Goal: Information Seeking & Learning: Learn about a topic

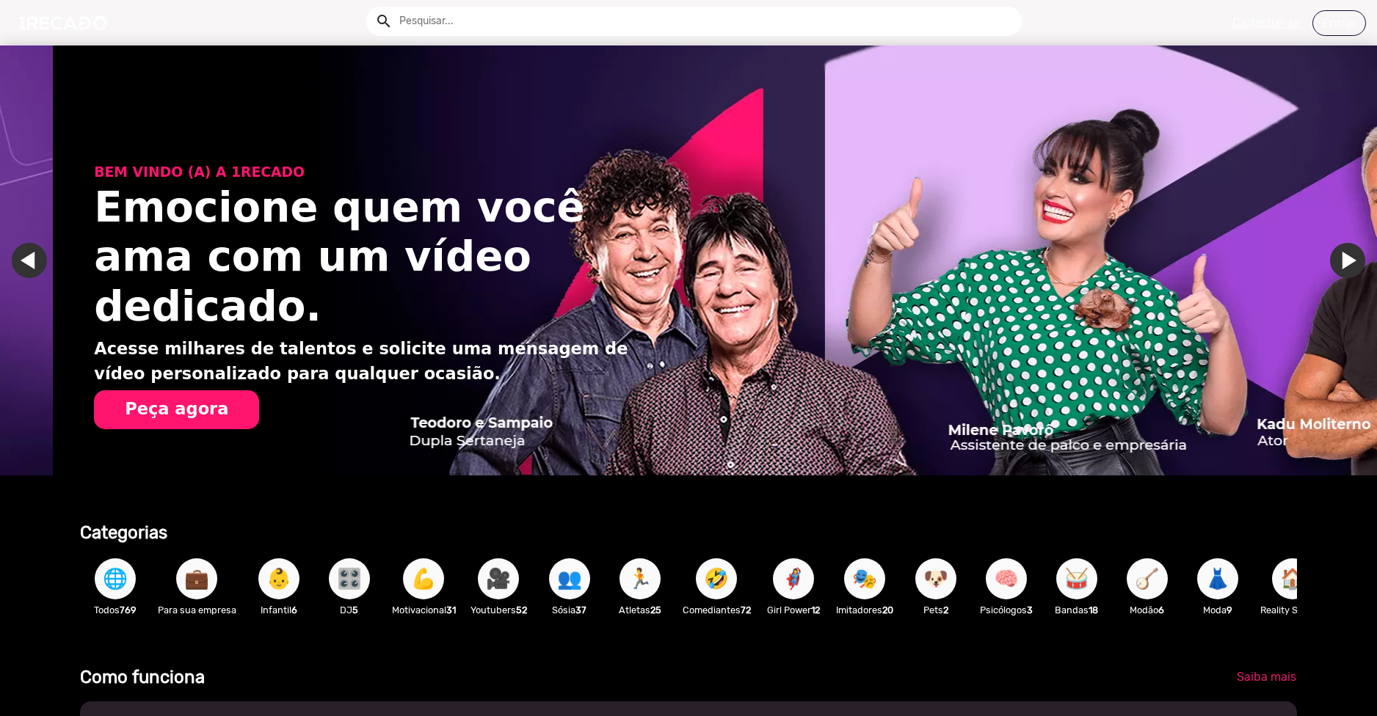
scroll to position [0, 2731]
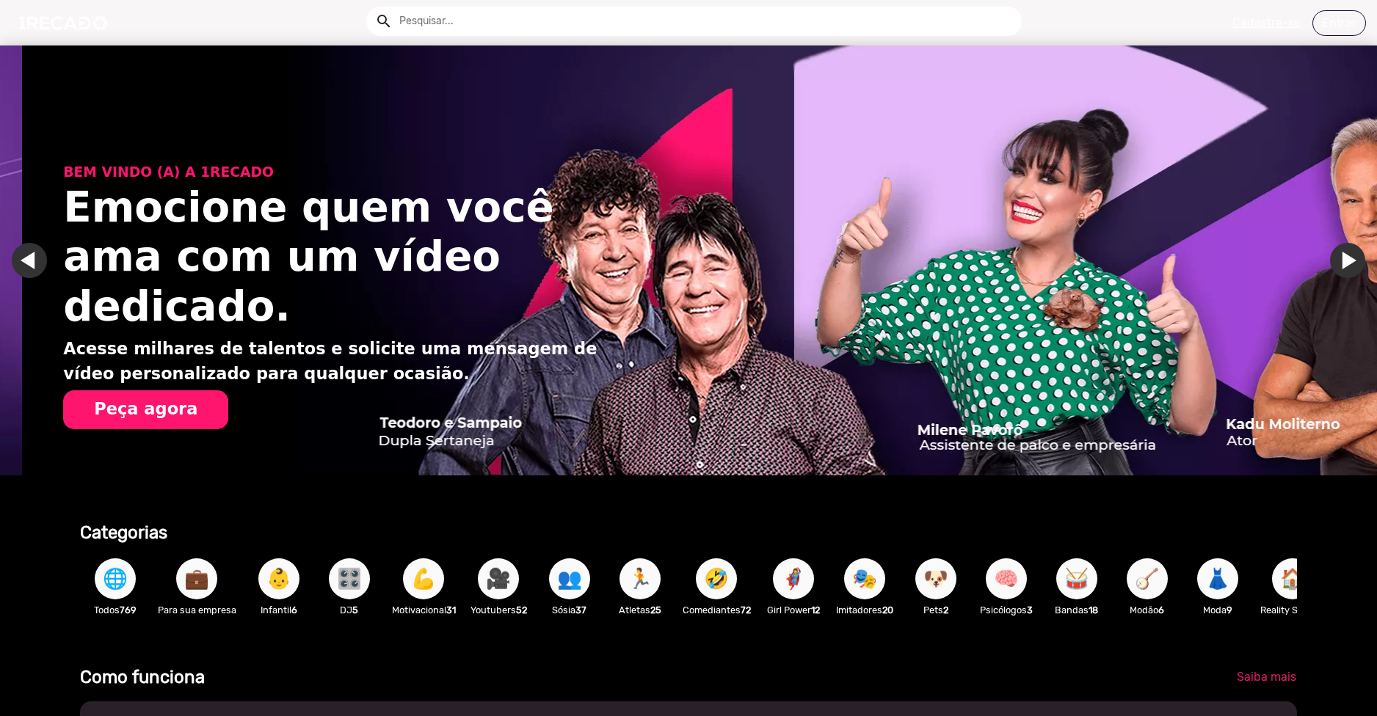
click at [495, 11] on input "text" at bounding box center [704, 21] width 633 height 29
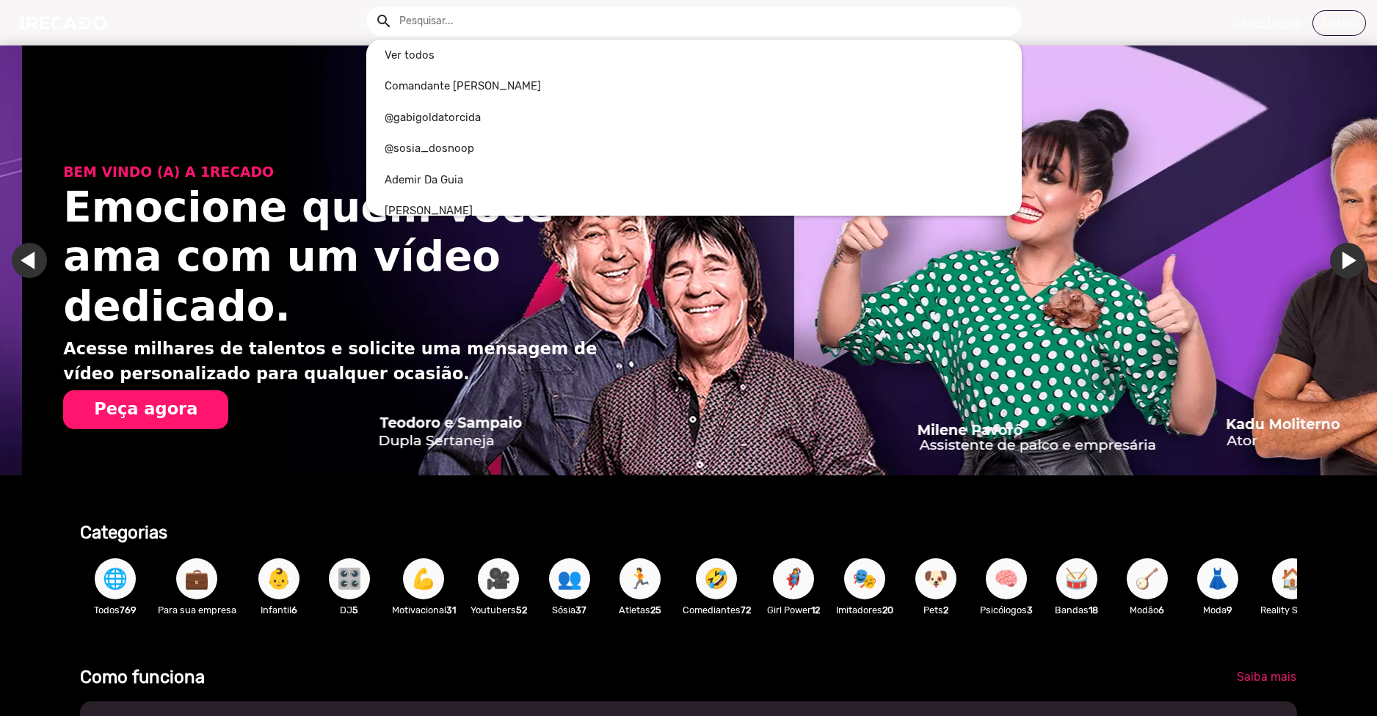
type input "k"
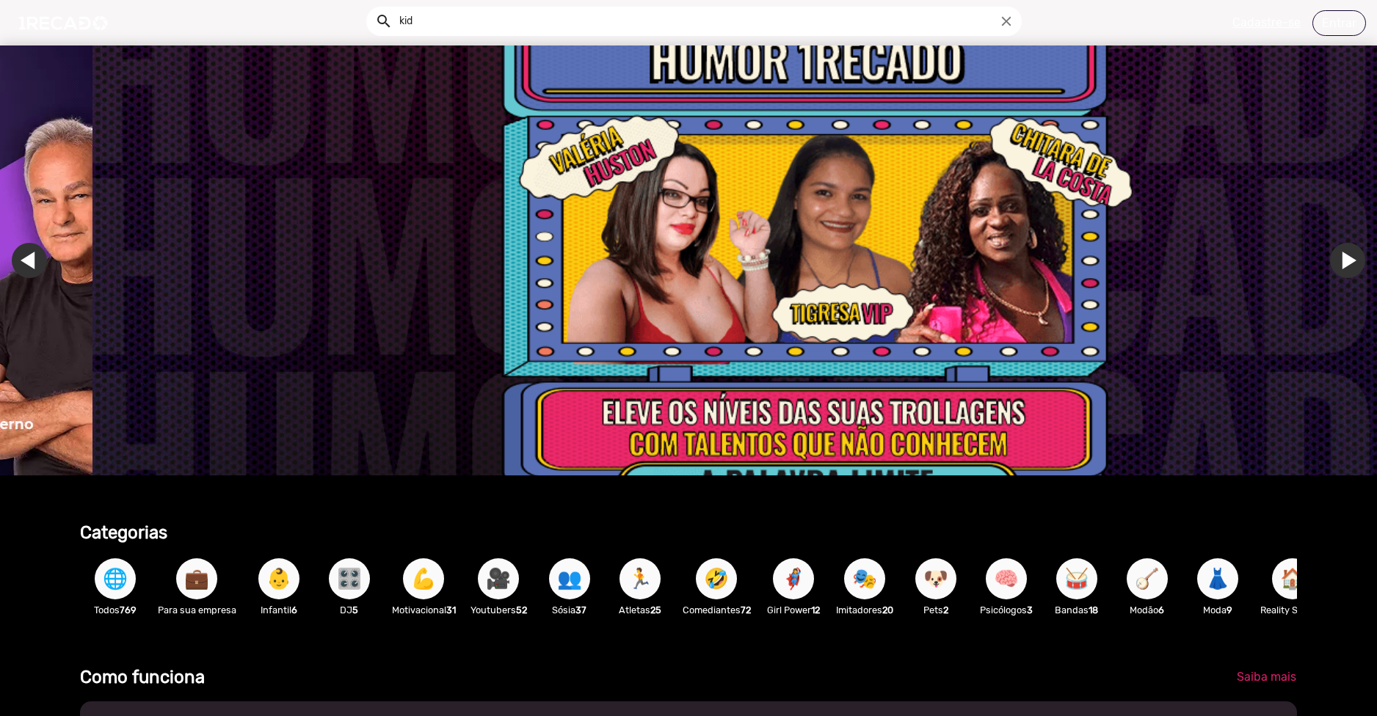
scroll to position [0, 4097]
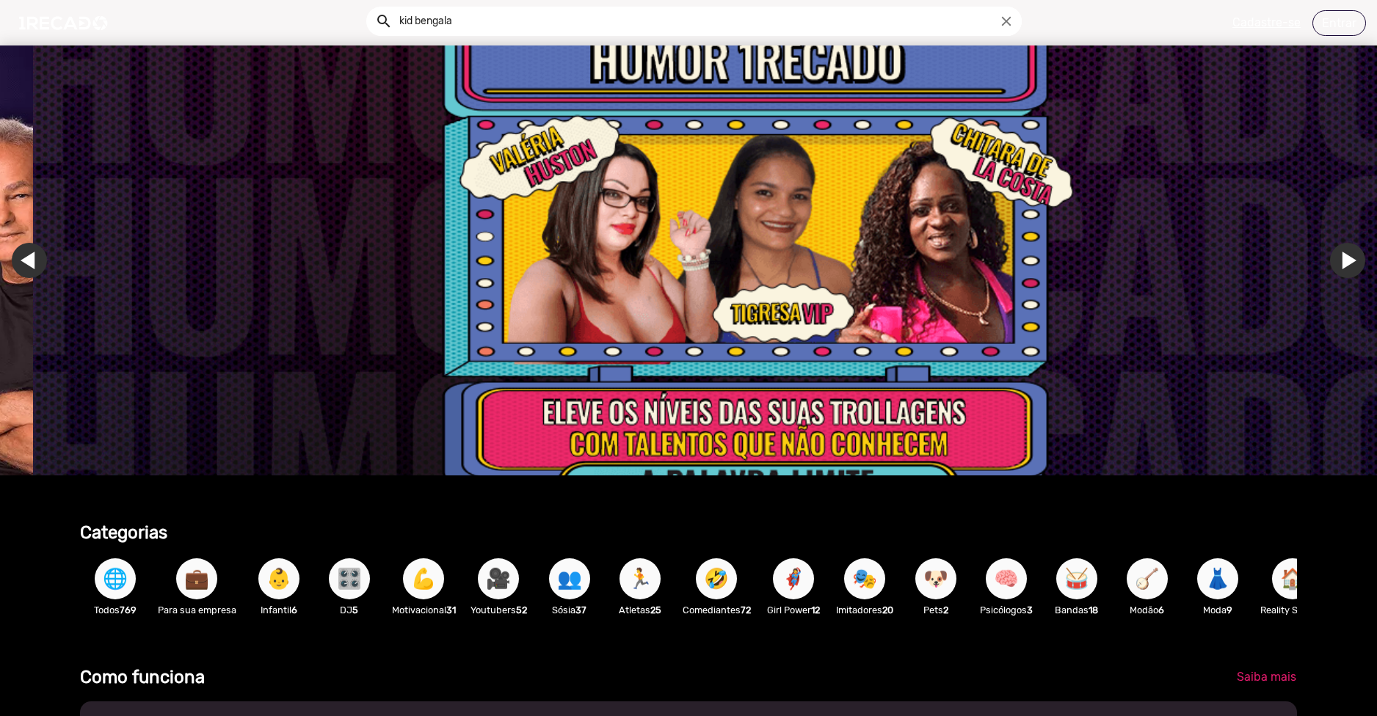
type input "kid bengala"
click at [370, 7] on button "search" at bounding box center [383, 20] width 26 height 26
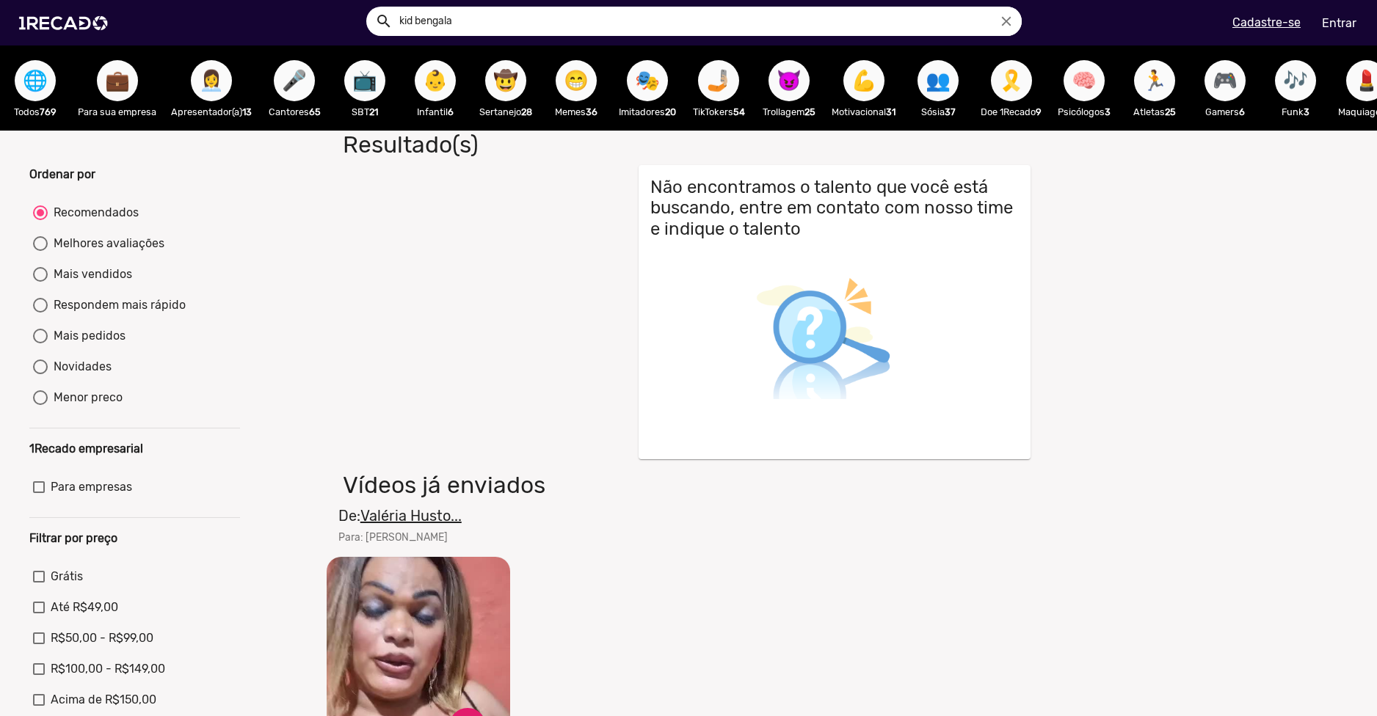
click at [37, 93] on span "🌐" at bounding box center [35, 80] width 25 height 41
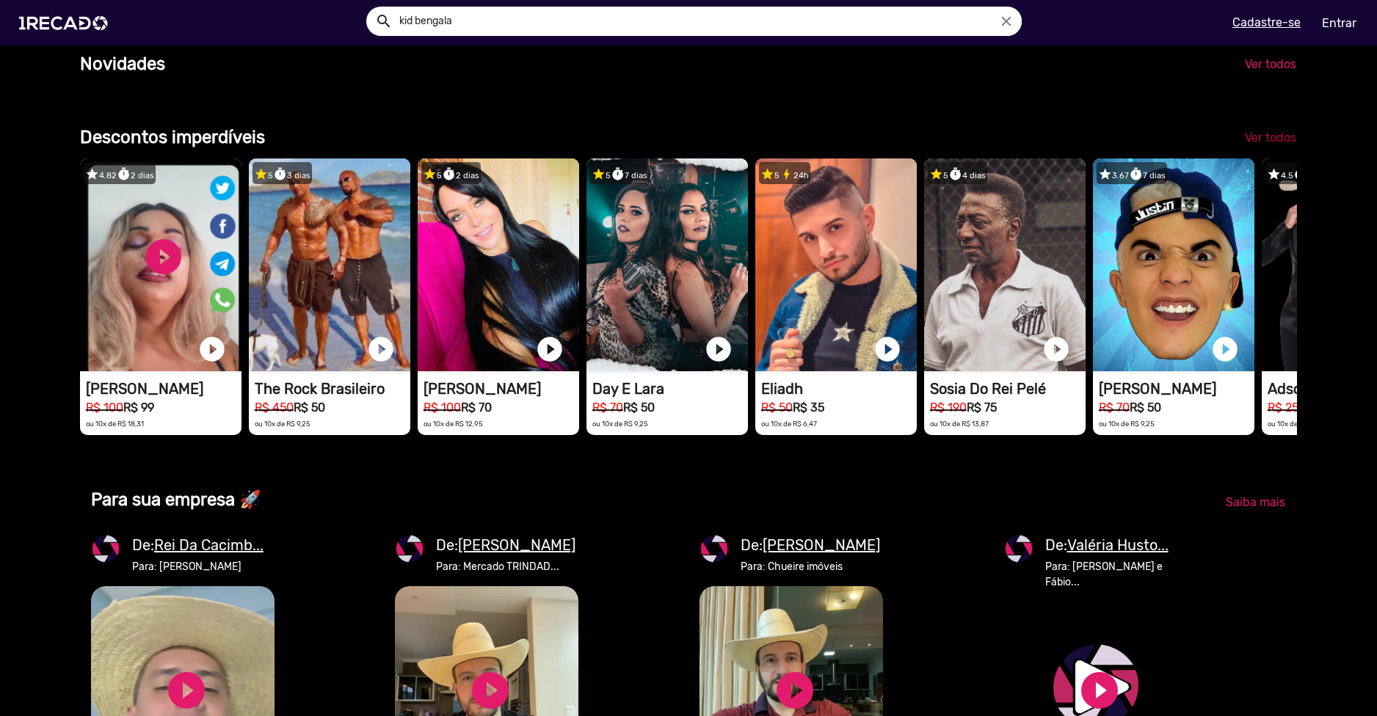
scroll to position [0, 2731]
click at [1269, 145] on span "Ver todos" at bounding box center [1269, 138] width 51 height 14
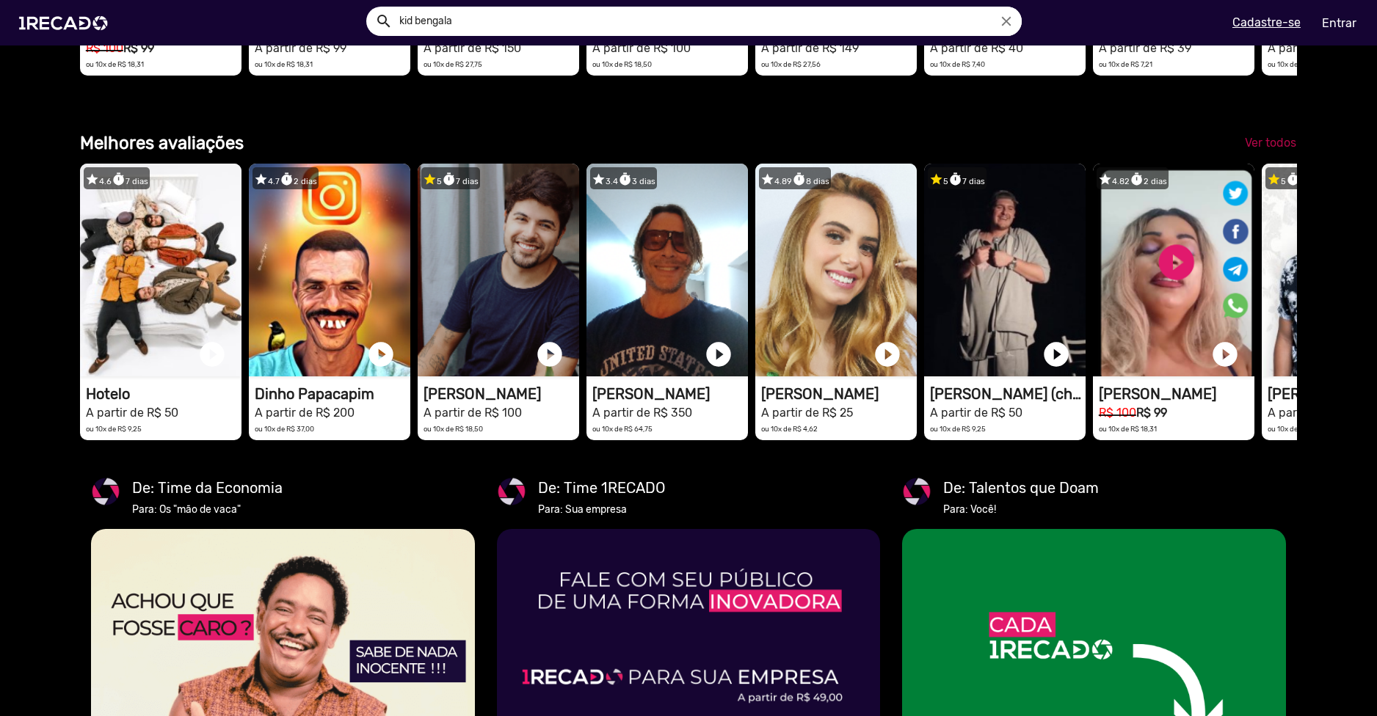
click at [1259, 156] on link "Ver todos" at bounding box center [1270, 143] width 75 height 26
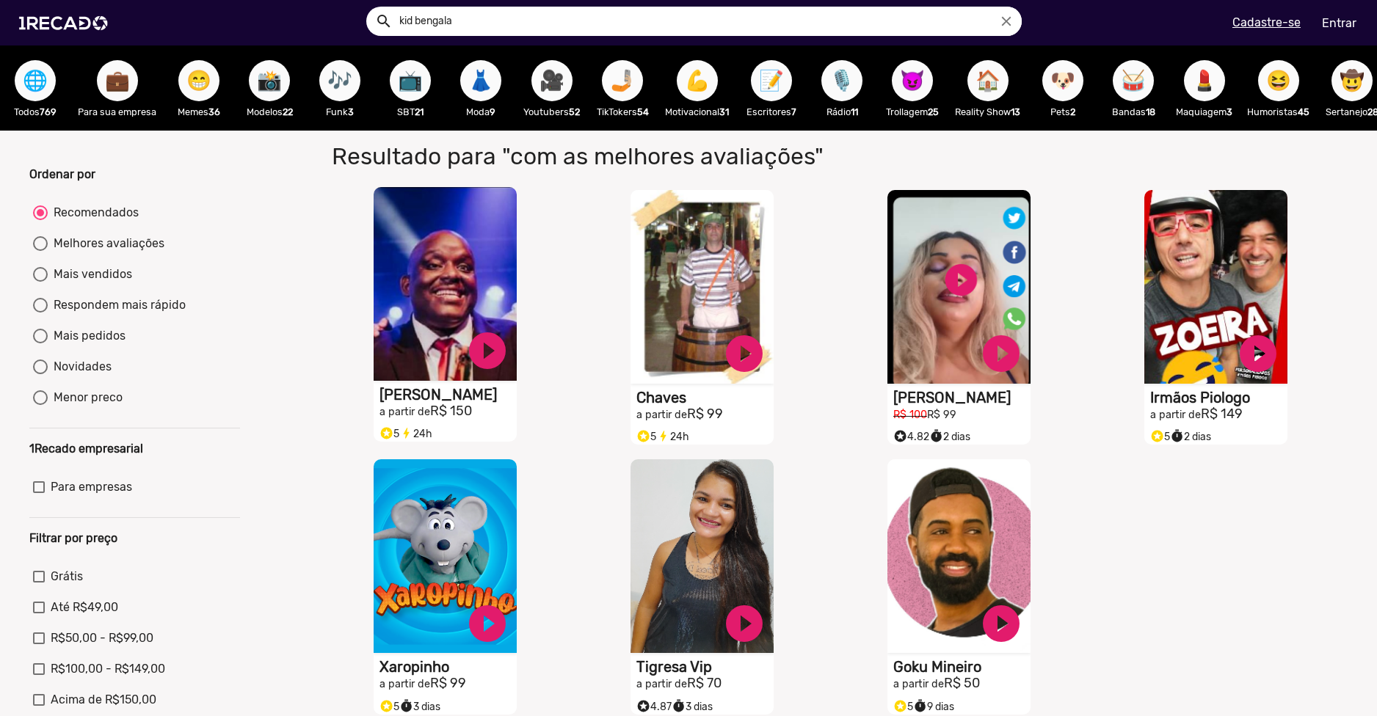
click at [450, 415] on h2 "a partir de R$ 150" at bounding box center [447, 412] width 137 height 16
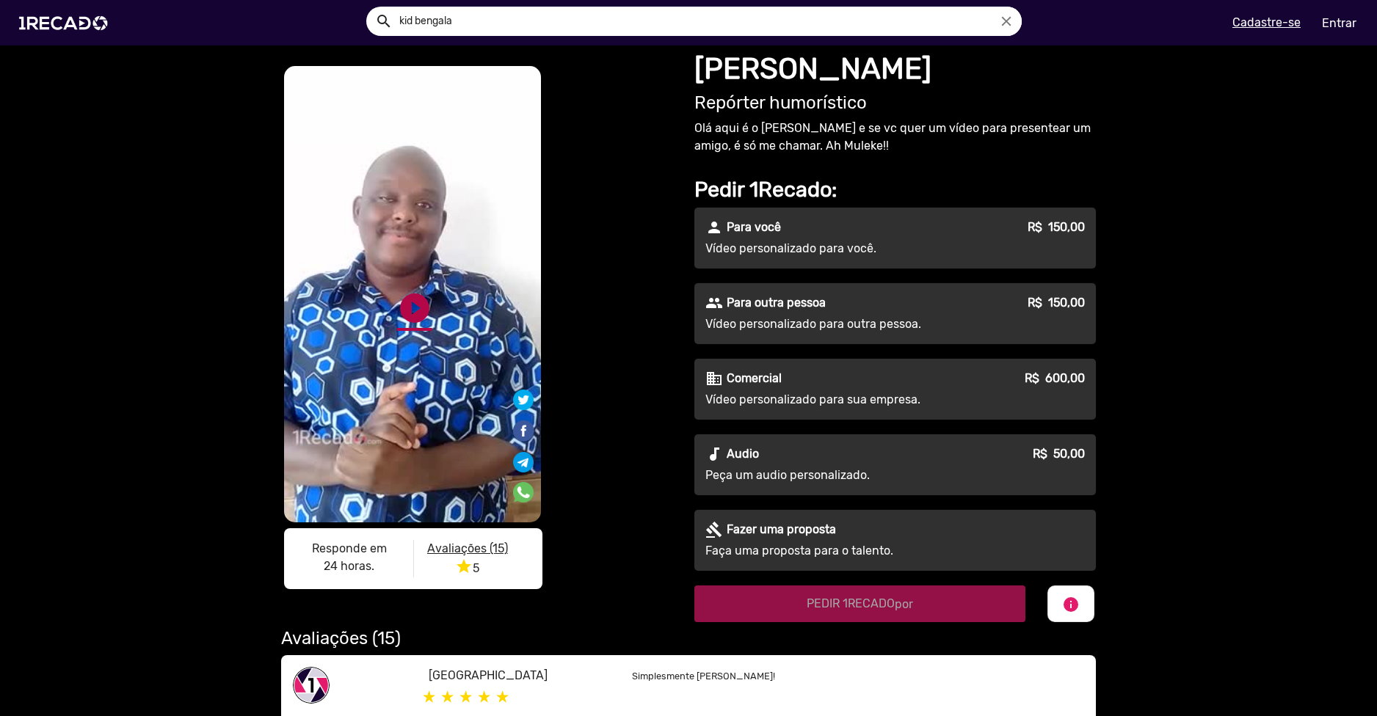
click at [405, 305] on link "play_circle_filled" at bounding box center [414, 308] width 35 height 35
click at [406, 307] on link "pause_circle" at bounding box center [414, 308] width 35 height 35
click at [406, 307] on link "play_circle_filled" at bounding box center [414, 308] width 35 height 35
click at [443, 341] on video "S1RECADO vídeos dedicados para fãs e empresas" at bounding box center [412, 294] width 257 height 456
click at [409, 318] on link "pause_circle" at bounding box center [414, 308] width 35 height 35
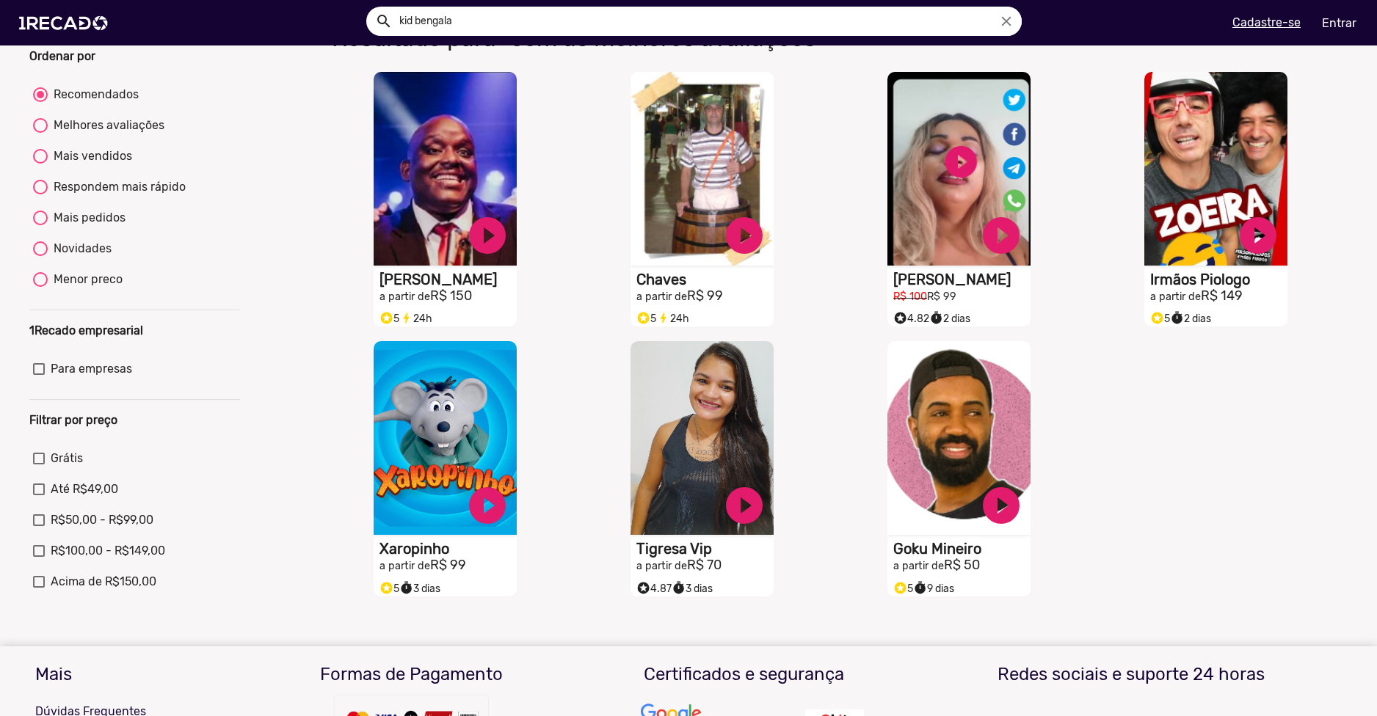
scroll to position [147, 0]
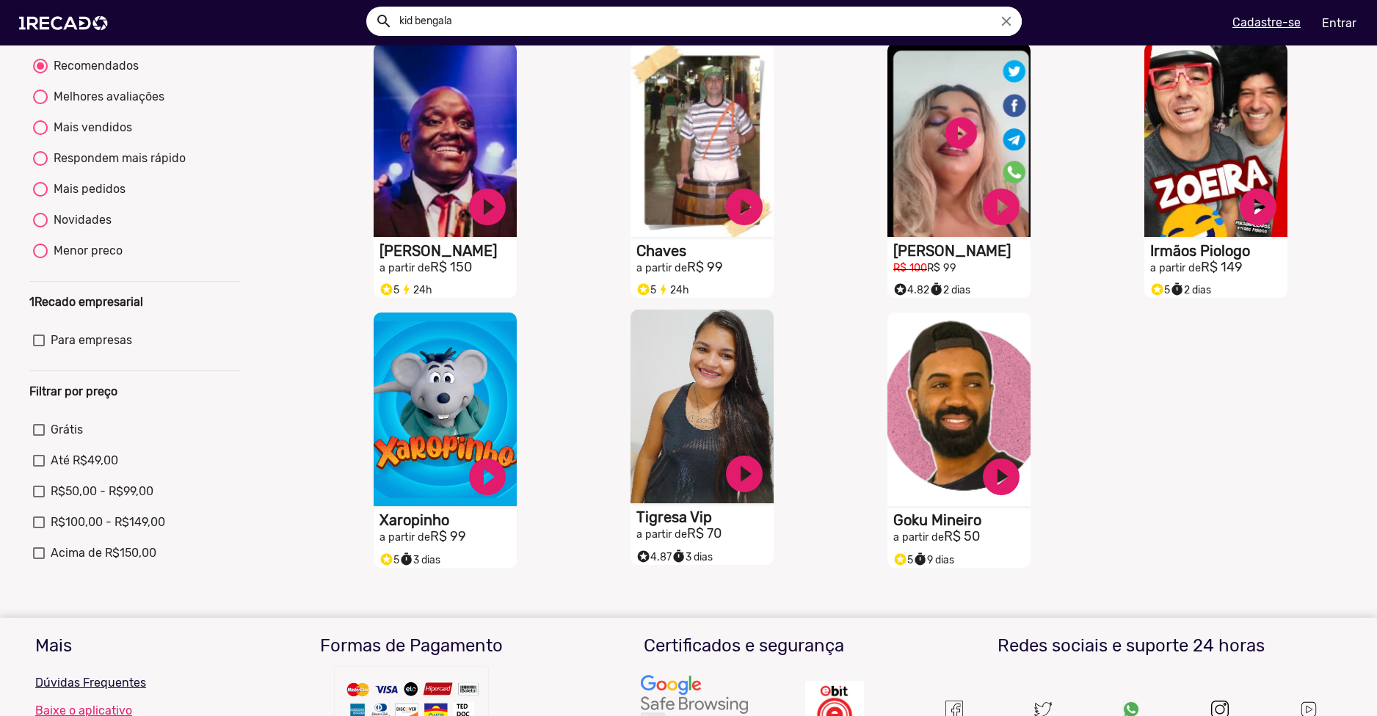
click at [693, 558] on div "stars 4.87 timer 3 dias" at bounding box center [674, 555] width 76 height 19
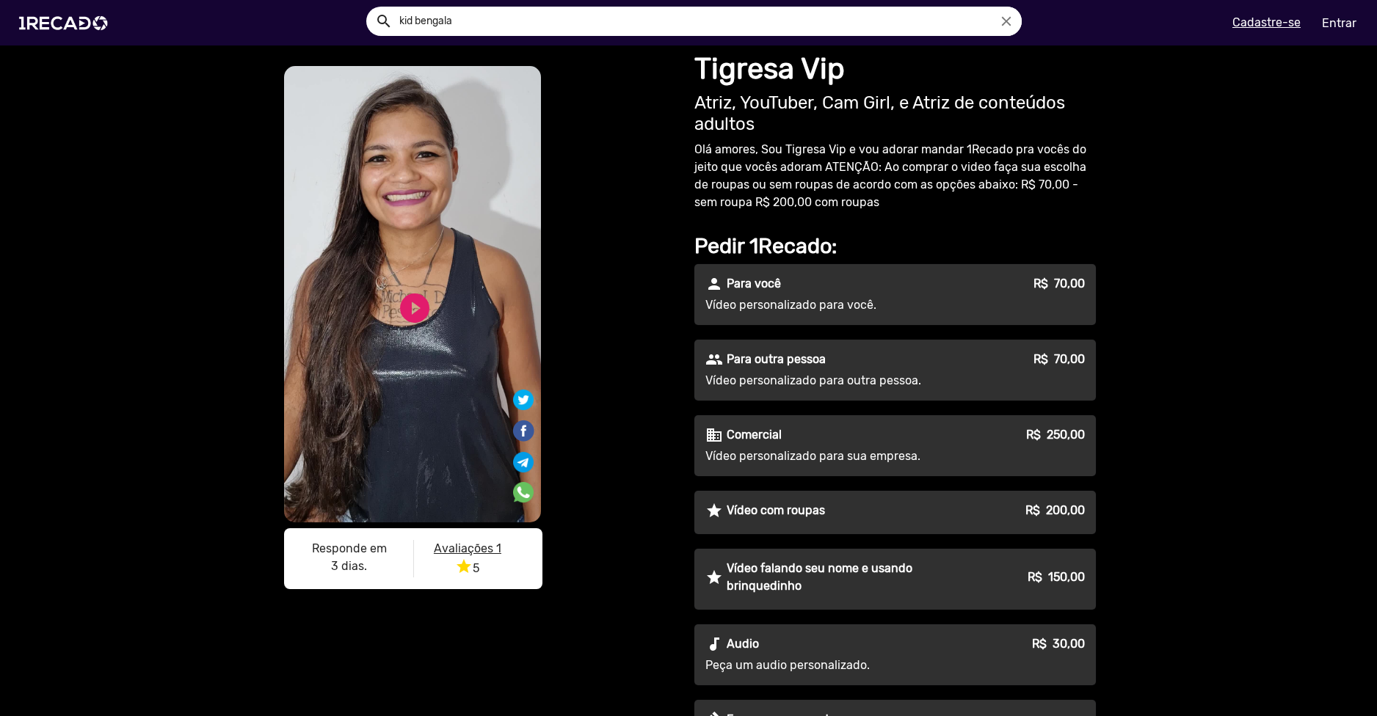
click at [469, 324] on video "S1RECADO vídeos dedicados para fãs e empresas" at bounding box center [412, 294] width 257 height 456
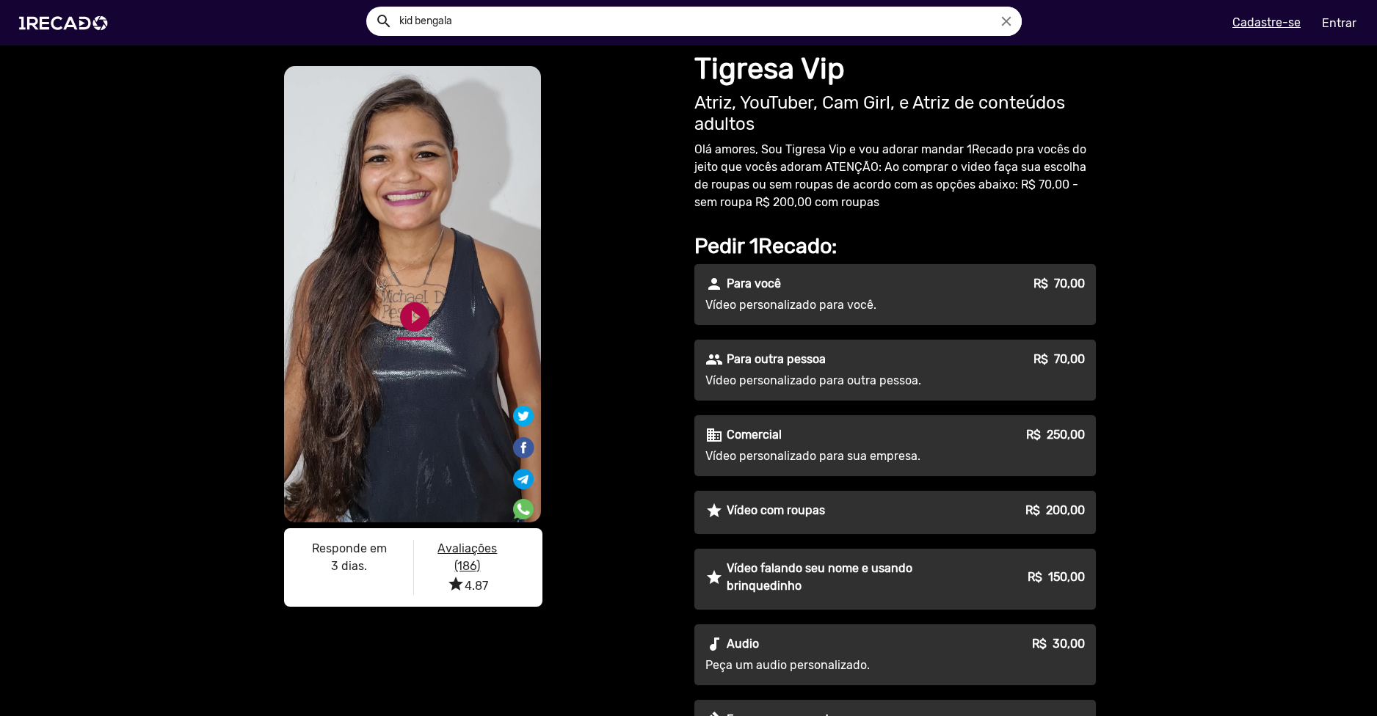
click at [413, 299] on link "play_circle_filled" at bounding box center [414, 316] width 35 height 35
click at [413, 329] on link "pause_circle" at bounding box center [414, 316] width 35 height 35
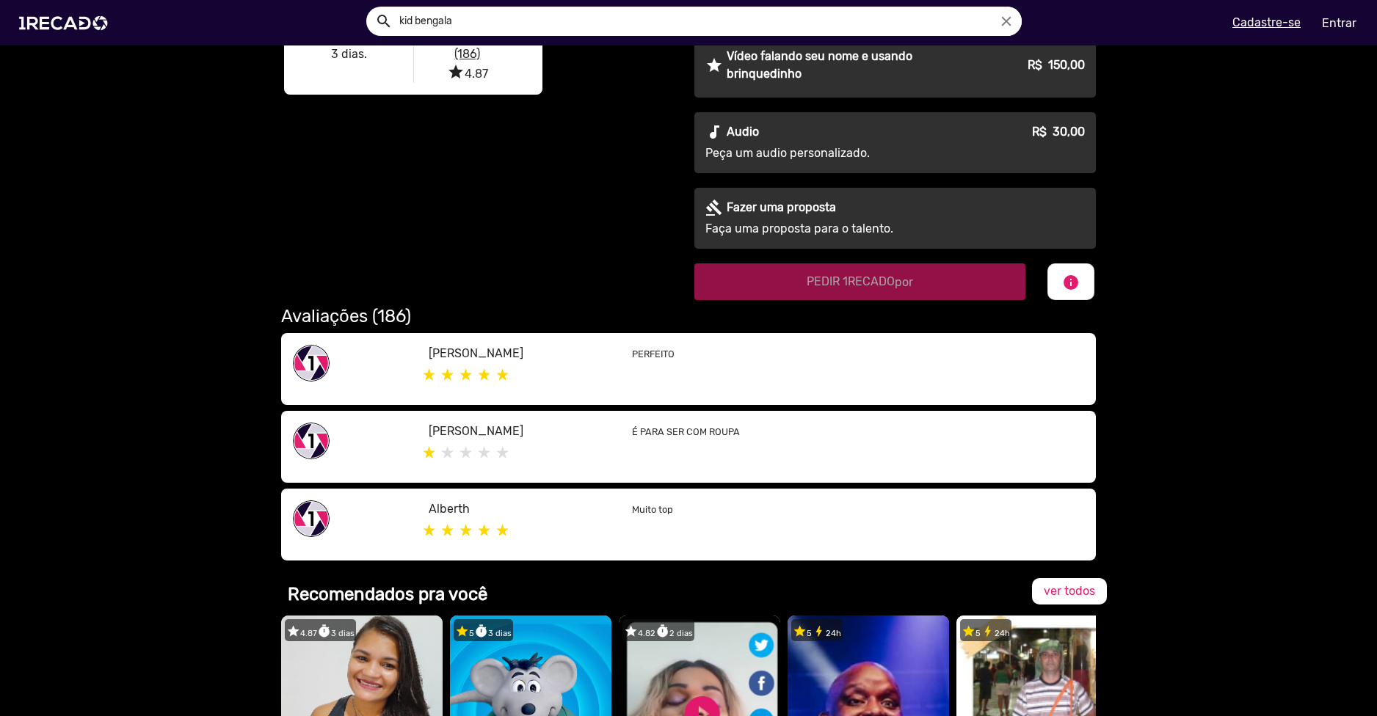
scroll to position [514, 0]
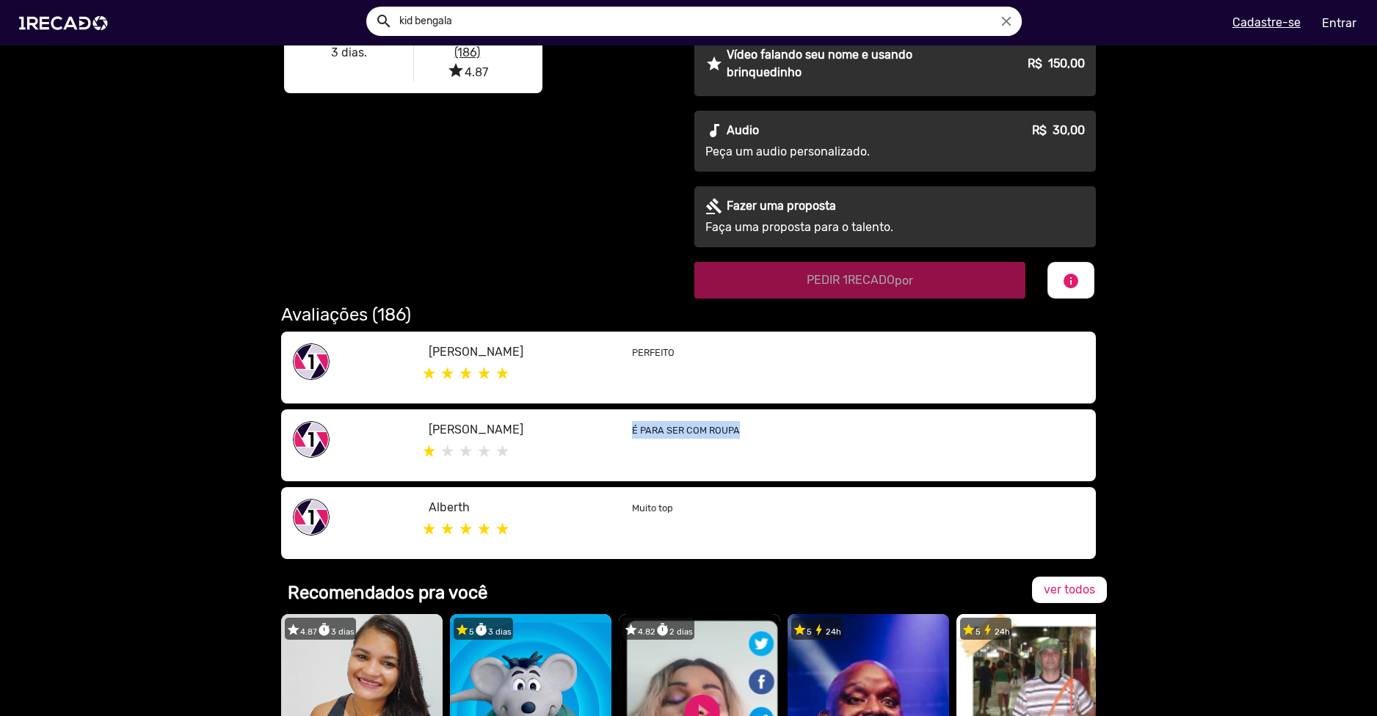
drag, startPoint x: 626, startPoint y: 437, endPoint x: 740, endPoint y: 437, distance: 113.7
click at [740, 437] on p "É PARA SER COM ROUPA" at bounding box center [858, 430] width 452 height 18
drag, startPoint x: 660, startPoint y: 424, endPoint x: 722, endPoint y: 441, distance: 64.6
click at [721, 440] on div "É PARA SER COM ROUPA" at bounding box center [858, 445] width 474 height 48
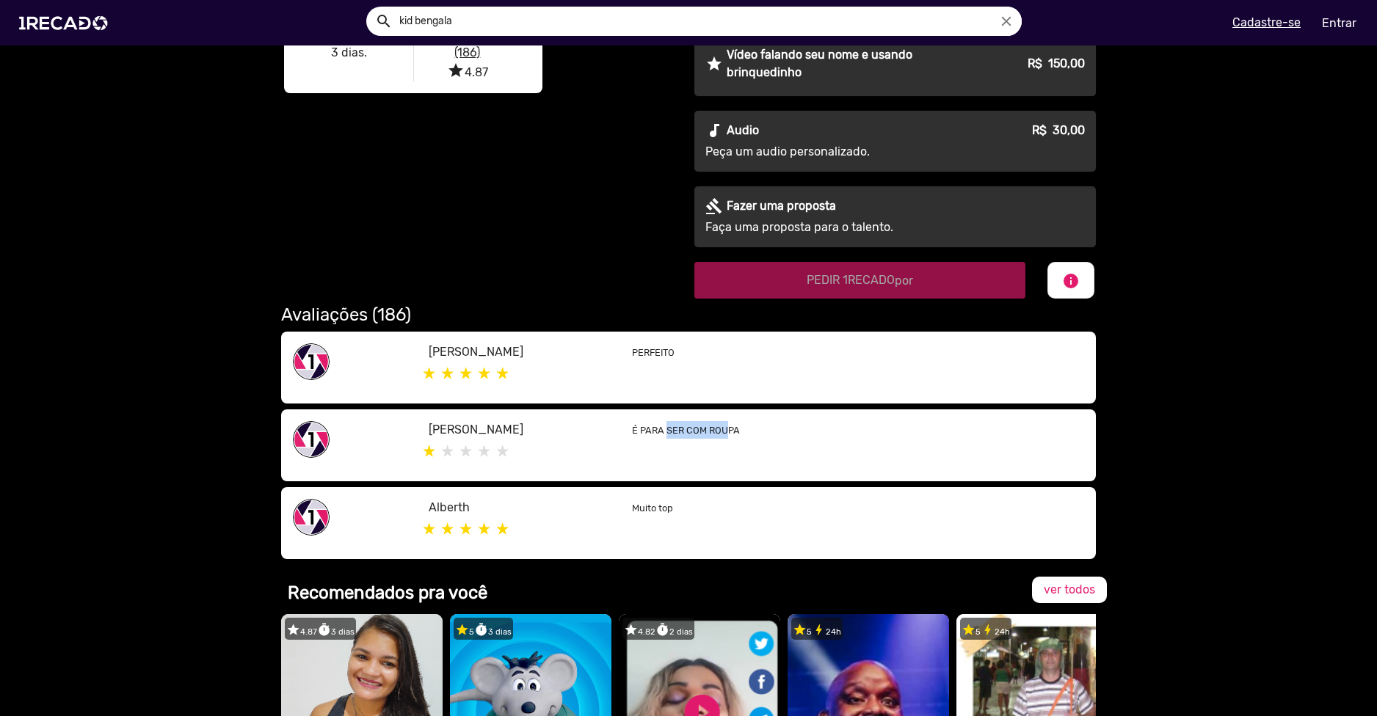
click at [721, 441] on div "É PARA SER COM ROUPA" at bounding box center [858, 445] width 474 height 48
click at [700, 473] on div "[PERSON_NAME] É PARA SER COM ROUPA" at bounding box center [688, 445] width 814 height 72
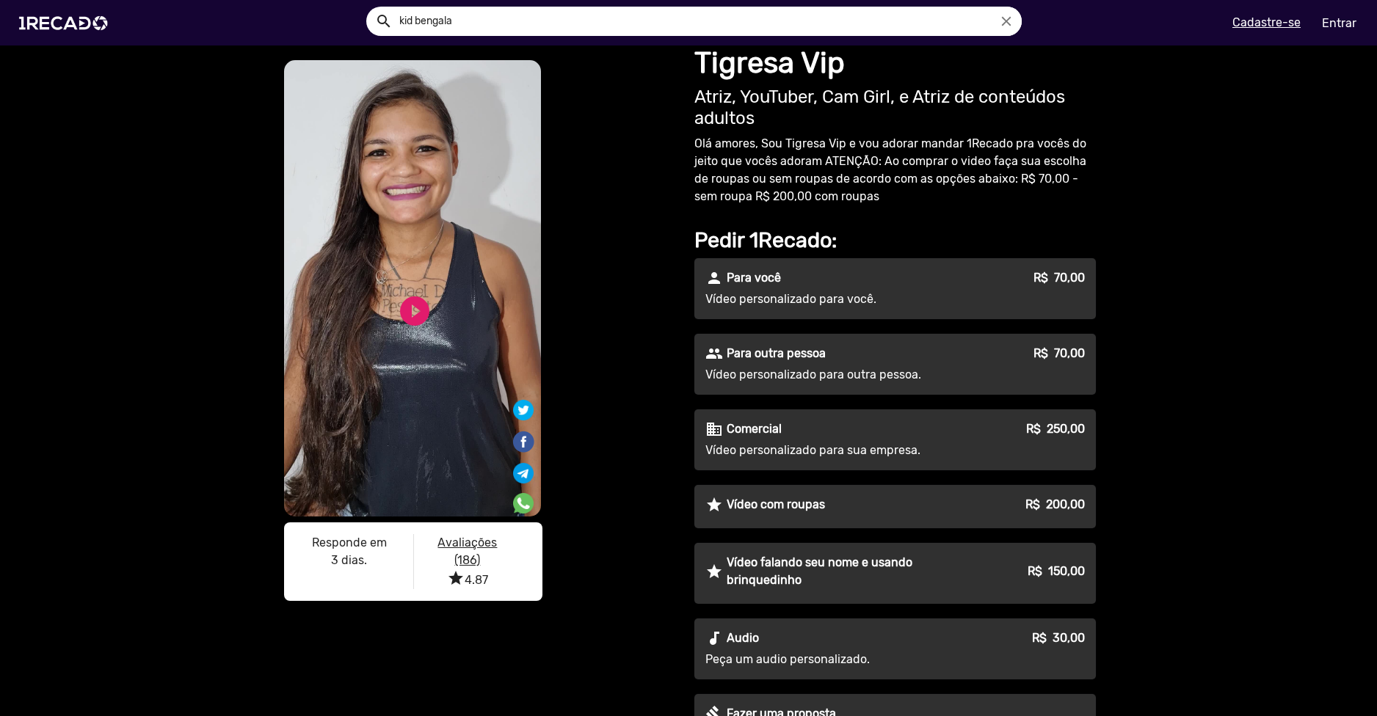
scroll to position [0, 0]
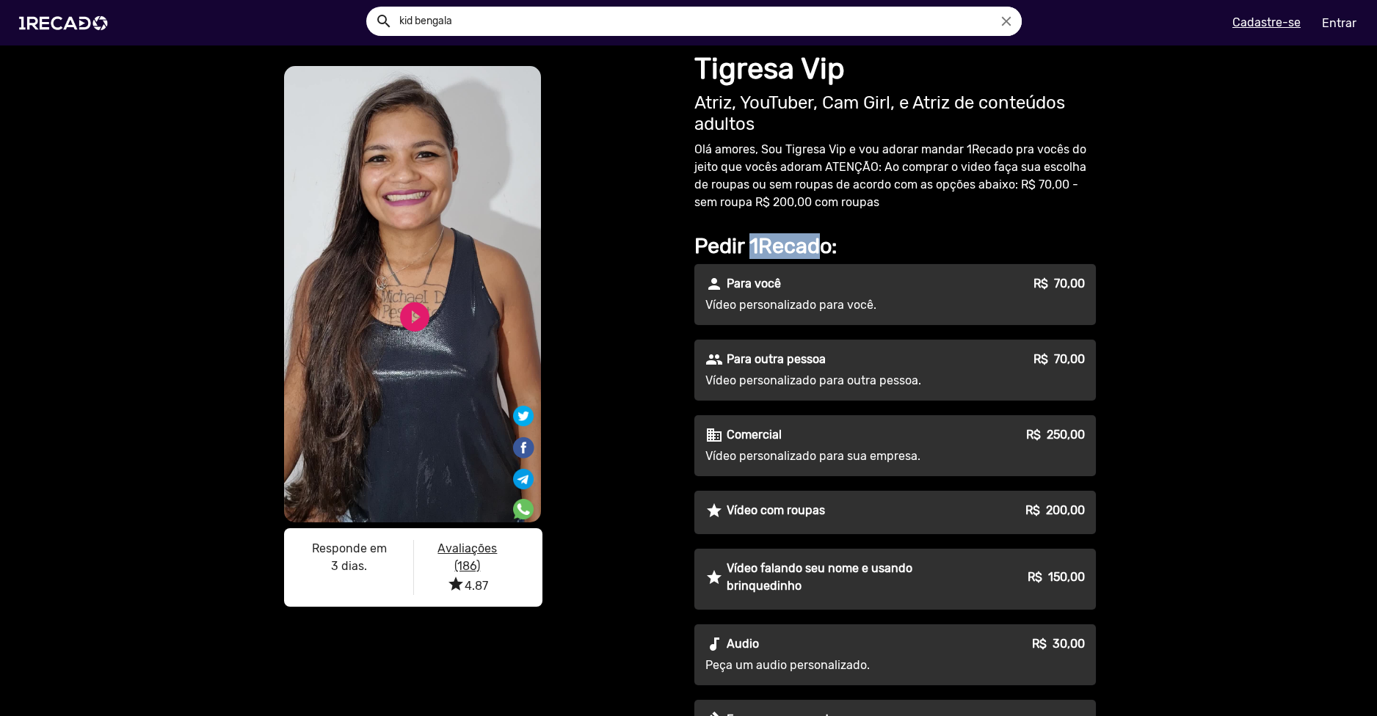
drag, startPoint x: 748, startPoint y: 247, endPoint x: 811, endPoint y: 246, distance: 62.4
click at [811, 246] on h2 "Pedir 1Recado:" at bounding box center [894, 246] width 401 height 26
click at [93, 343] on div "S1RECADO vídeos dedicados para fãs e empresas S1RECADO vídeos dedicados para fã…" at bounding box center [688, 561] width 1377 height 1033
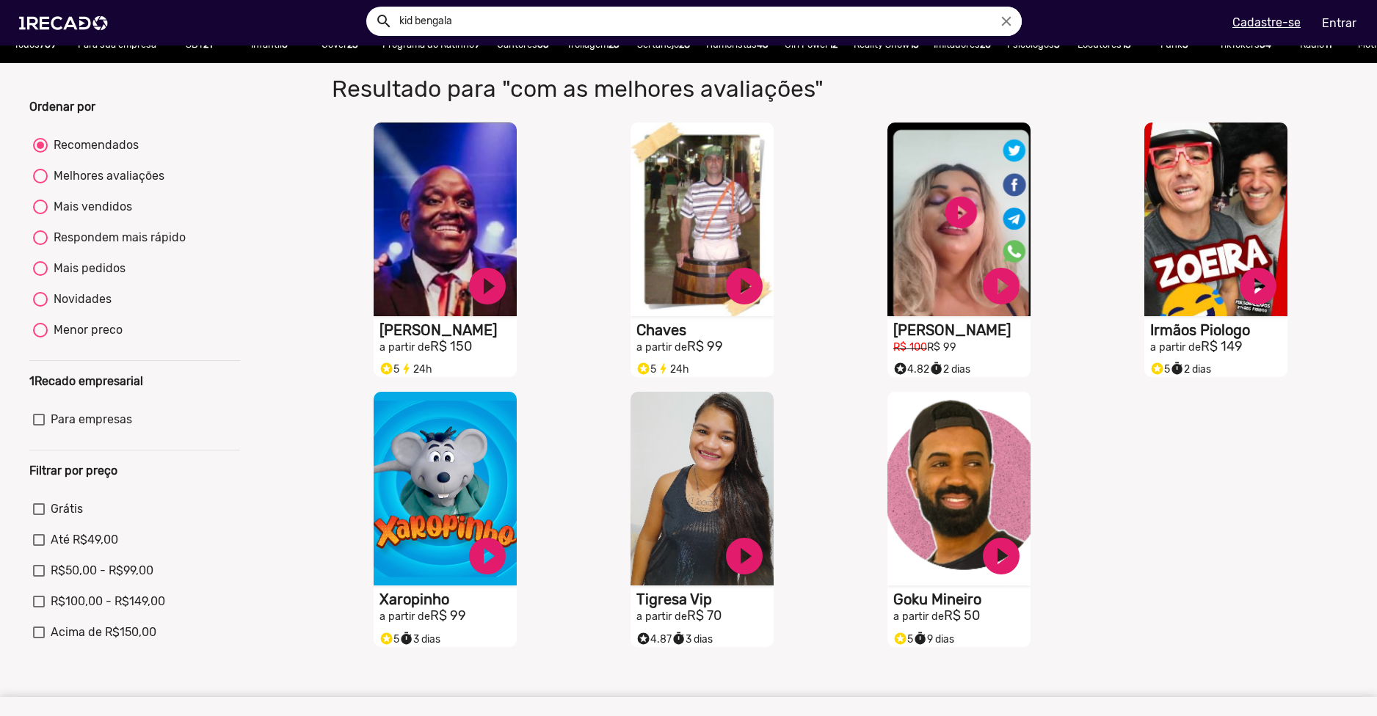
scroll to position [73, 0]
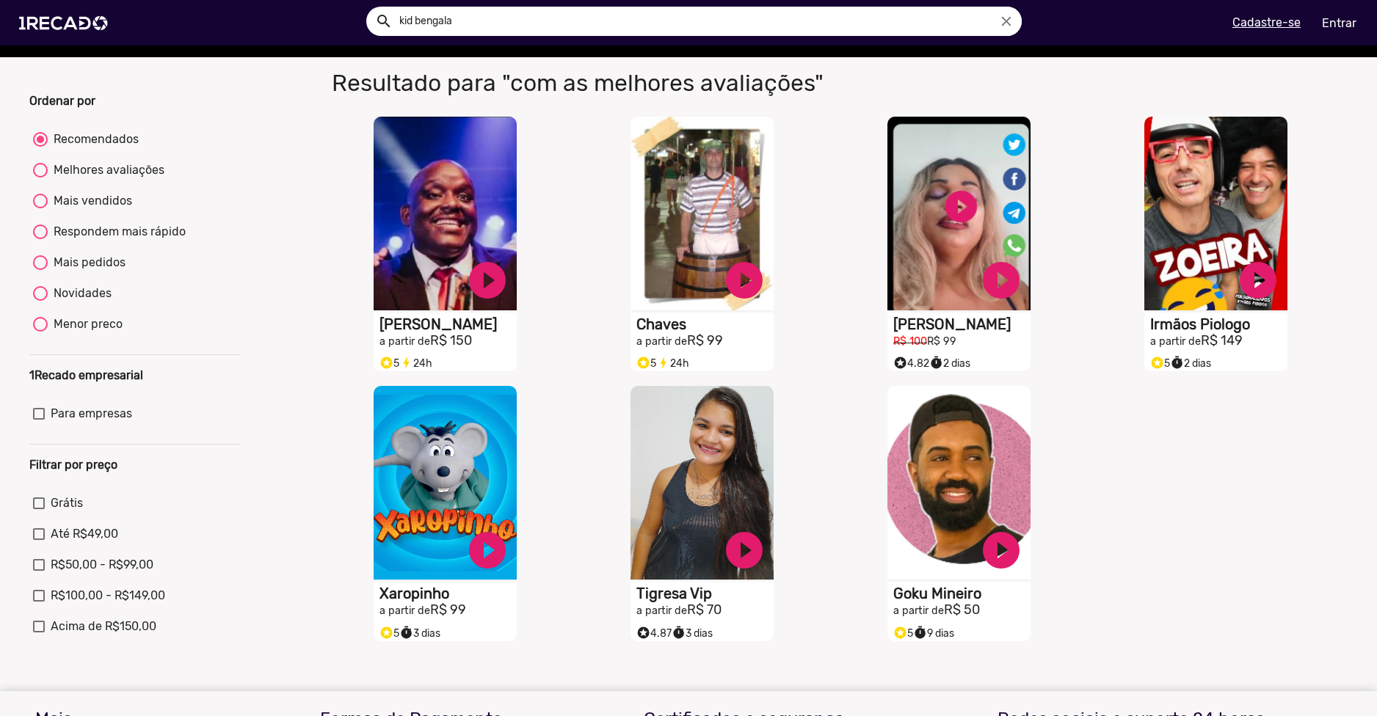
click at [106, 179] on div "Melhores avaliações" at bounding box center [106, 170] width 117 height 18
click at [40, 178] on input "Melhores avaliações" at bounding box center [40, 178] width 1 height 1
radio input "true"
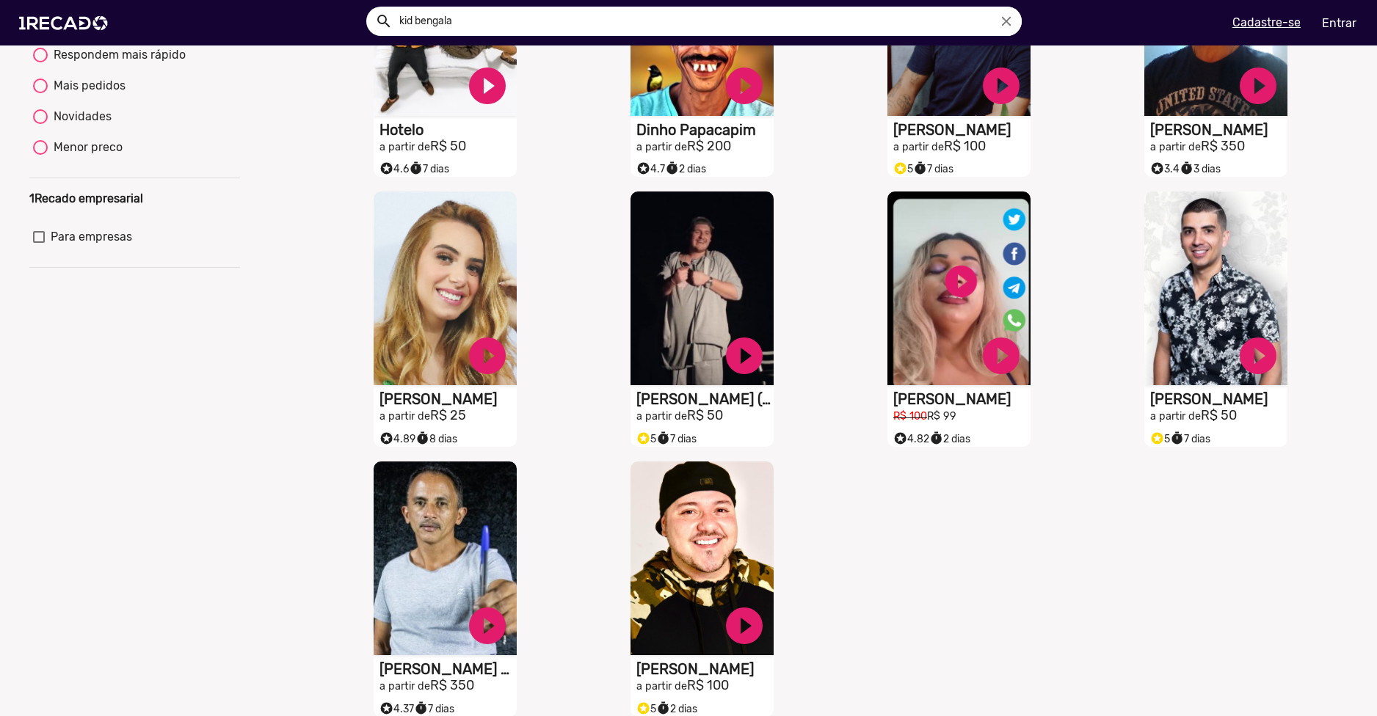
scroll to position [294, 0]
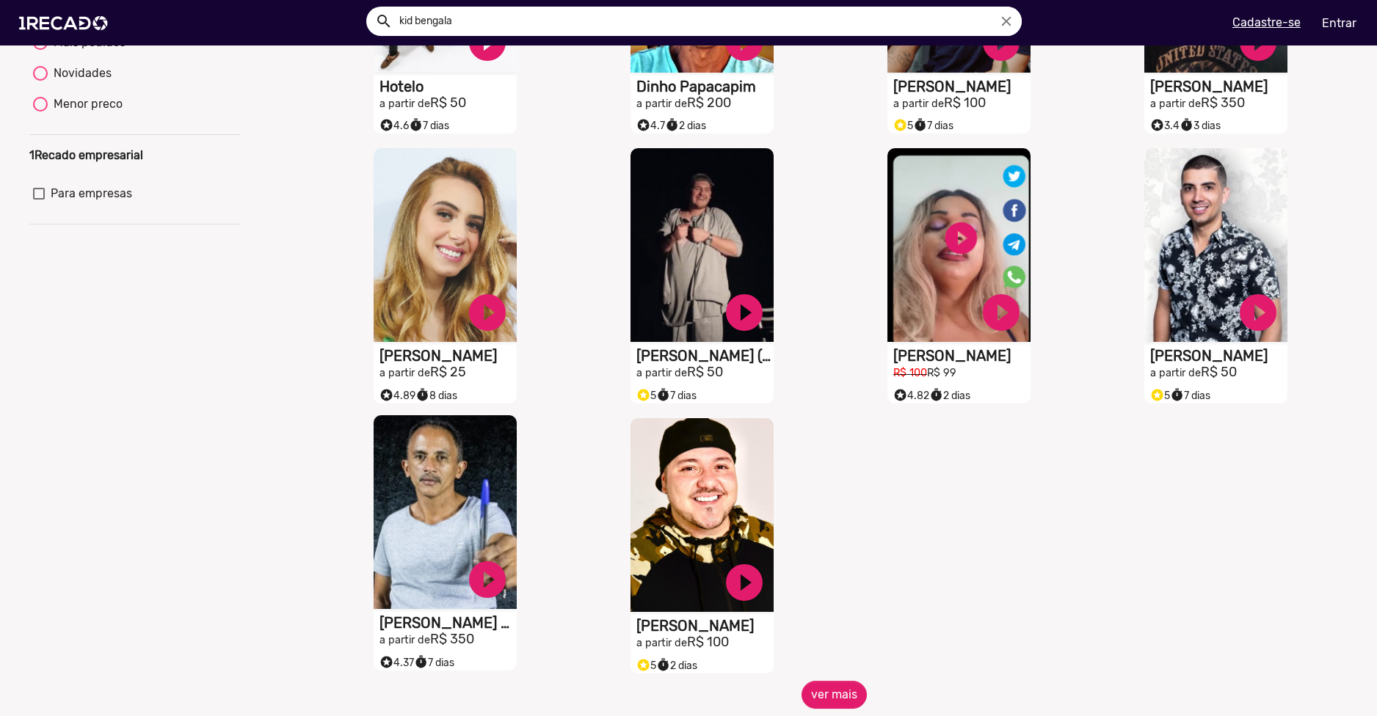
click at [443, 447] on video "S1RECADO vídeos dedicados para fãs e empresas" at bounding box center [444, 512] width 143 height 194
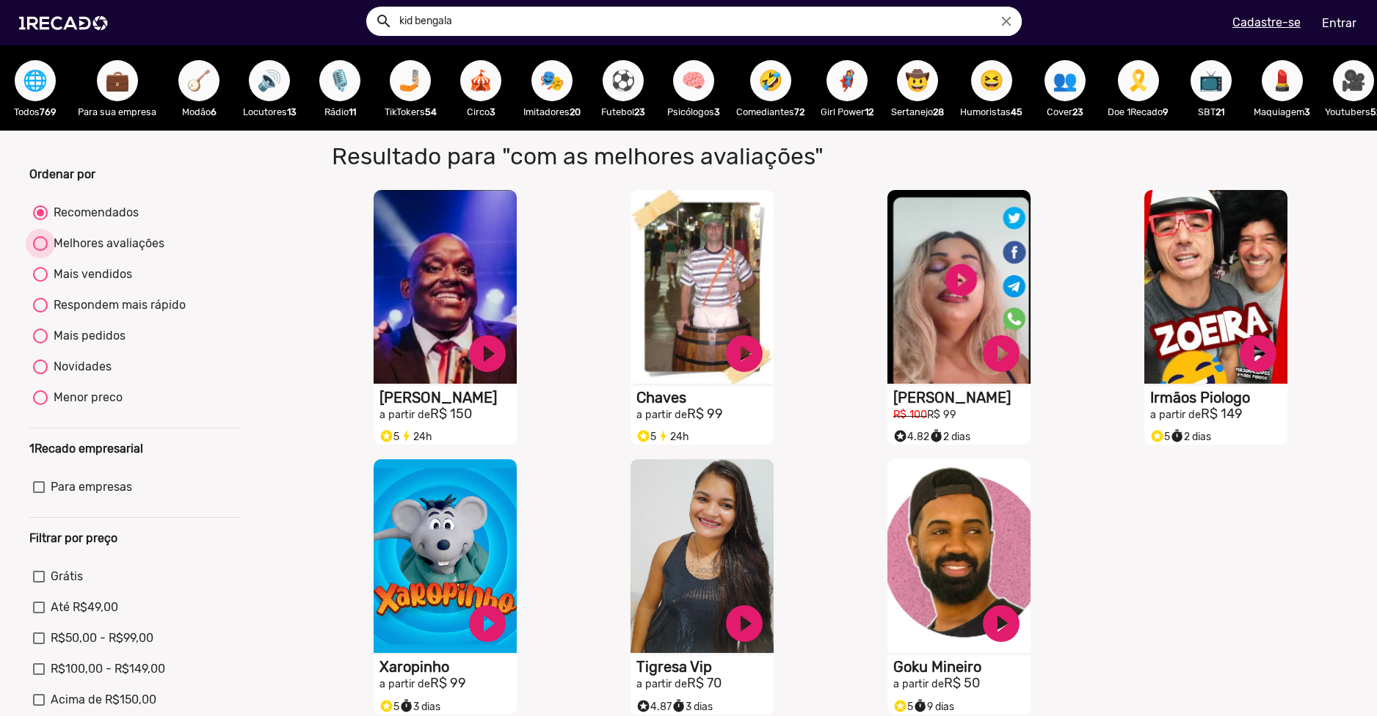
click at [140, 252] on div "Melhores avaliações" at bounding box center [106, 244] width 117 height 18
click at [40, 252] on input "Melhores avaliações" at bounding box center [40, 251] width 1 height 1
radio input "true"
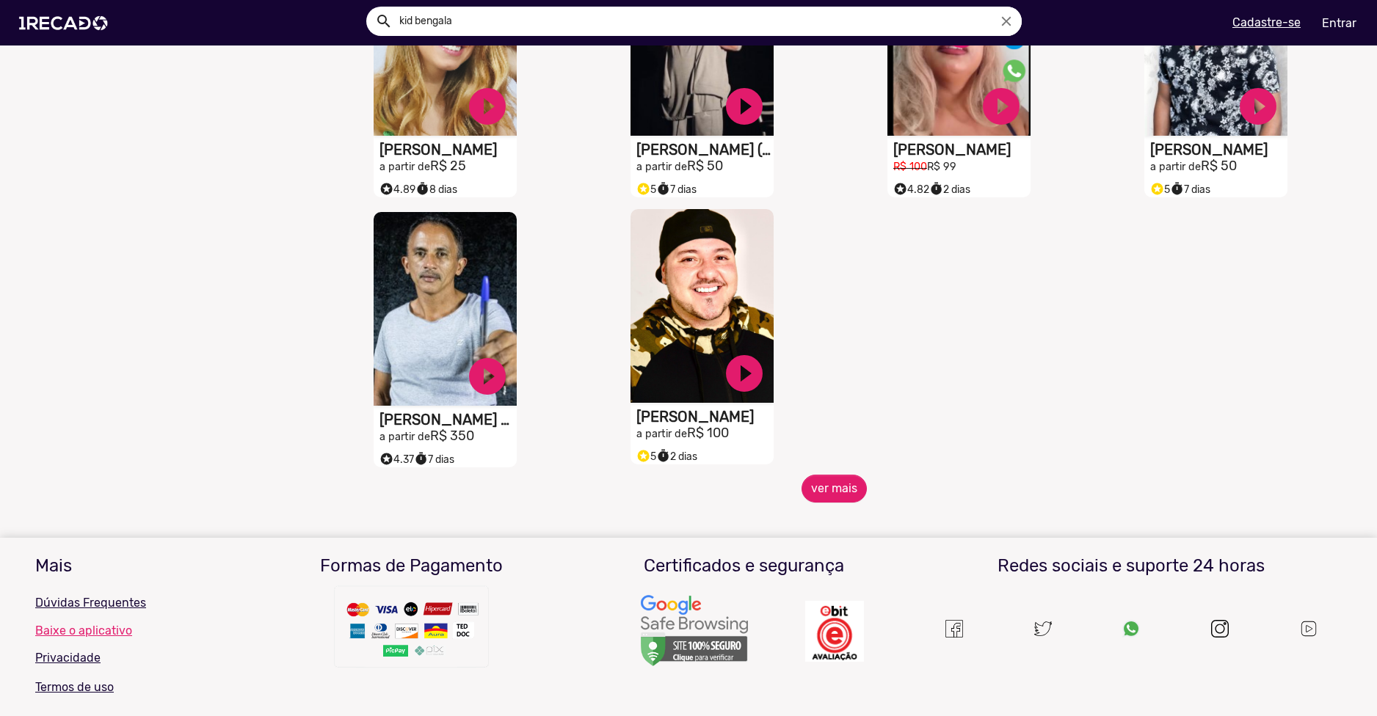
scroll to position [514, 0]
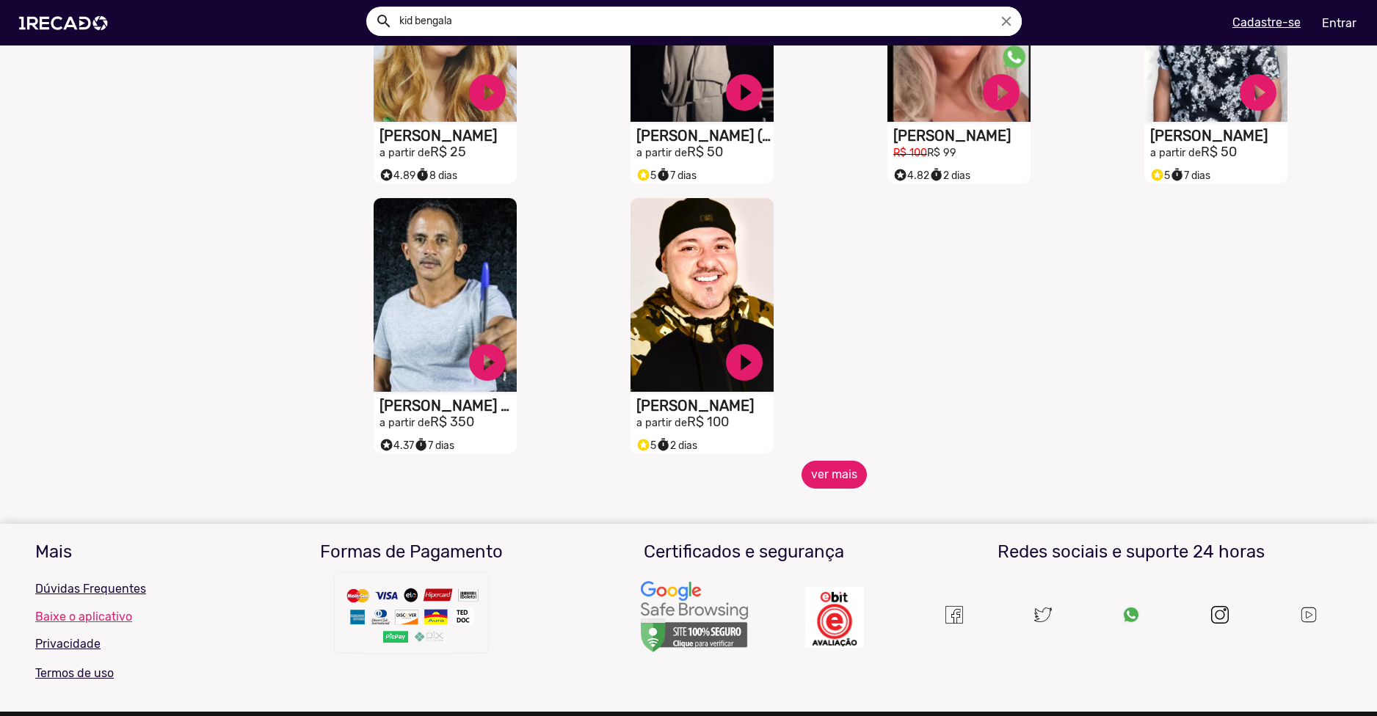
click at [812, 486] on button "ver mais" at bounding box center [833, 475] width 65 height 28
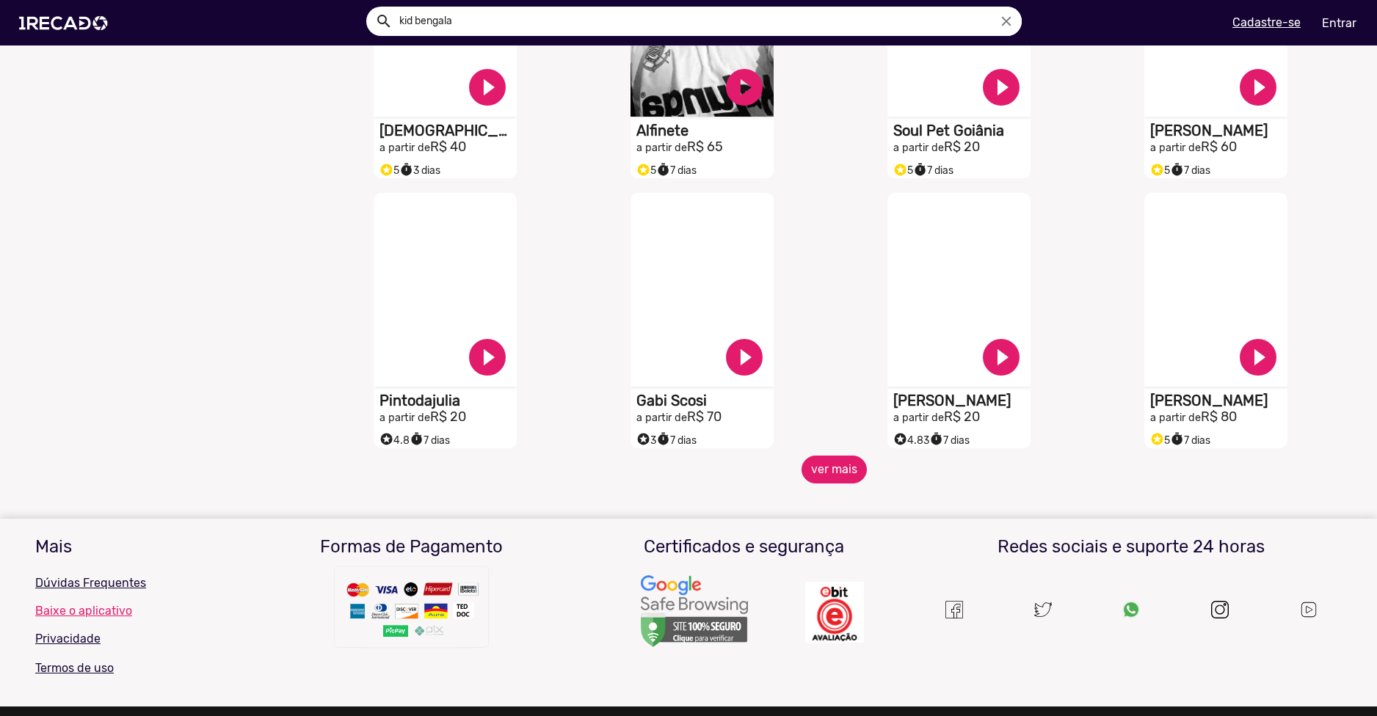
scroll to position [1101, 0]
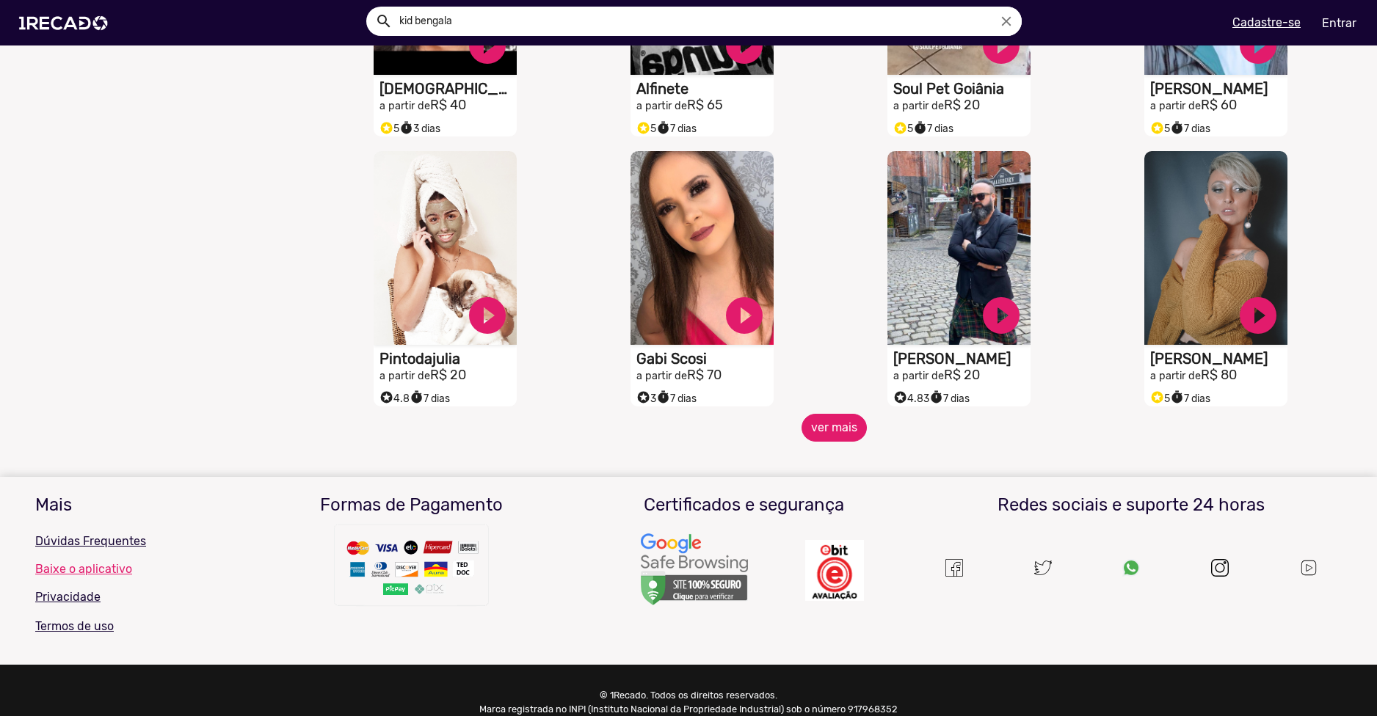
click at [817, 440] on button "ver mais" at bounding box center [833, 428] width 65 height 28
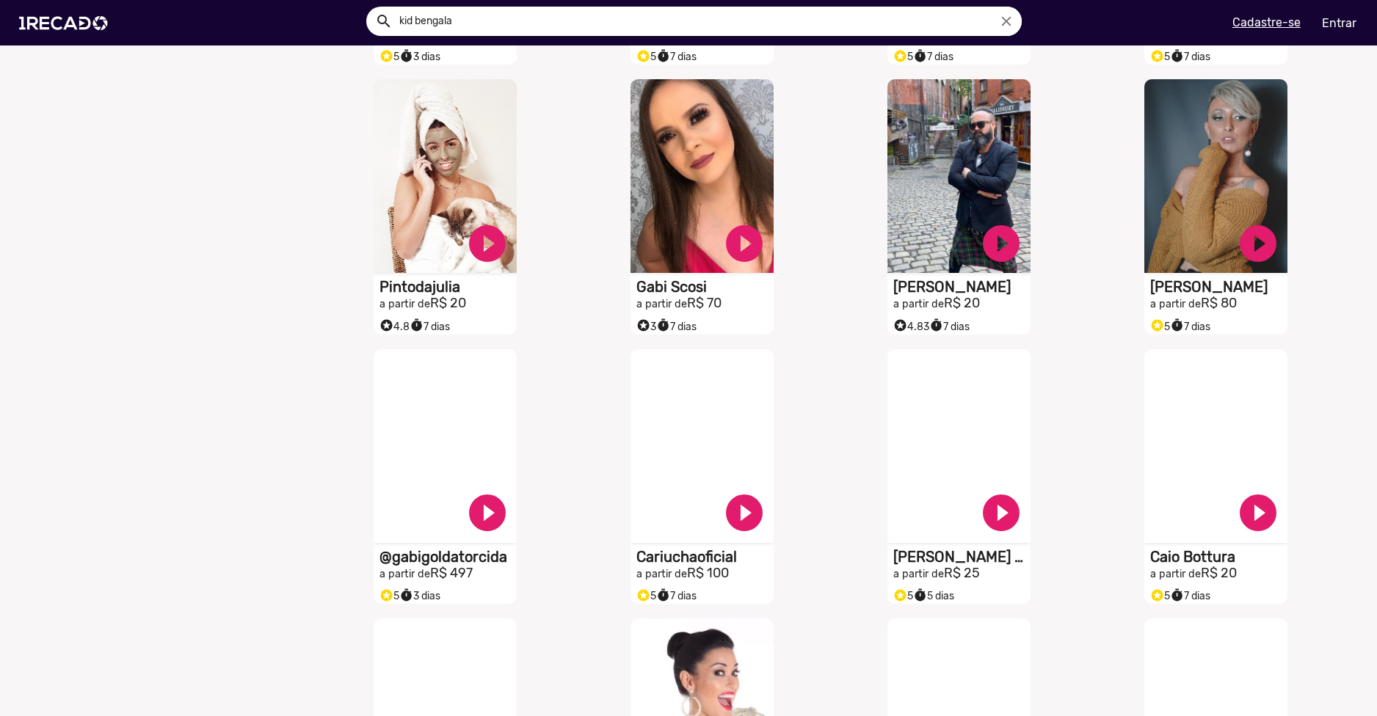
scroll to position [1174, 0]
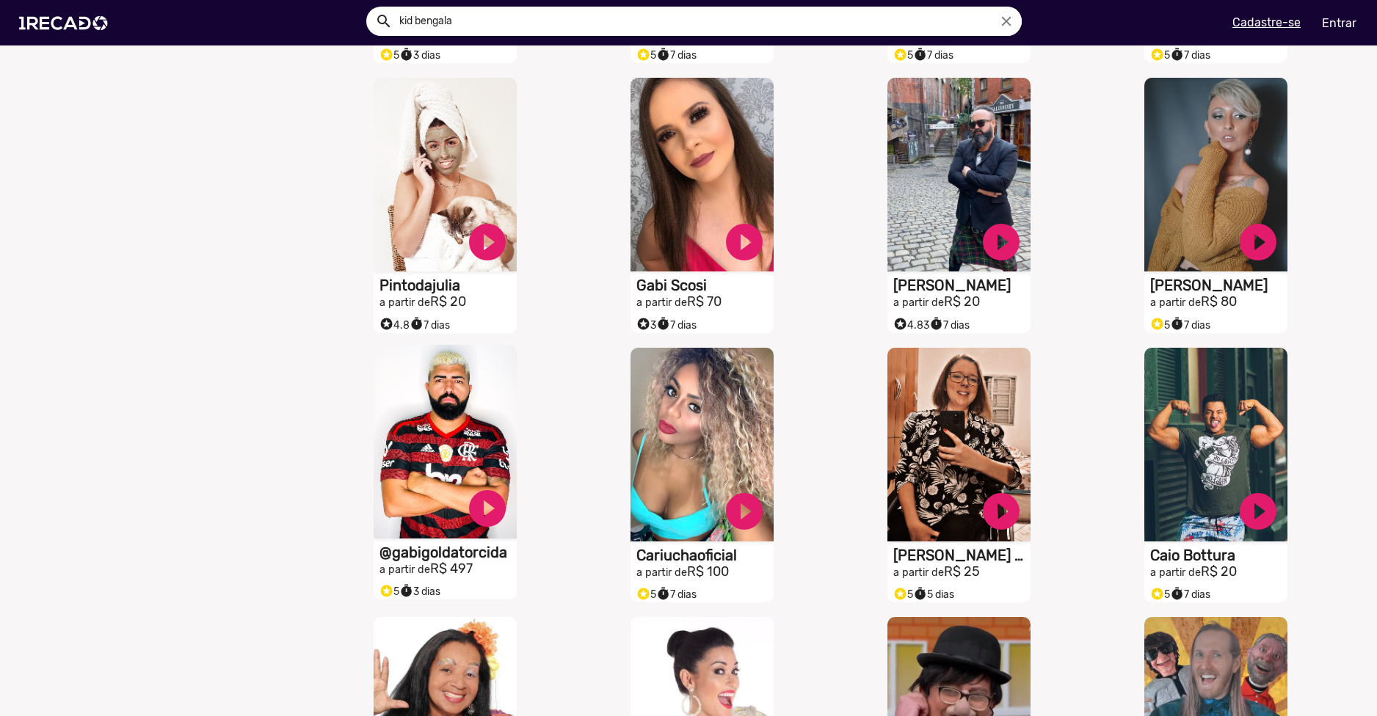
click at [391, 428] on video "S1RECADO vídeos dedicados para fãs e empresas" at bounding box center [444, 442] width 143 height 194
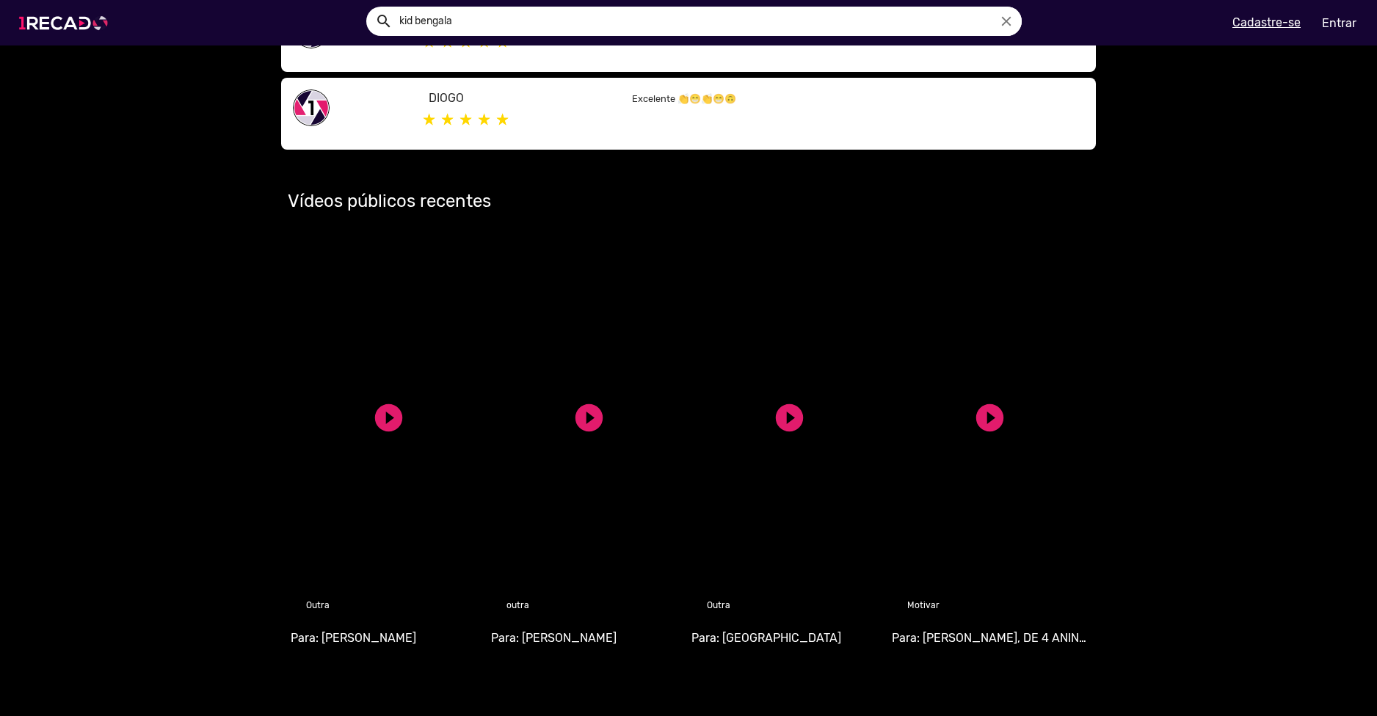
scroll to position [734, 0]
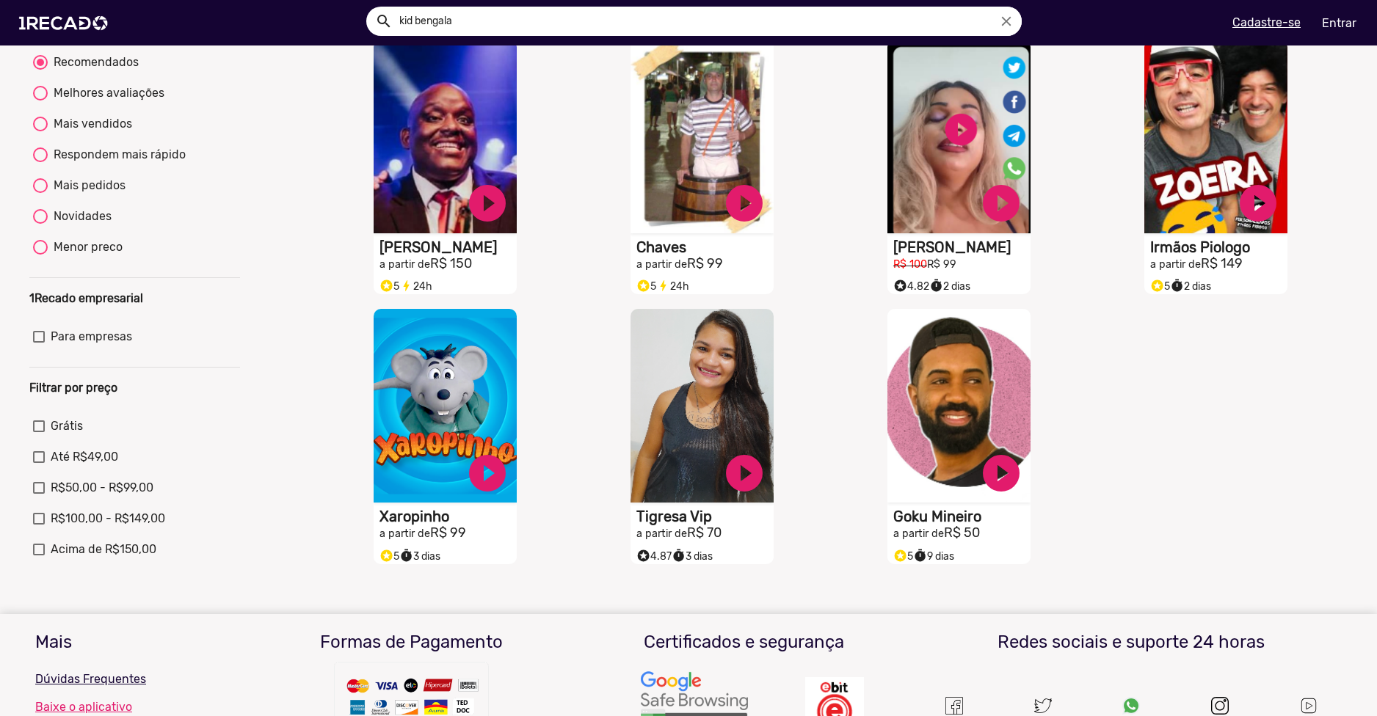
scroll to position [145, 0]
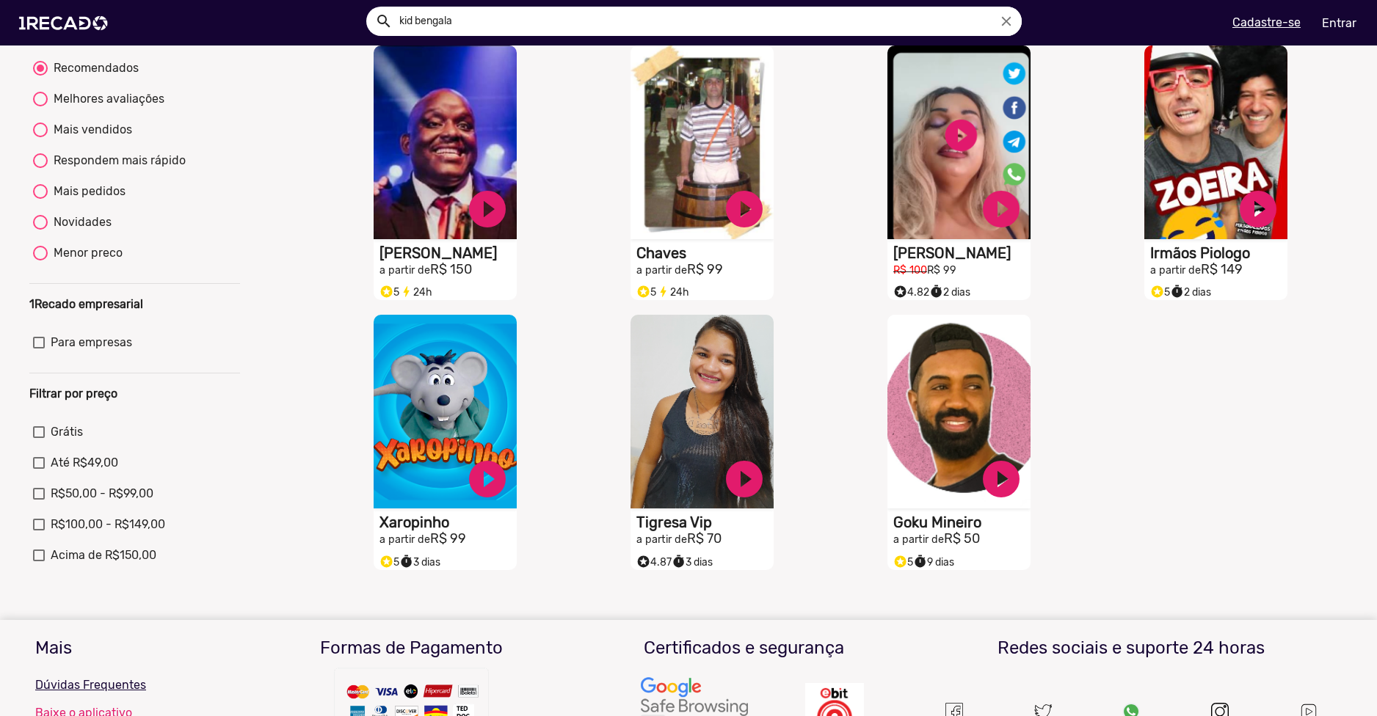
click at [120, 539] on mat-checkbox "R$100,00 - R$149,00" at bounding box center [135, 527] width 204 height 23
click at [121, 564] on span "Acima de R$150,00" at bounding box center [104, 556] width 106 height 18
click at [39, 562] on input "Acima de R$150,00" at bounding box center [38, 561] width 1 height 1
checkbox input "true"
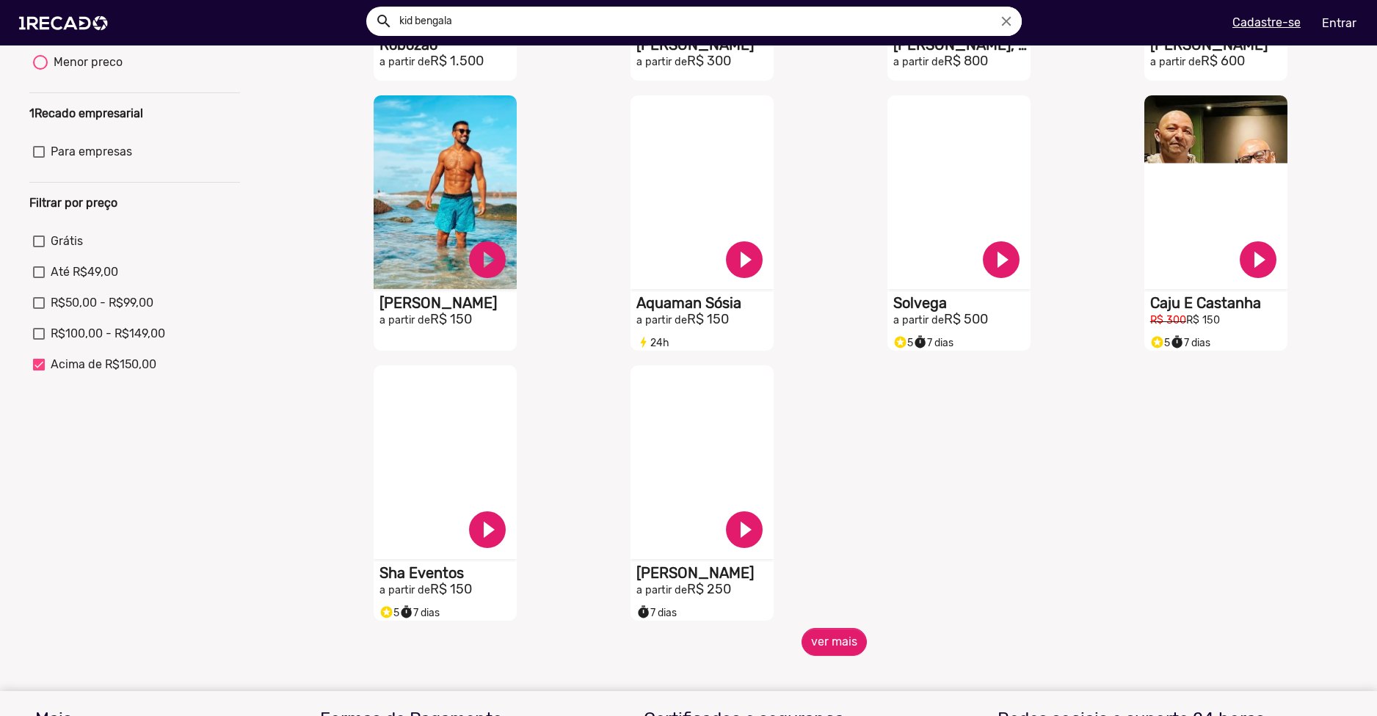
scroll to position [365, 0]
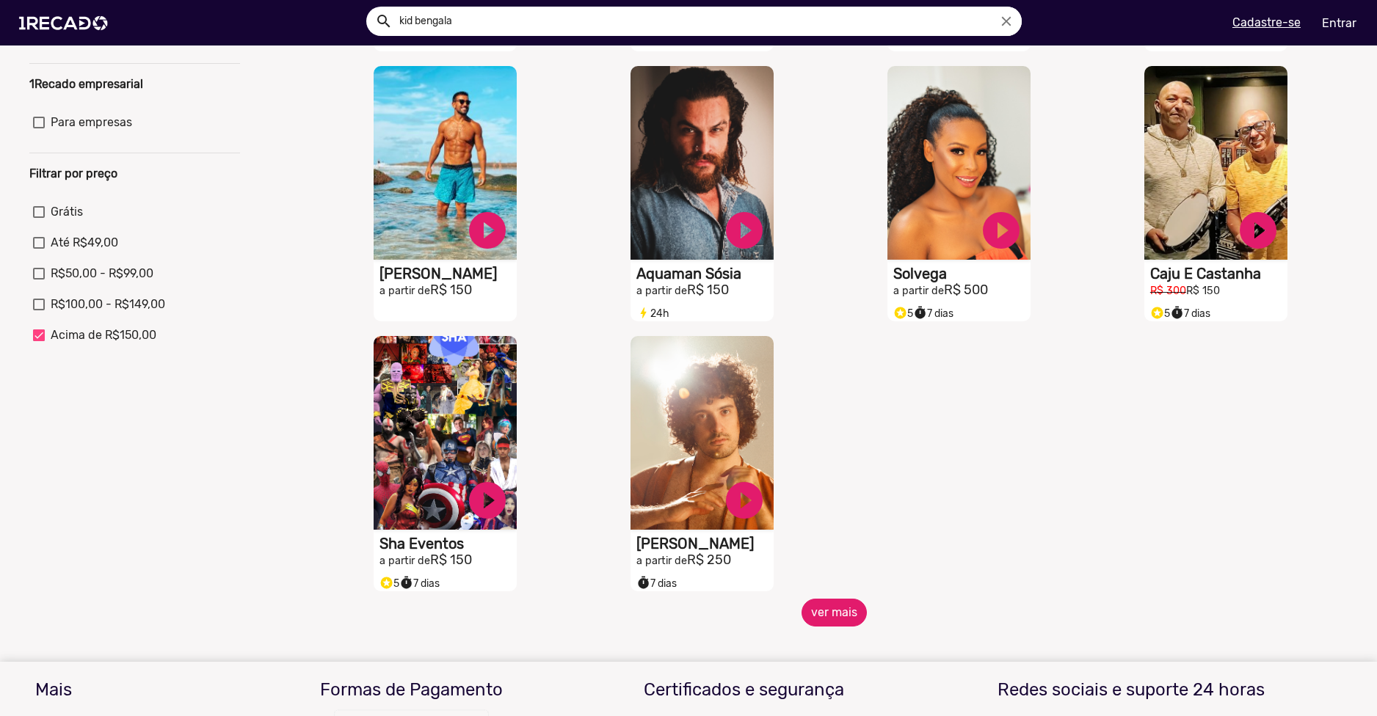
click at [809, 622] on button "ver mais" at bounding box center [833, 613] width 65 height 28
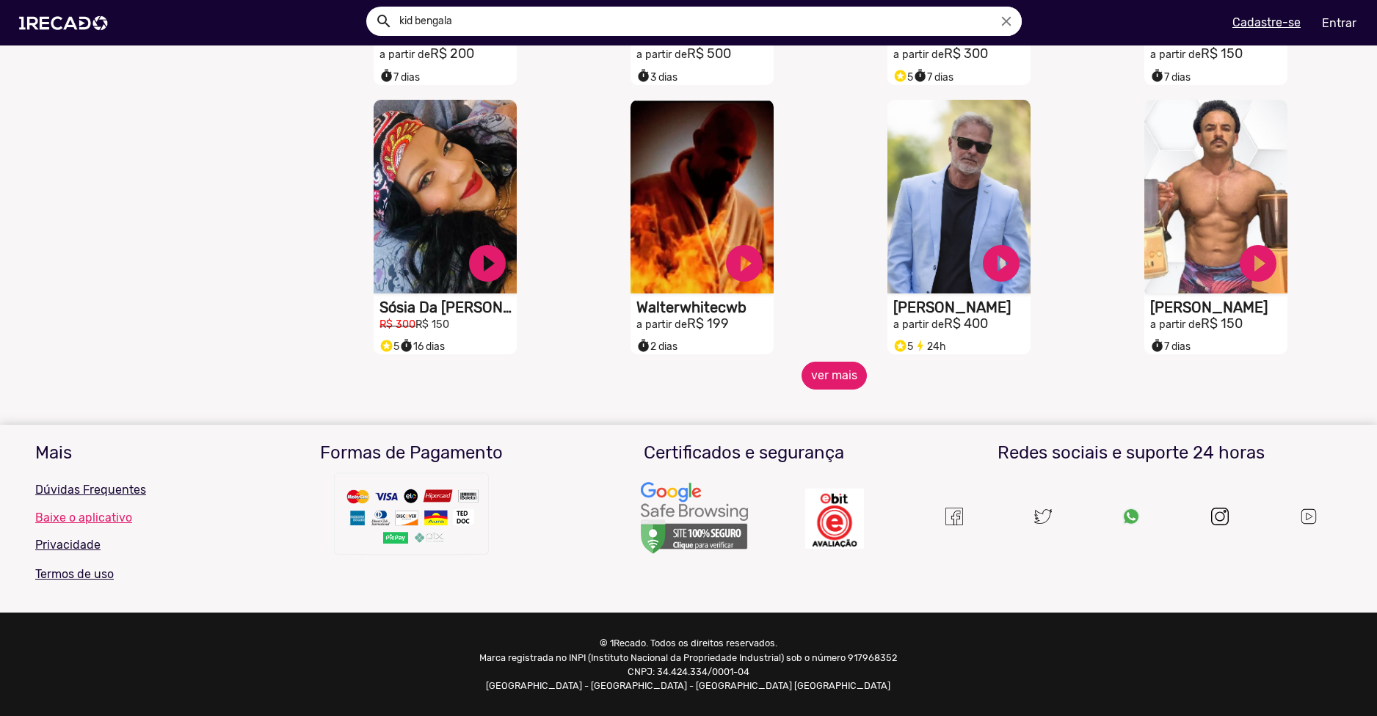
scroll to position [1166, 0]
click at [825, 364] on button "ver mais" at bounding box center [833, 376] width 65 height 28
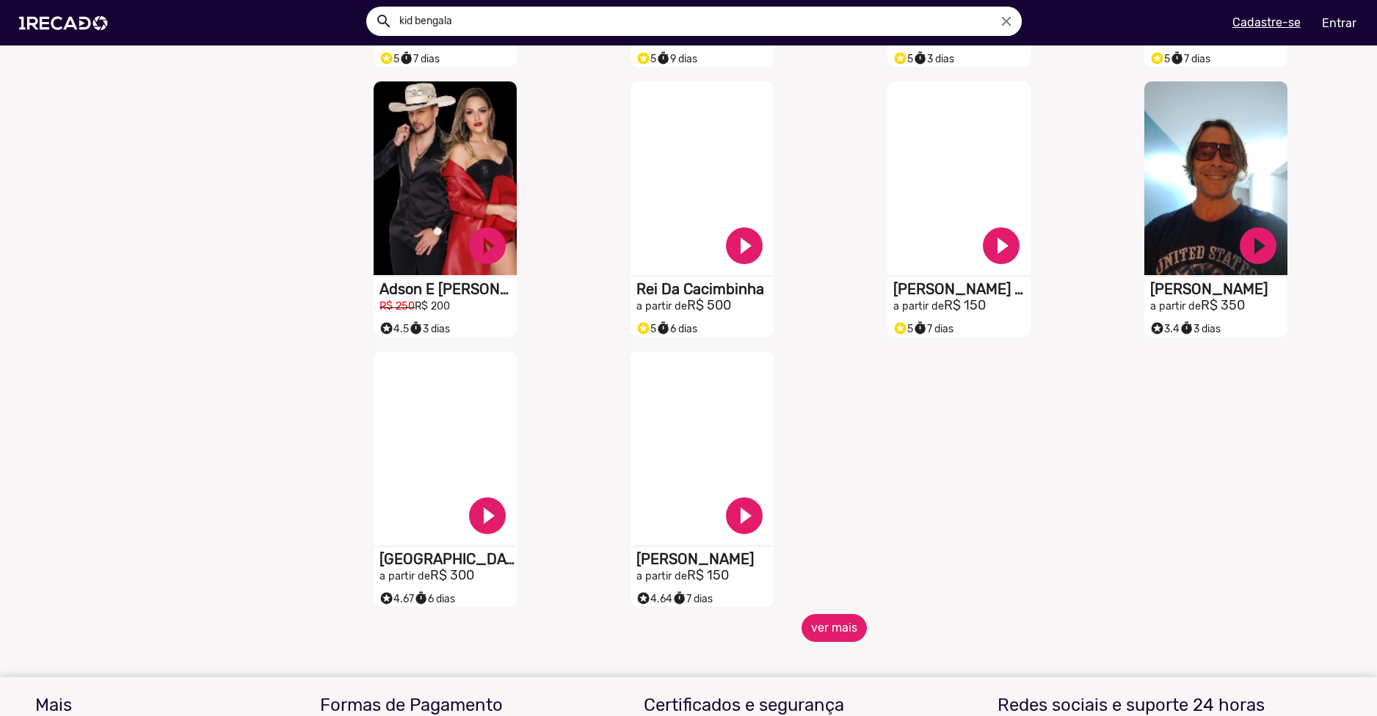
scroll to position [1753, 0]
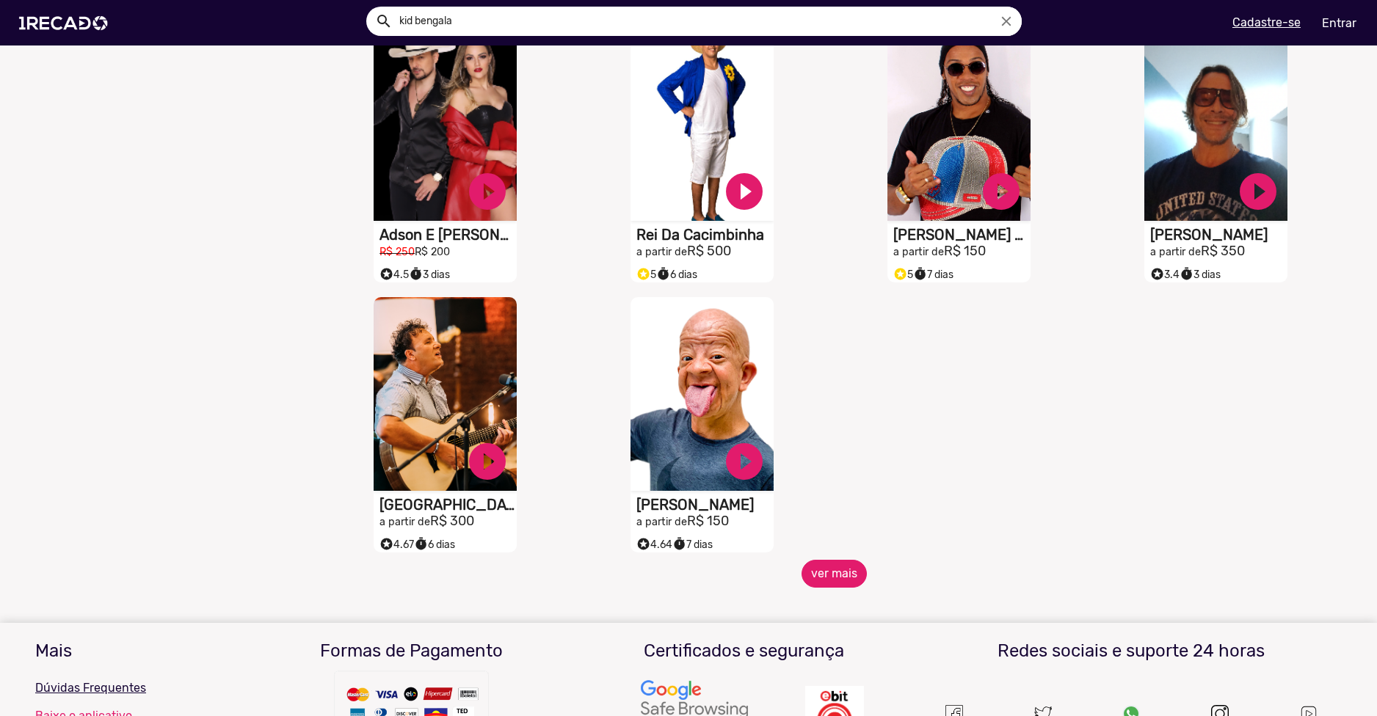
click at [809, 588] on button "ver mais" at bounding box center [833, 574] width 65 height 28
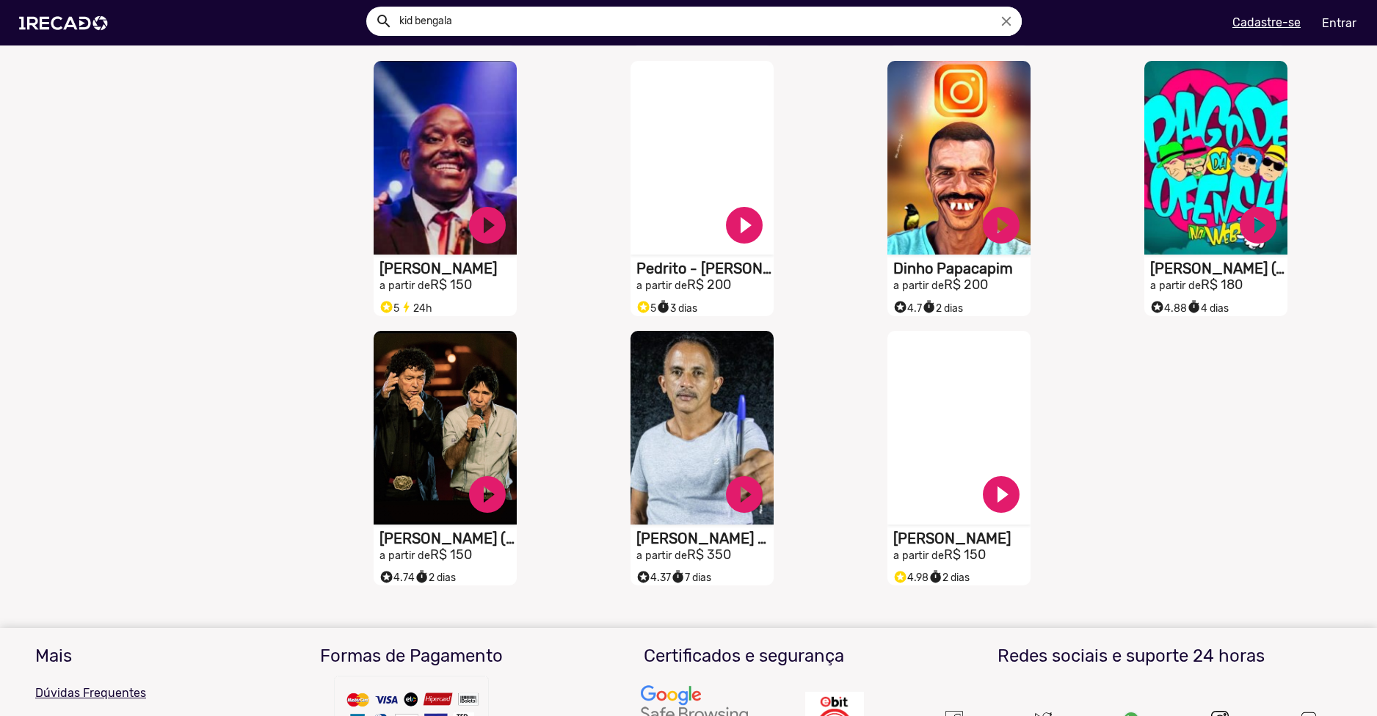
scroll to position [2267, 0]
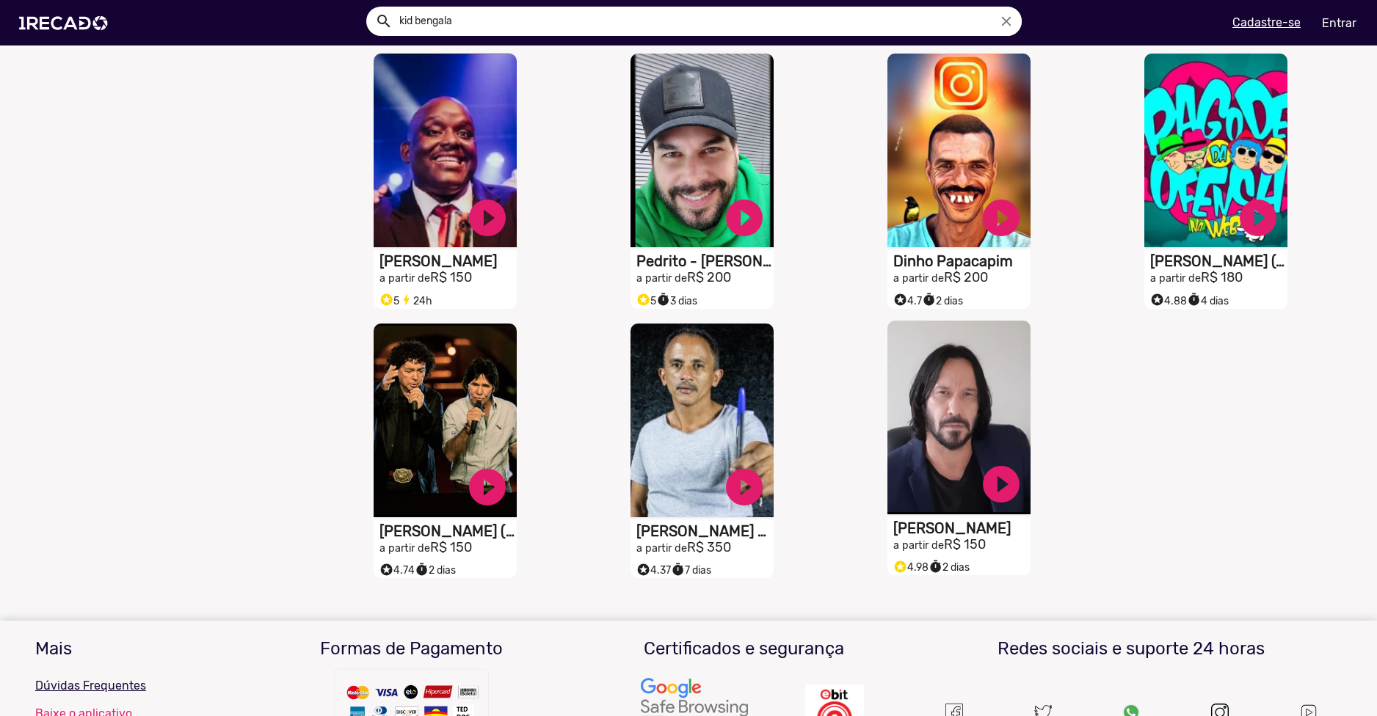
click at [937, 467] on video "S1RECADO vídeos dedicados para fãs e empresas" at bounding box center [958, 418] width 143 height 194
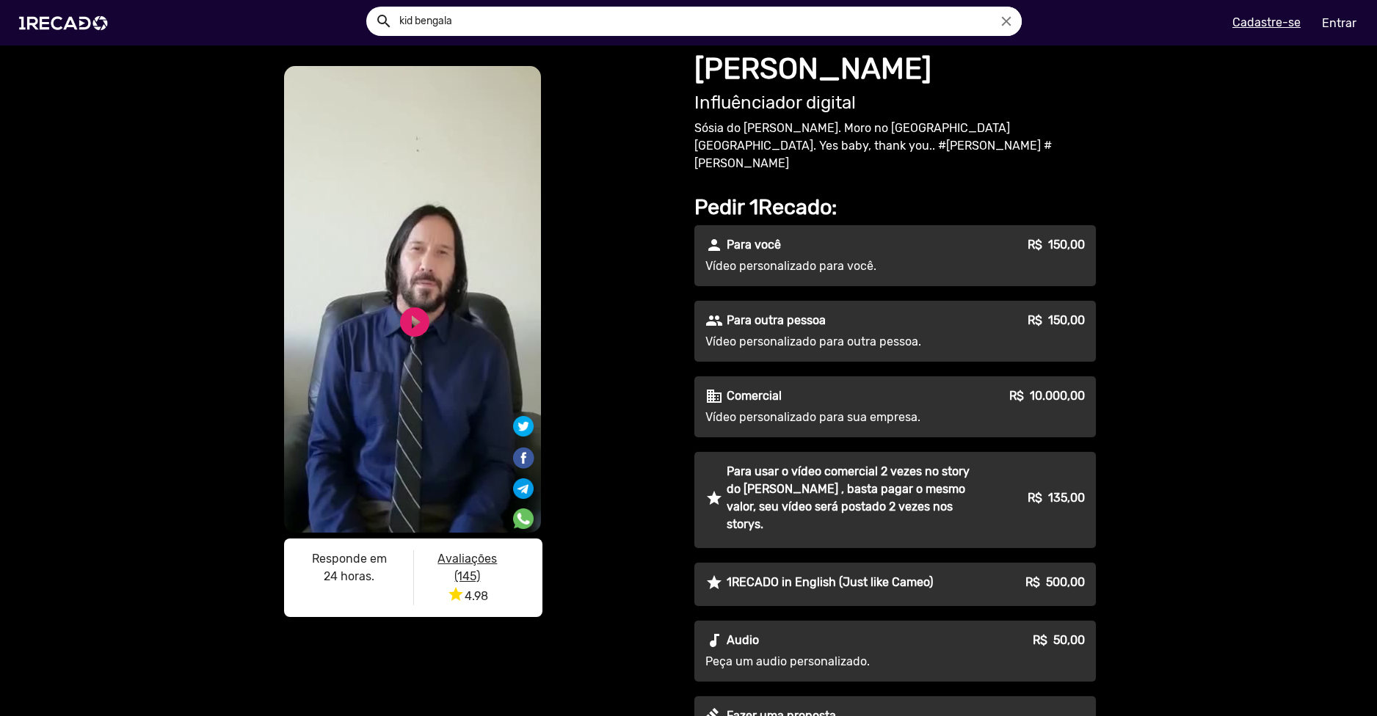
click at [462, 309] on video "S1RECADO vídeos dedicados para fãs e empresas" at bounding box center [412, 299] width 257 height 467
click at [420, 313] on link "play_circle_filled" at bounding box center [414, 322] width 35 height 35
click at [412, 321] on link "pause_circle" at bounding box center [414, 322] width 35 height 35
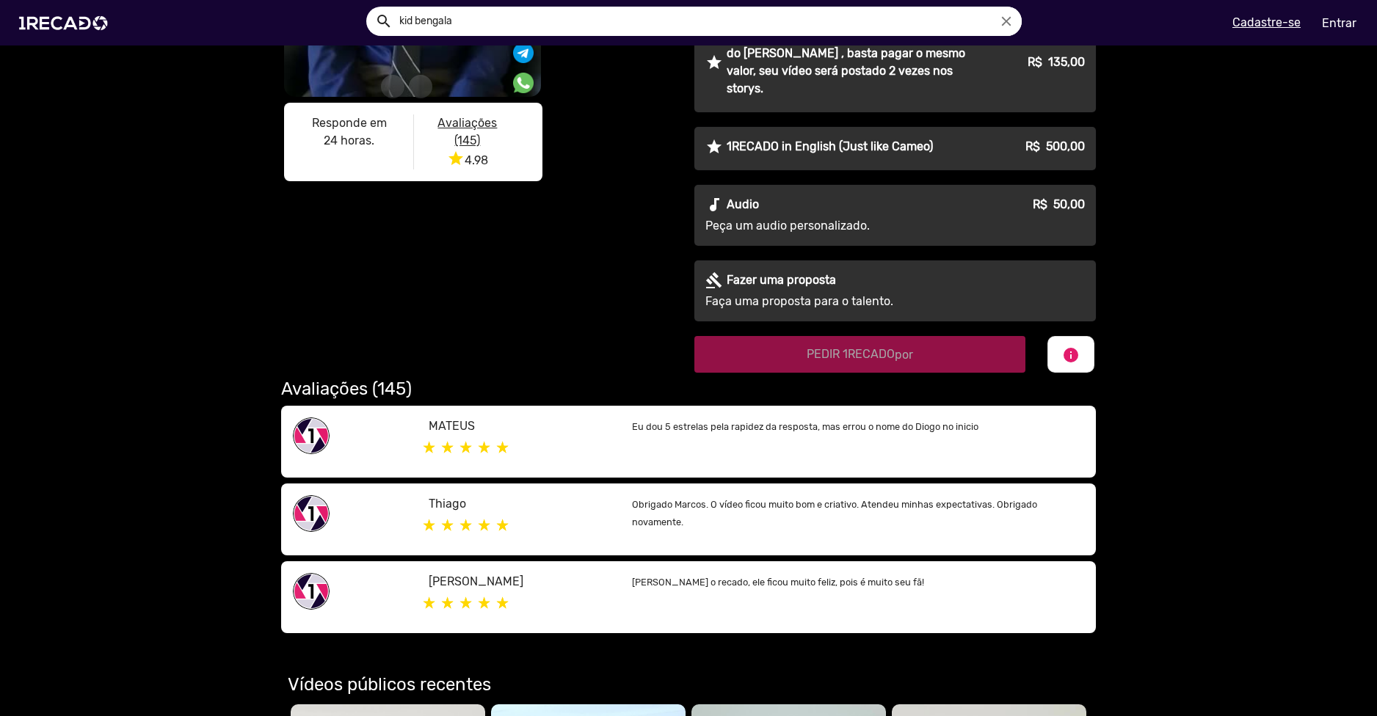
scroll to position [440, 0]
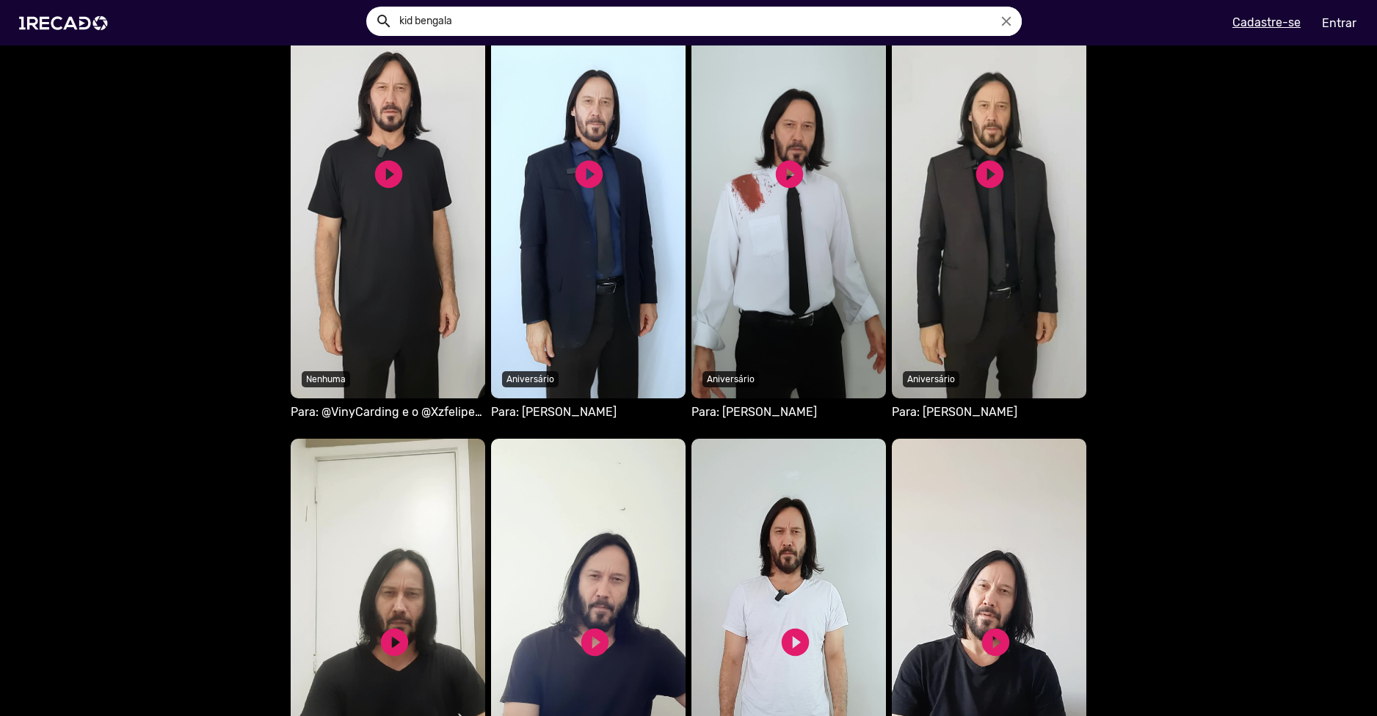
click at [396, 222] on video "Seu navegador não reproduz vídeo em HTML5" at bounding box center [388, 182] width 194 height 432
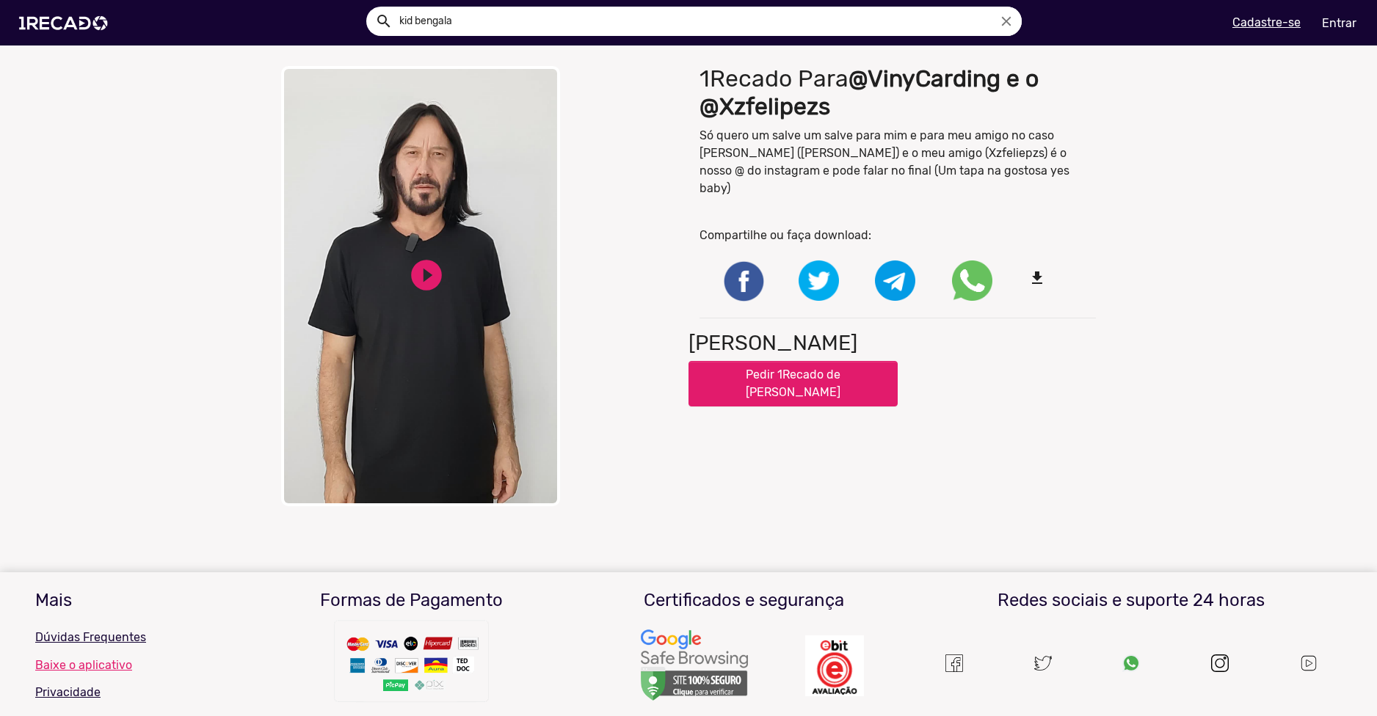
click at [408, 255] on div "play_circle_filled" at bounding box center [426, 275] width 37 height 48
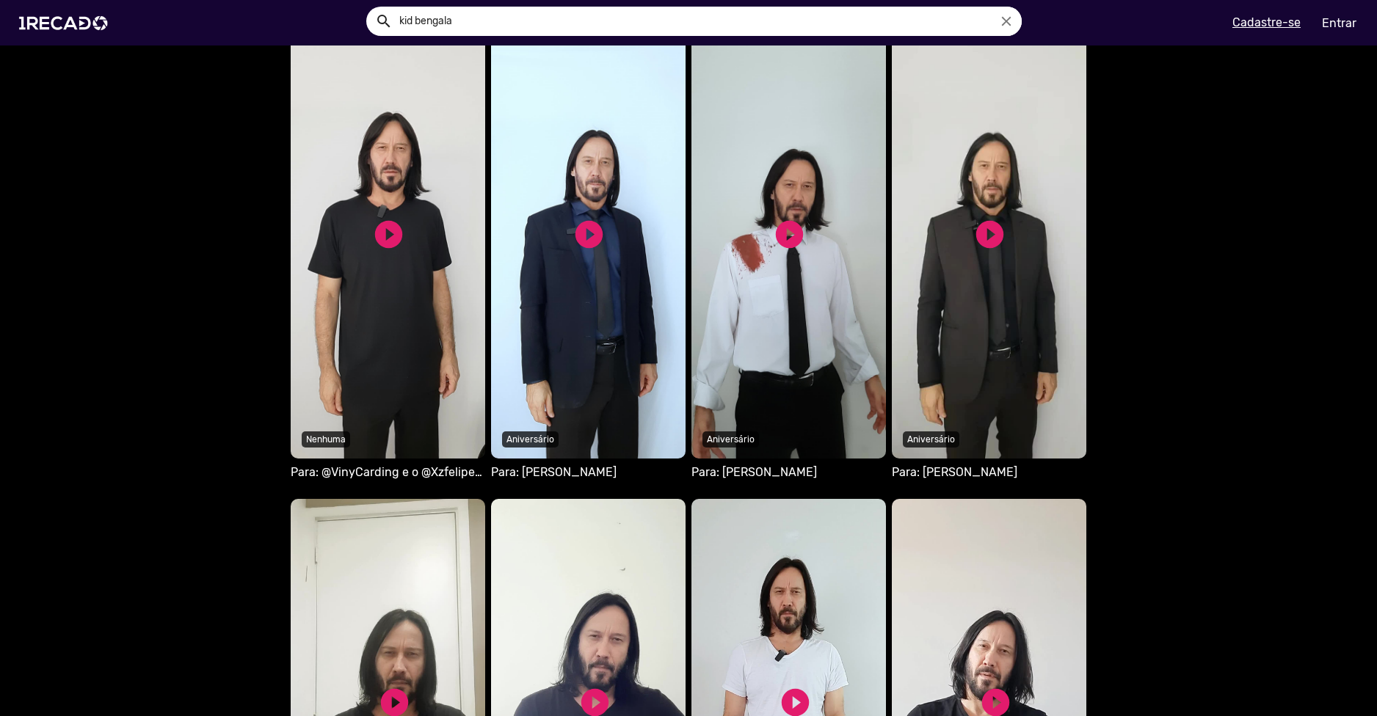
scroll to position [1114, 0]
click at [1258, 263] on span "Vídeos públicos recentes Seu navegador não reproduz vídeo em HTML5 play_circle_…" at bounding box center [688, 503] width 1377 height 1081
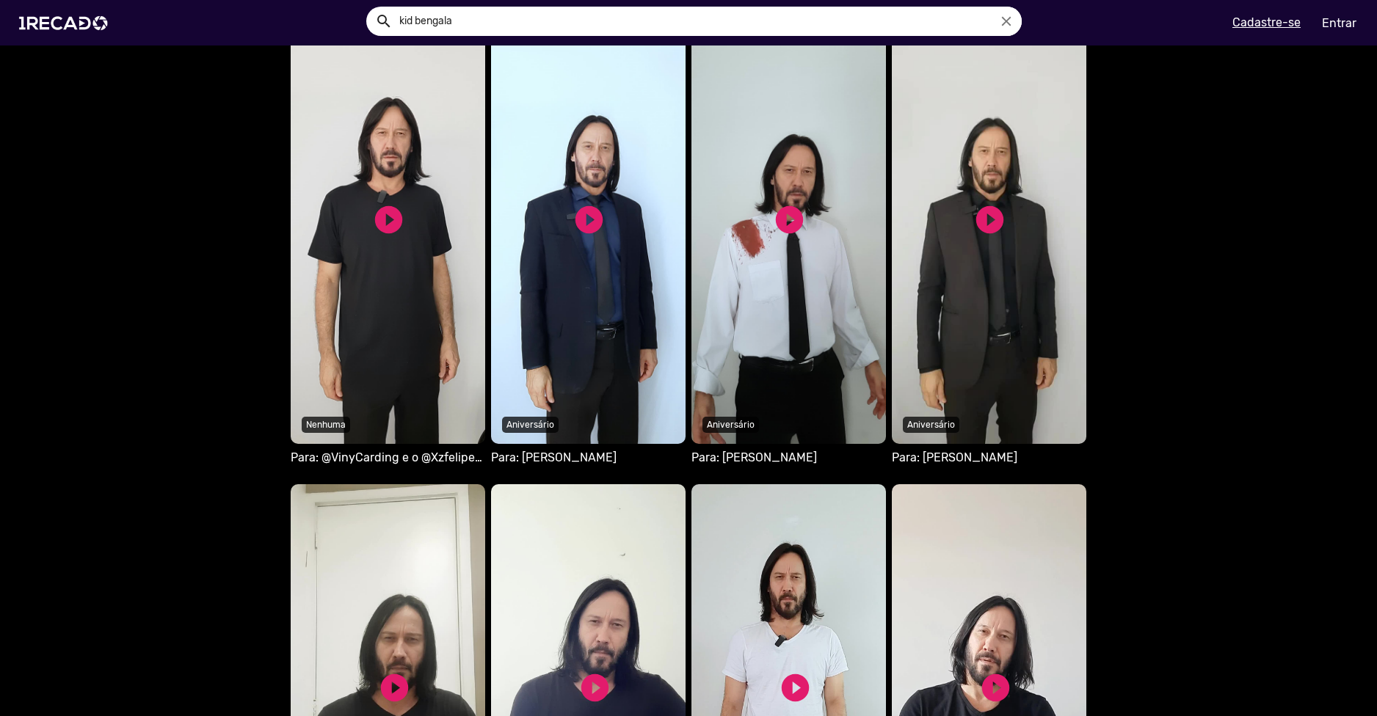
scroll to position [967, 0]
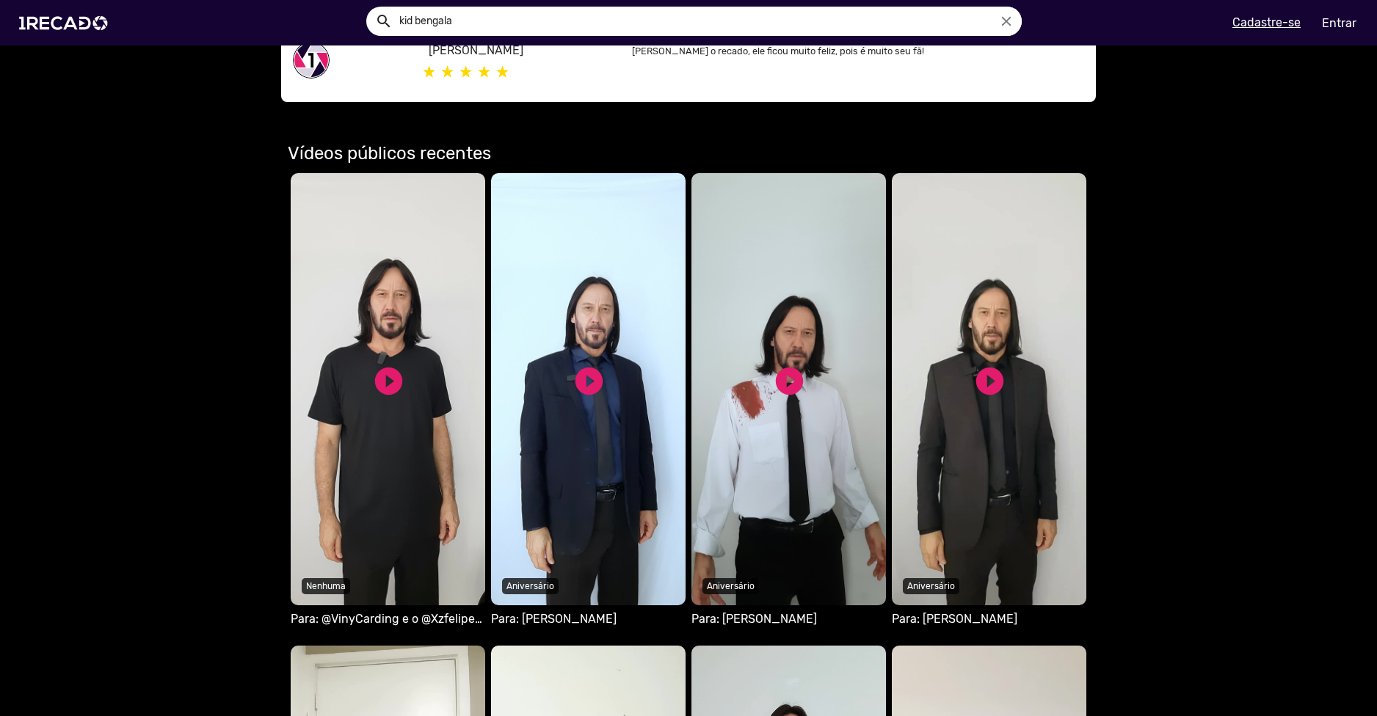
click at [407, 396] on video "Seu navegador não reproduz vídeo em HTML5" at bounding box center [388, 389] width 194 height 432
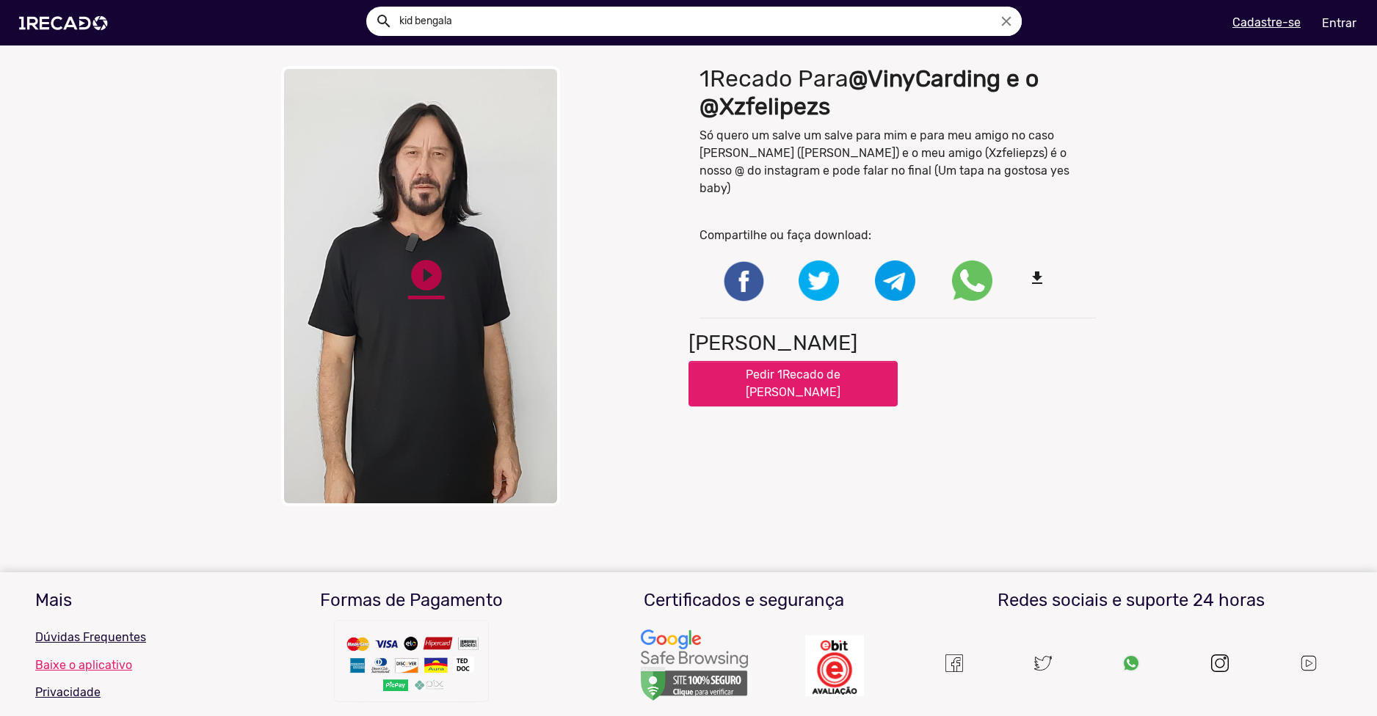
click at [430, 269] on link "play_circle_filled" at bounding box center [426, 275] width 37 height 37
click at [430, 269] on link "pause_circle" at bounding box center [426, 275] width 37 height 37
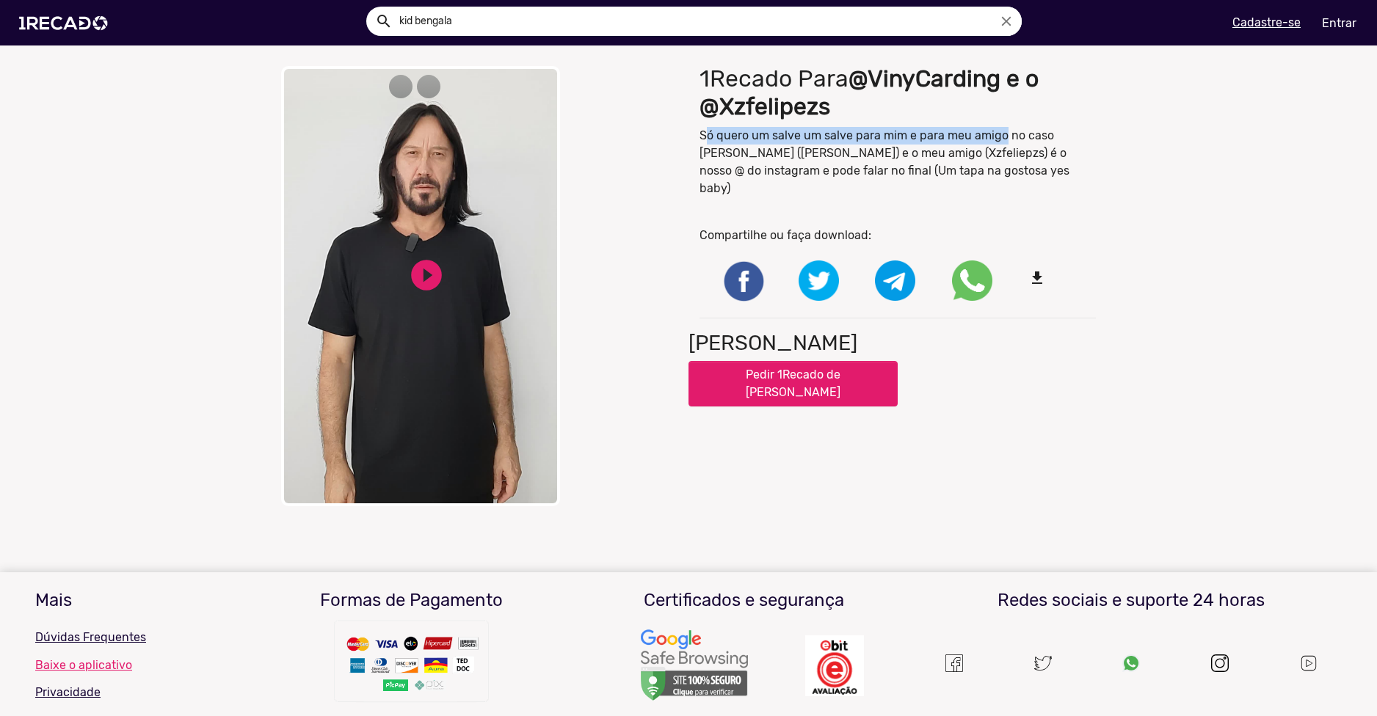
drag, startPoint x: 699, startPoint y: 139, endPoint x: 1002, endPoint y: 131, distance: 303.9
click at [997, 131] on p "Só quero um salve um salve para mim e para meu amigo no caso [PERSON_NAME] ([PE…" at bounding box center [897, 162] width 396 height 70
click at [1002, 131] on p "Só quero um salve um salve para mim e para meu amigo no caso [PERSON_NAME] ([PE…" at bounding box center [897, 162] width 396 height 70
click at [411, 246] on video "Your browser does not support HTML5 video." at bounding box center [420, 286] width 279 height 440
click at [662, 440] on div "close Your browser does not support HTML5 video. pause_circle pause_circle" at bounding box center [479, 286] width 396 height 440
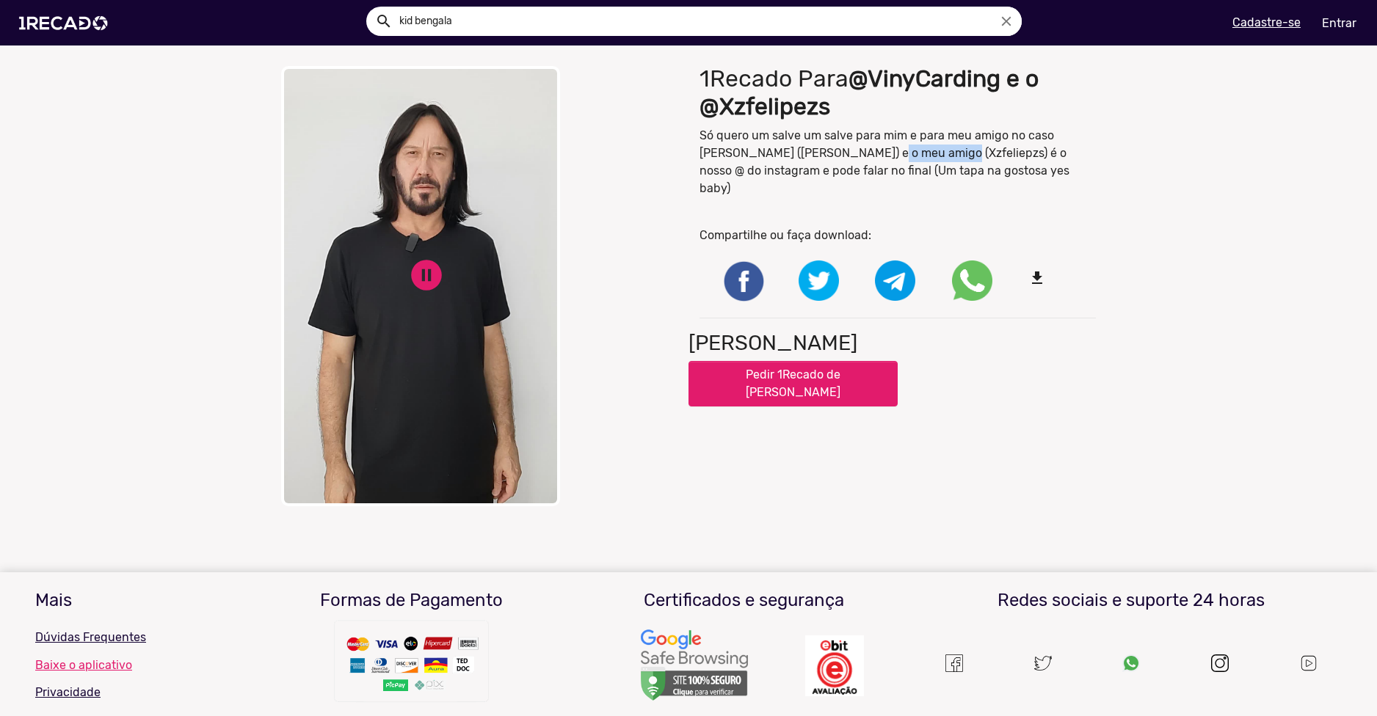
drag, startPoint x: 868, startPoint y: 150, endPoint x: 914, endPoint y: 153, distance: 46.3
click at [914, 153] on p "Só quero um salve um salve para mim e para meu amigo no caso [PERSON_NAME] ([PE…" at bounding box center [897, 162] width 396 height 70
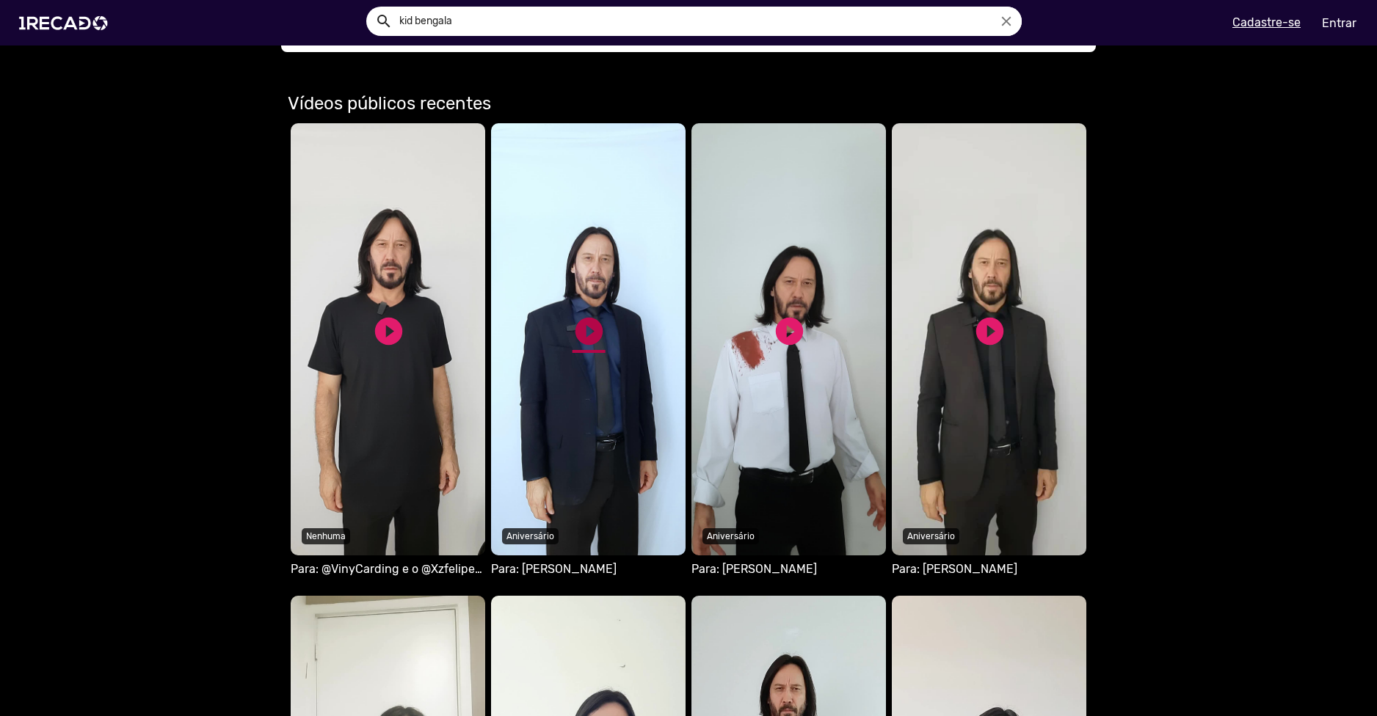
scroll to position [1174, 0]
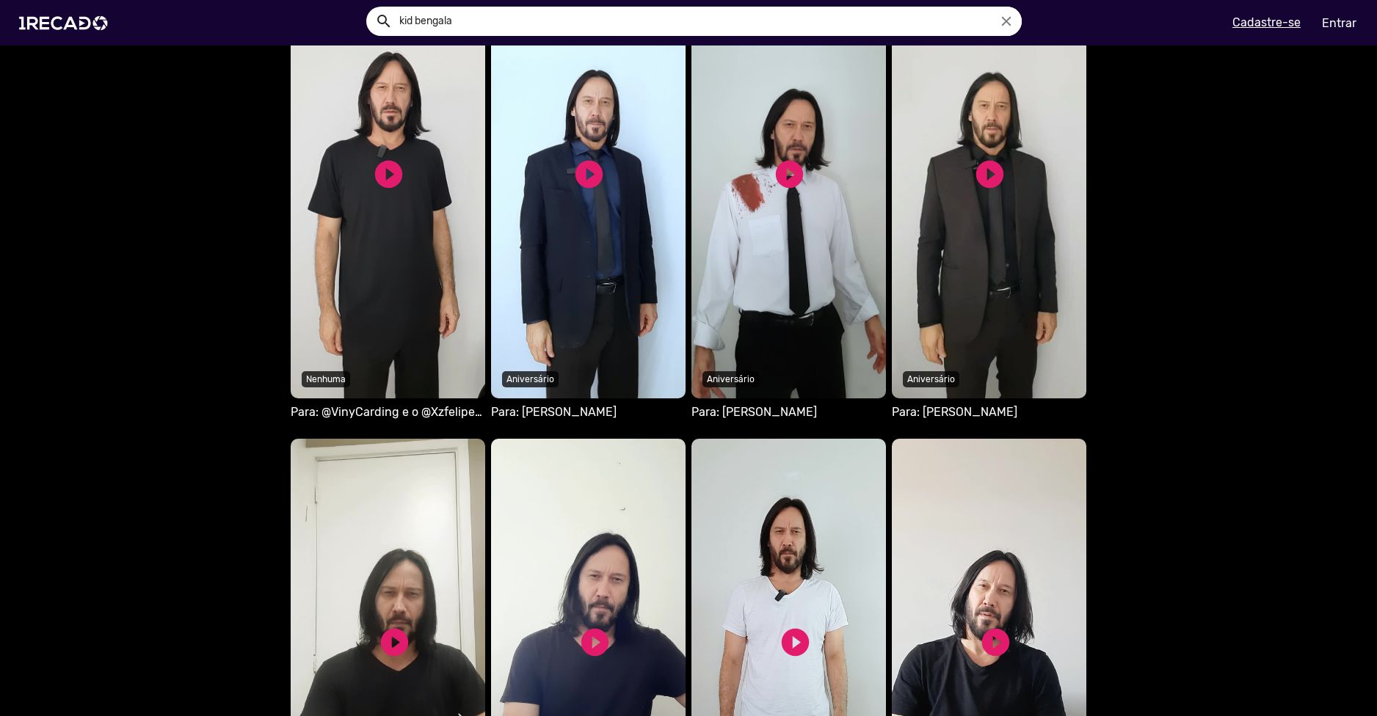
click at [586, 281] on video "Seu navegador não reproduz vídeo em HTML5" at bounding box center [588, 182] width 194 height 432
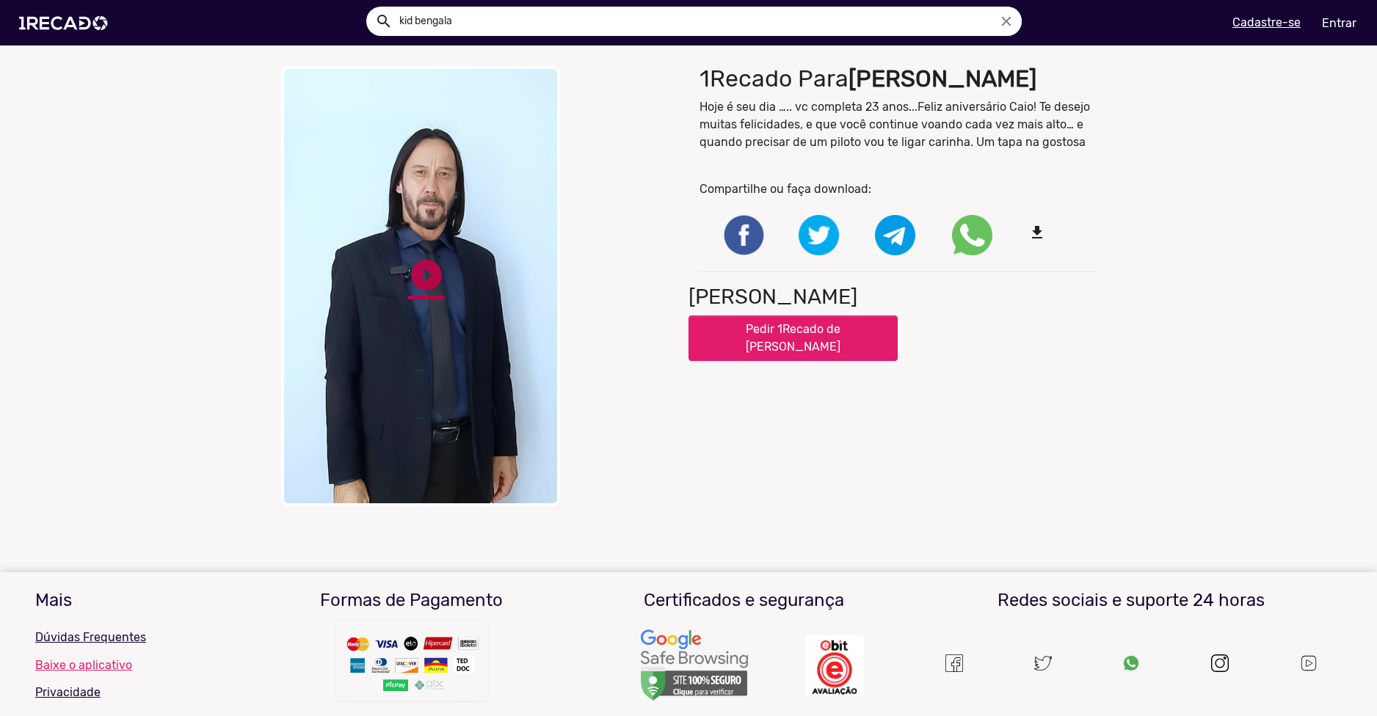
click at [415, 283] on link "play_circle_filled" at bounding box center [426, 275] width 37 height 37
drag, startPoint x: 966, startPoint y: 142, endPoint x: 1073, endPoint y: 141, distance: 107.1
click at [1073, 141] on p "Hoje é seu dia ….. vc completa 23 anos...Feliz aniversário Caio! Te desejo muit…" at bounding box center [897, 124] width 396 height 53
click at [1007, 150] on p "Hoje é seu dia ….. vc completa 23 anos...Feliz aniversário Caio! Te desejo muit…" at bounding box center [897, 124] width 396 height 53
drag, startPoint x: 1005, startPoint y: 142, endPoint x: 1079, endPoint y: 142, distance: 74.1
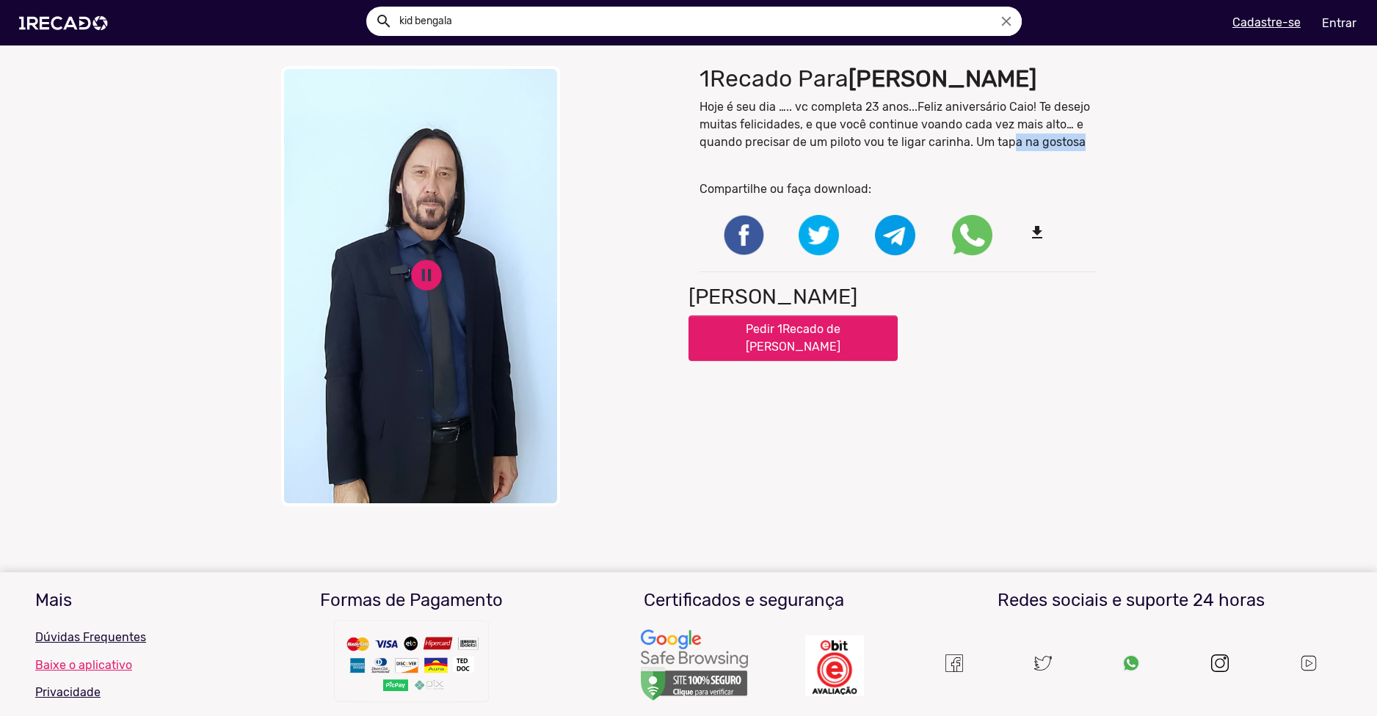
click at [1079, 142] on p "Hoje é seu dia ….. vc completa 23 anos...Feliz aniversário Caio! Te desejo muit…" at bounding box center [897, 124] width 396 height 53
click at [635, 383] on div "close Your browser does not support HTML5 video. pause_circle pause_circle" at bounding box center [479, 286] width 396 height 440
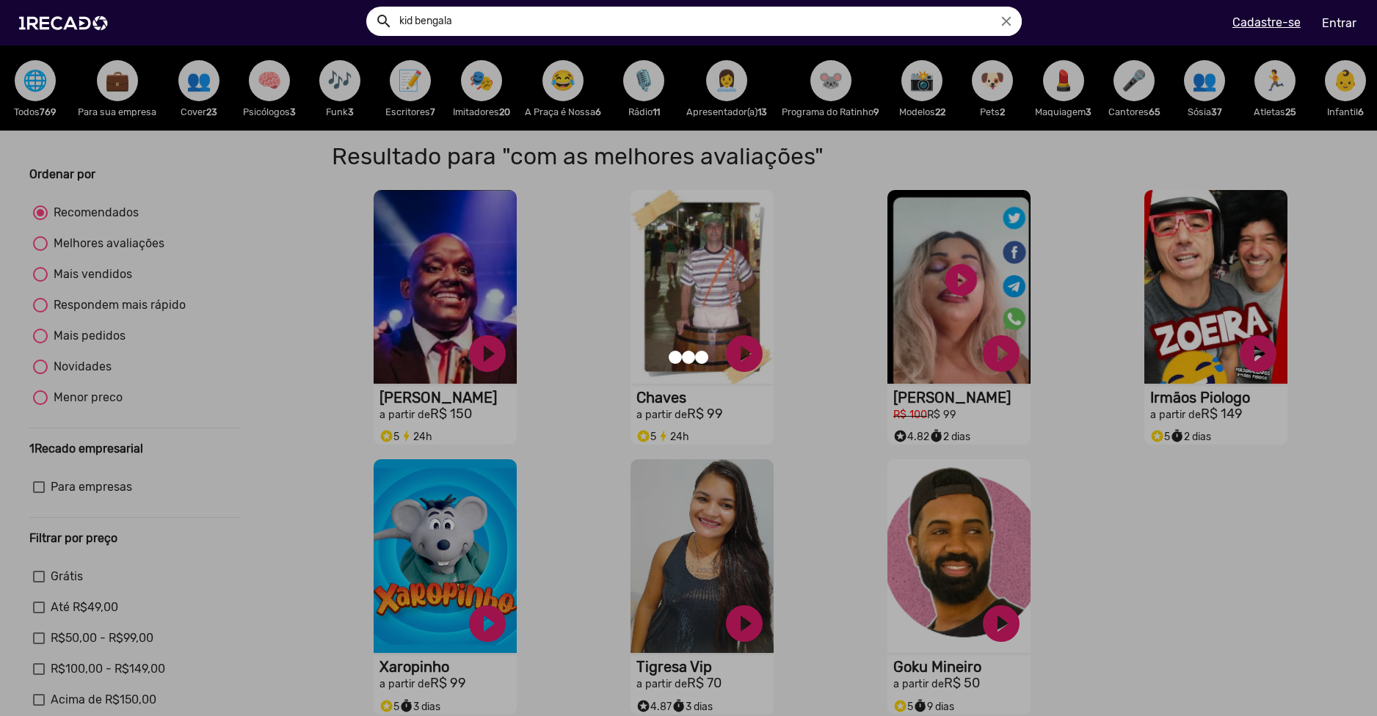
click at [602, 467] on div at bounding box center [688, 358] width 1377 height 716
click at [620, 542] on div at bounding box center [688, 358] width 1377 height 716
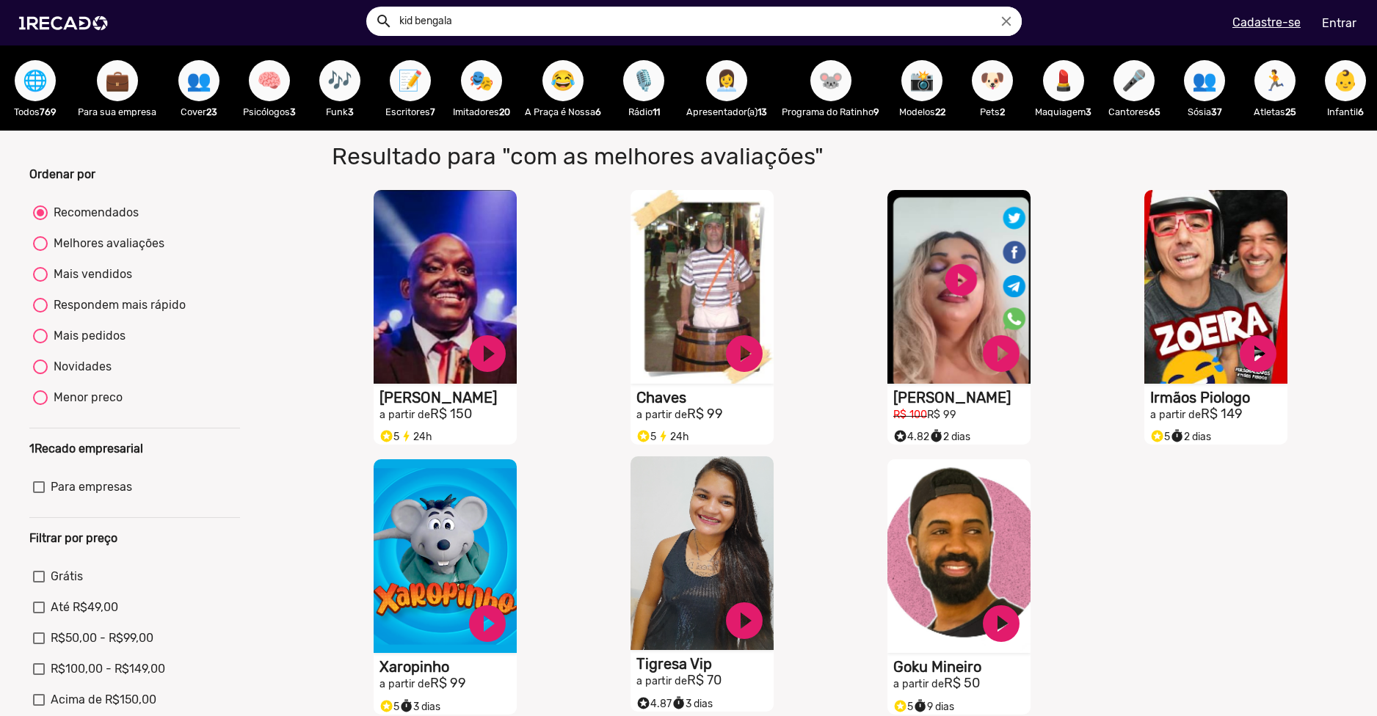
click at [652, 650] on video "S1RECADO vídeos dedicados para fãs e empresas" at bounding box center [701, 553] width 143 height 194
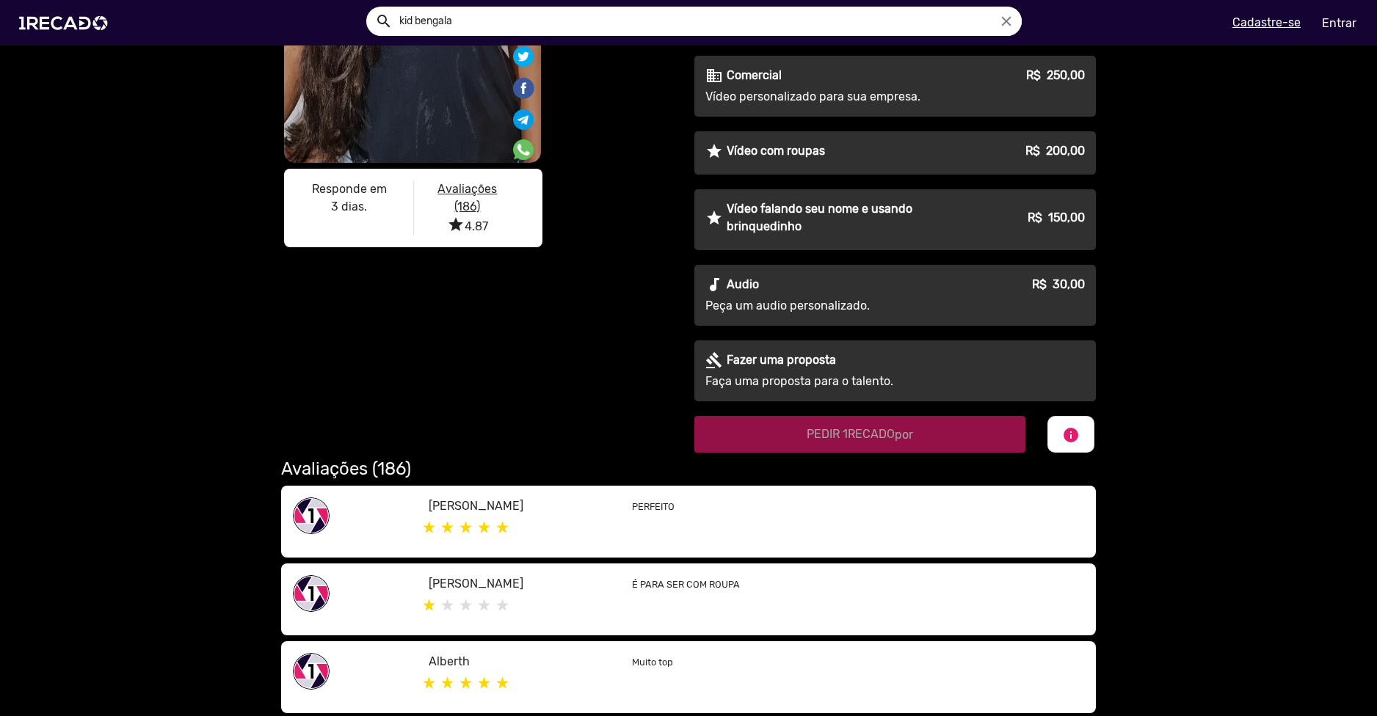
scroll to position [734, 0]
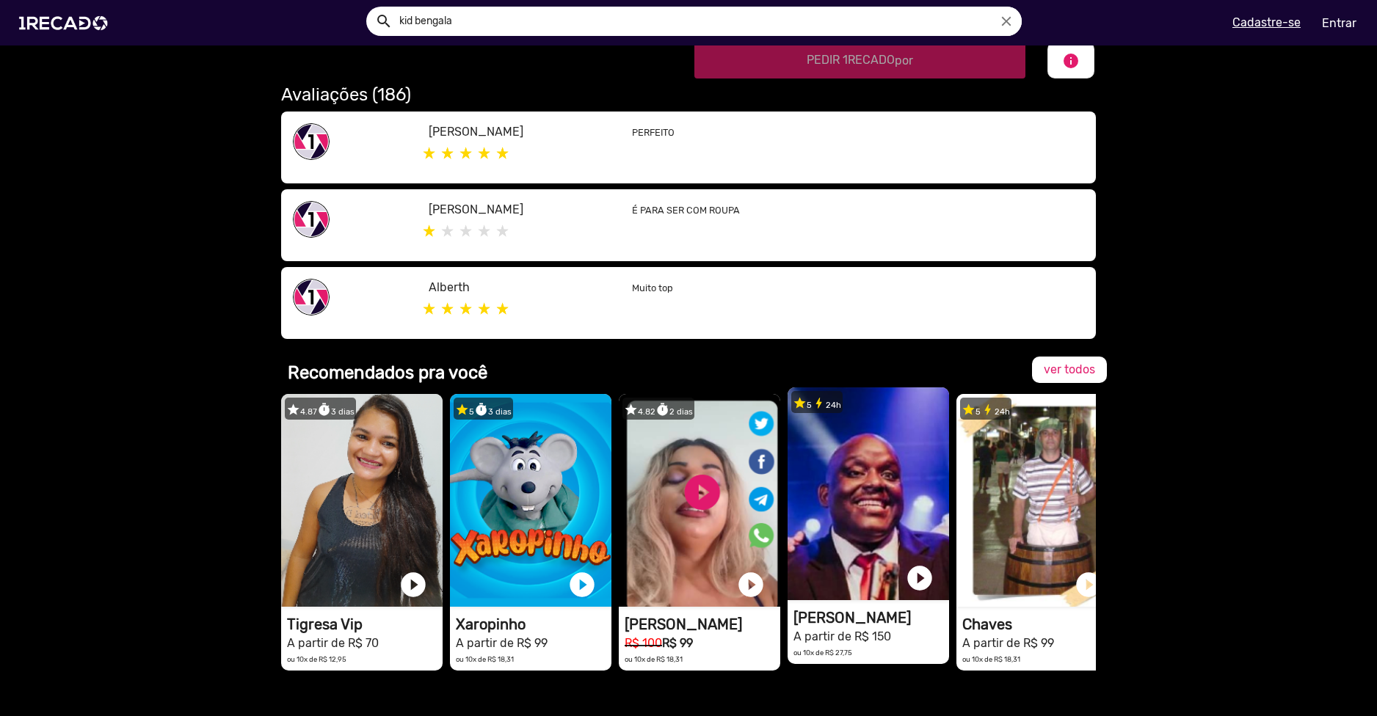
click at [881, 494] on video "1RECADO vídeos dedicados para fãs e empresas" at bounding box center [867, 493] width 161 height 213
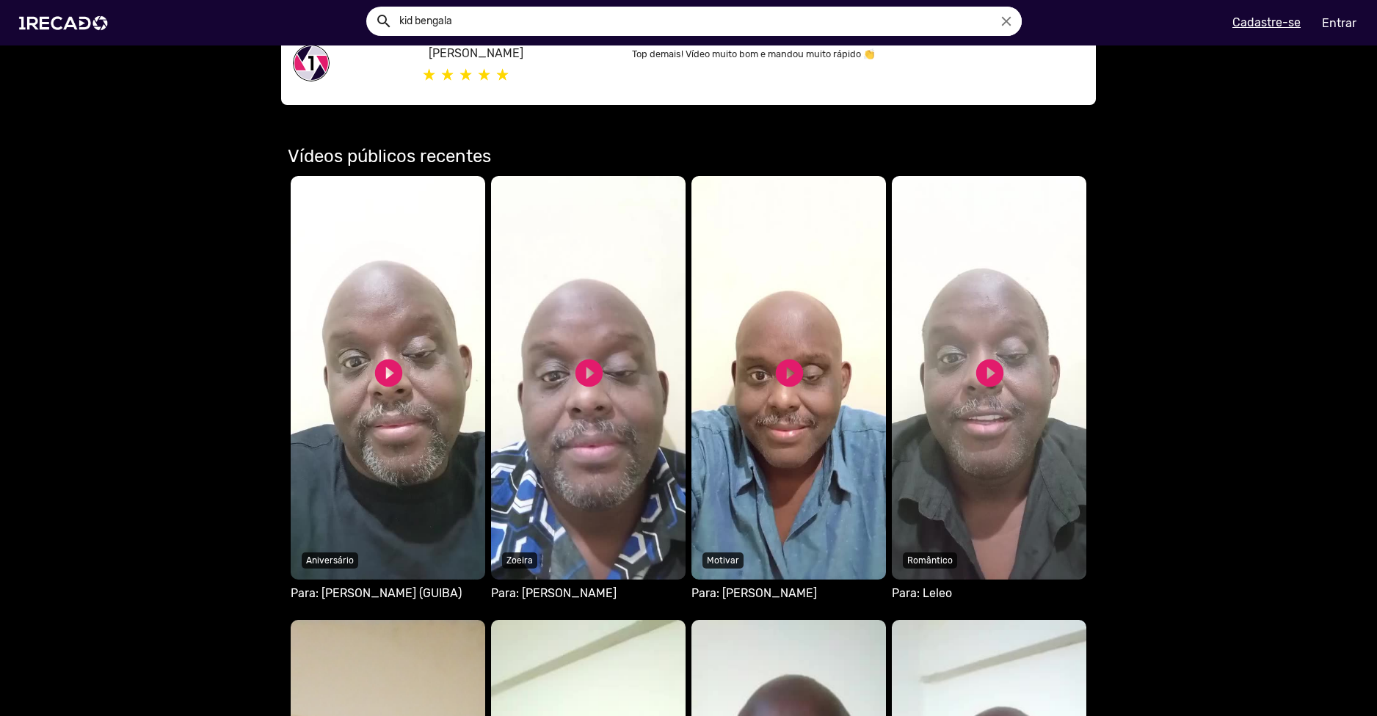
scroll to position [807, 0]
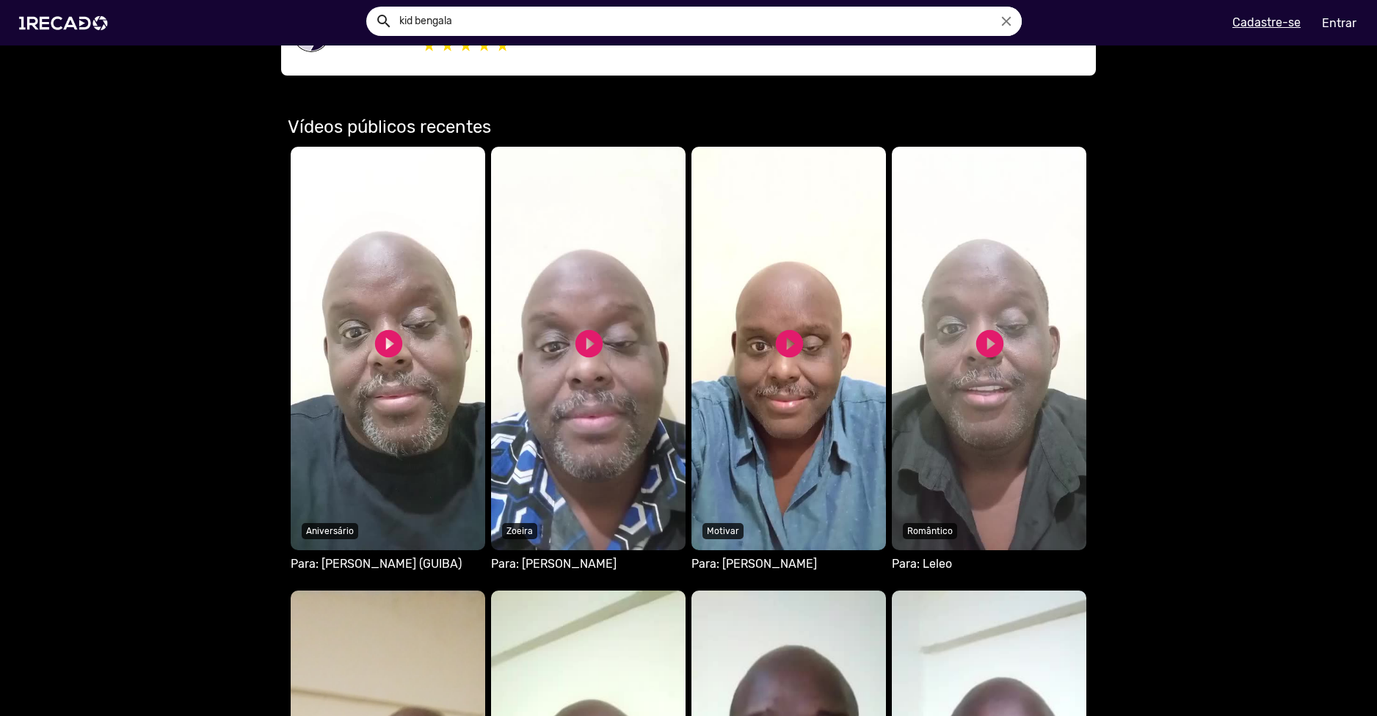
click at [418, 396] on video "Seu navegador não reproduz vídeo em HTML5" at bounding box center [388, 349] width 194 height 404
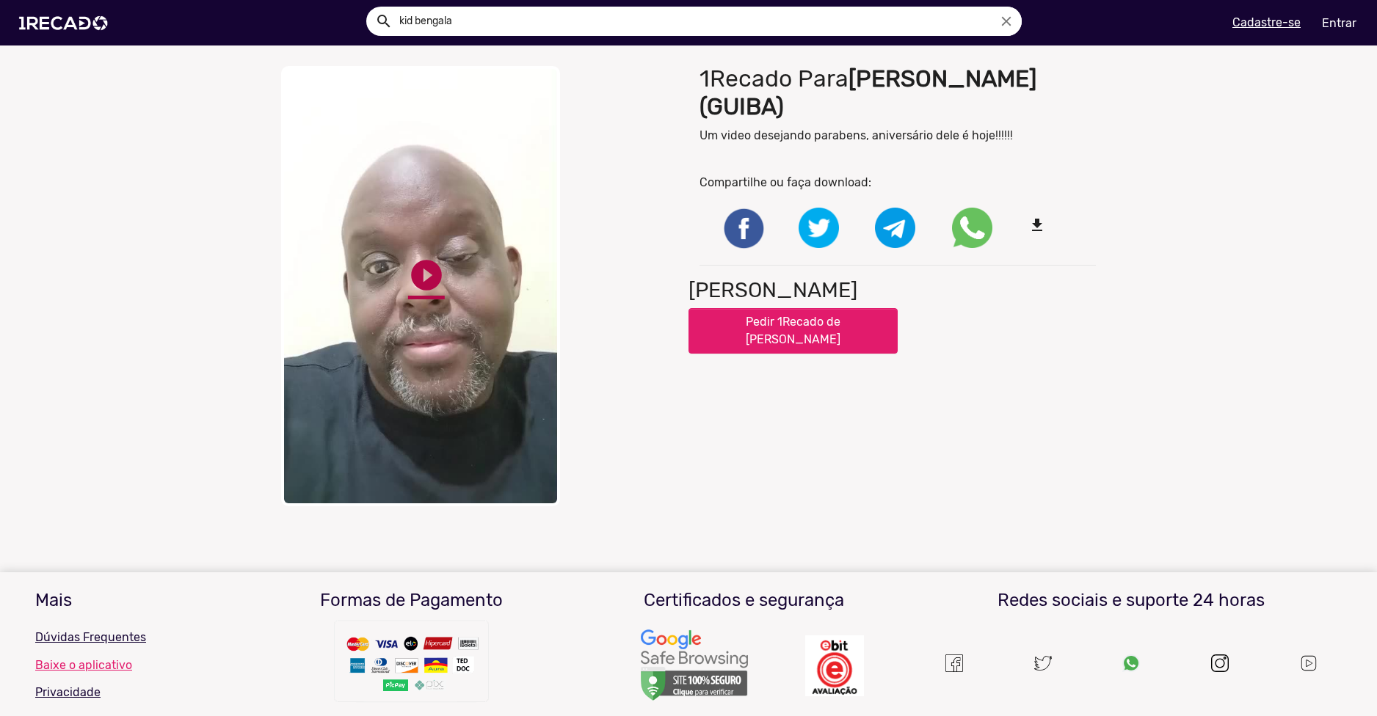
click at [408, 272] on link "play_circle_filled" at bounding box center [426, 275] width 37 height 37
click at [564, 382] on mat-sidenav-content "close Your browser does not support HTML5 video. pause_circle pause_circle 1Rec…" at bounding box center [688, 358] width 1377 height 716
click at [266, 379] on mat-sidenav-content "close Your browser does not support HTML5 video. pause_circle pause_circle 1Rec…" at bounding box center [688, 358] width 1377 height 716
click at [418, 257] on link "pause_circle" at bounding box center [426, 275] width 37 height 37
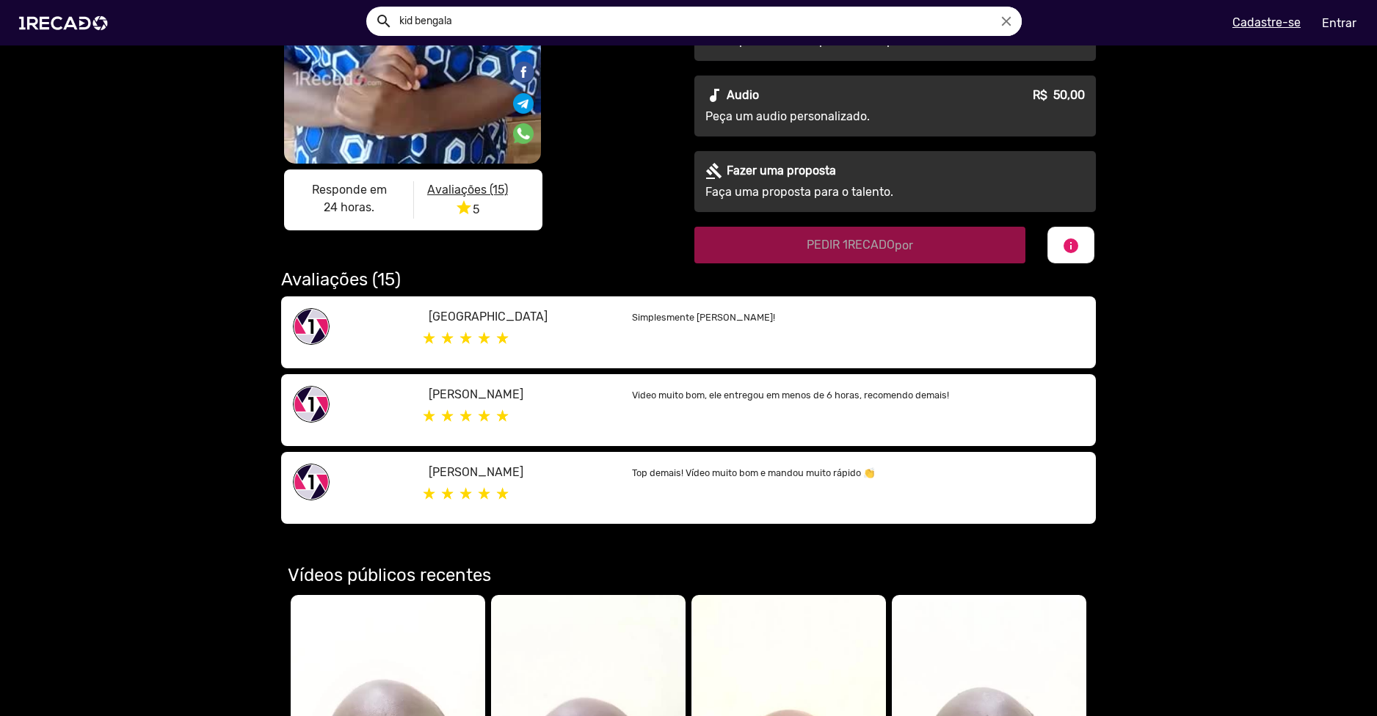
scroll to position [367, 0]
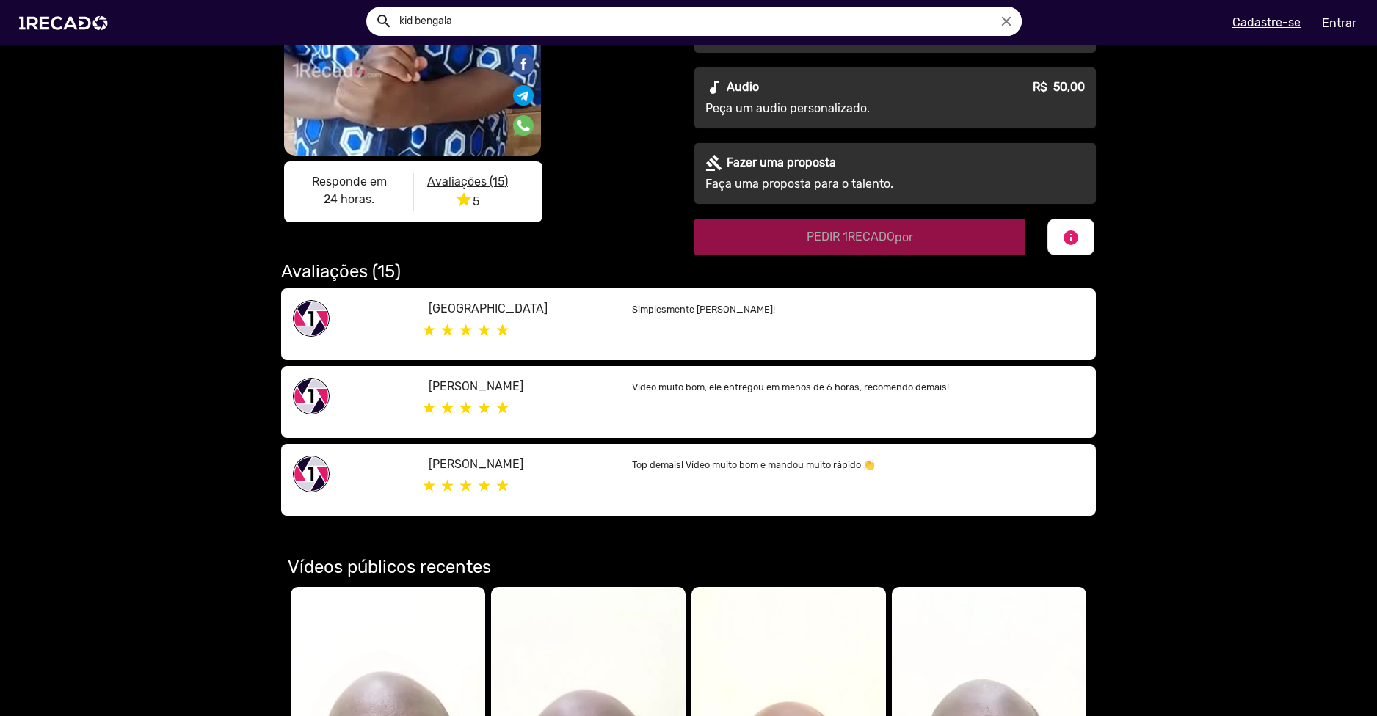
click at [1134, 398] on div "S1RECADO vídeos dedicados para fãs e empresas S1RECADO vídeos dedicados para fã…" at bounding box center [688, 100] width 1377 height 843
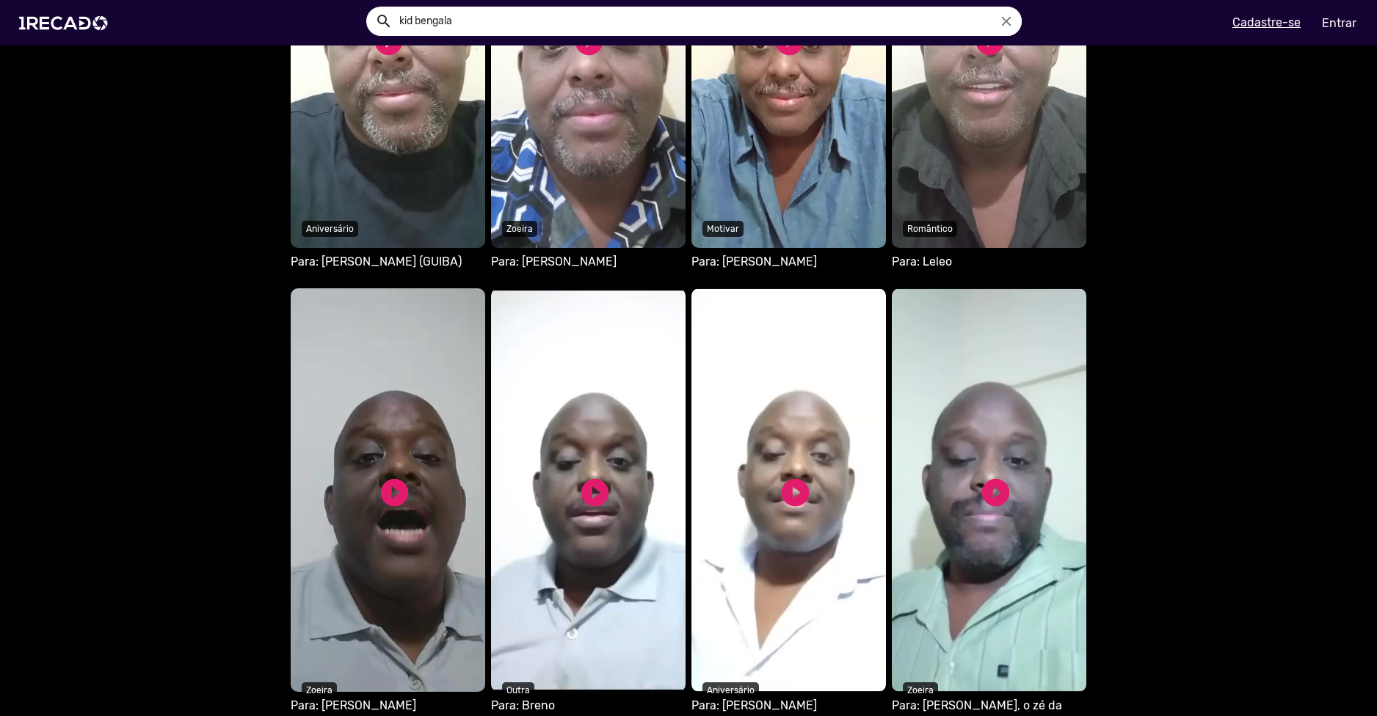
scroll to position [881, 0]
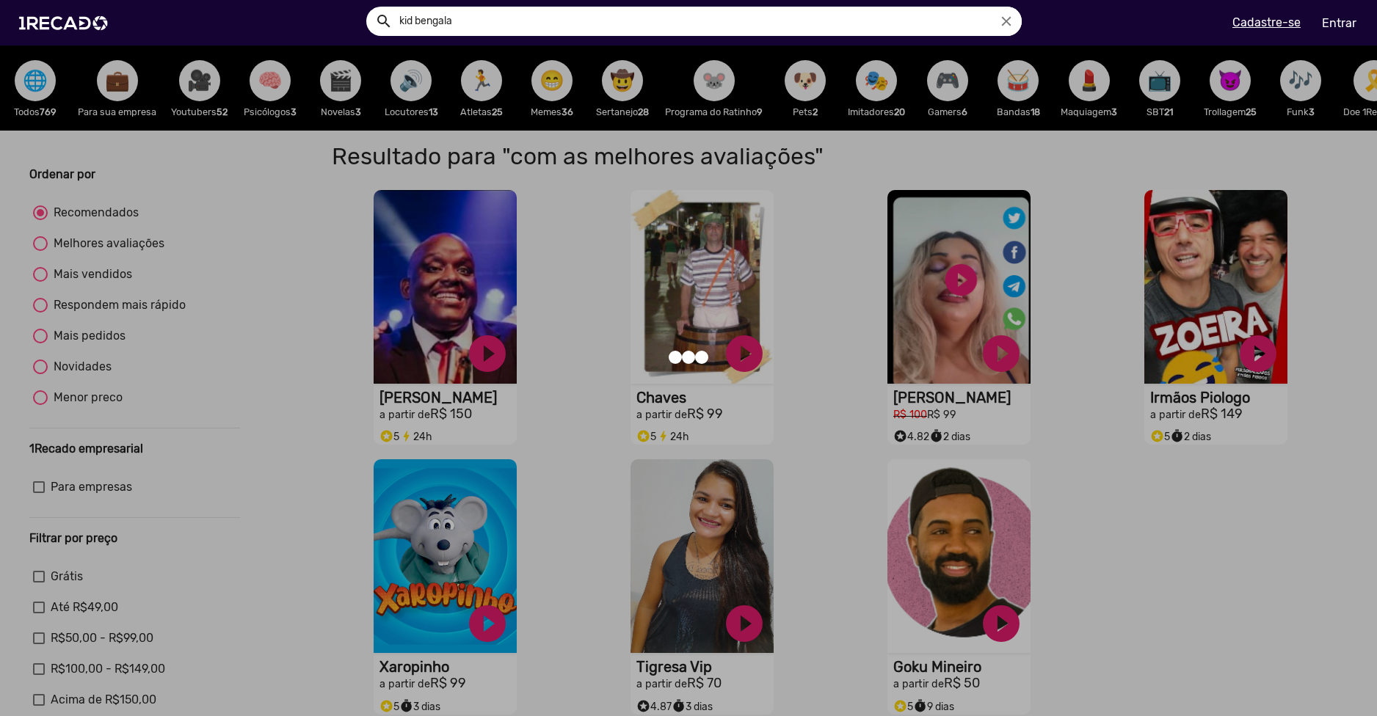
click at [1100, 463] on div at bounding box center [688, 358] width 1377 height 716
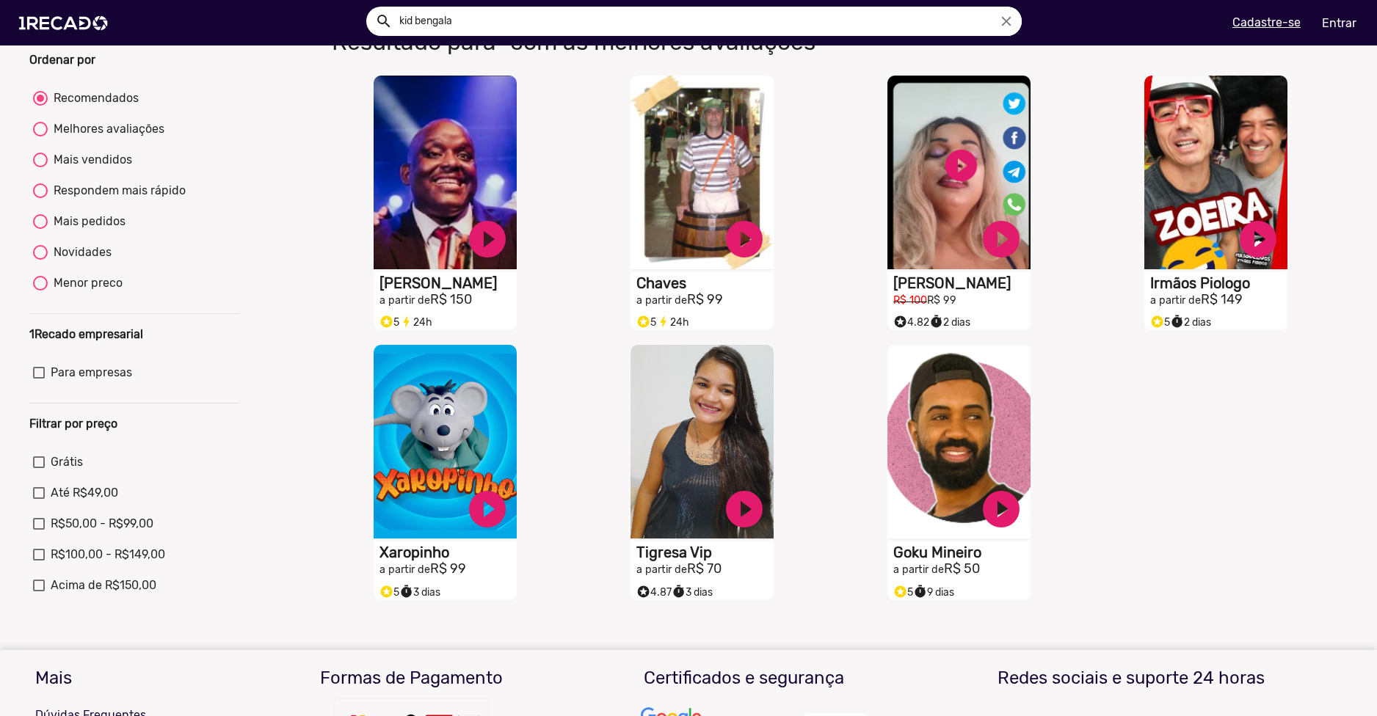
scroll to position [71, 0]
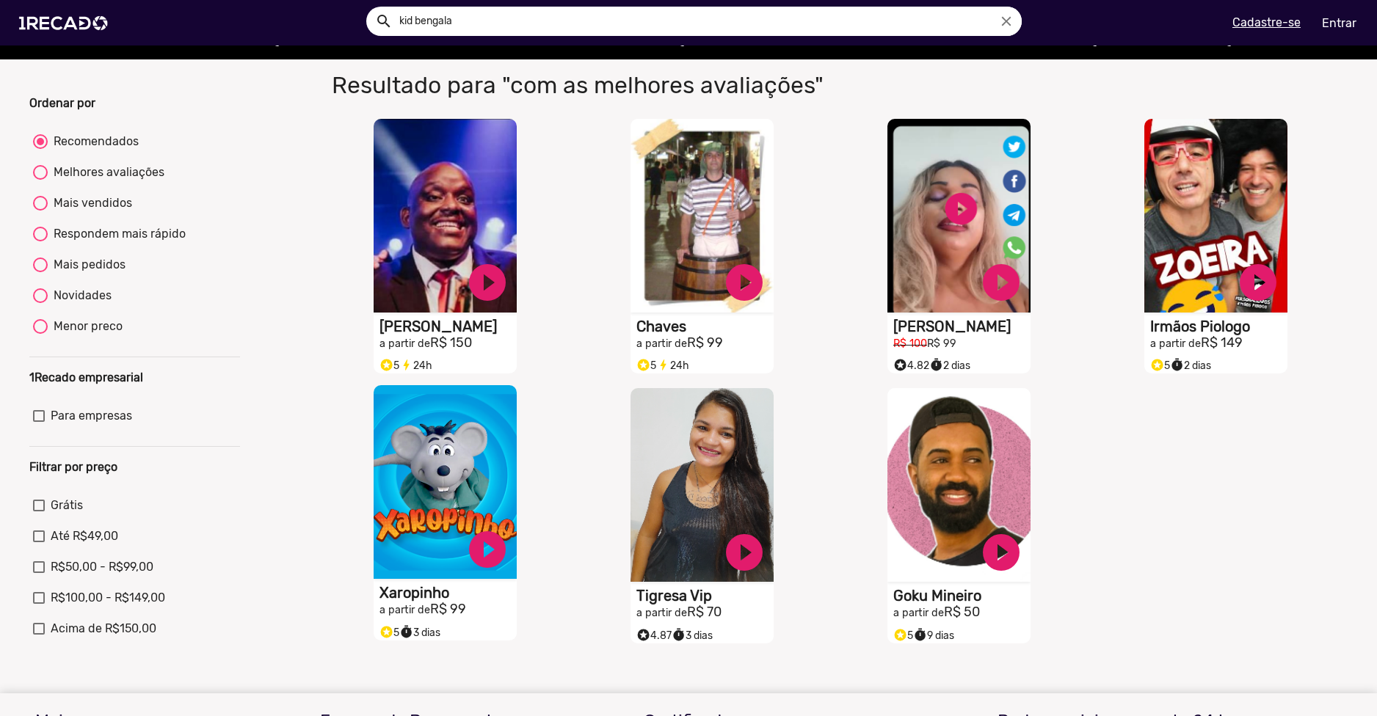
click at [437, 493] on video "S1RECADO vídeos dedicados para fãs e empresas" at bounding box center [444, 482] width 143 height 194
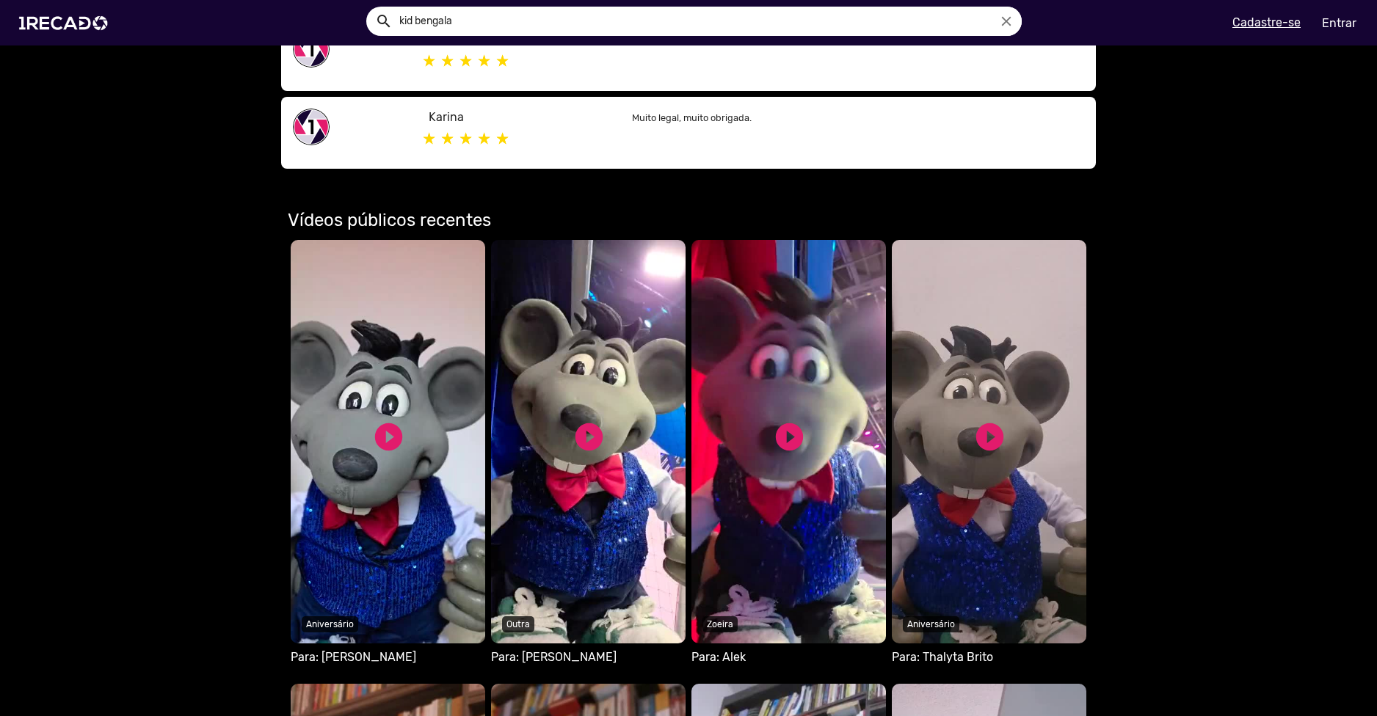
scroll to position [734, 0]
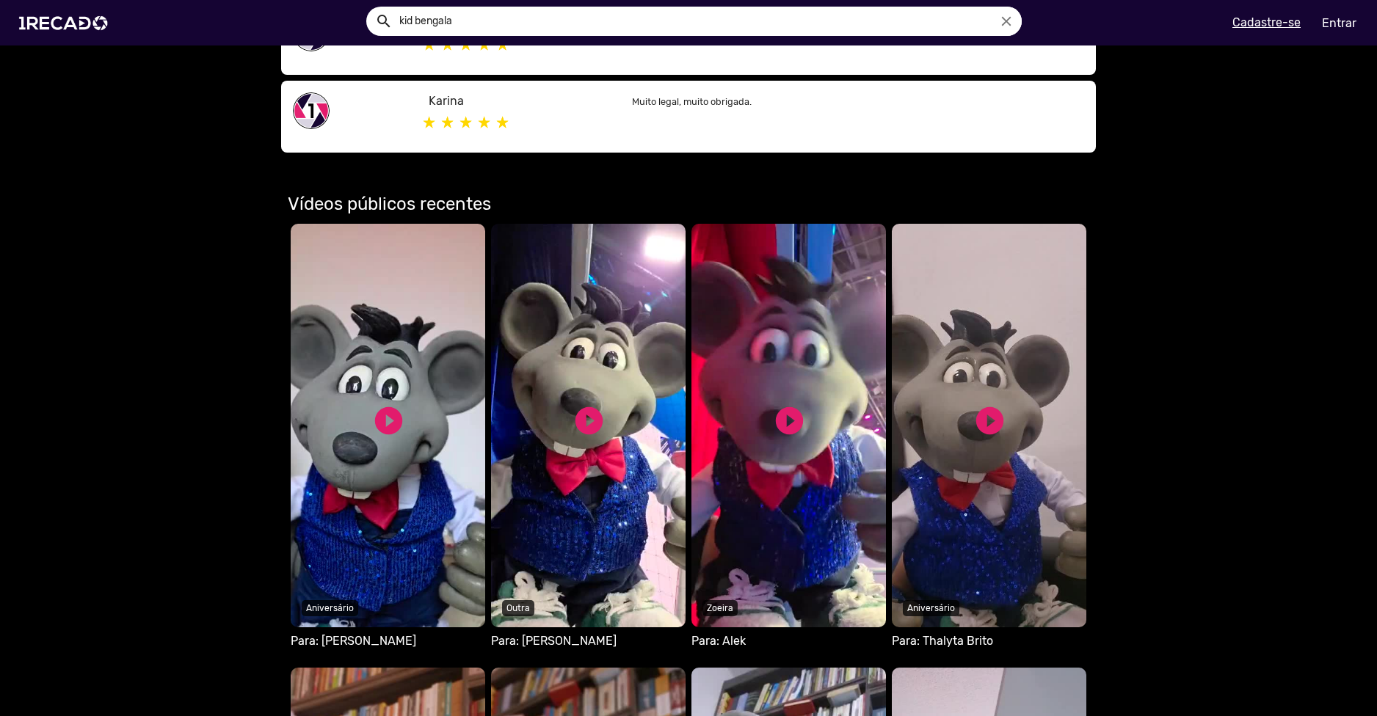
click at [558, 423] on video "Seu navegador não reproduz vídeo em HTML5" at bounding box center [588, 426] width 194 height 404
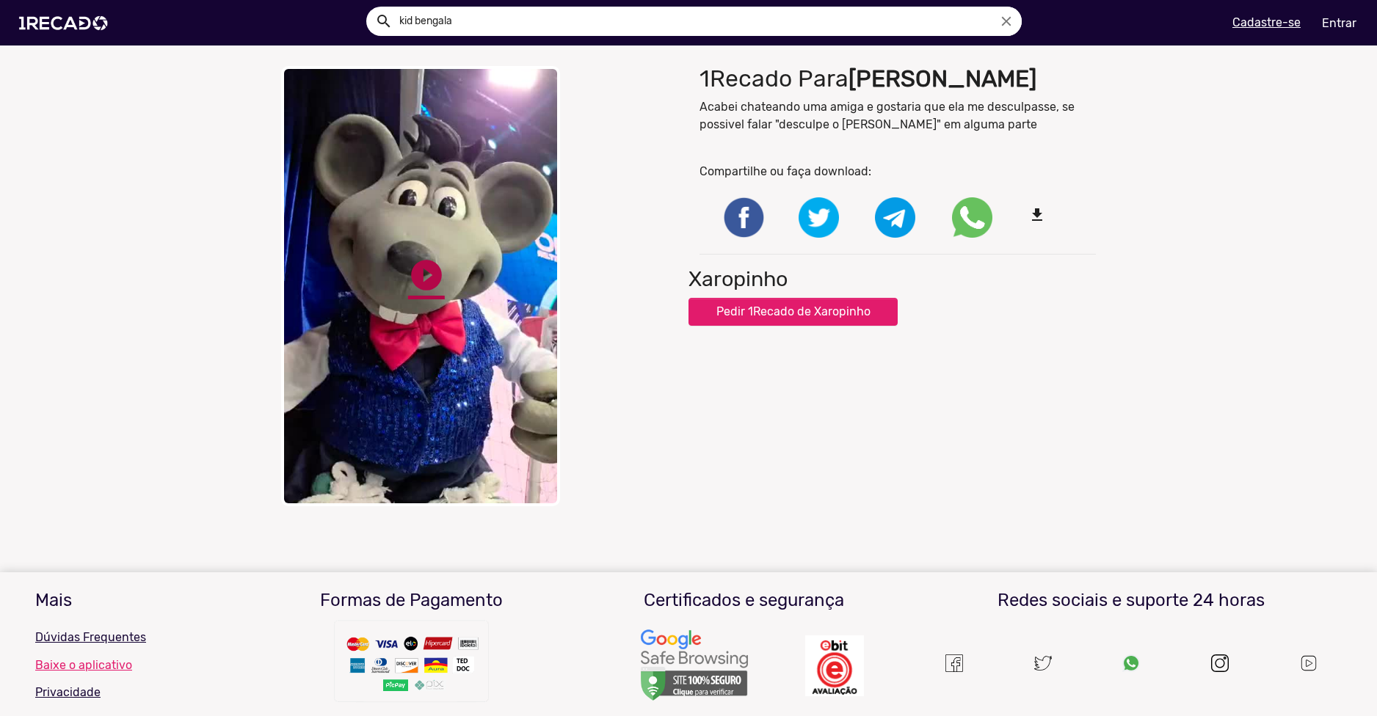
click at [421, 277] on link "play_circle_filled" at bounding box center [426, 275] width 37 height 37
click at [146, 199] on div "close Your browser does not support HTML5 video. pause_circle pause_circle 1Rec…" at bounding box center [688, 286] width 1377 height 455
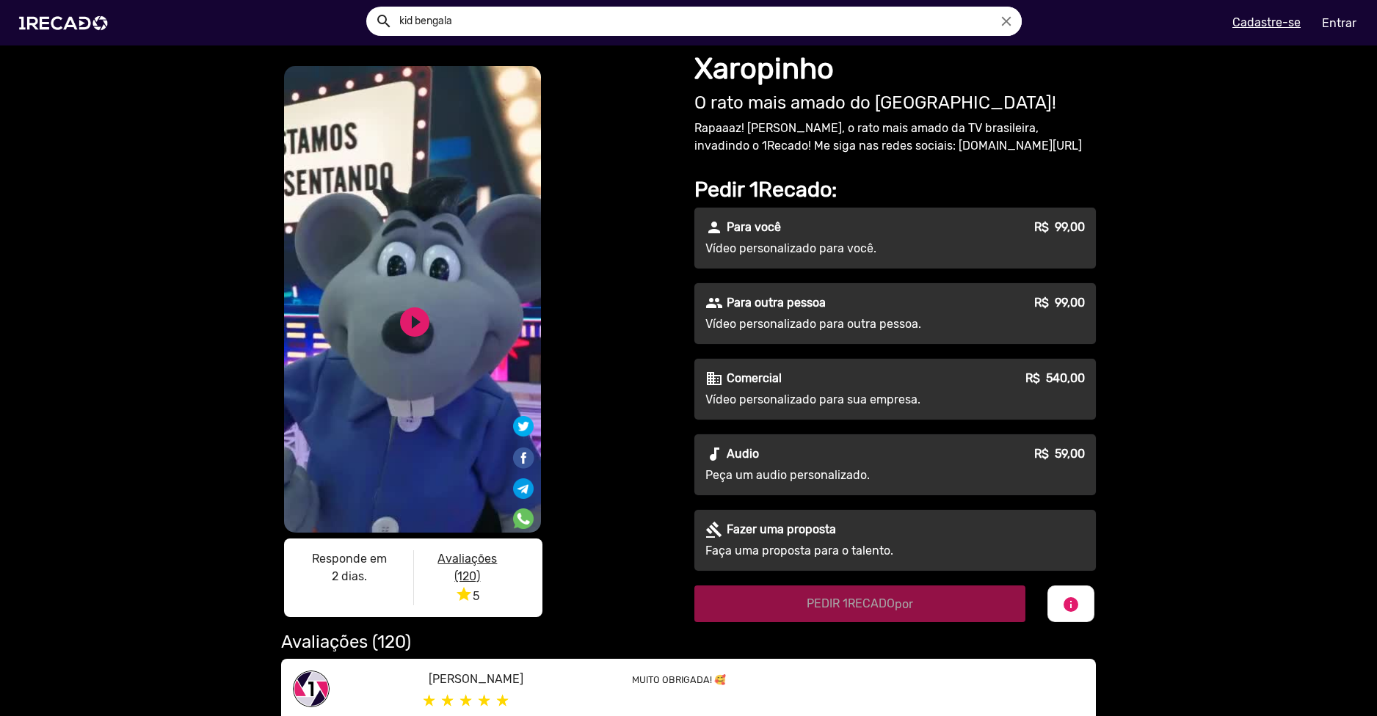
drag, startPoint x: 707, startPoint y: 218, endPoint x: 1154, endPoint y: 288, distance: 452.3
click at [1140, 266] on div "S1RECADO vídeos dedicados para fãs e empresas S1RECADO vídeos dedicados para fã…" at bounding box center [688, 468] width 1377 height 847
click at [1164, 302] on div "S1RECADO vídeos dedicados para fãs e empresas S1RECADO vídeos dedicados para fã…" at bounding box center [688, 468] width 1377 height 847
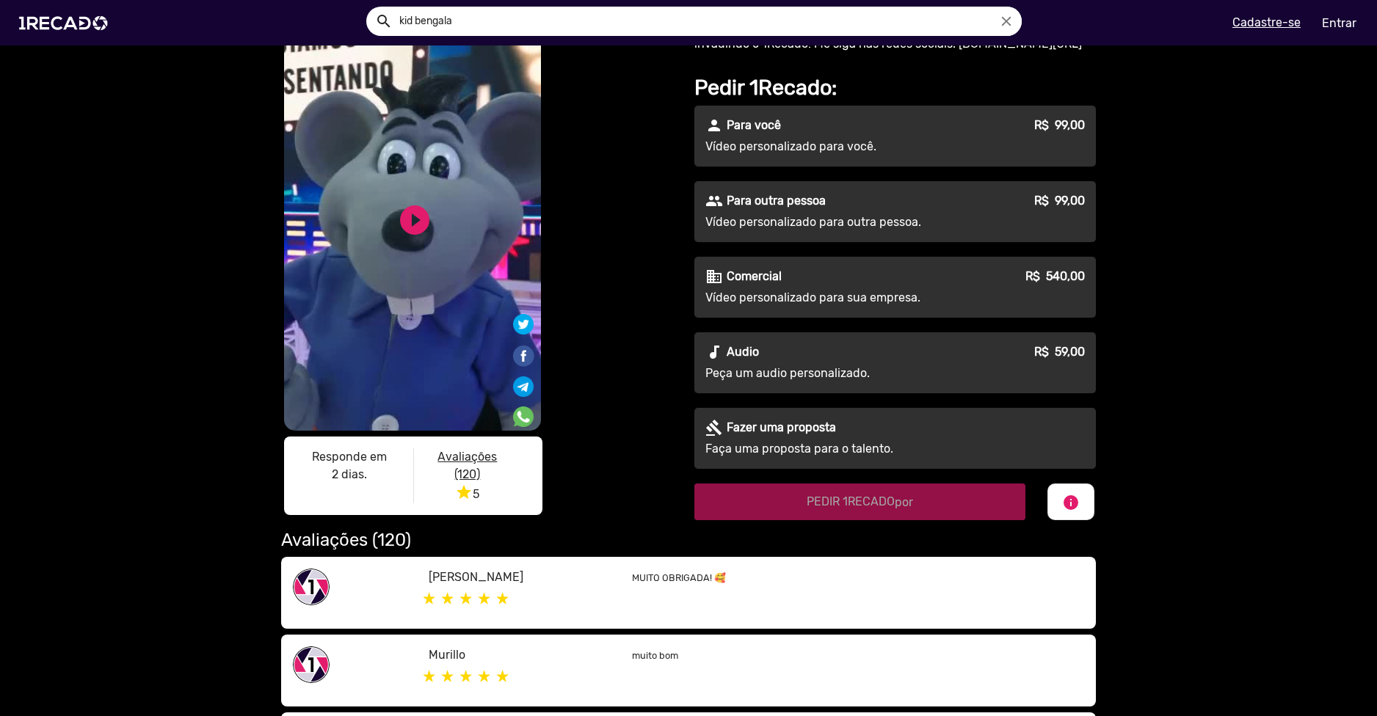
scroll to position [294, 0]
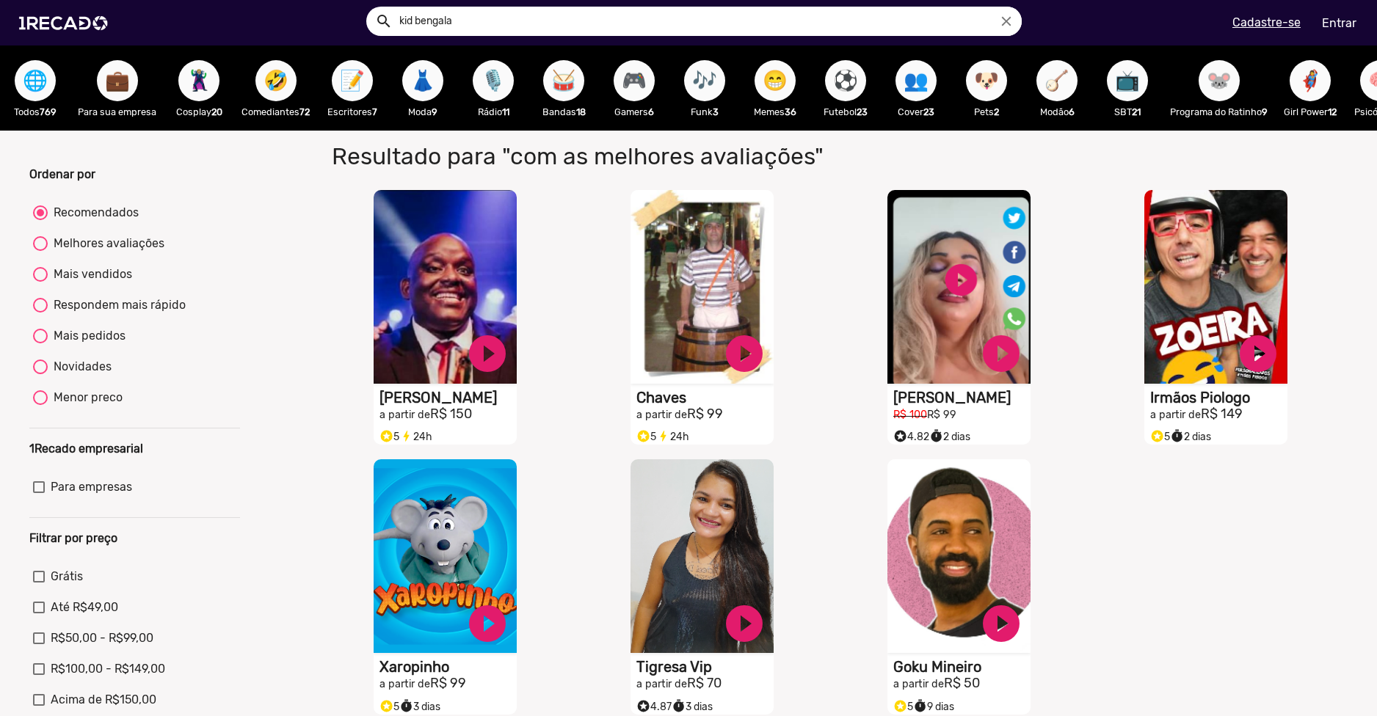
click at [119, 251] on div "Melhores avaliações" at bounding box center [106, 244] width 117 height 18
click at [40, 251] on input "Melhores avaliações" at bounding box center [40, 251] width 1 height 1
radio input "true"
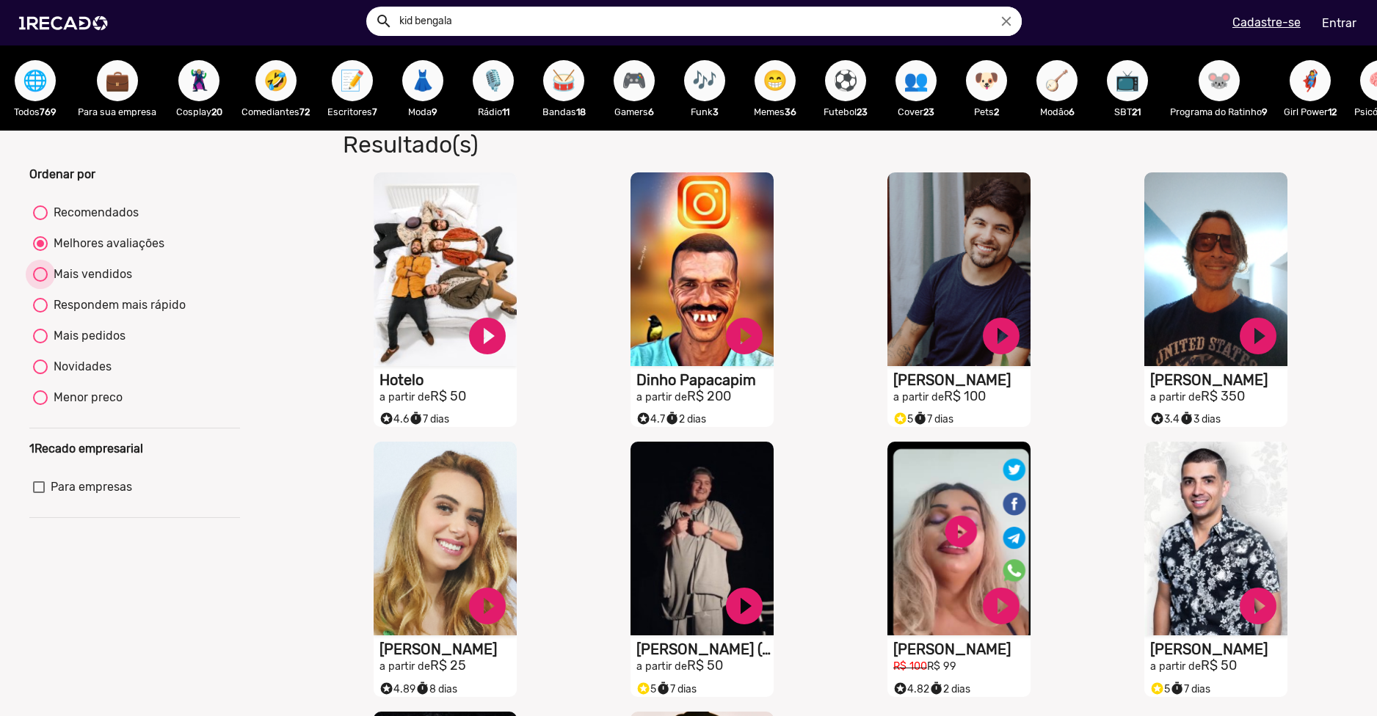
click at [99, 282] on div "Mais vendidos" at bounding box center [90, 275] width 84 height 18
click at [40, 282] on input "Mais vendidos" at bounding box center [40, 282] width 1 height 1
radio input "true"
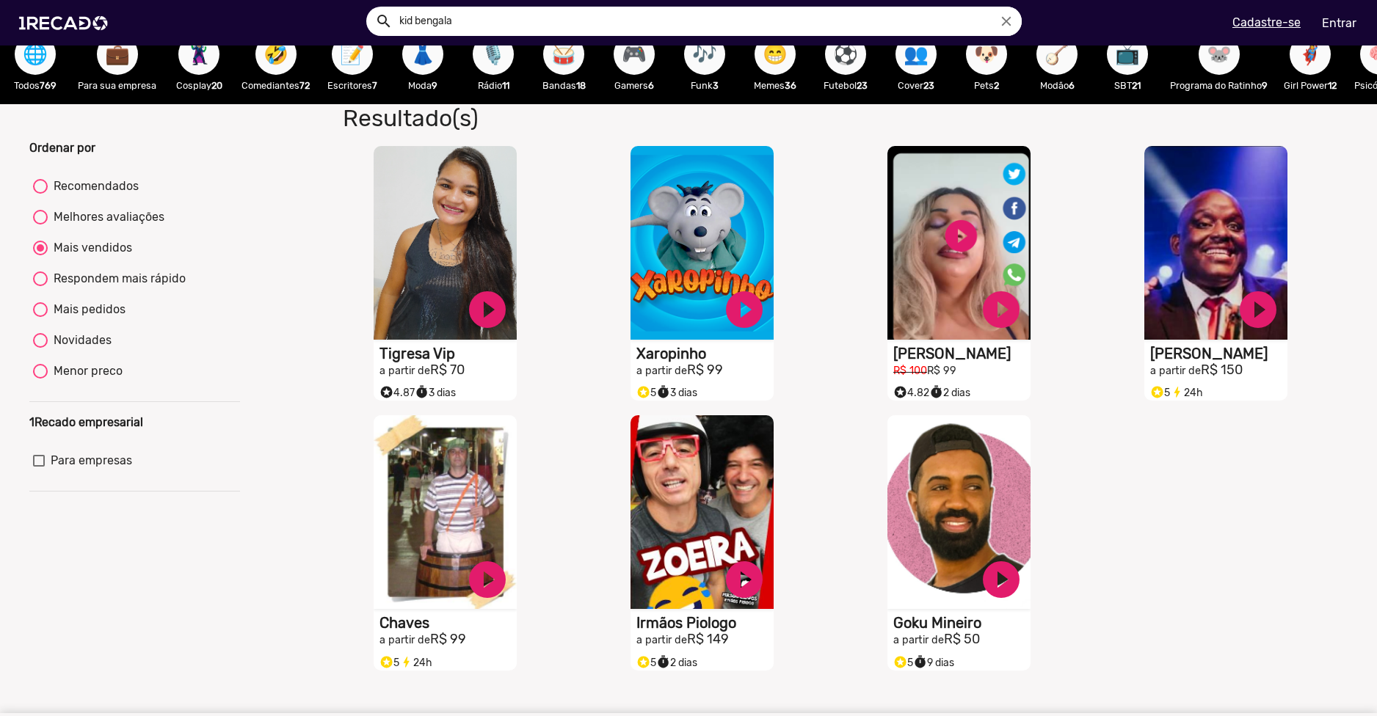
scroll to position [73, 0]
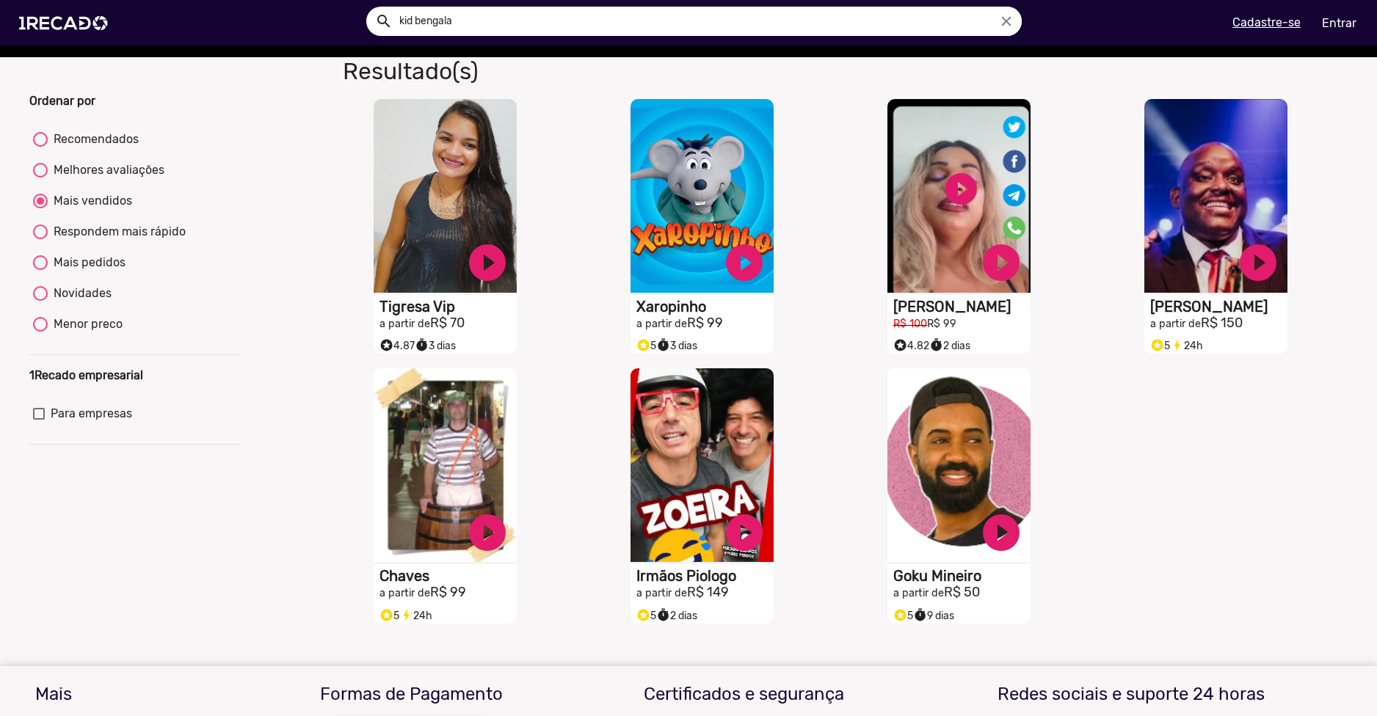
click at [155, 236] on div "Respondem mais rápido" at bounding box center [117, 232] width 138 height 18
click at [40, 239] on input "Respondem mais rápido" at bounding box center [40, 239] width 1 height 1
radio input "true"
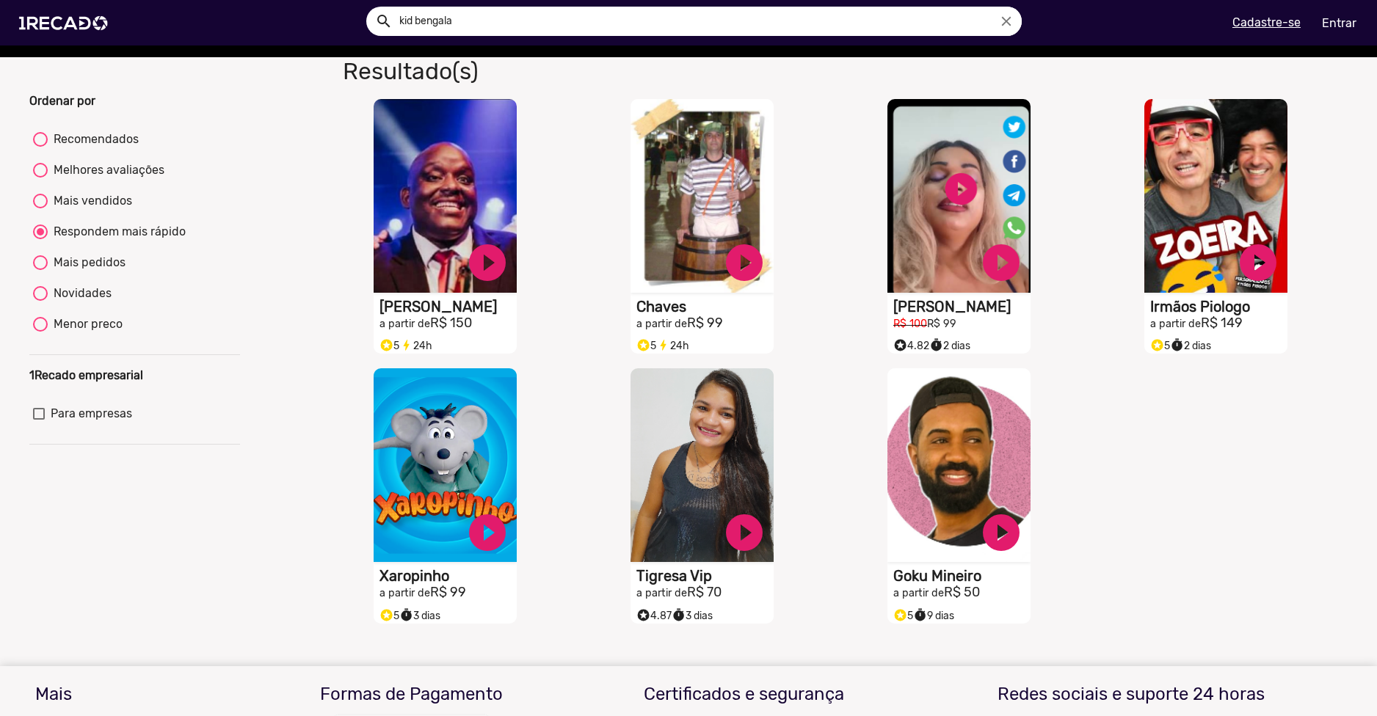
click at [123, 267] on mat-radio-button "Mais pedidos" at bounding box center [135, 265] width 204 height 23
click at [115, 271] on div "Mais pedidos" at bounding box center [87, 263] width 78 height 18
click at [40, 271] on input "Mais pedidos" at bounding box center [40, 270] width 1 height 1
radio input "true"
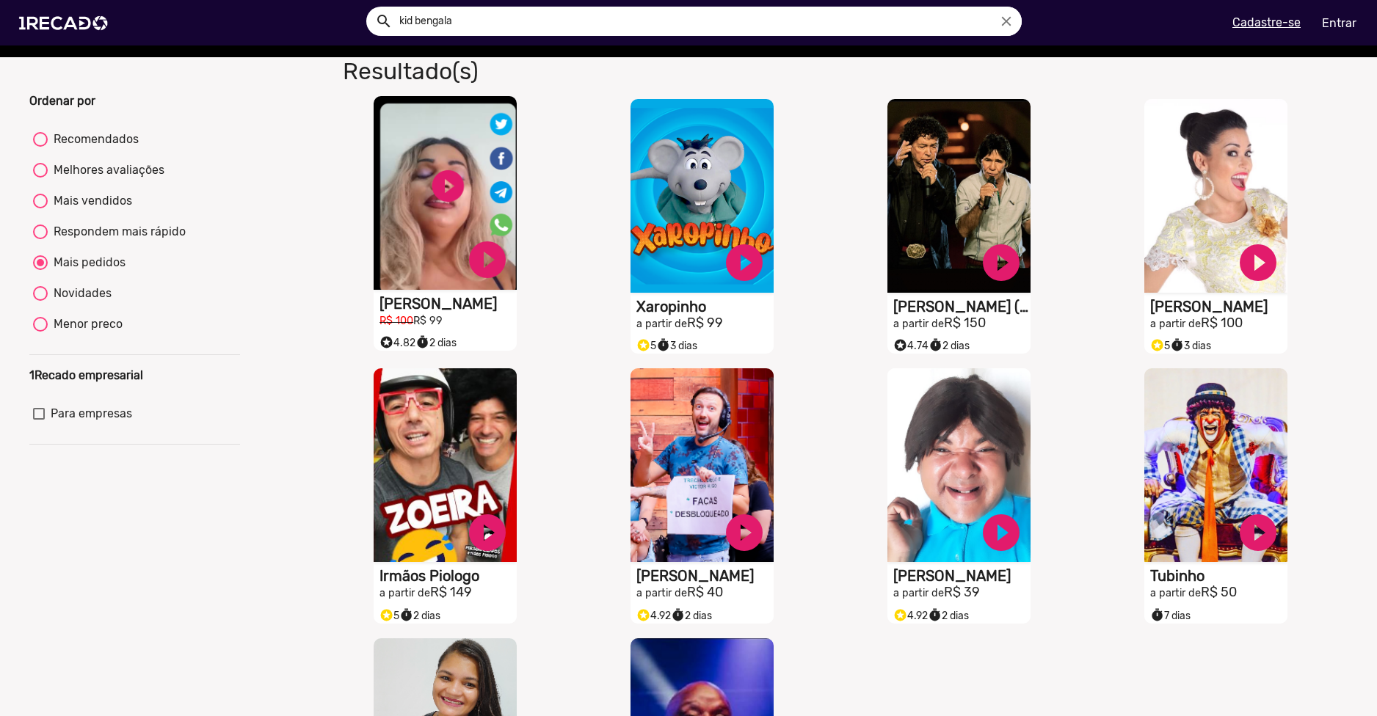
click at [434, 267] on video "S1RECADO vídeos dedicados para fãs e empresas" at bounding box center [444, 193] width 143 height 194
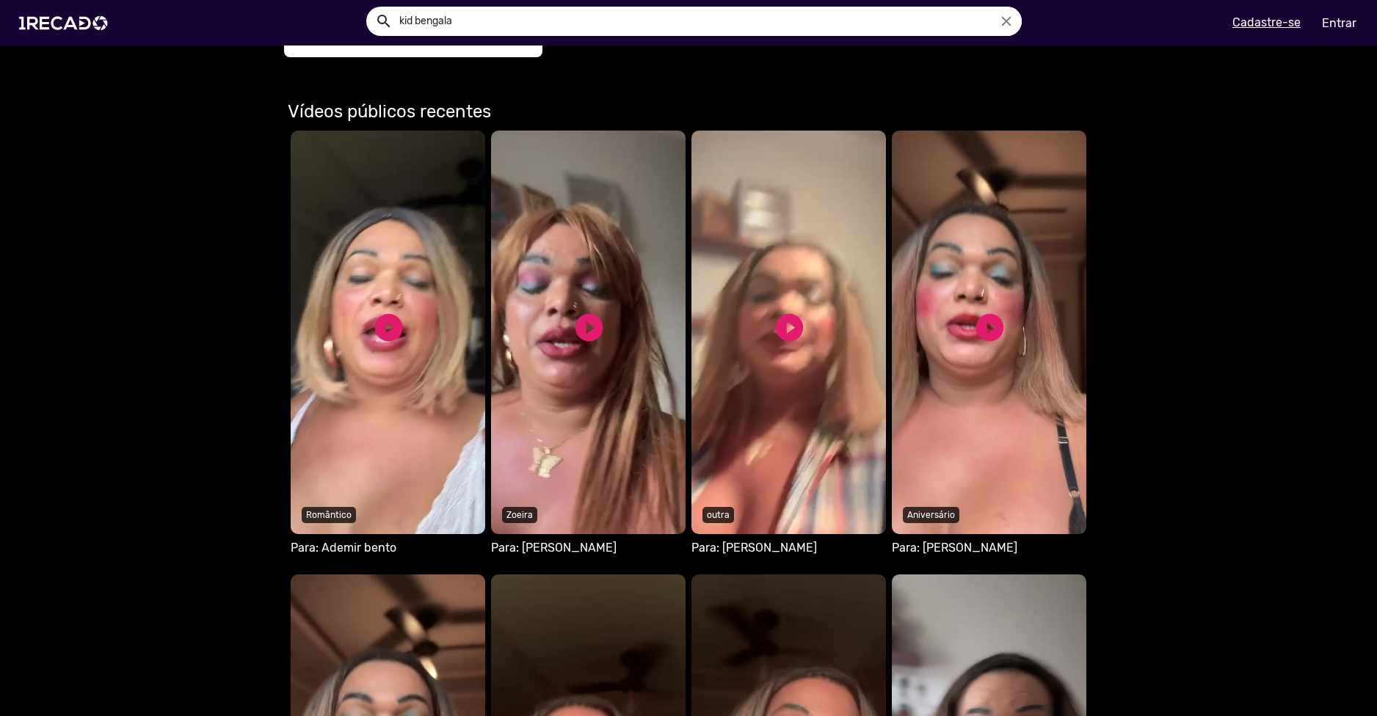
scroll to position [660, 0]
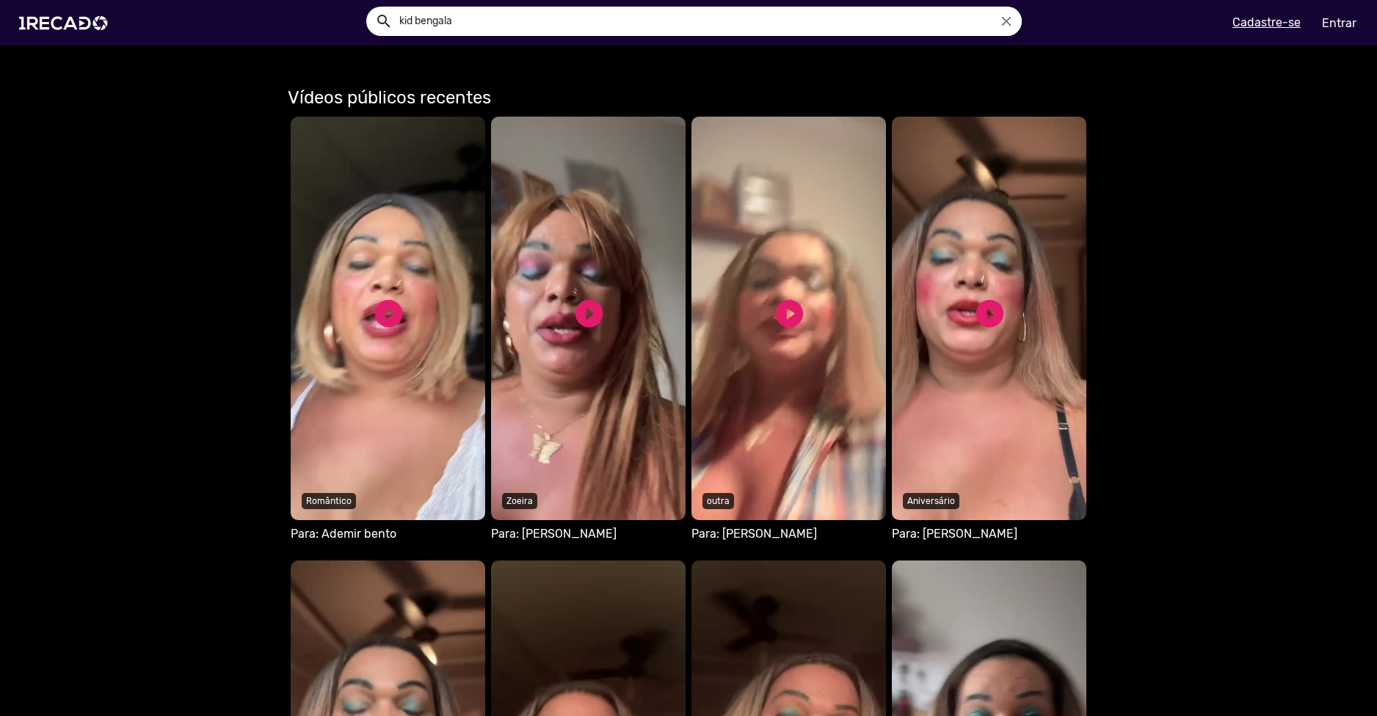
click at [434, 393] on video "Seu navegador não reproduz vídeo em HTML5" at bounding box center [388, 319] width 194 height 404
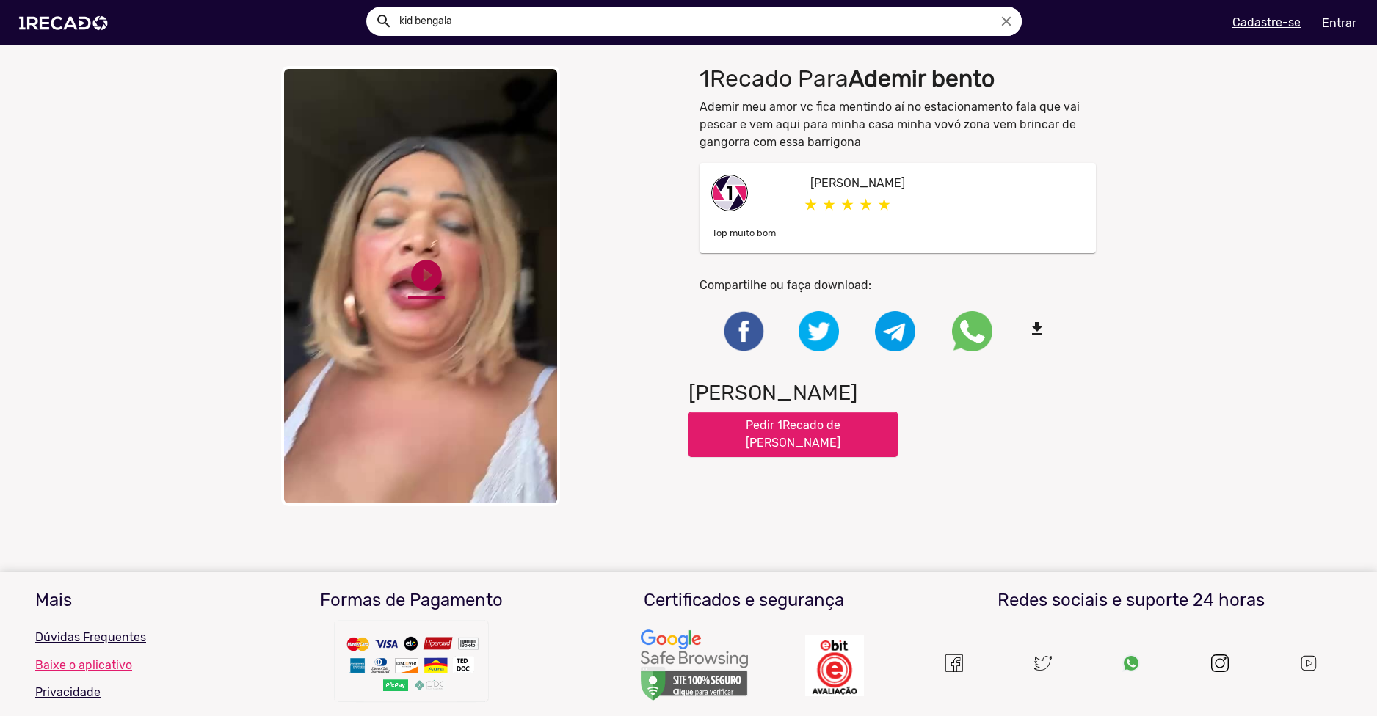
click at [419, 274] on link "play_circle_filled" at bounding box center [426, 275] width 37 height 37
click at [564, 406] on div "close Your browser does not support HTML5 video. pause_circle pause_circle" at bounding box center [479, 286] width 418 height 455
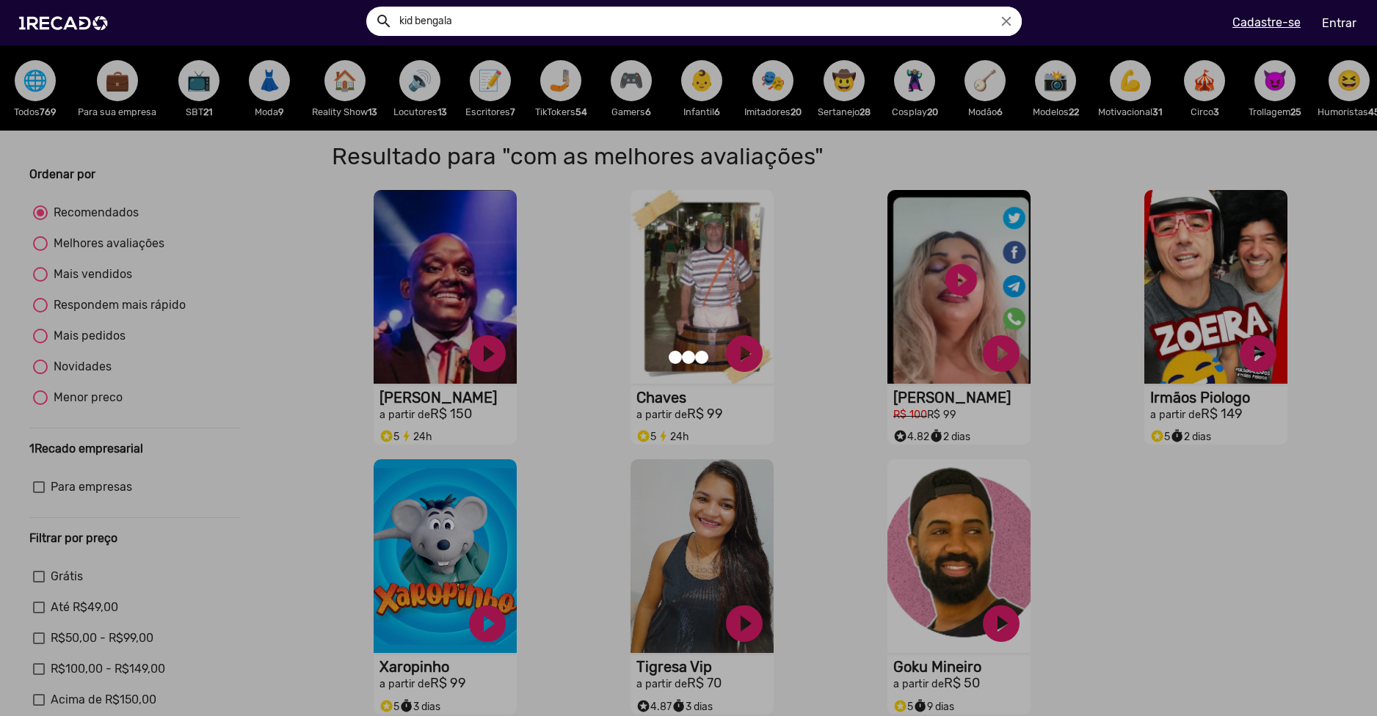
click at [248, 269] on div at bounding box center [688, 358] width 1377 height 716
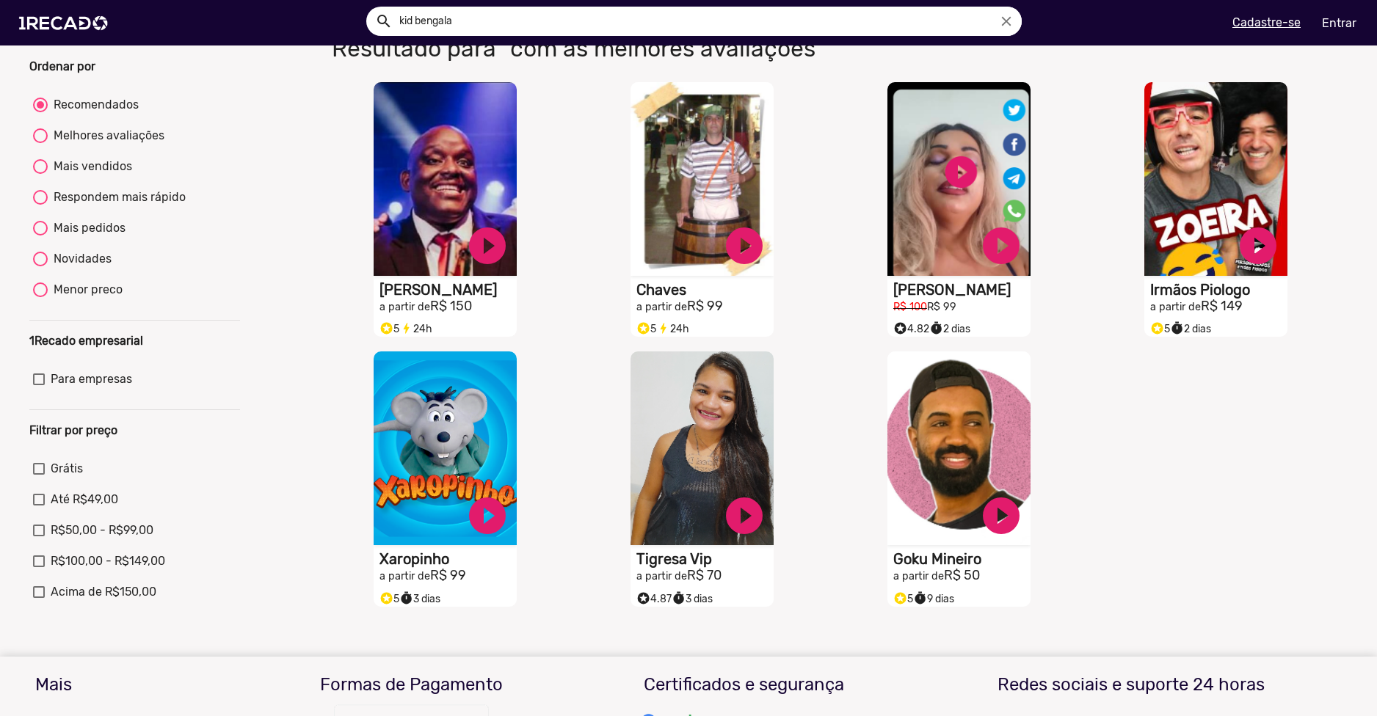
scroll to position [73, 0]
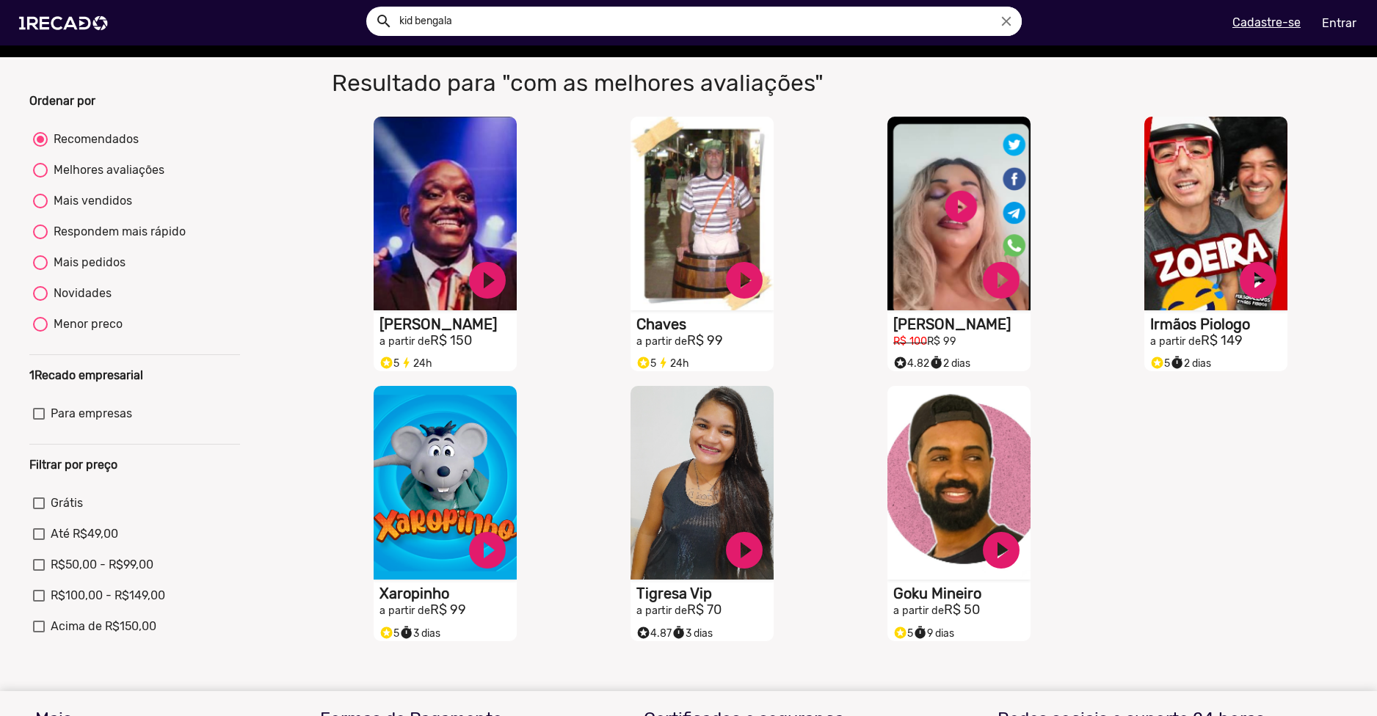
click at [103, 210] on div "Mais vendidos" at bounding box center [90, 201] width 84 height 18
click at [40, 209] on input "Mais vendidos" at bounding box center [40, 208] width 1 height 1
radio input "true"
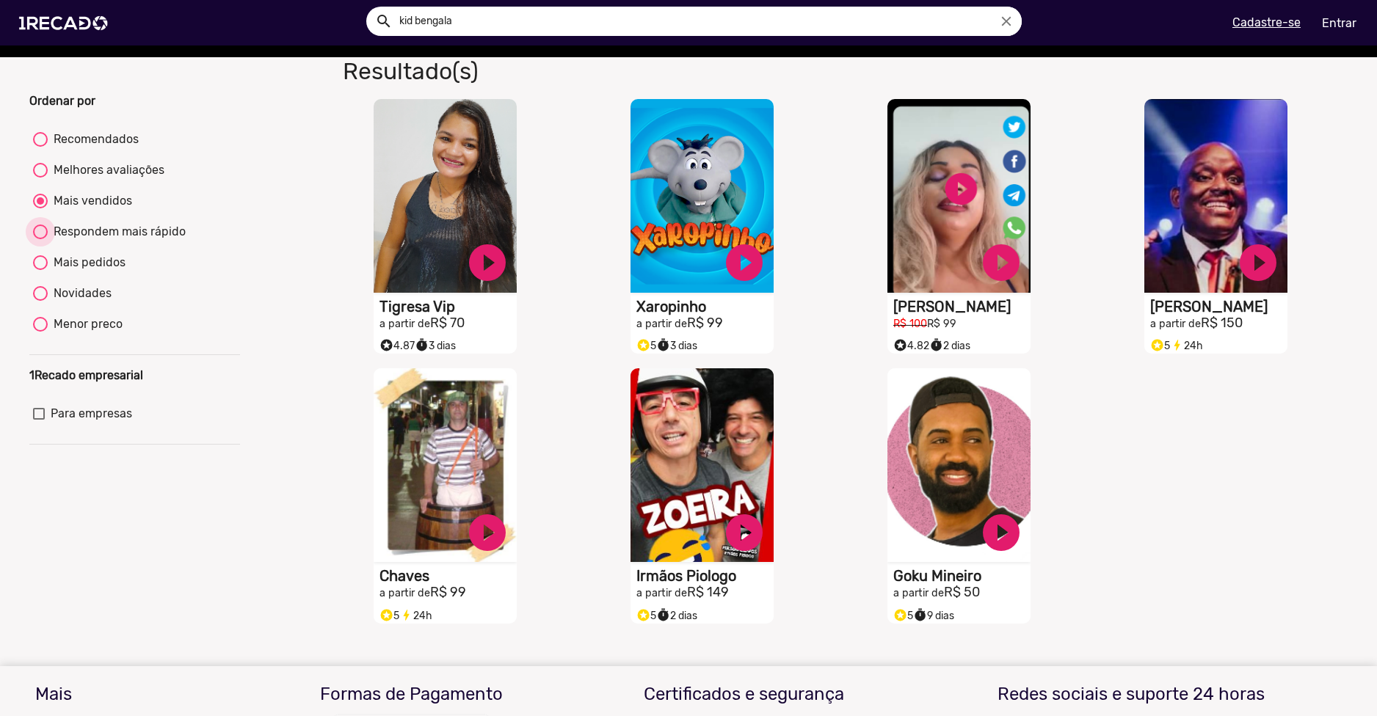
click at [120, 241] on div "Respondem mais rápido" at bounding box center [117, 232] width 138 height 18
click at [40, 240] on input "Respondem mais rápido" at bounding box center [40, 239] width 1 height 1
radio input "true"
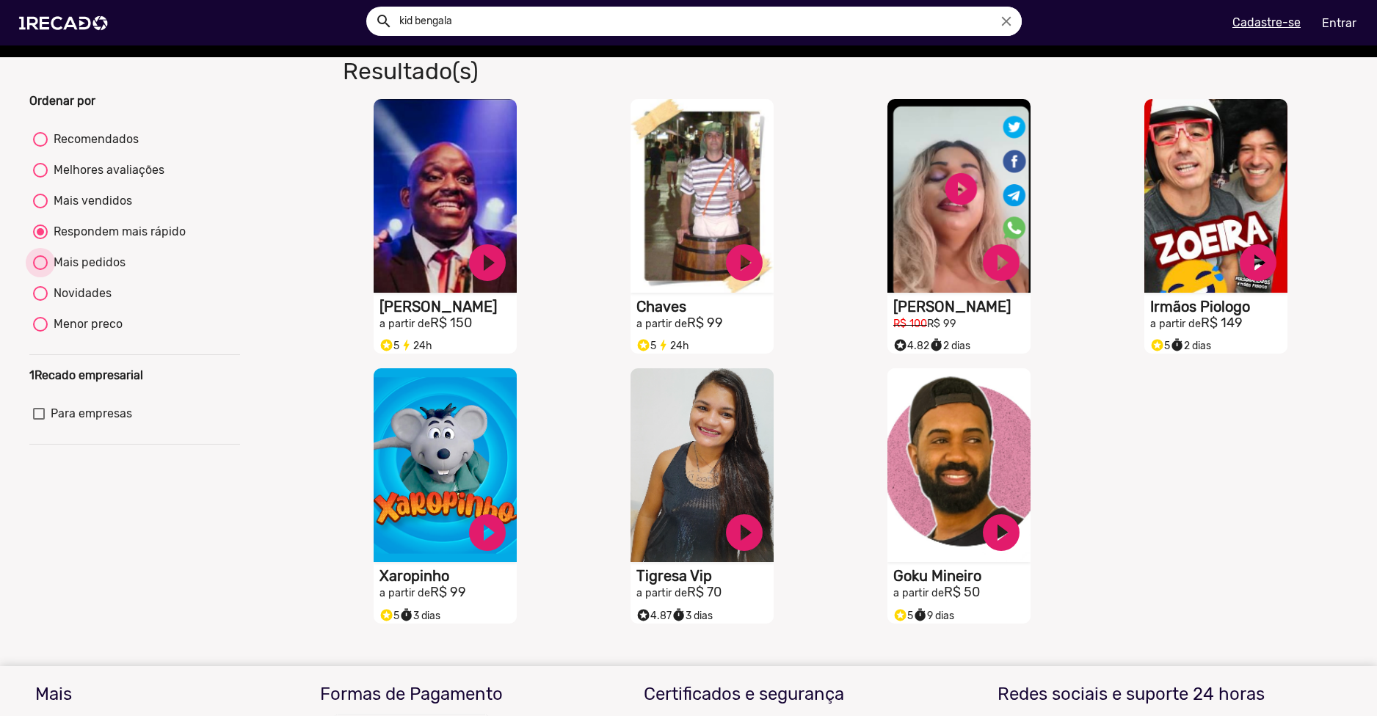
click at [105, 269] on div "Mais pedidos" at bounding box center [87, 263] width 78 height 18
click at [40, 270] on input "Mais pedidos" at bounding box center [40, 270] width 1 height 1
radio input "true"
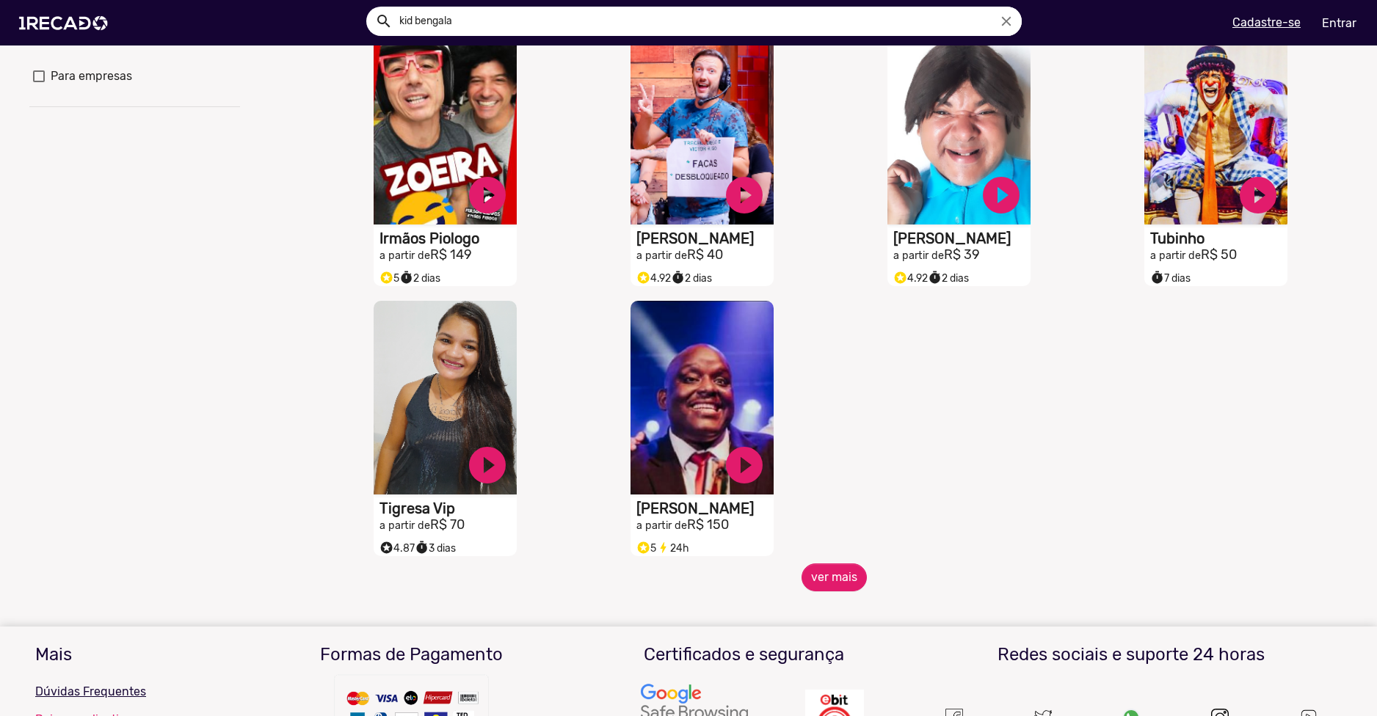
scroll to position [440, 0]
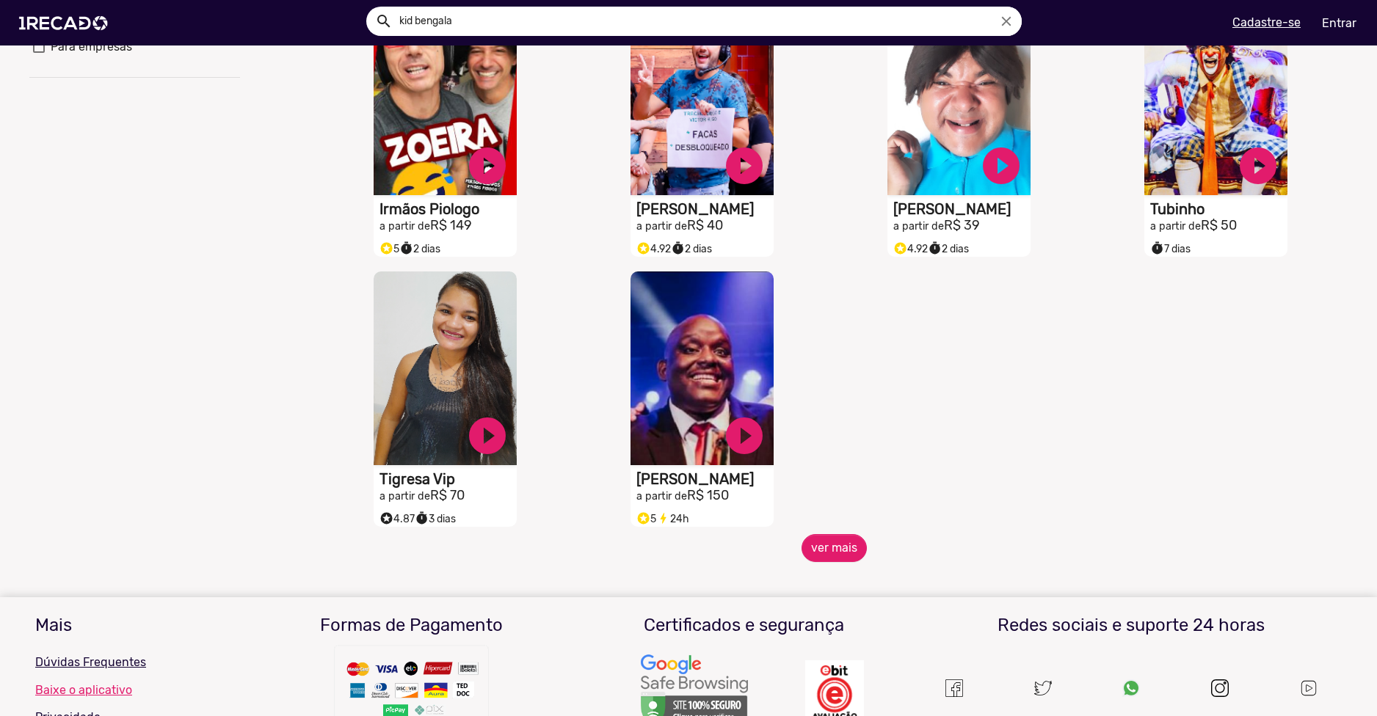
click at [856, 562] on span "ver mais" at bounding box center [834, 548] width 1027 height 28
click at [832, 560] on button "ver mais" at bounding box center [833, 548] width 65 height 28
click at [831, 559] on button "ver mais" at bounding box center [833, 548] width 65 height 28
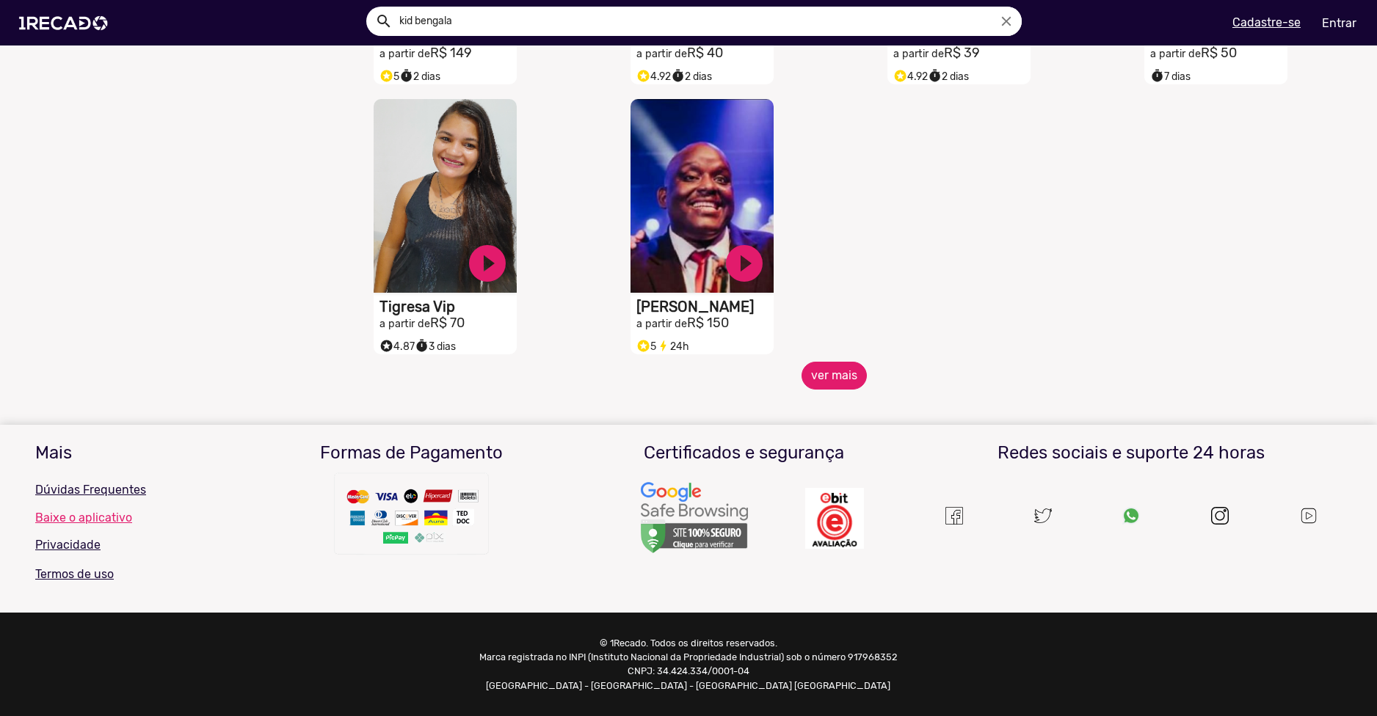
click at [820, 362] on button "ver mais" at bounding box center [833, 376] width 65 height 28
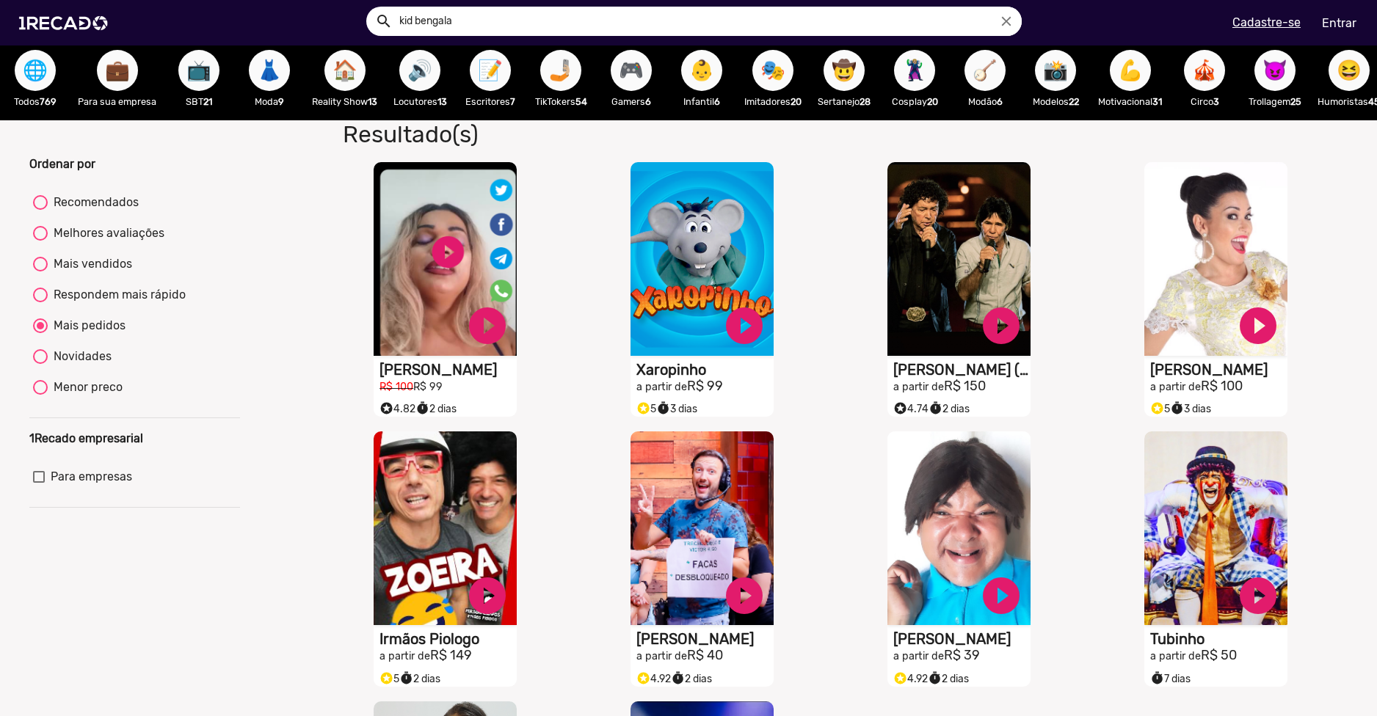
scroll to position [0, 0]
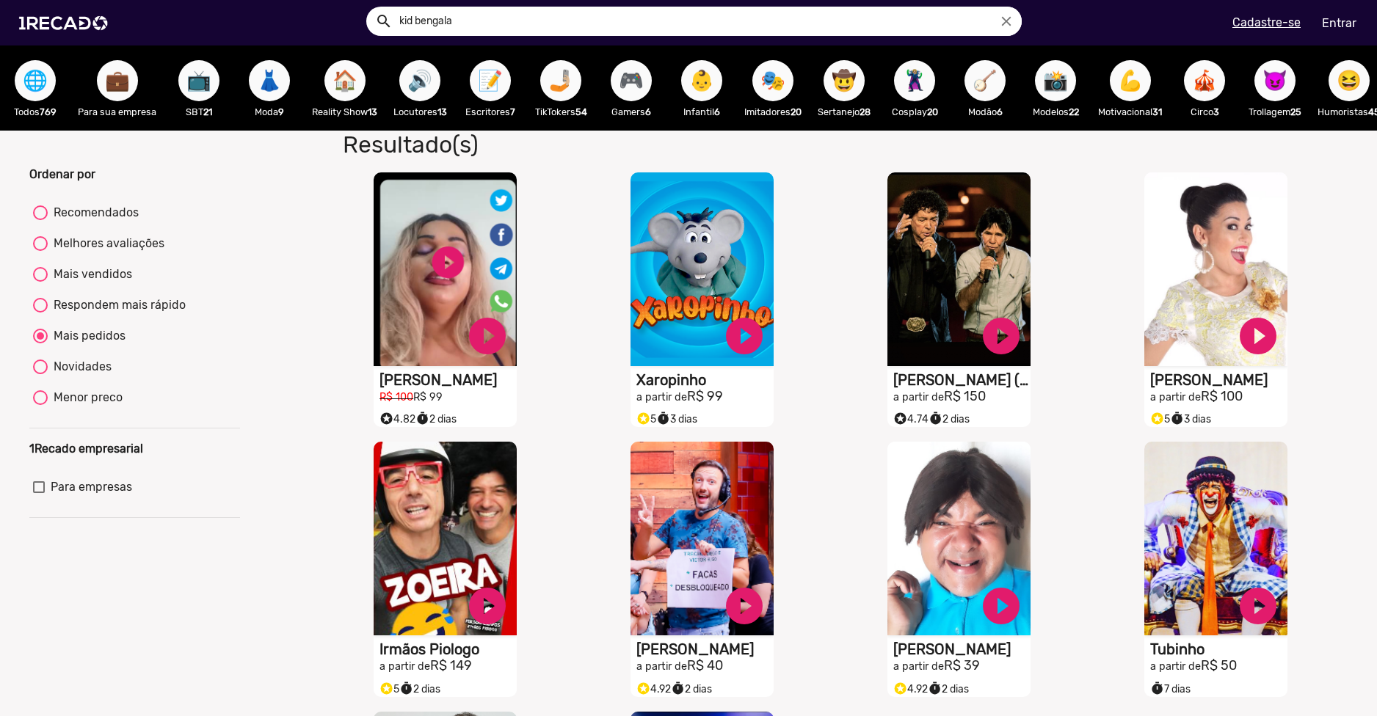
click at [495, 28] on input "kid bengala" at bounding box center [704, 21] width 633 height 29
click at [370, 7] on button "search" at bounding box center [383, 20] width 26 height 26
drag, startPoint x: 400, startPoint y: 32, endPoint x: 291, endPoint y: 42, distance: 109.1
click at [304, 40] on div "search kid bengala close search kid bengala close menu" at bounding box center [349, 23] width 677 height 62
radio input "true"
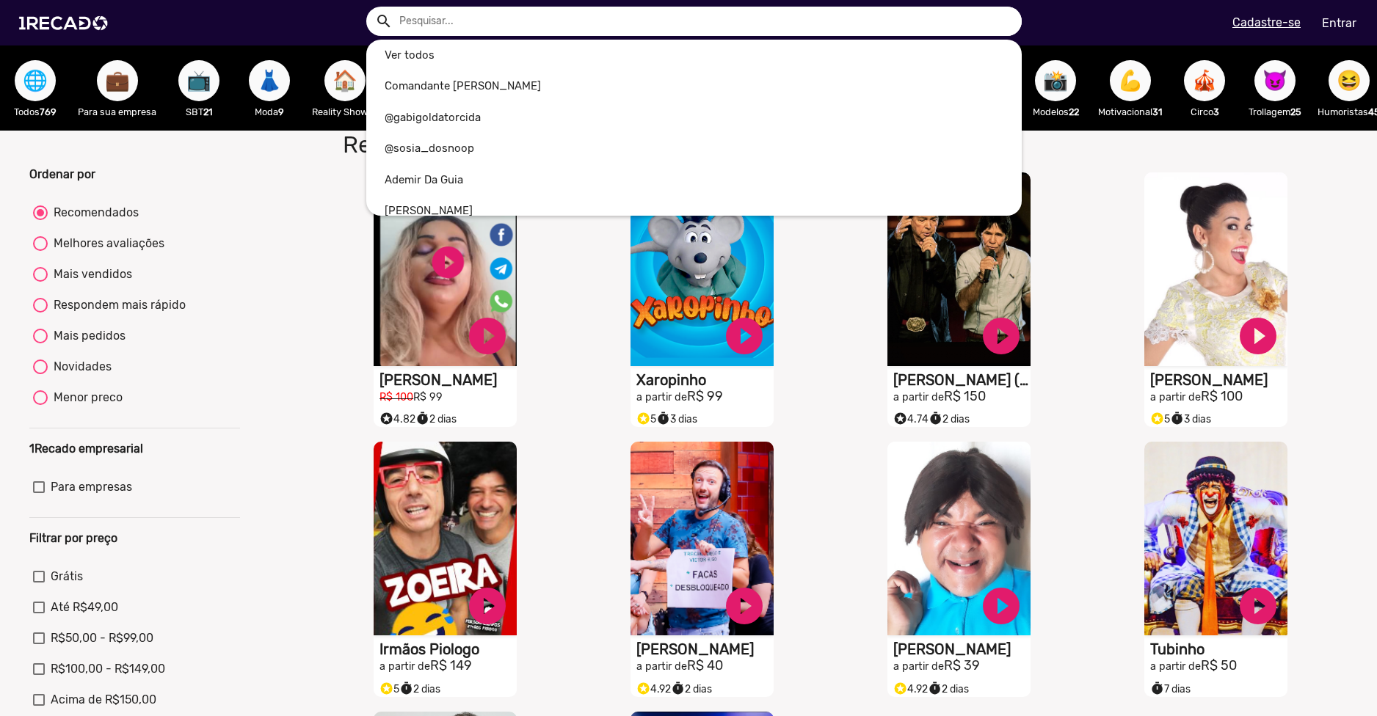
click at [370, 7] on button "search" at bounding box center [383, 20] width 26 height 26
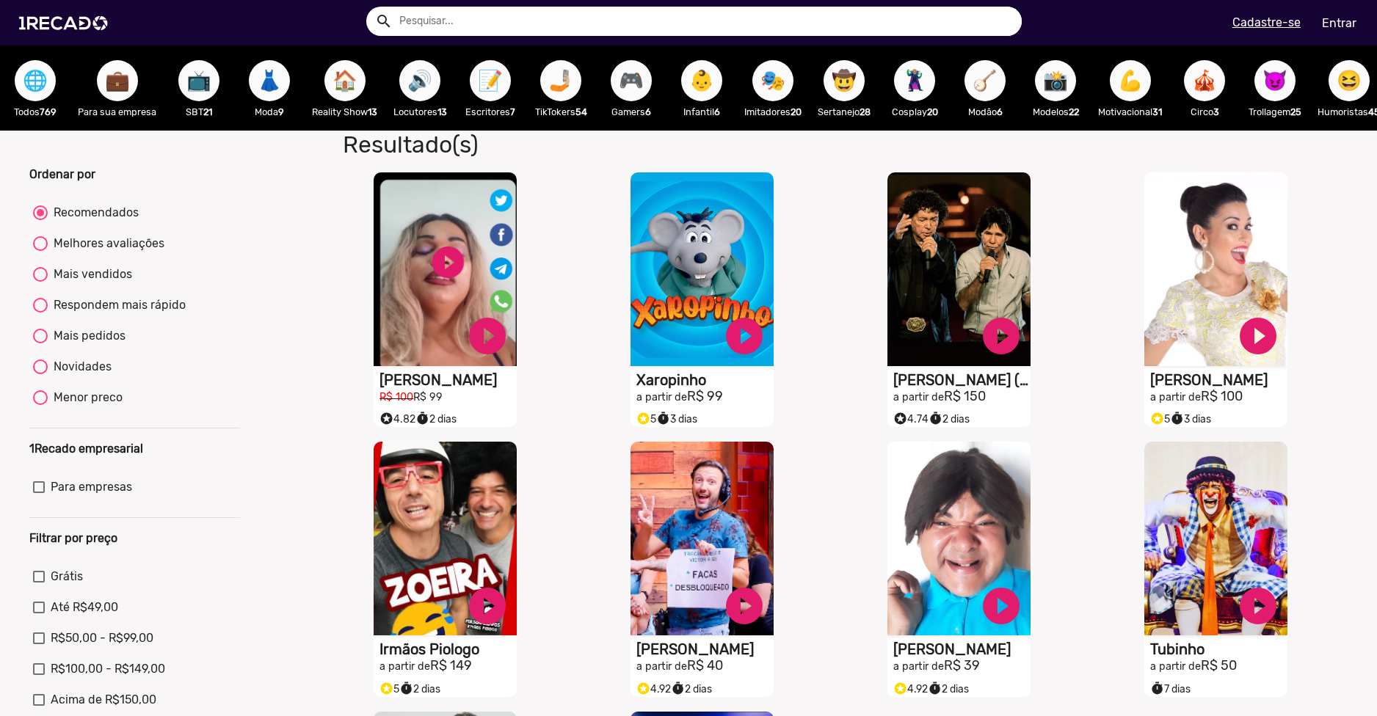
click at [40, 98] on span "🌐" at bounding box center [35, 80] width 25 height 41
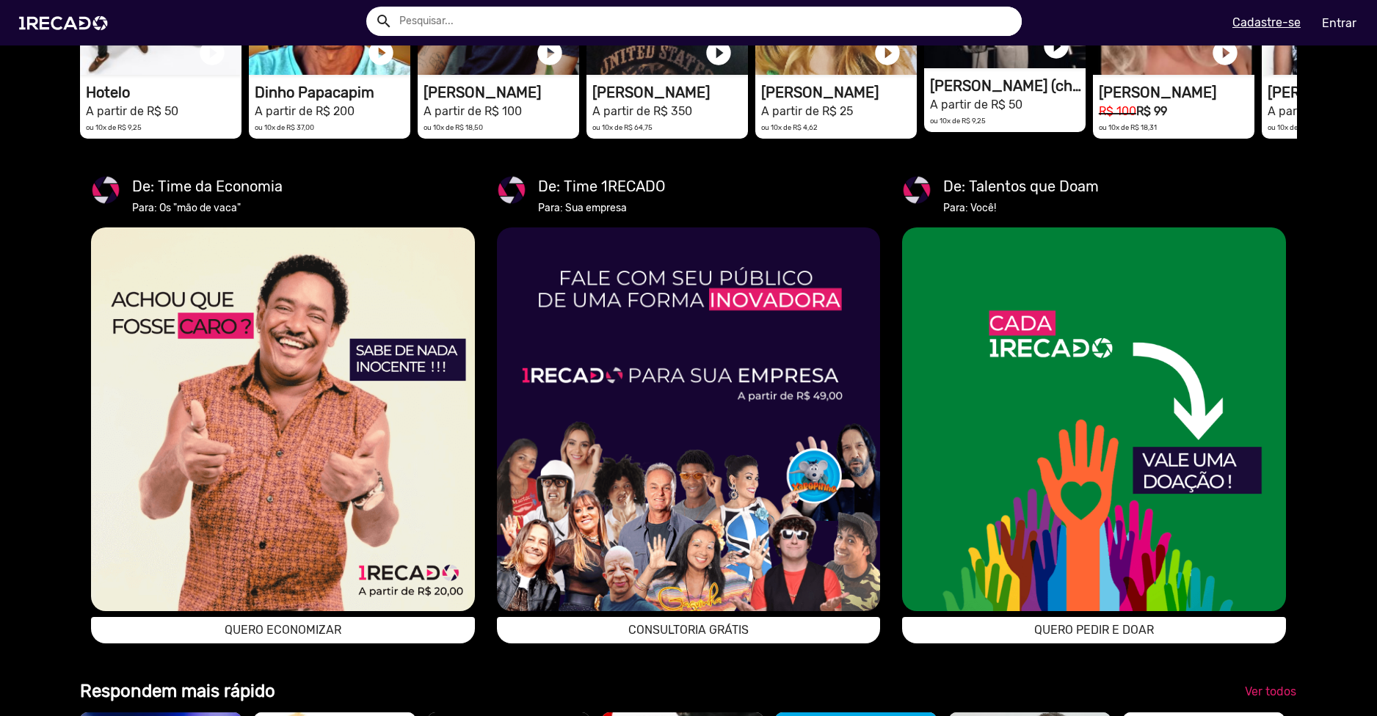
scroll to position [0, 2731]
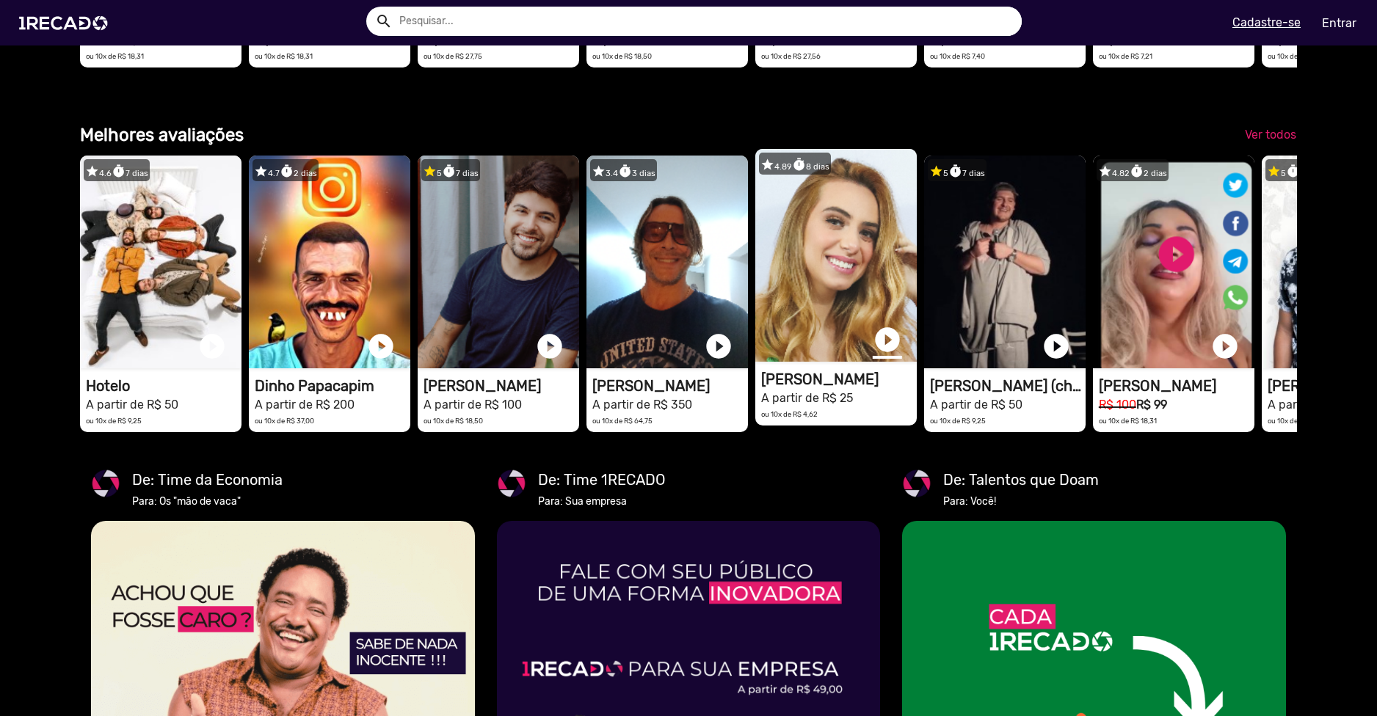
click at [885, 354] on link "play_circle_filled" at bounding box center [886, 339] width 29 height 29
click at [887, 354] on link "pause_circle" at bounding box center [886, 339] width 29 height 29
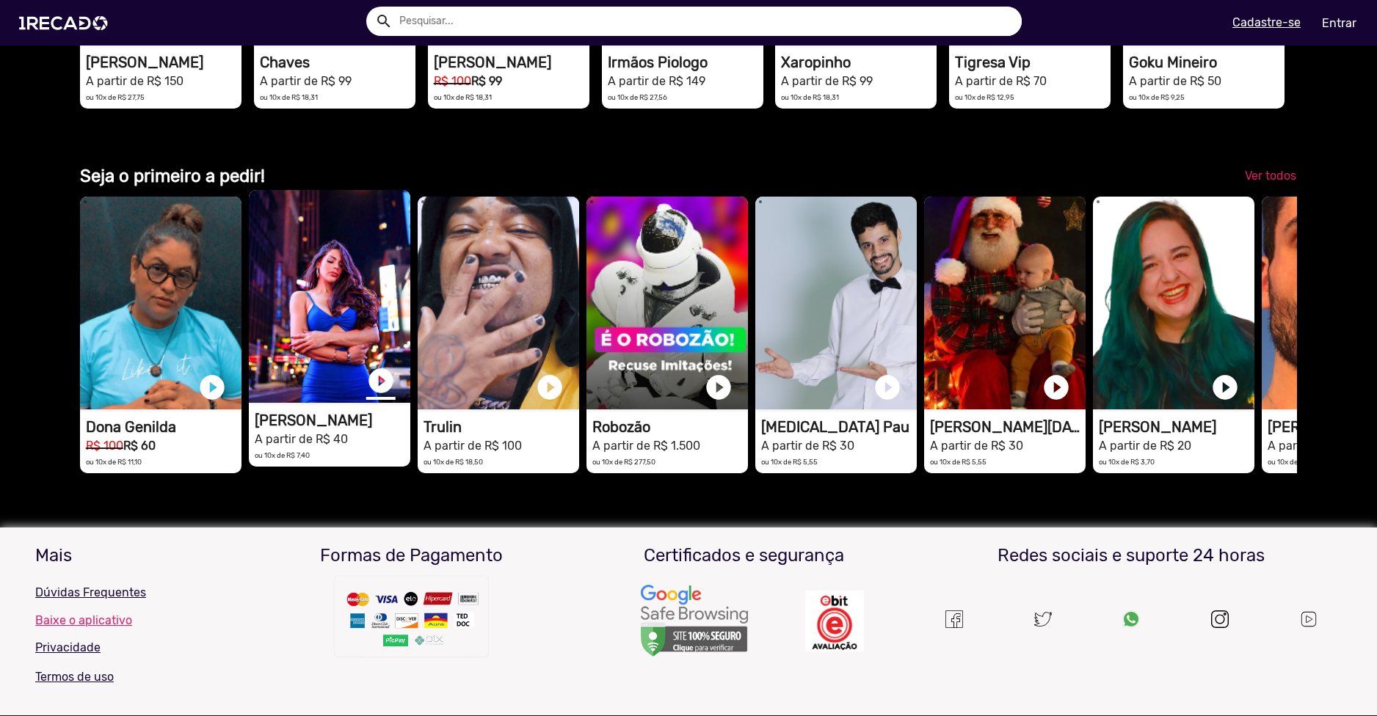
click at [380, 396] on link "play_circle_filled" at bounding box center [380, 380] width 29 height 29
click at [380, 396] on link "pause_circle" at bounding box center [380, 380] width 29 height 29
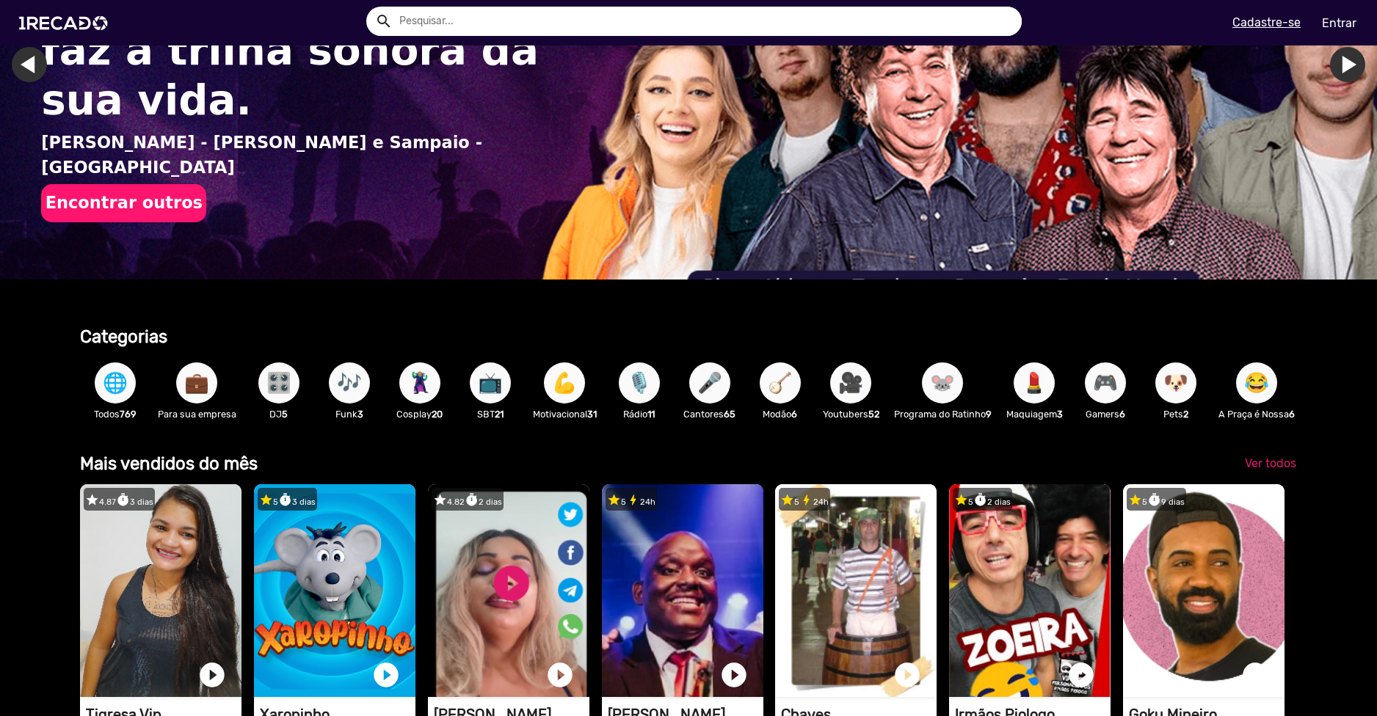
click at [410, 382] on span "🦹🏼‍♀️" at bounding box center [419, 382] width 25 height 41
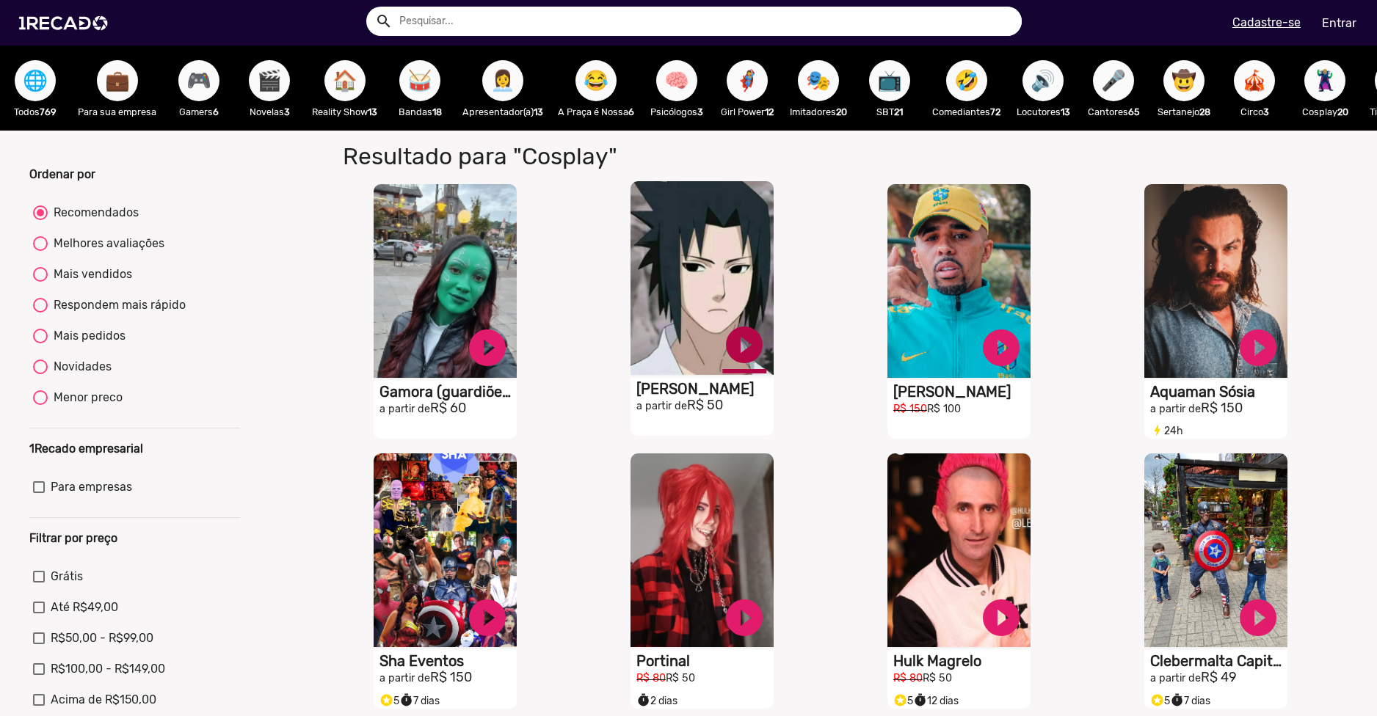
click at [722, 359] on link "play_circle_filled" at bounding box center [744, 345] width 44 height 44
click at [738, 351] on link "pause_circle" at bounding box center [744, 345] width 44 height 44
click at [498, 88] on span "👩‍💼" at bounding box center [502, 80] width 25 height 41
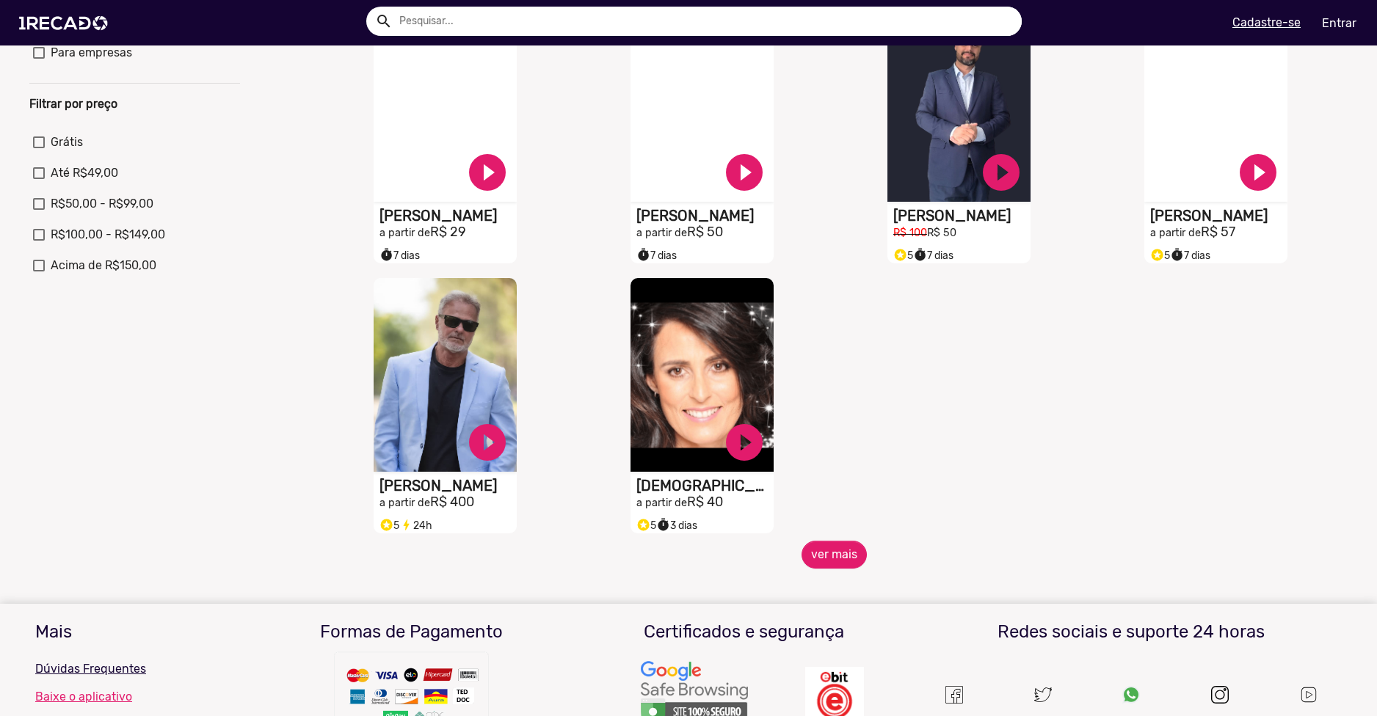
scroll to position [440, 0]
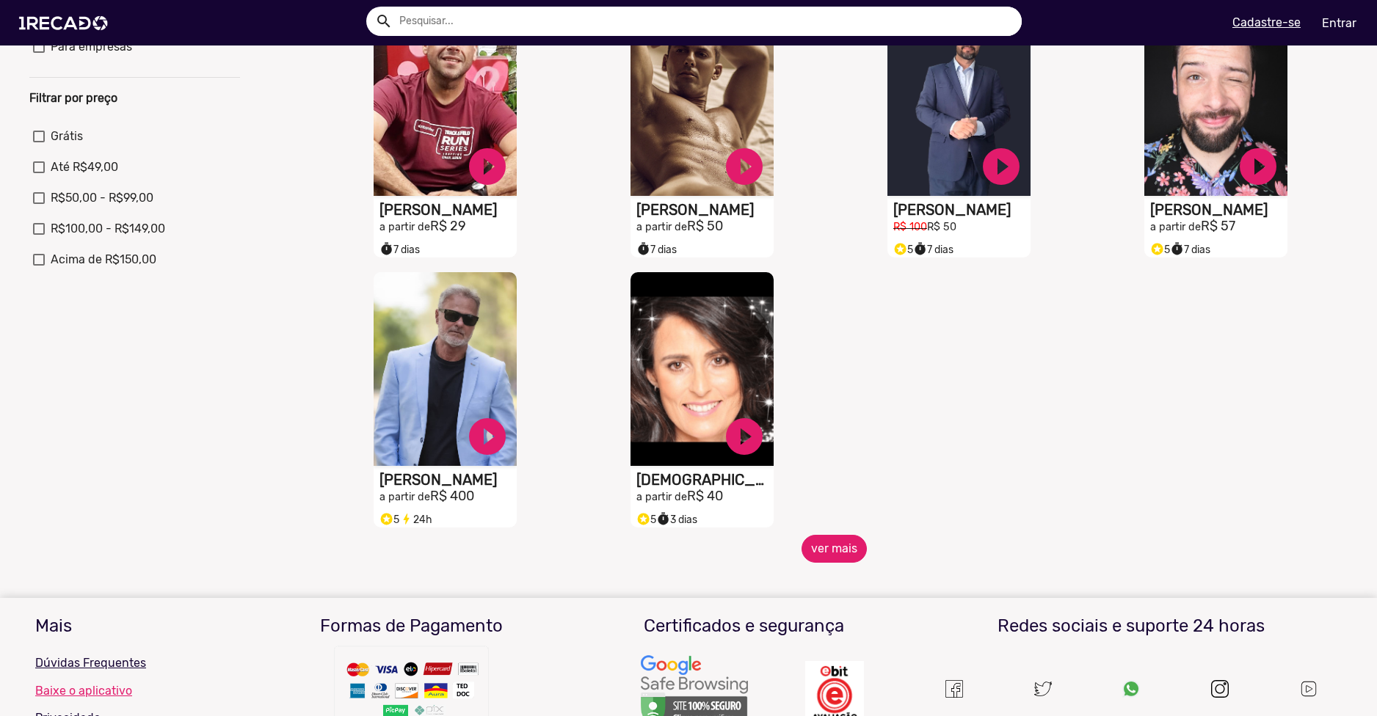
click at [819, 563] on button "ver mais" at bounding box center [833, 549] width 65 height 28
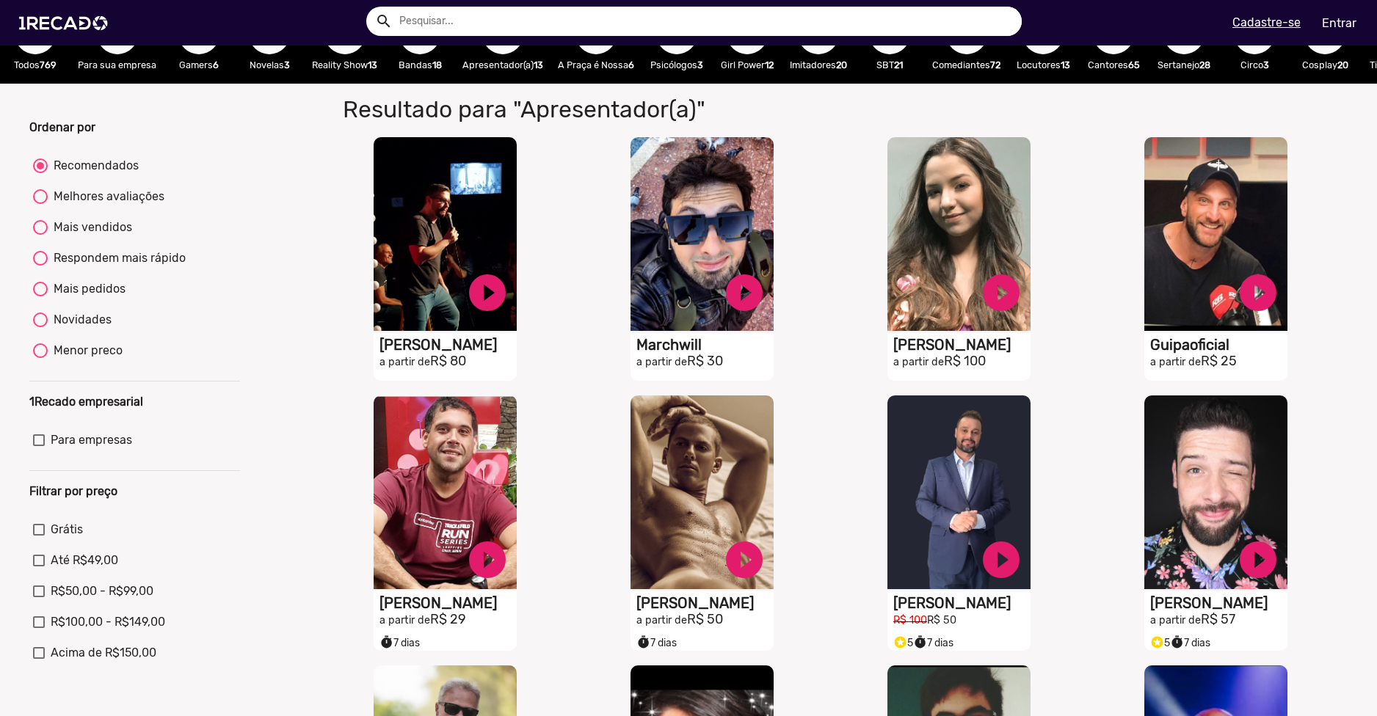
scroll to position [0, 0]
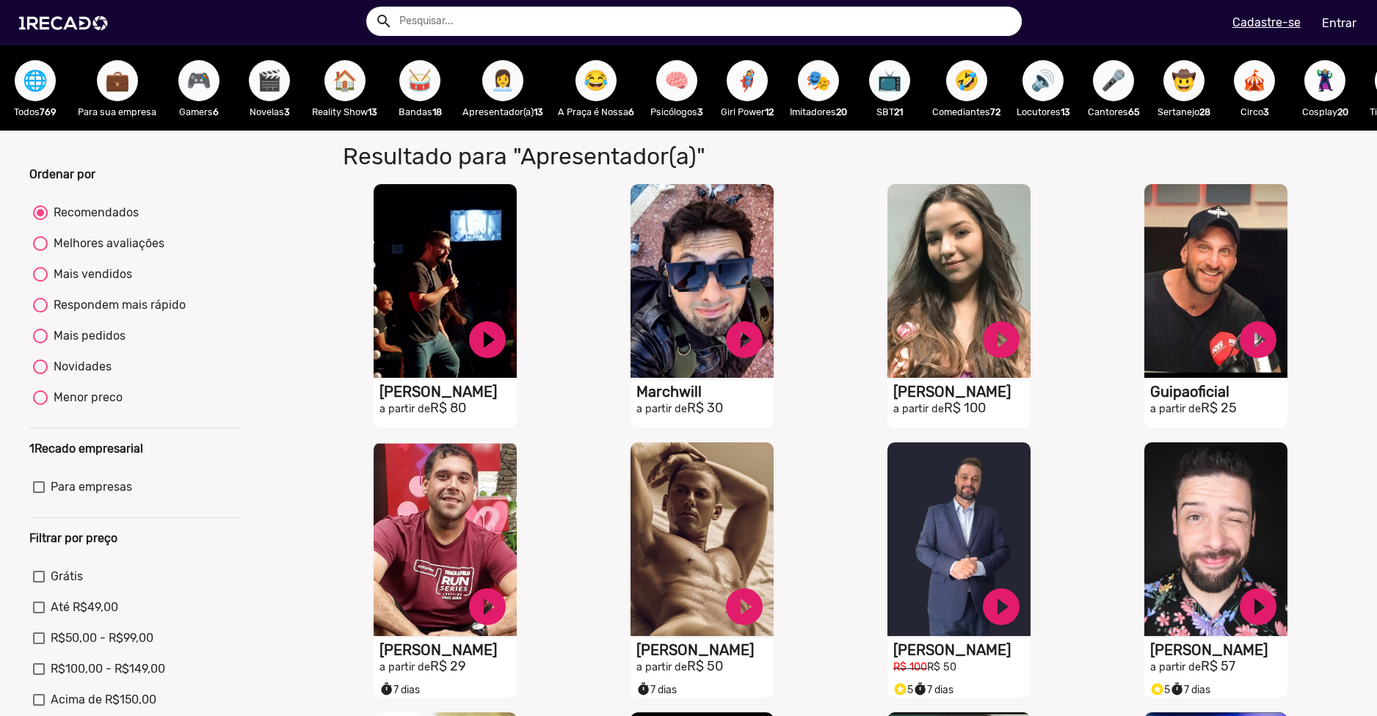
click at [751, 94] on span "🦸‍♀️" at bounding box center [747, 80] width 25 height 41
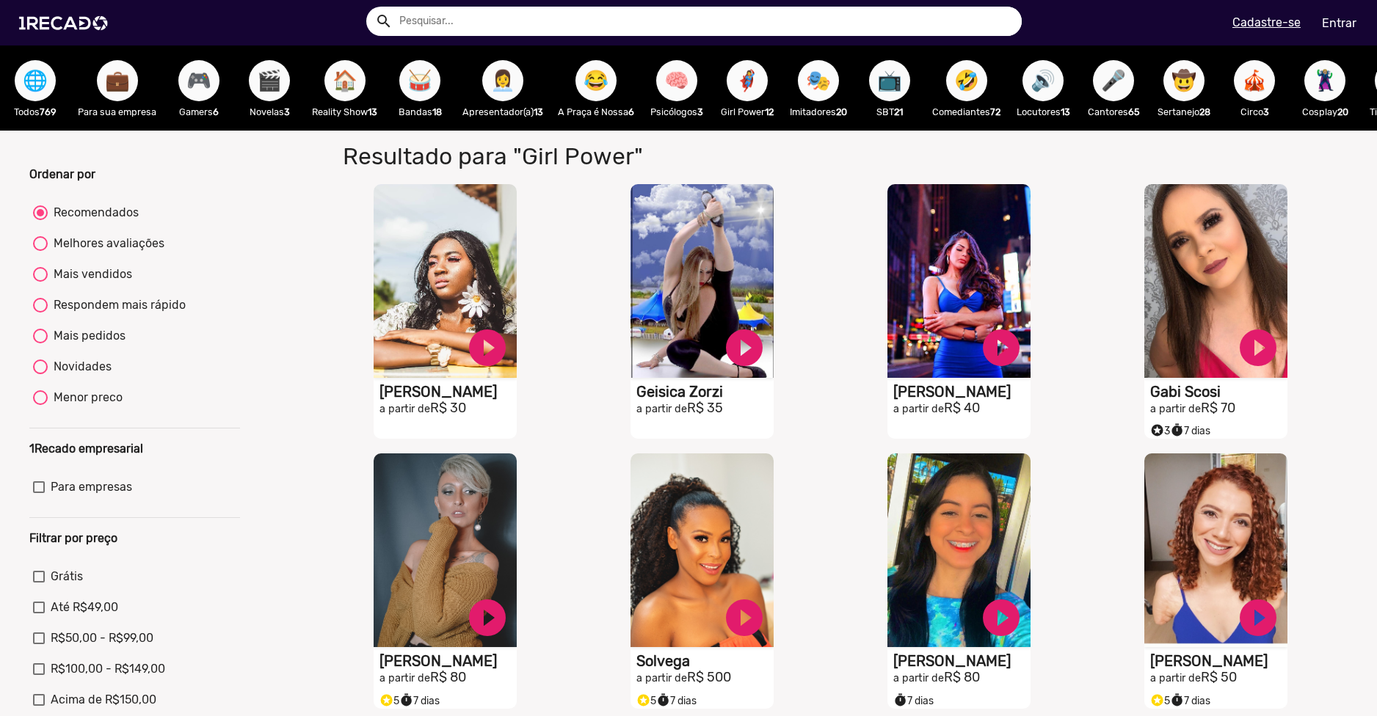
click at [823, 87] on span "🎭" at bounding box center [818, 80] width 25 height 41
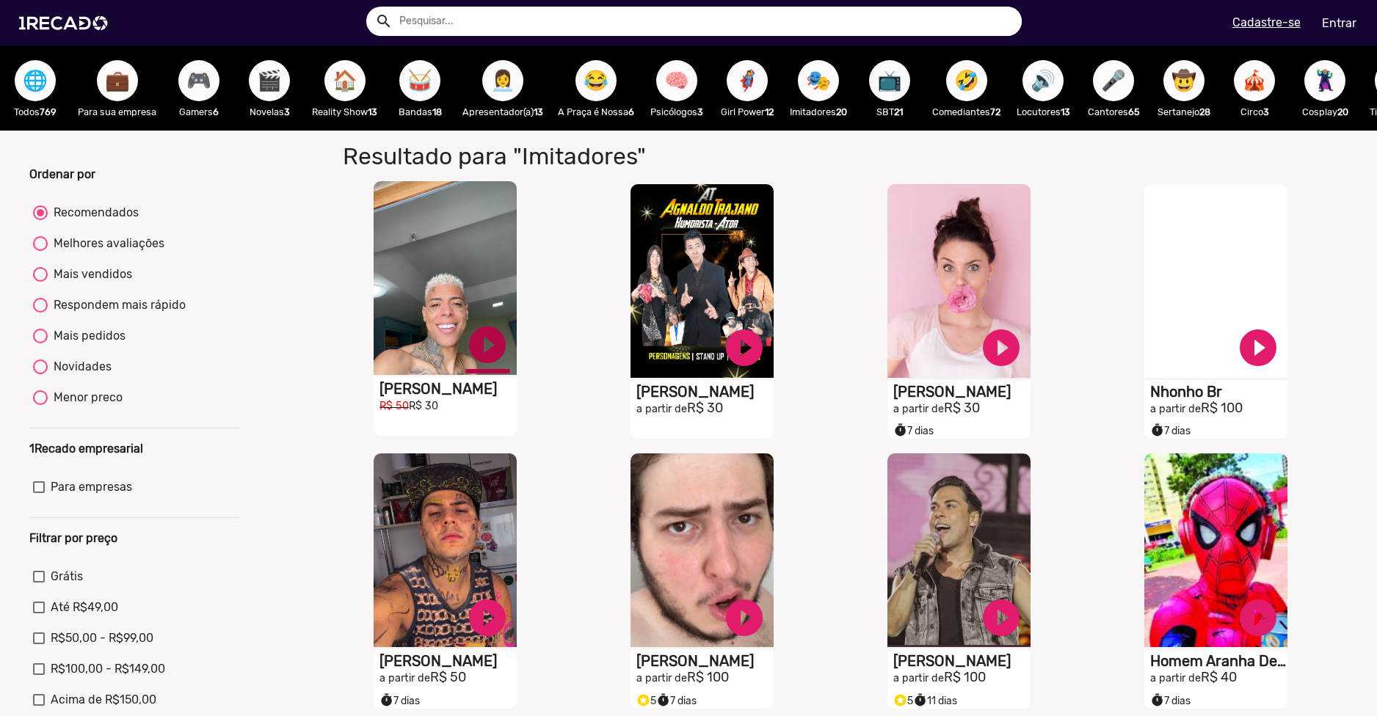
click at [468, 344] on link "play_circle_filled" at bounding box center [487, 345] width 44 height 44
click at [494, 362] on link "pause_circle" at bounding box center [487, 345] width 44 height 44
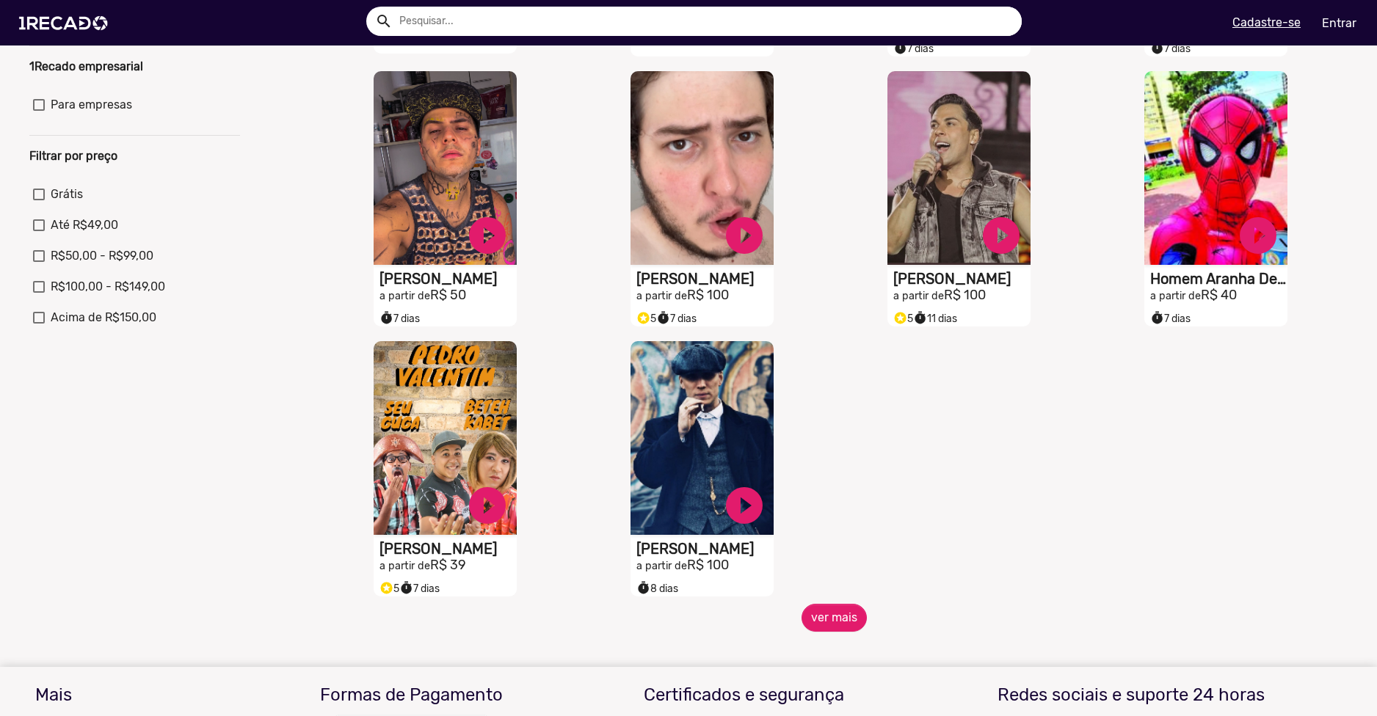
scroll to position [440, 0]
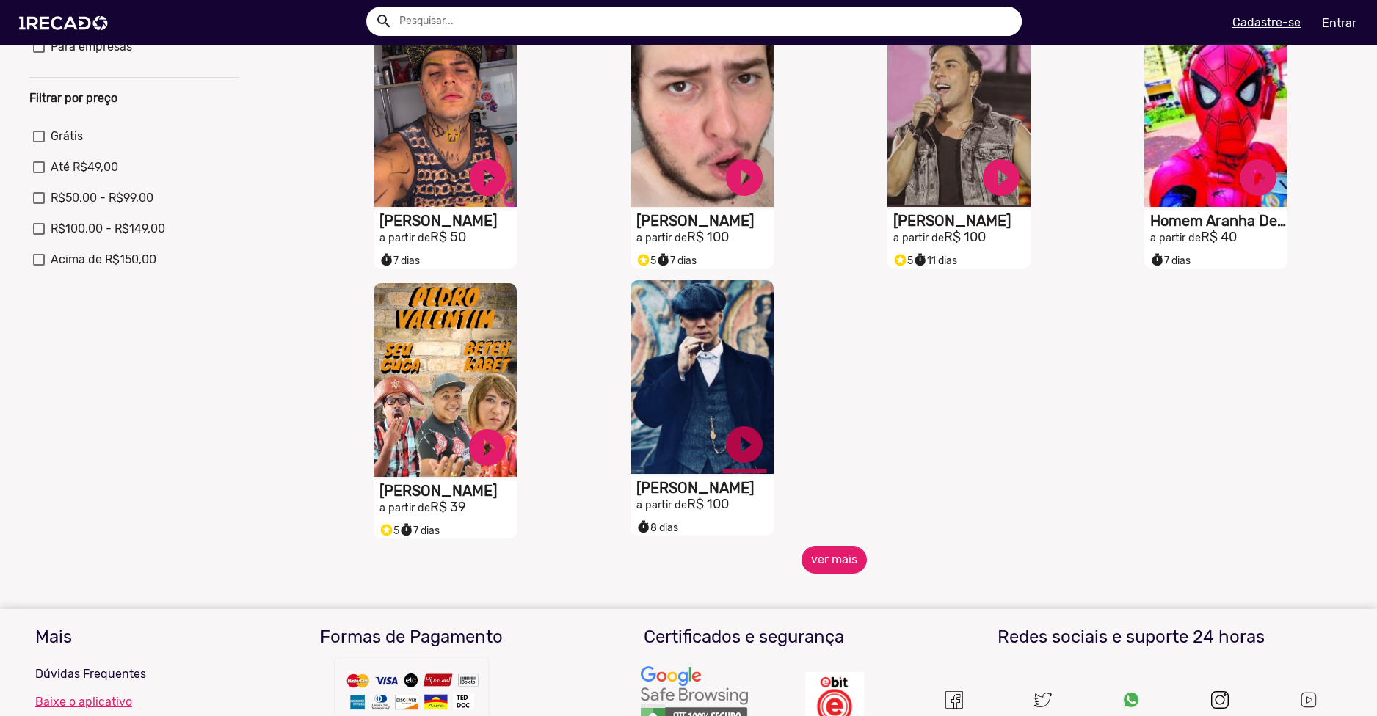
click at [737, 457] on link "play_circle_filled" at bounding box center [744, 445] width 44 height 44
click at [829, 570] on button "ver mais" at bounding box center [833, 560] width 65 height 28
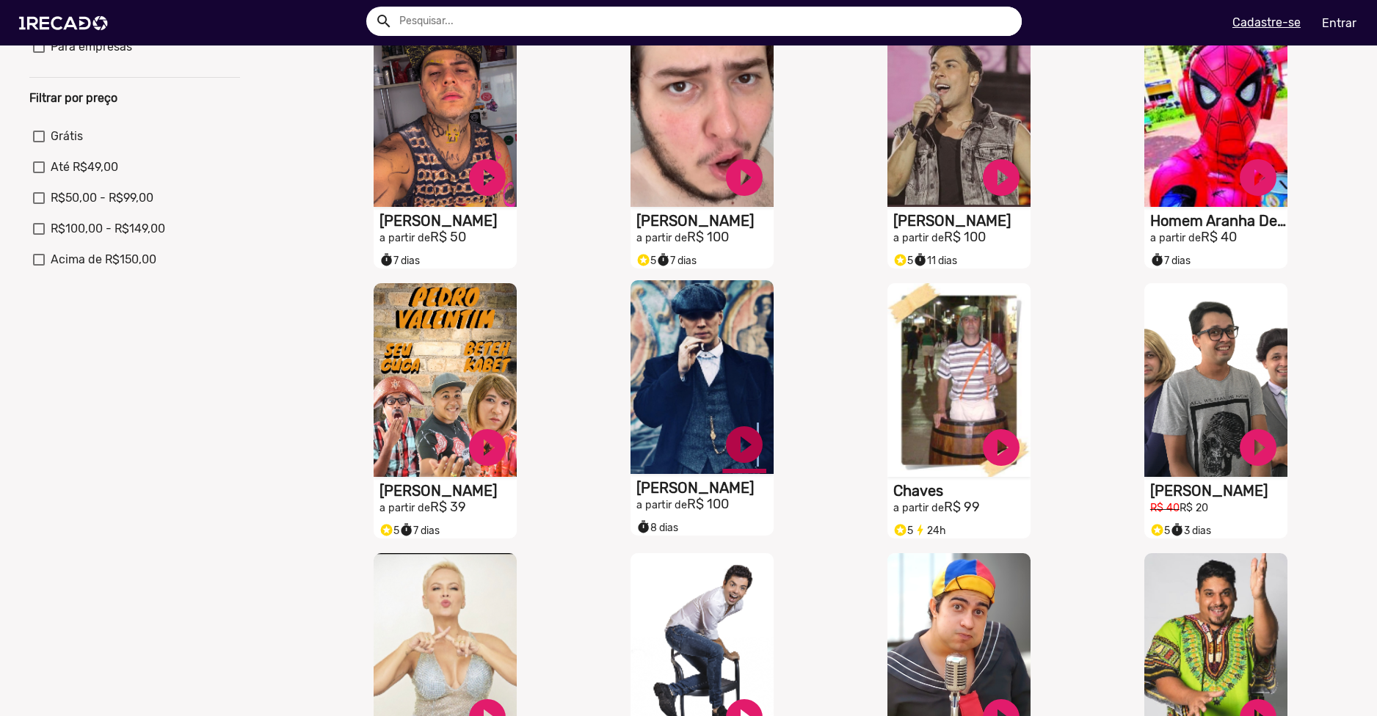
click at [749, 459] on link "play_circle_filled" at bounding box center [744, 445] width 44 height 44
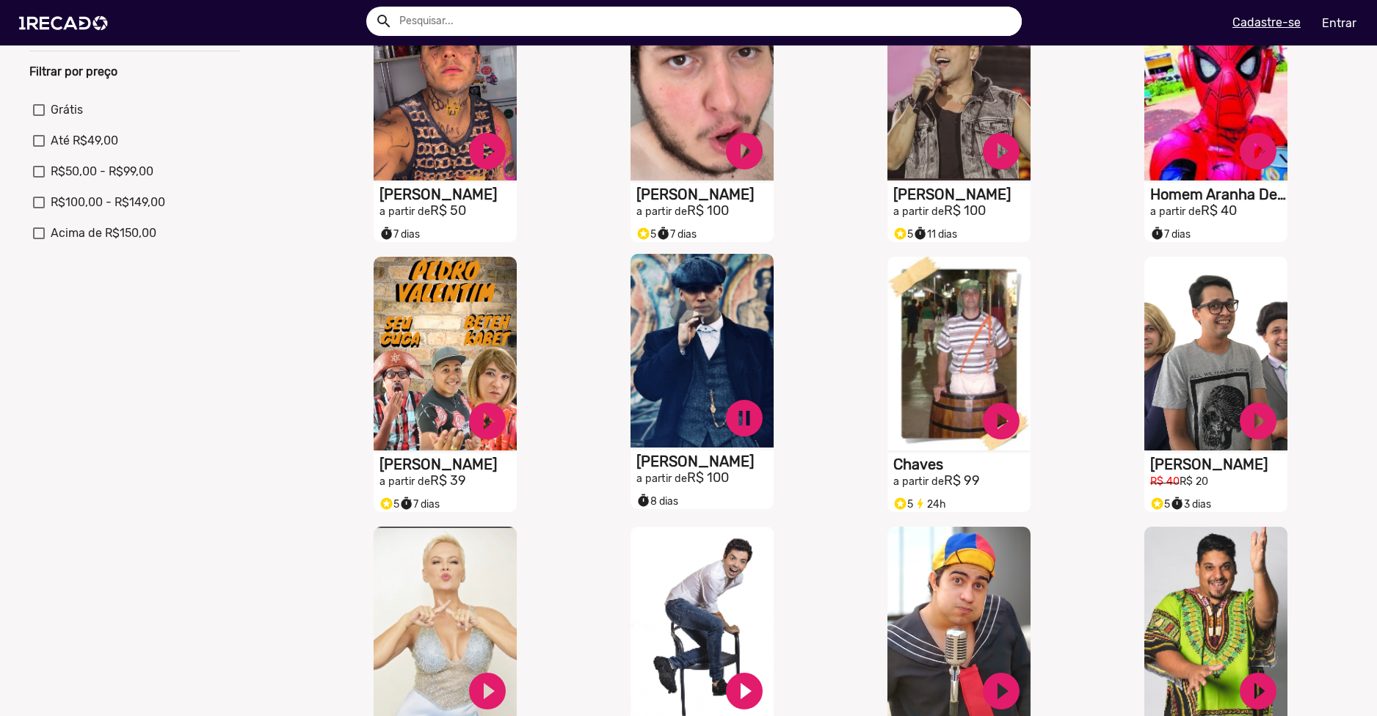
scroll to position [514, 0]
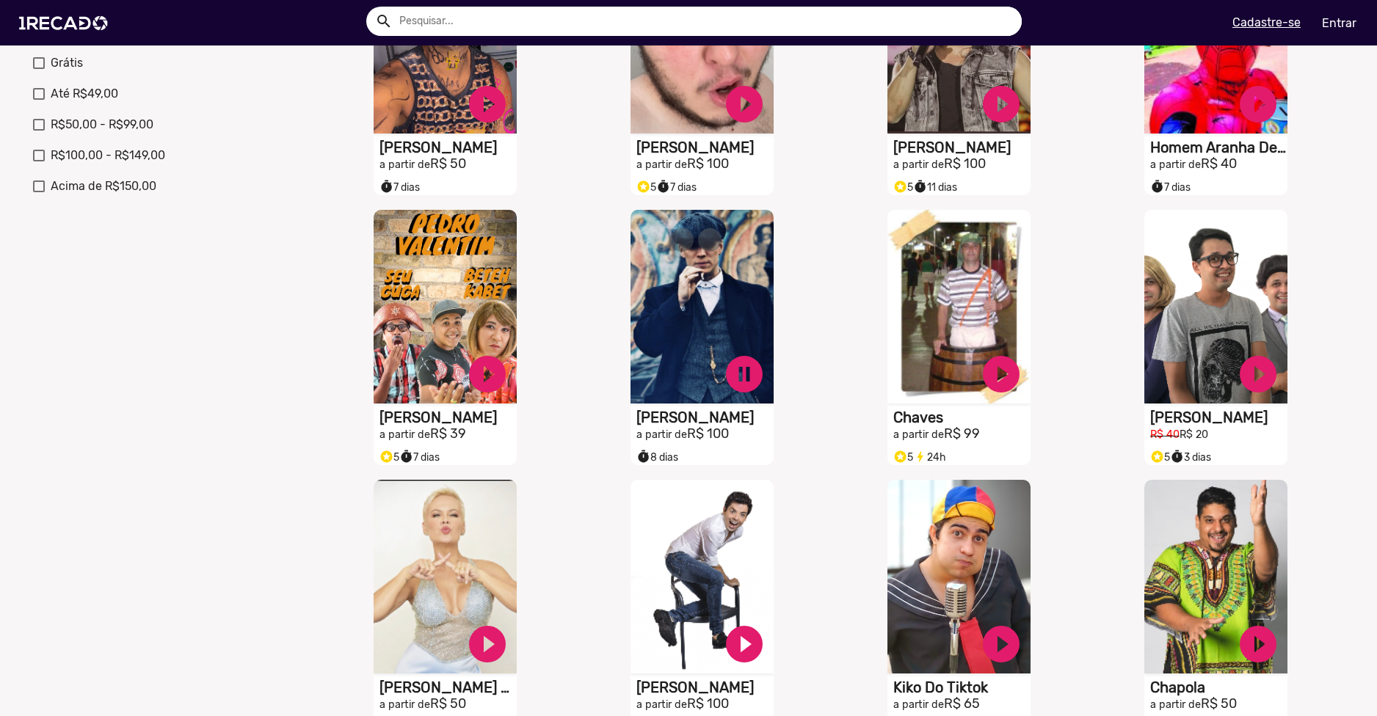
click at [678, 441] on small "a partir de" at bounding box center [661, 435] width 51 height 12
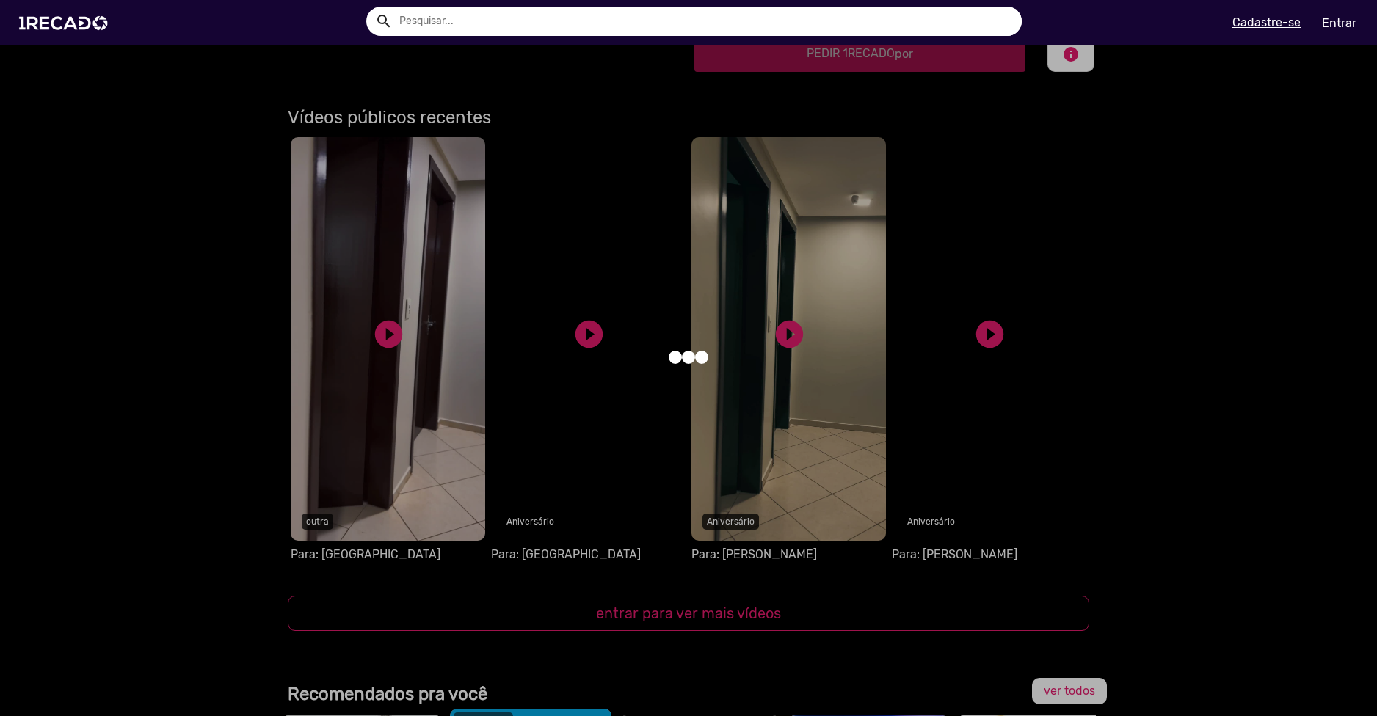
scroll to position [586, 0]
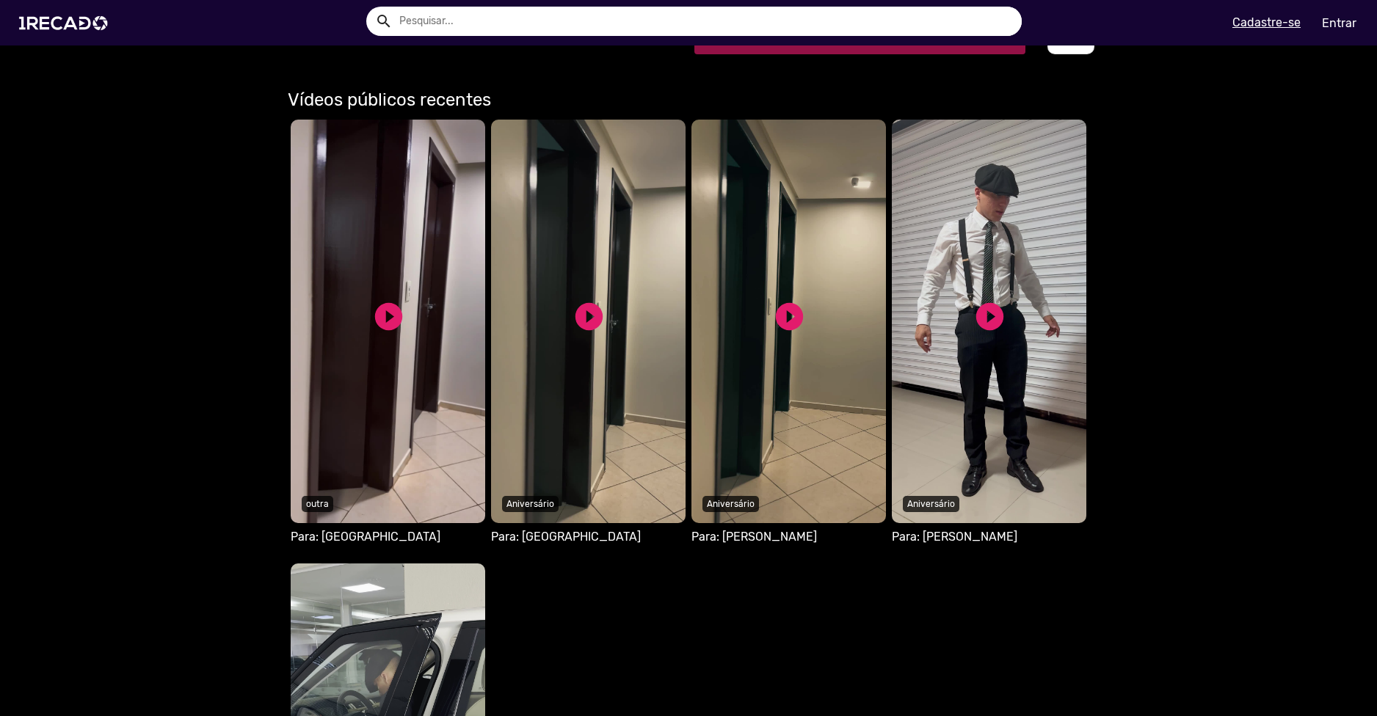
click at [423, 387] on video "Seu navegador não reproduz vídeo em HTML5" at bounding box center [388, 322] width 194 height 404
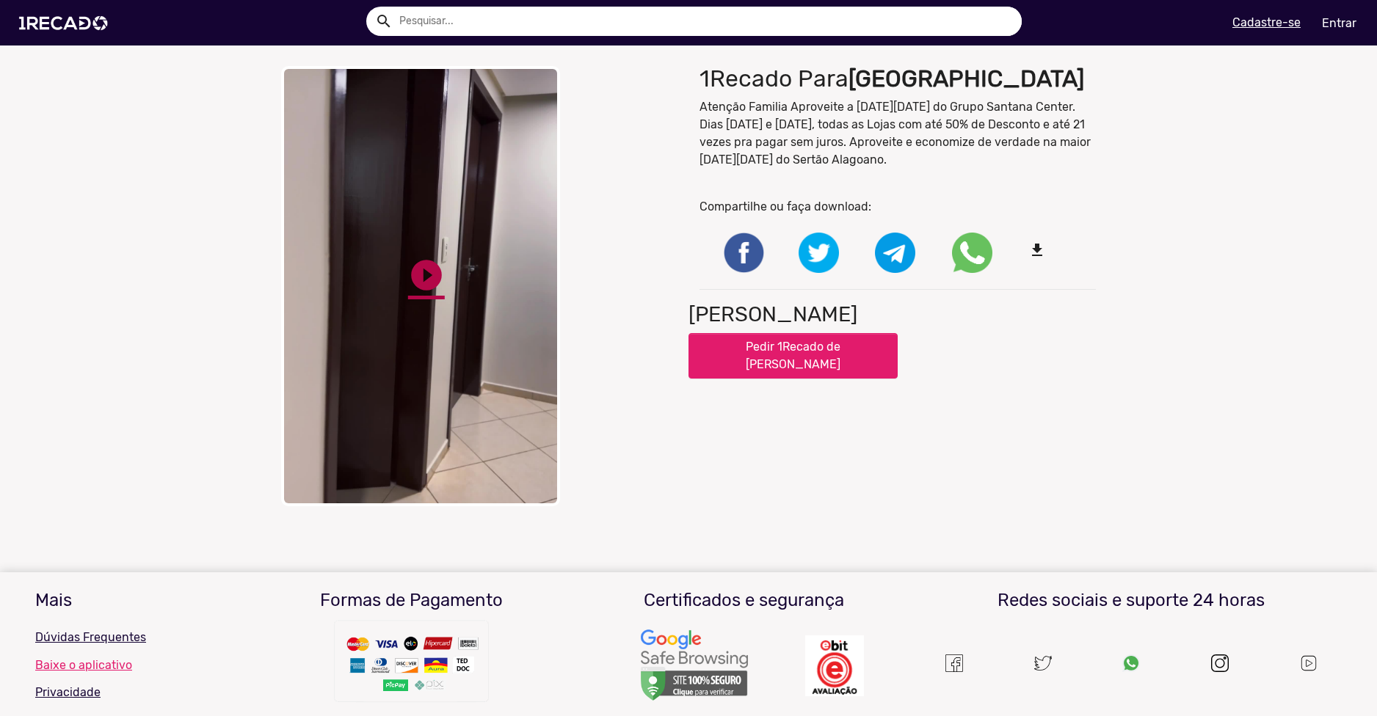
click at [413, 280] on link "play_circle_filled" at bounding box center [426, 275] width 37 height 37
click at [422, 271] on link "pause_circle" at bounding box center [426, 275] width 37 height 37
click at [422, 271] on link "play_circle_filled" at bounding box center [426, 275] width 37 height 37
click at [688, 442] on div "1Recado [GEOGRAPHIC_DATA] Atenção Familia Aproveite a [DATE][DATE] do [GEOGRAPH…" at bounding box center [897, 286] width 418 height 455
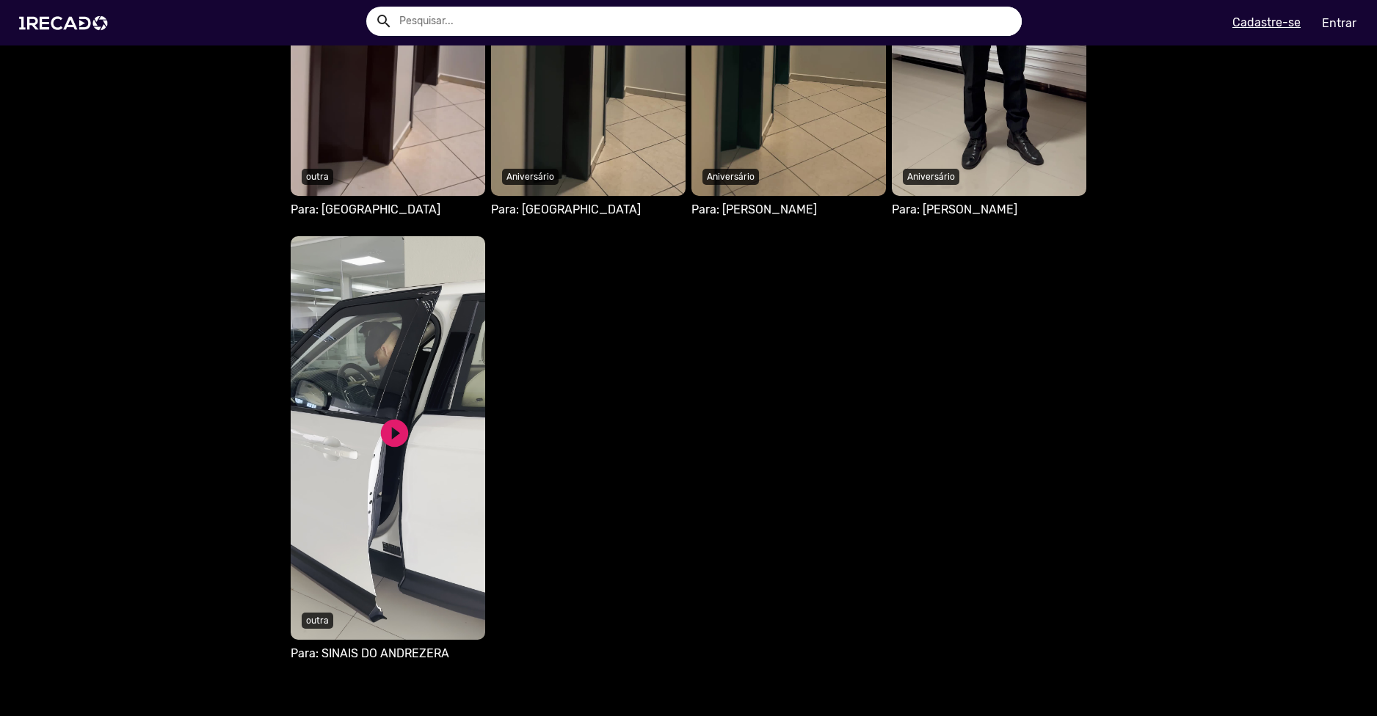
scroll to position [908, 0]
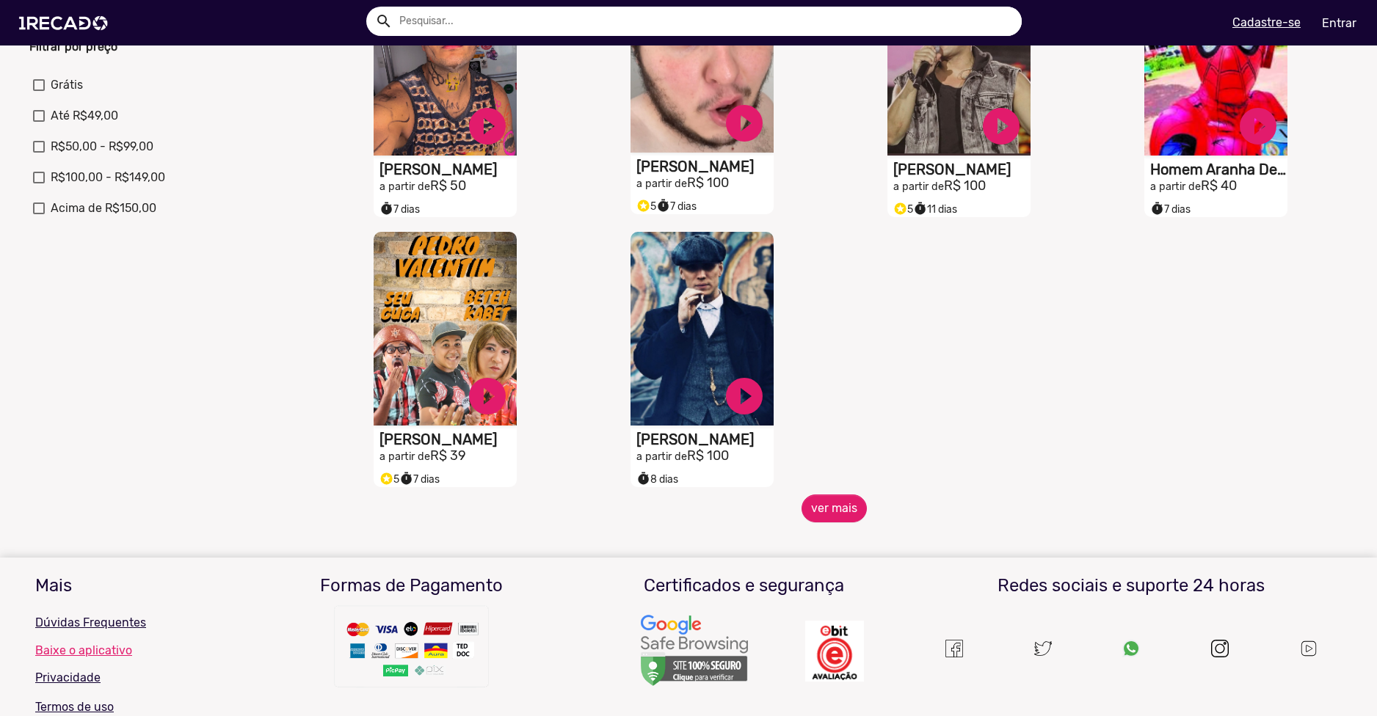
scroll to position [514, 0]
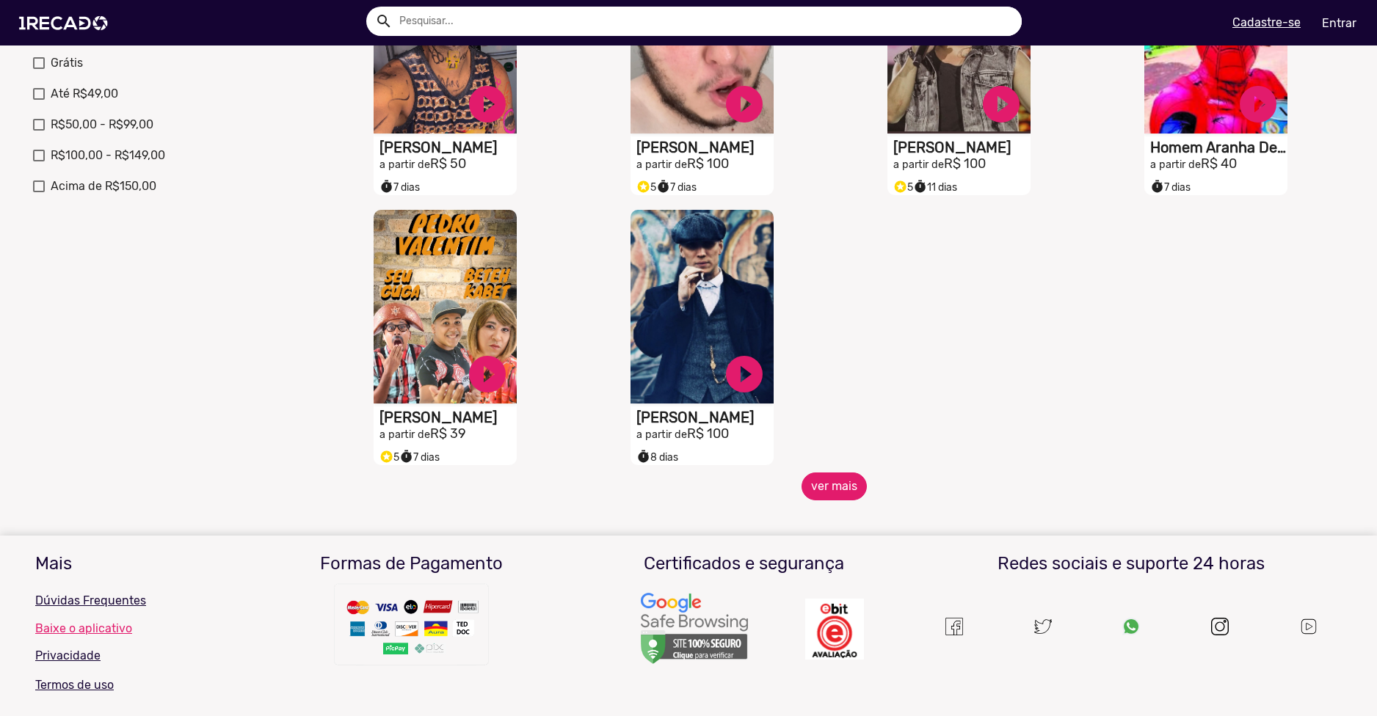
click at [813, 486] on button "ver mais" at bounding box center [833, 487] width 65 height 28
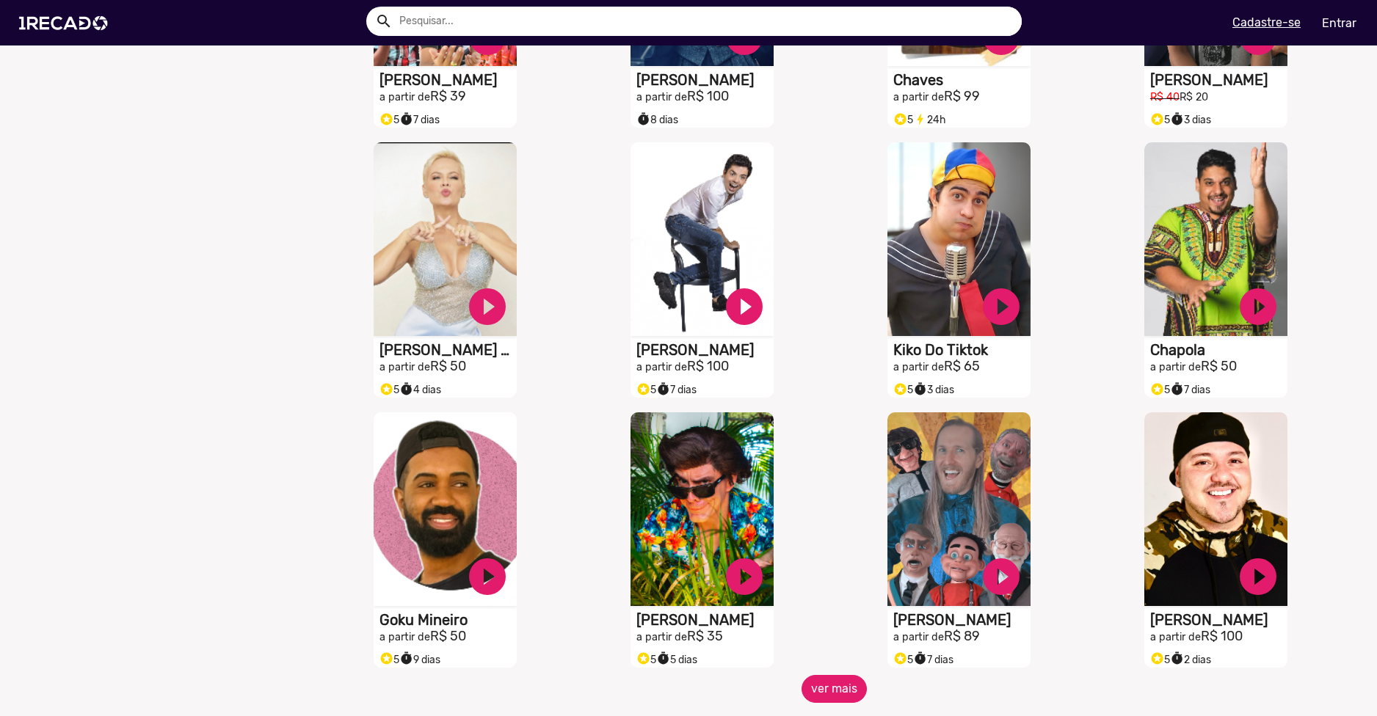
scroll to position [881, 0]
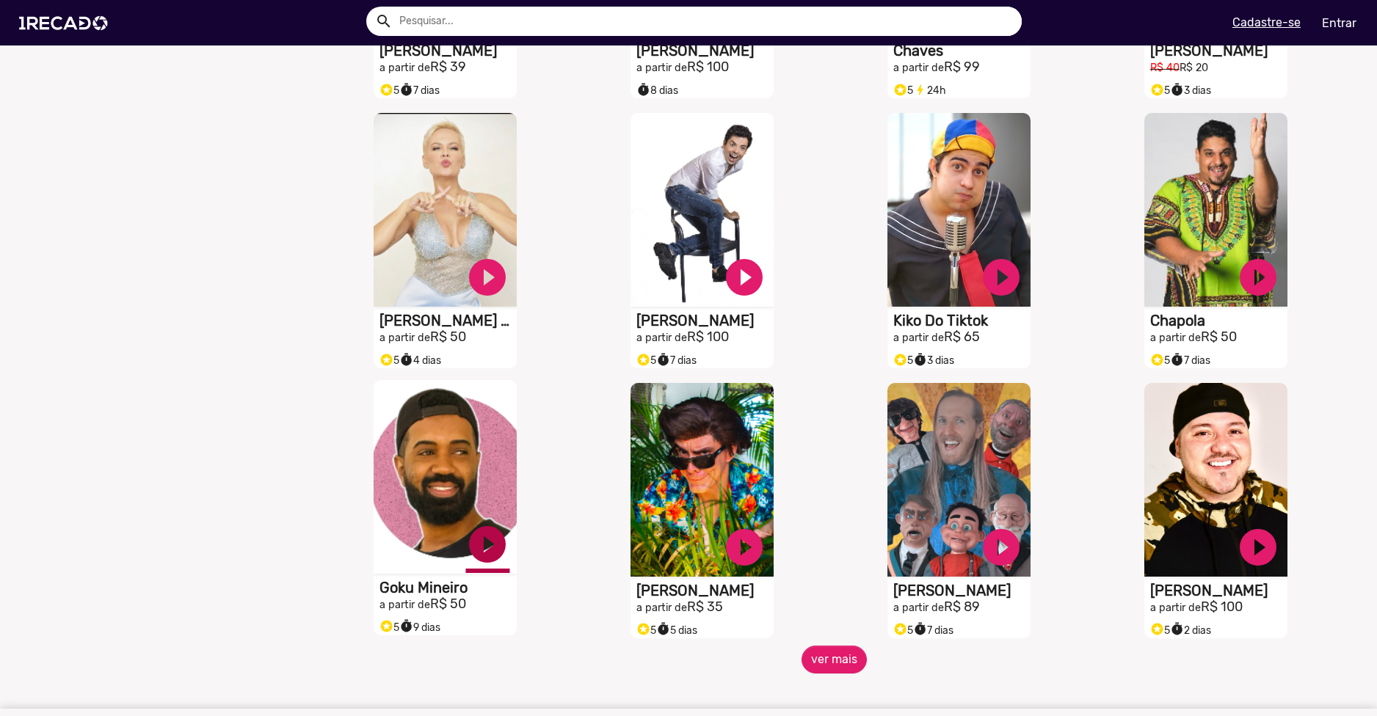
click at [484, 556] on link "play_circle_filled" at bounding box center [487, 544] width 44 height 44
click at [484, 556] on link "pause_circle" at bounding box center [487, 544] width 44 height 44
click at [829, 670] on button "ver mais" at bounding box center [833, 660] width 65 height 28
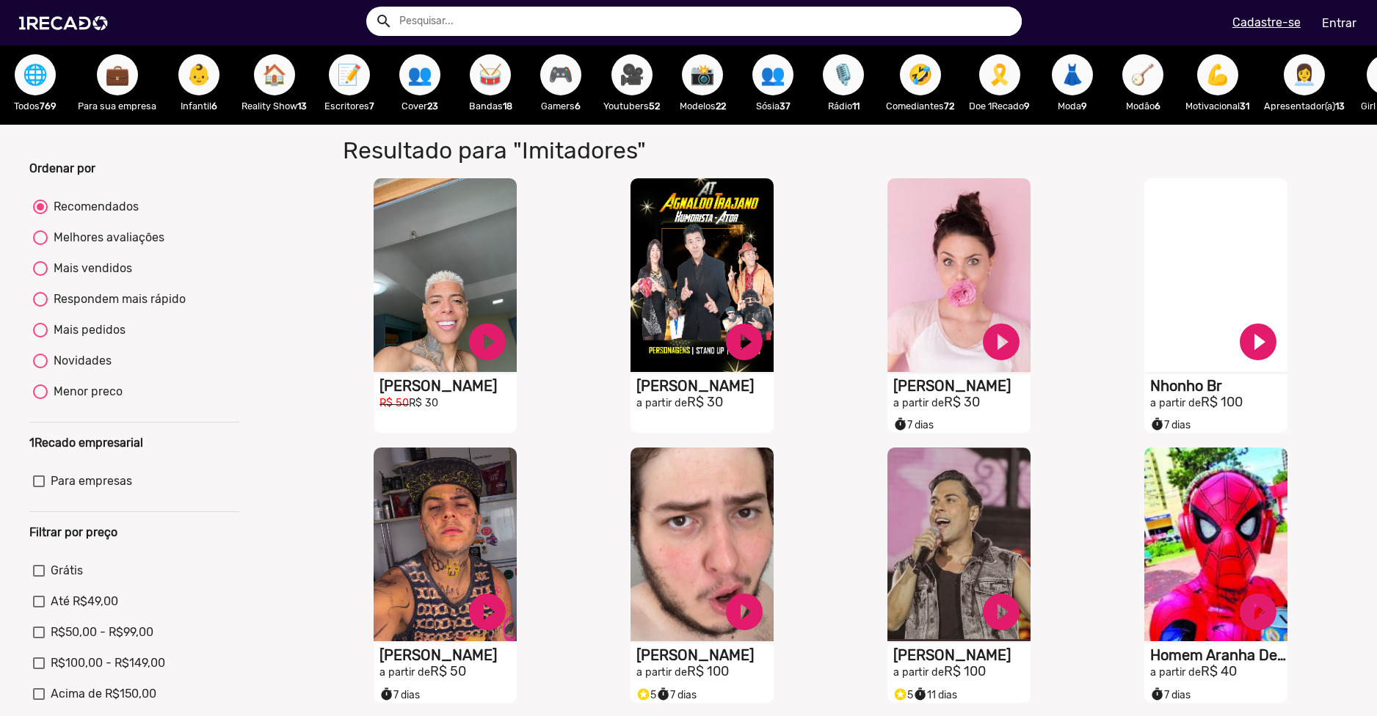
scroll to position [0, 0]
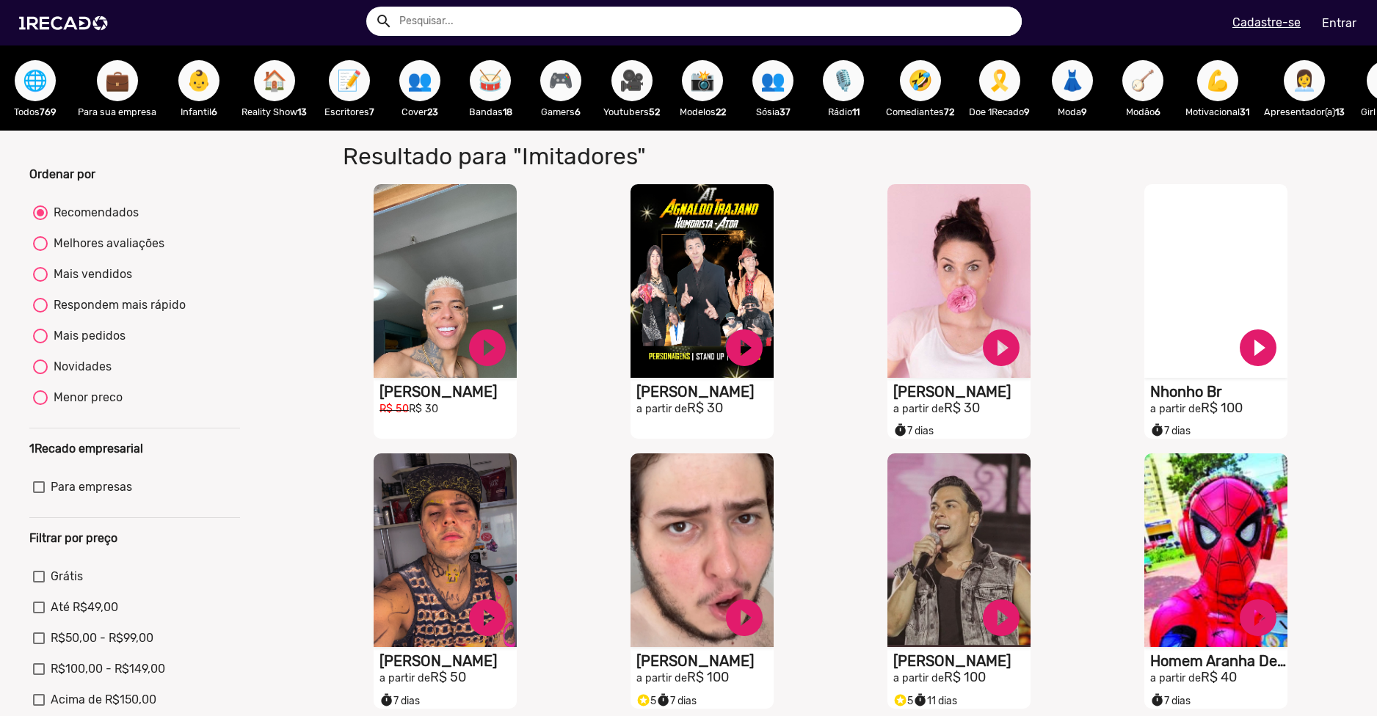
click at [643, 90] on span "🎥" at bounding box center [631, 80] width 25 height 41
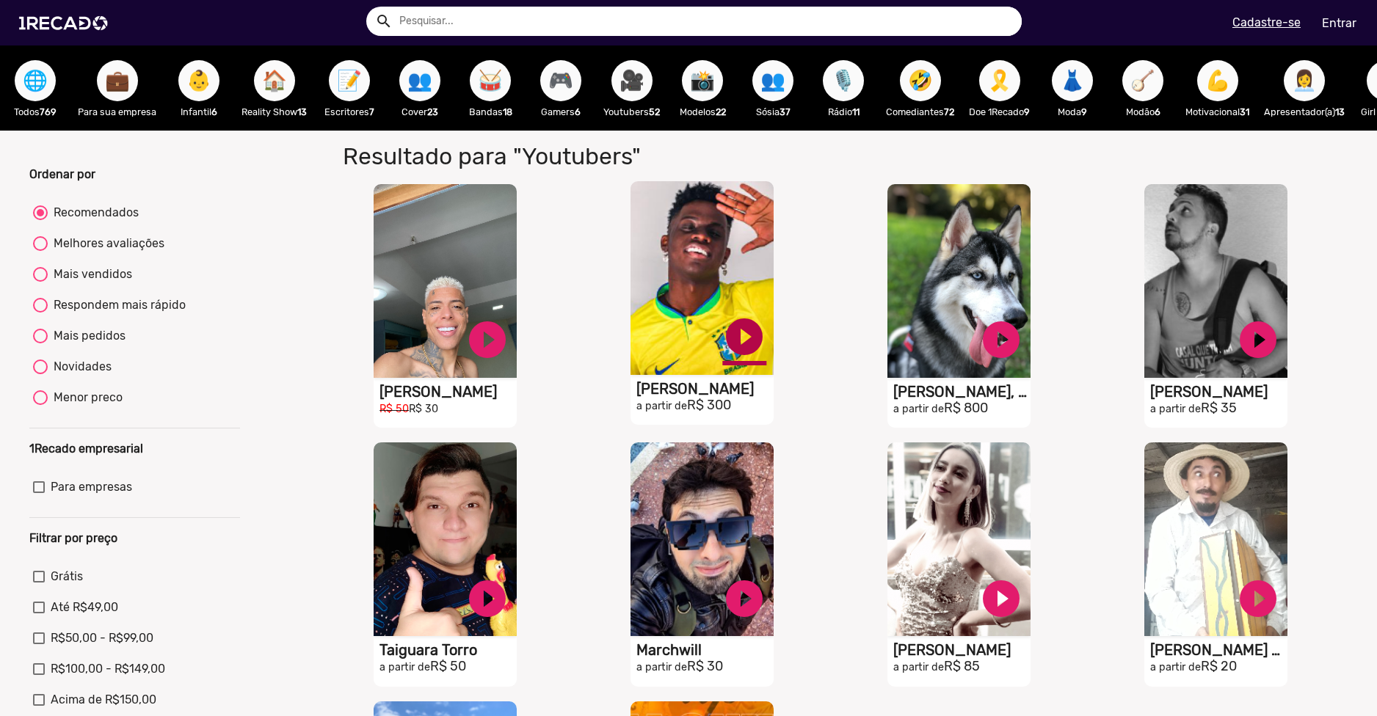
click at [741, 351] on link "play_circle_filled" at bounding box center [744, 337] width 44 height 44
click at [696, 398] on h1 "[PERSON_NAME]" at bounding box center [704, 389] width 137 height 18
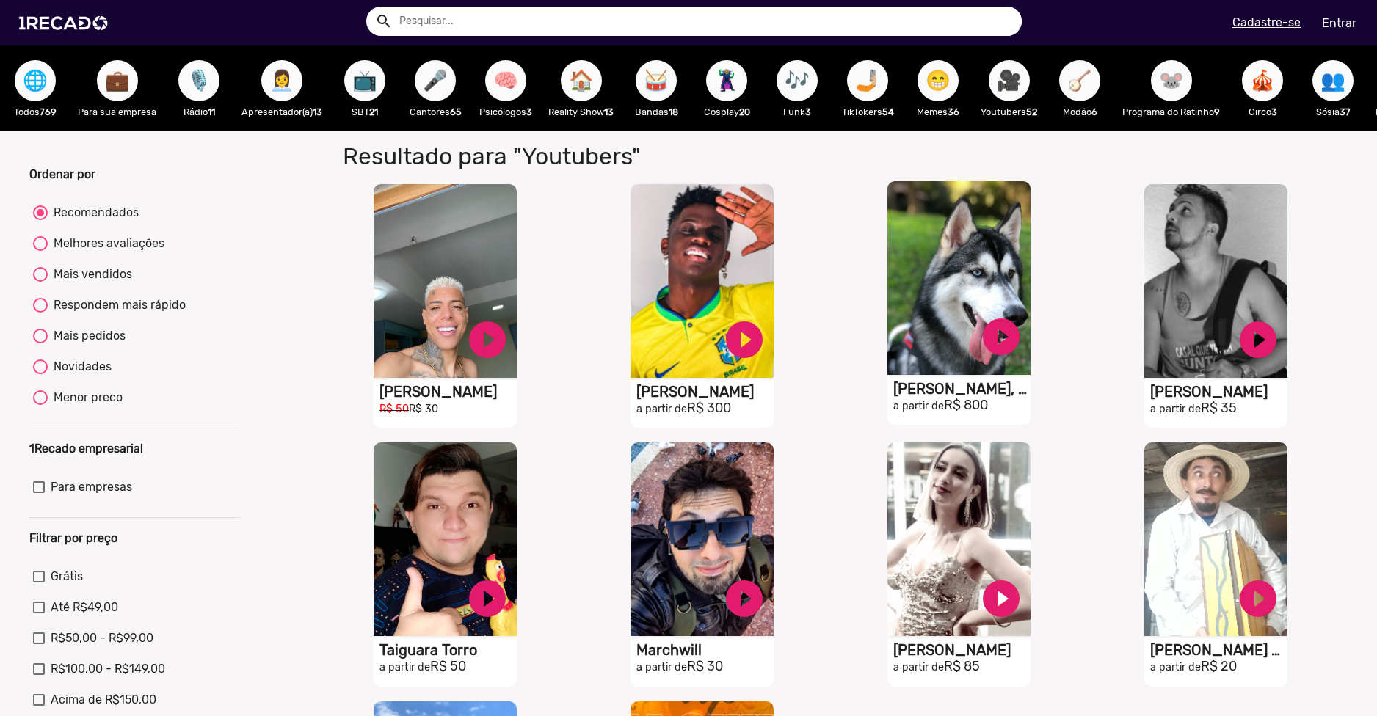
click at [969, 375] on video "S1RECADO vídeos dedicados para fãs e empresas" at bounding box center [958, 278] width 143 height 194
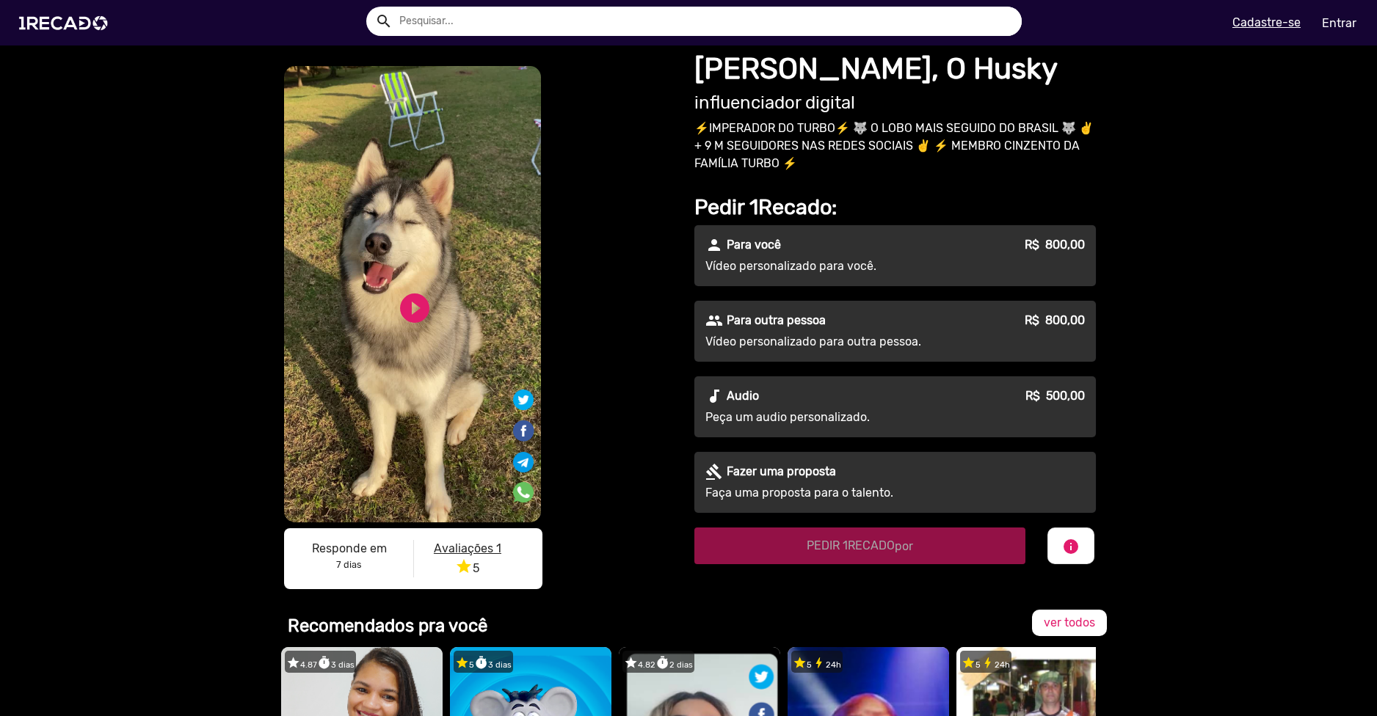
click at [447, 301] on video "S1RECADO vídeos dedicados para fãs e empresas" at bounding box center [412, 294] width 257 height 456
click at [407, 308] on link "play_circle_filled" at bounding box center [414, 308] width 35 height 35
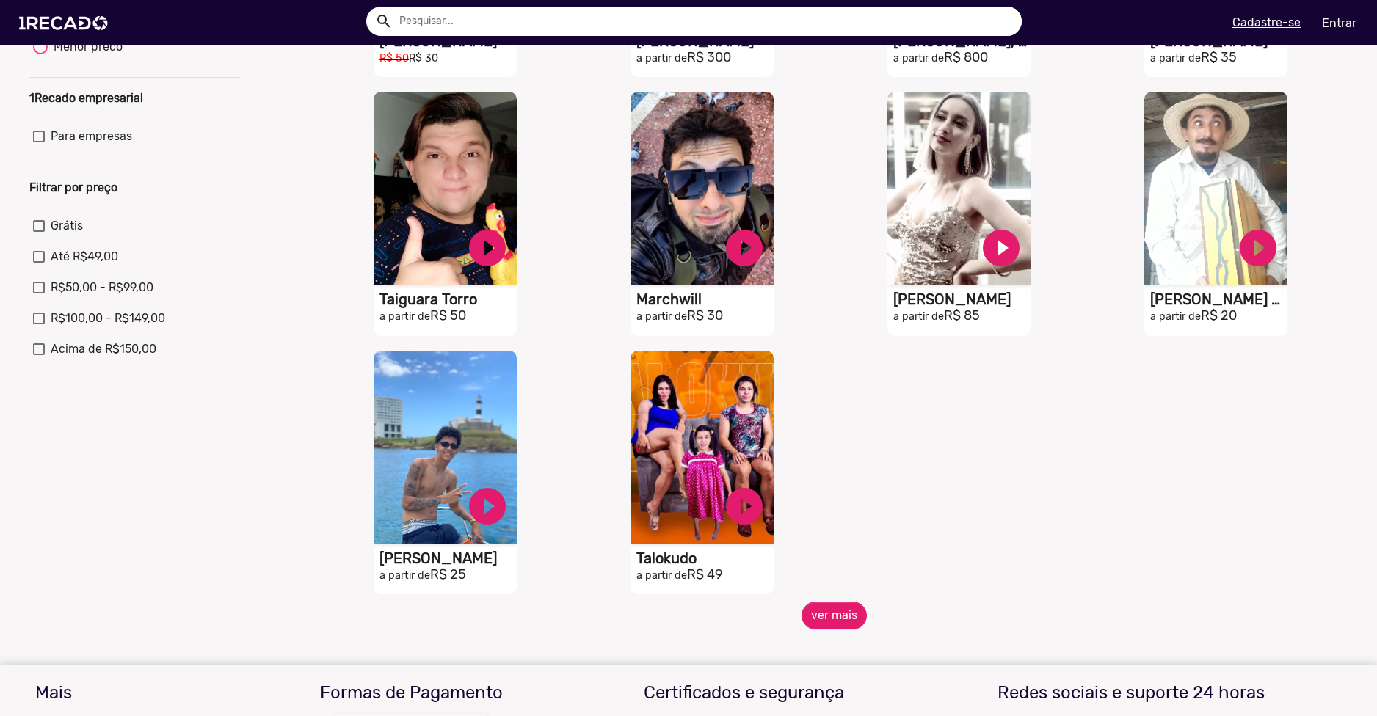
scroll to position [367, 0]
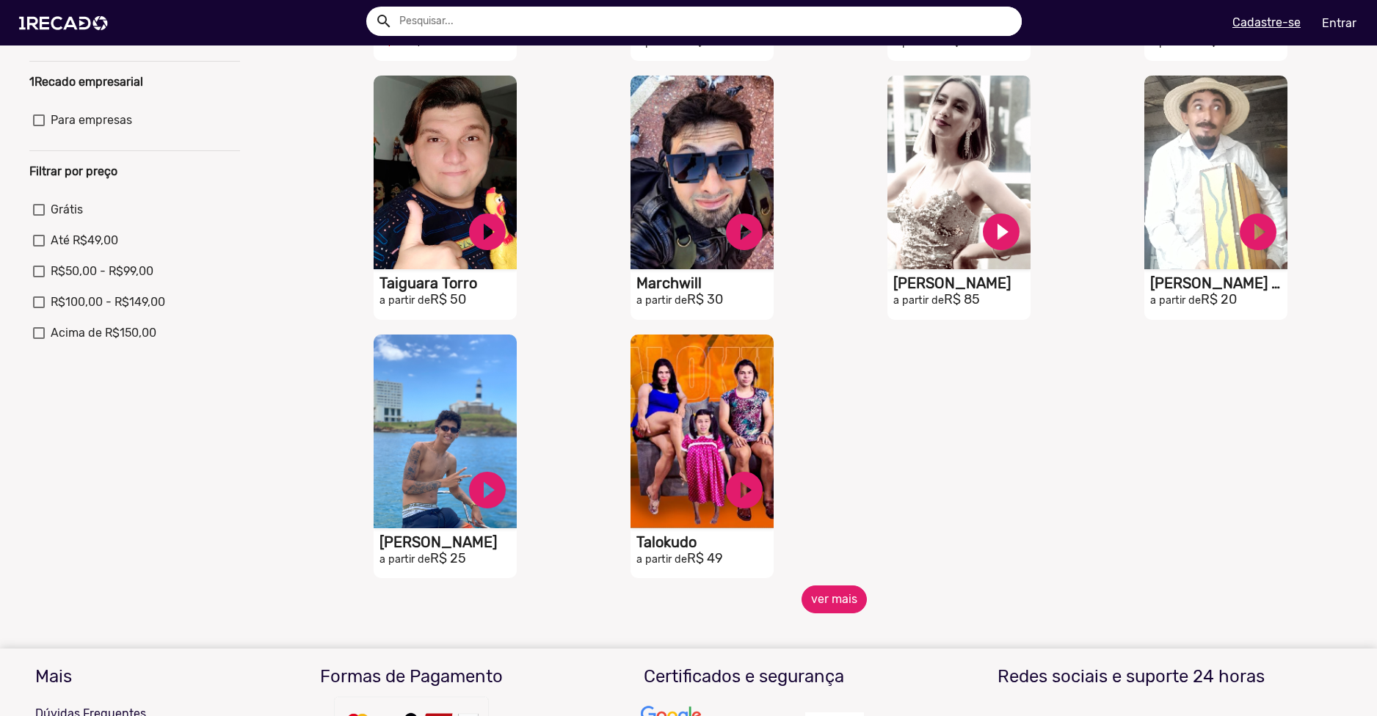
click at [842, 613] on button "ver mais" at bounding box center [833, 600] width 65 height 28
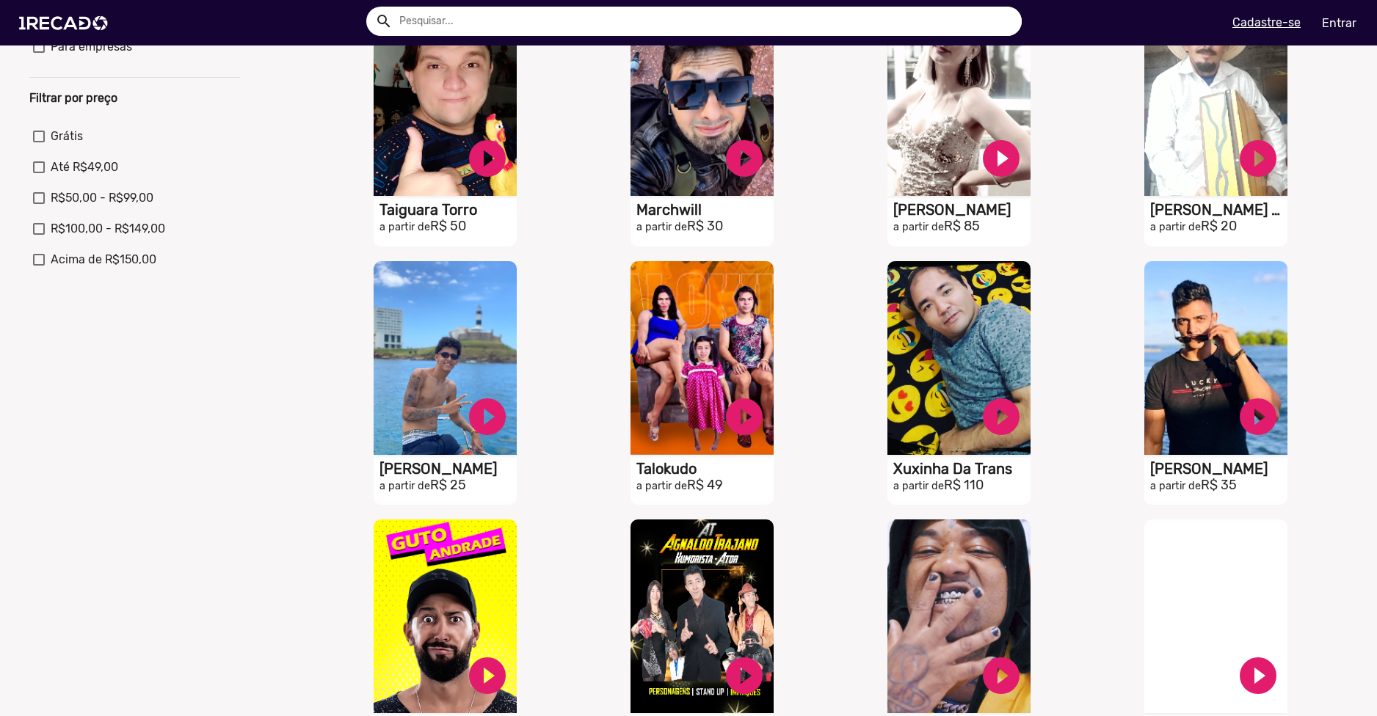
scroll to position [0, 0]
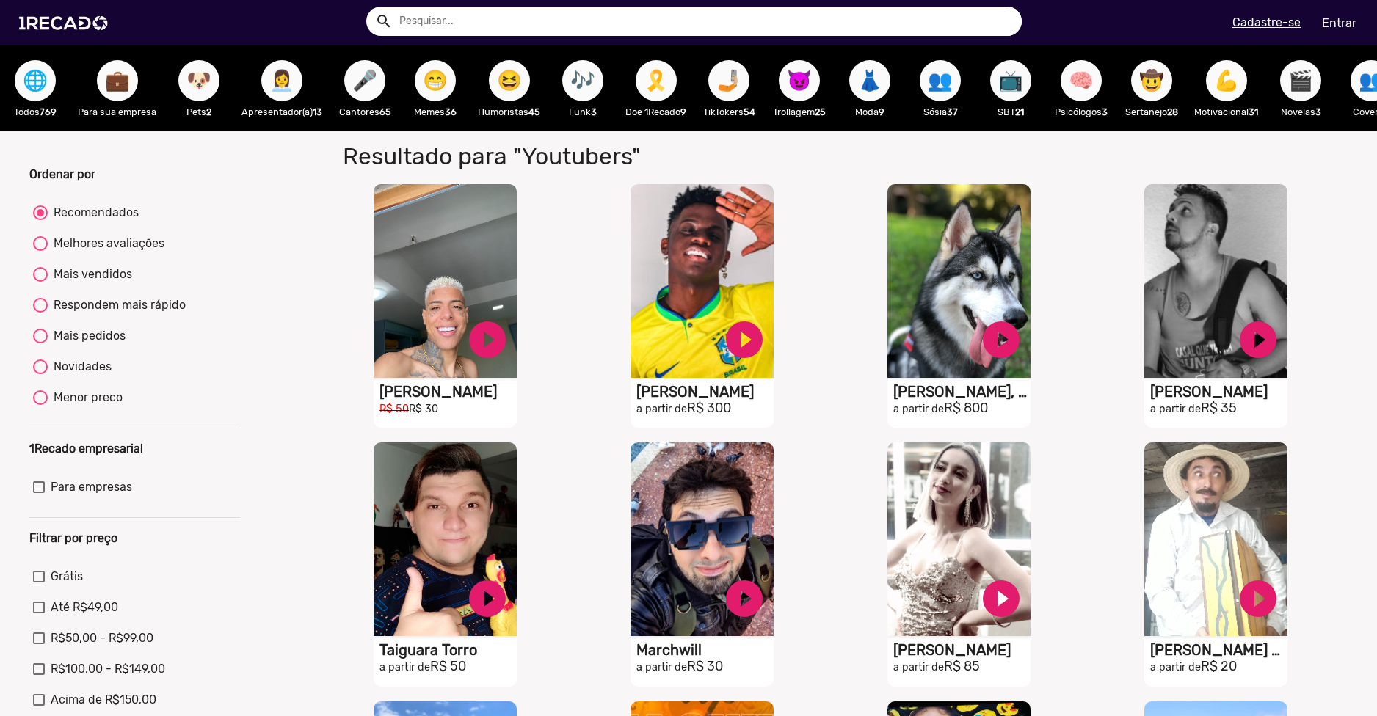
click at [951, 94] on span "👥" at bounding box center [939, 80] width 25 height 41
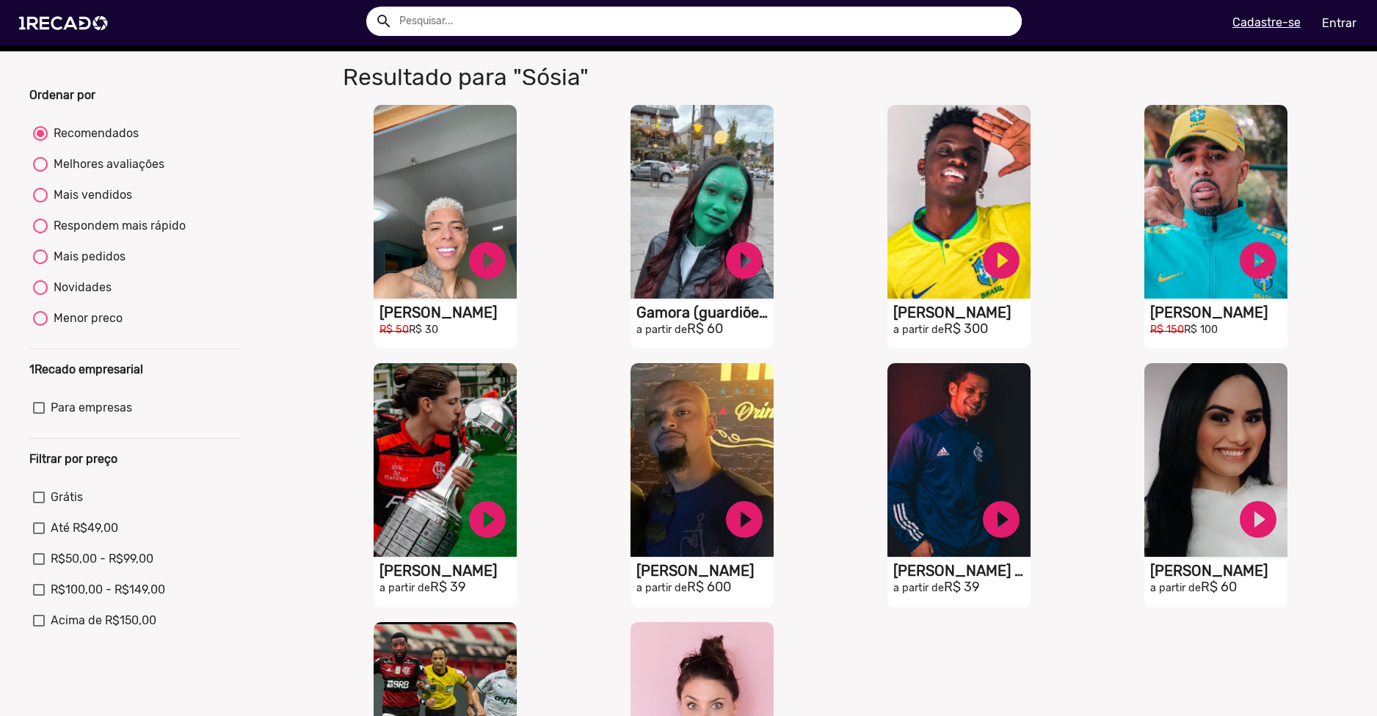
scroll to position [73, 0]
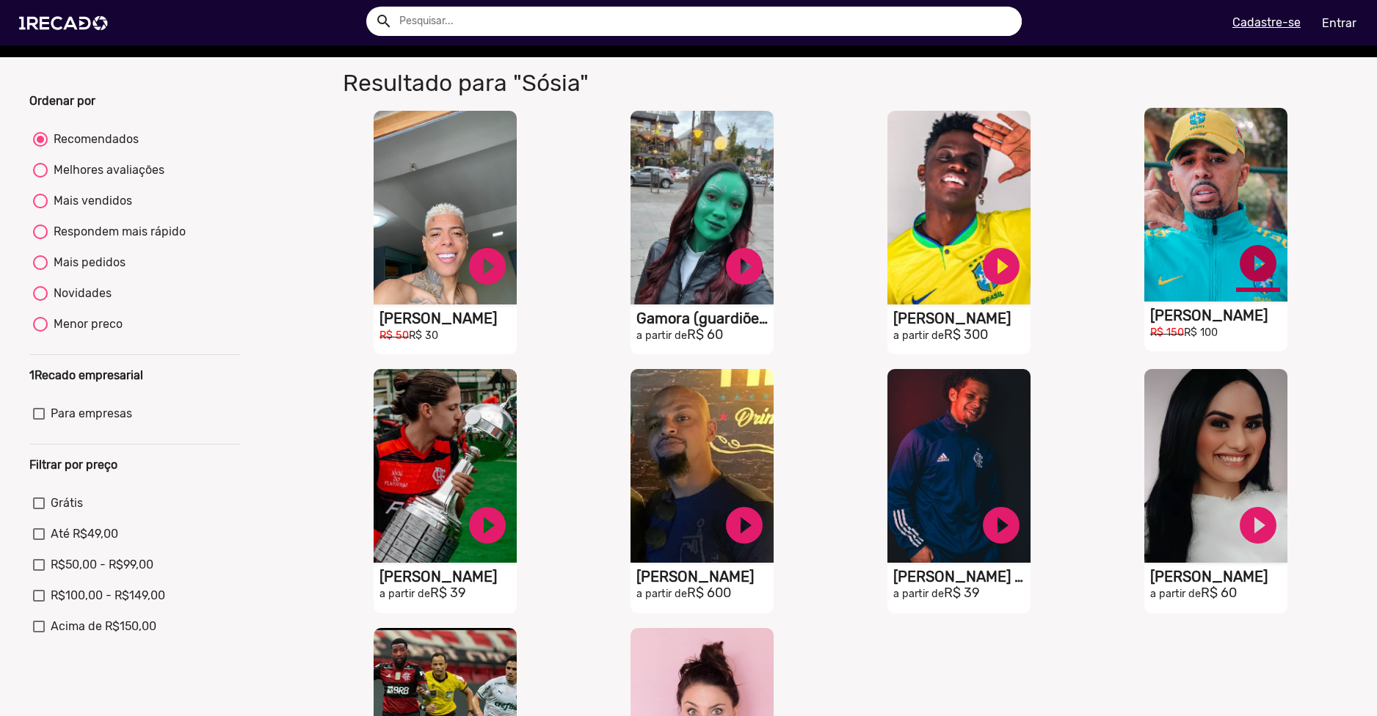
click at [1258, 271] on link "play_circle_filled" at bounding box center [1258, 263] width 44 height 44
click at [1252, 263] on link "pause_circle" at bounding box center [1258, 263] width 44 height 44
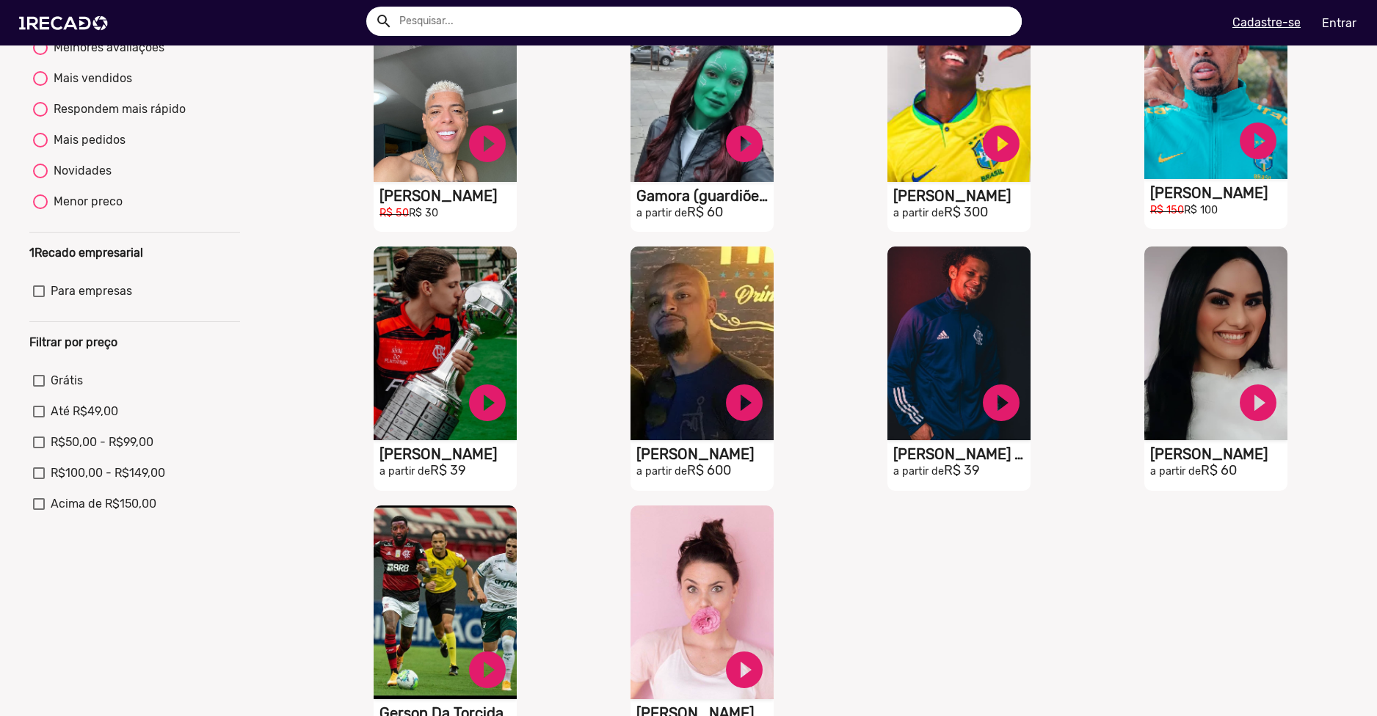
scroll to position [220, 0]
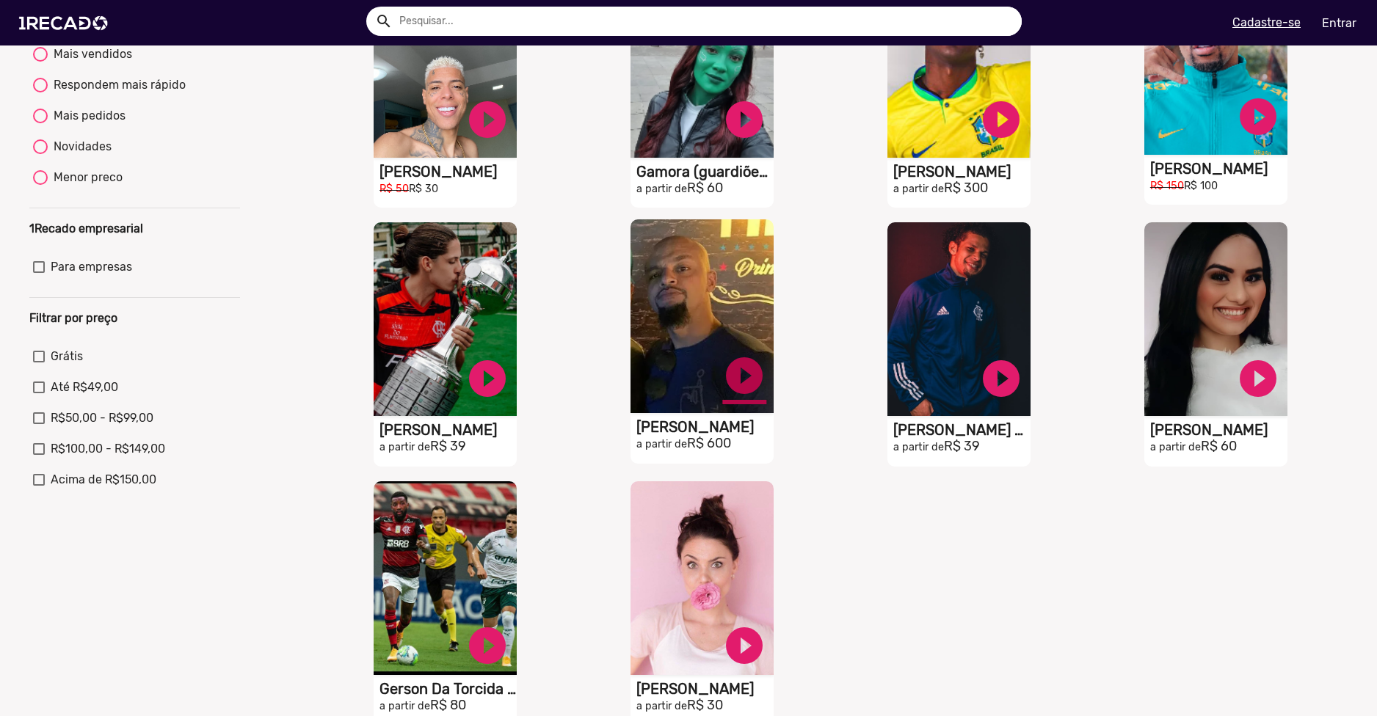
click at [728, 385] on link "play_circle_filled" at bounding box center [744, 376] width 44 height 44
click at [737, 436] on h1 "[PERSON_NAME]" at bounding box center [704, 427] width 137 height 18
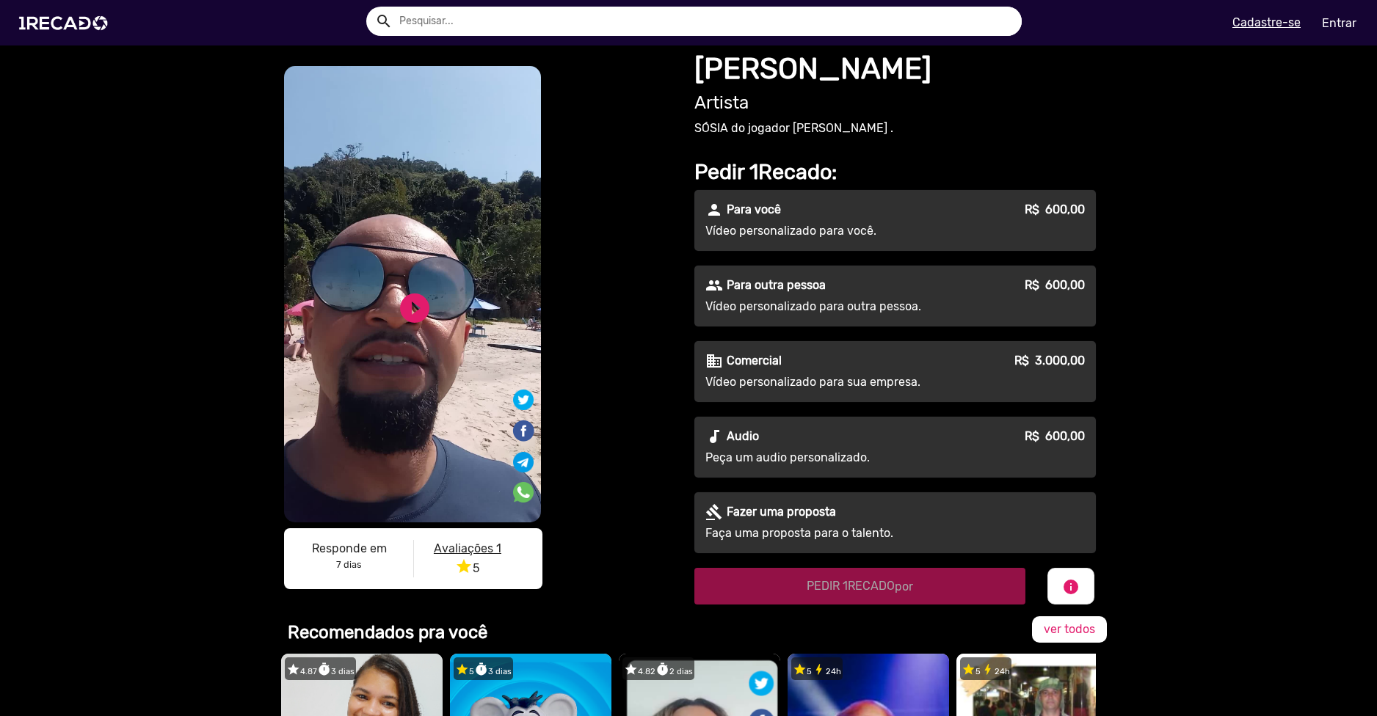
click at [371, 357] on video "S1RECADO vídeos dedicados para fãs e empresas" at bounding box center [412, 294] width 257 height 456
click at [412, 303] on link "play_circle_filled" at bounding box center [414, 308] width 35 height 35
click at [626, 365] on div "S1RECADO vídeos dedicados para fãs e empresas S1RECADO vídeos dedicados para fã…" at bounding box center [479, 330] width 396 height 535
click at [480, 550] on u "Avaliações 1" at bounding box center [468, 549] width 68 height 14
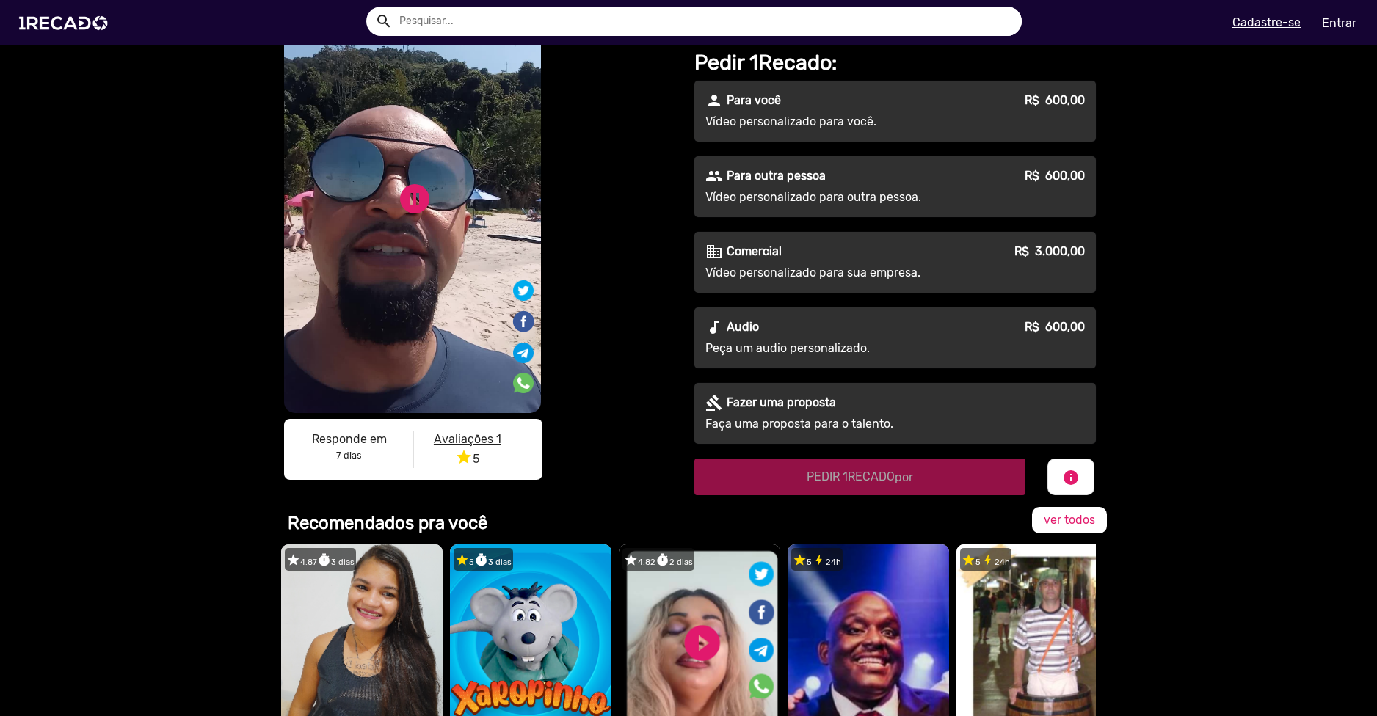
scroll to position [294, 0]
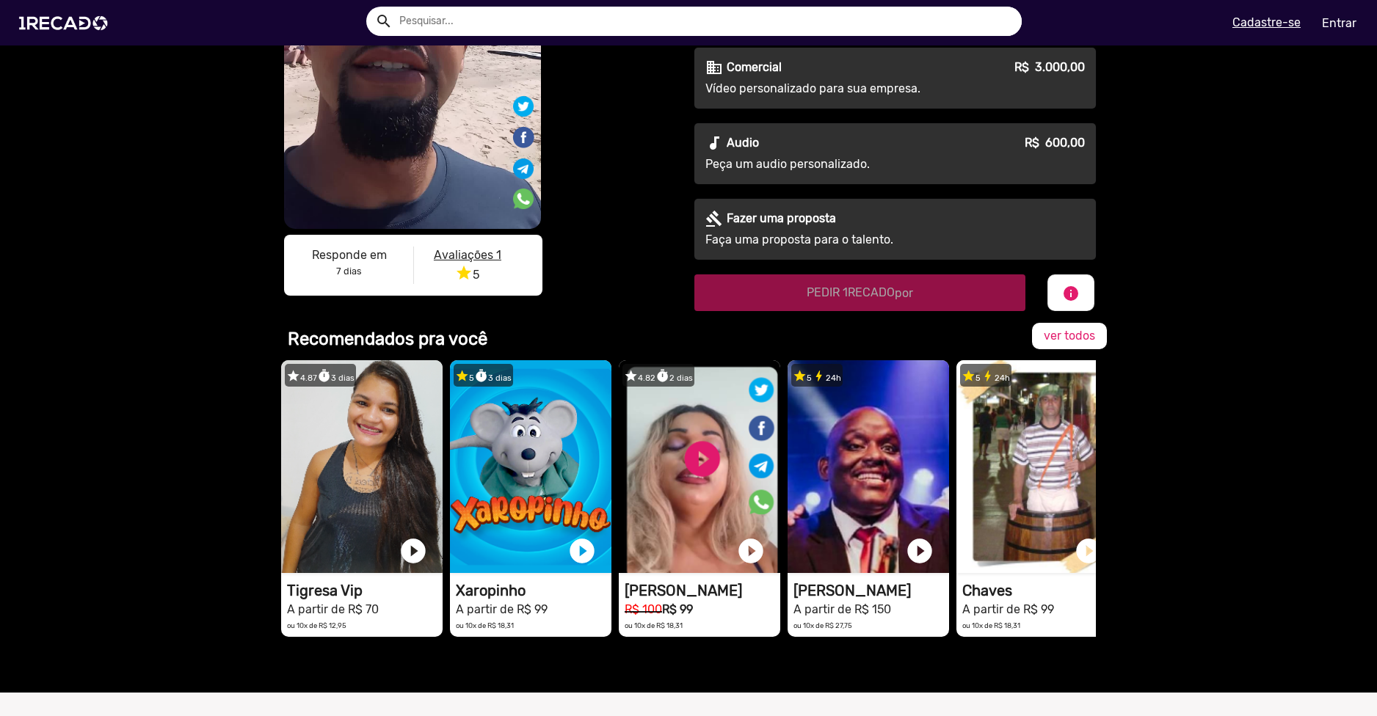
drag, startPoint x: 764, startPoint y: 665, endPoint x: 776, endPoint y: 657, distance: 14.5
click at [776, 657] on div "Recomendados pra você ver todos star 4.87 timer 3 dias 1RECADO vídeos dedicados…" at bounding box center [688, 502] width 837 height 382
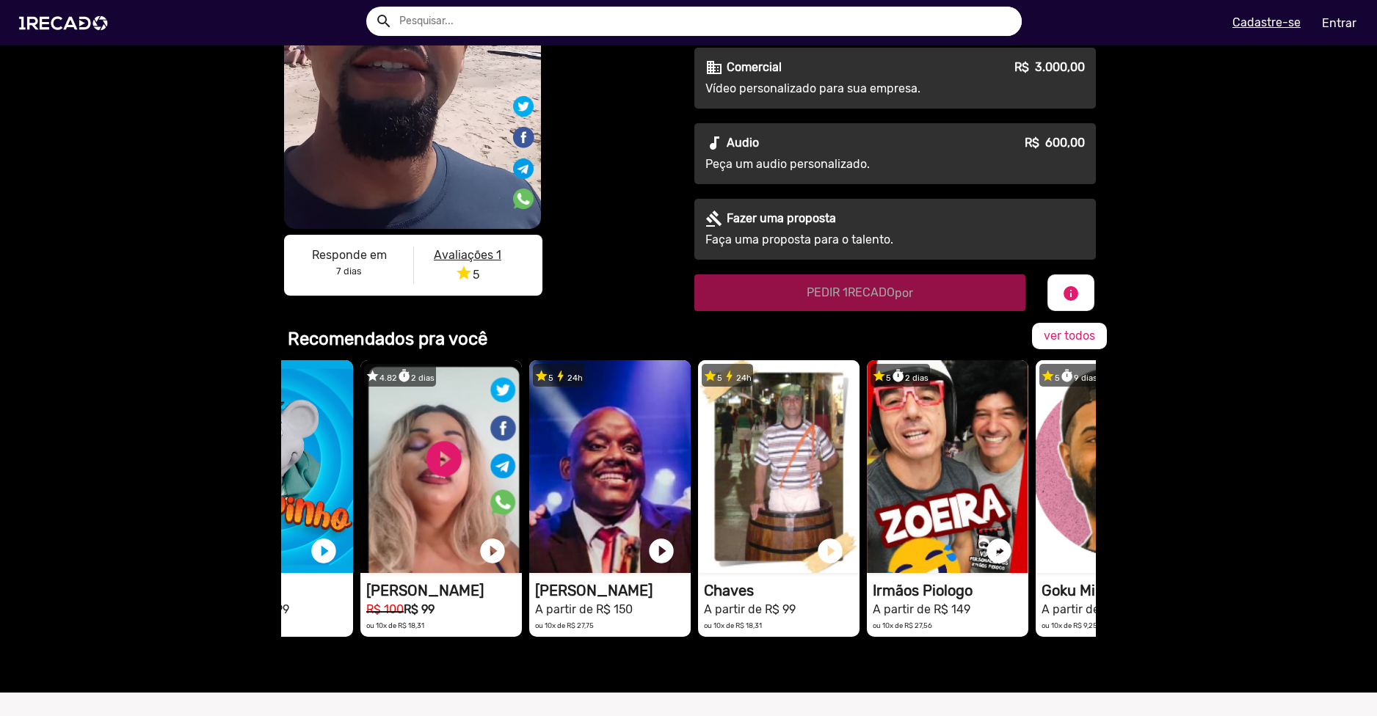
scroll to position [0, 284]
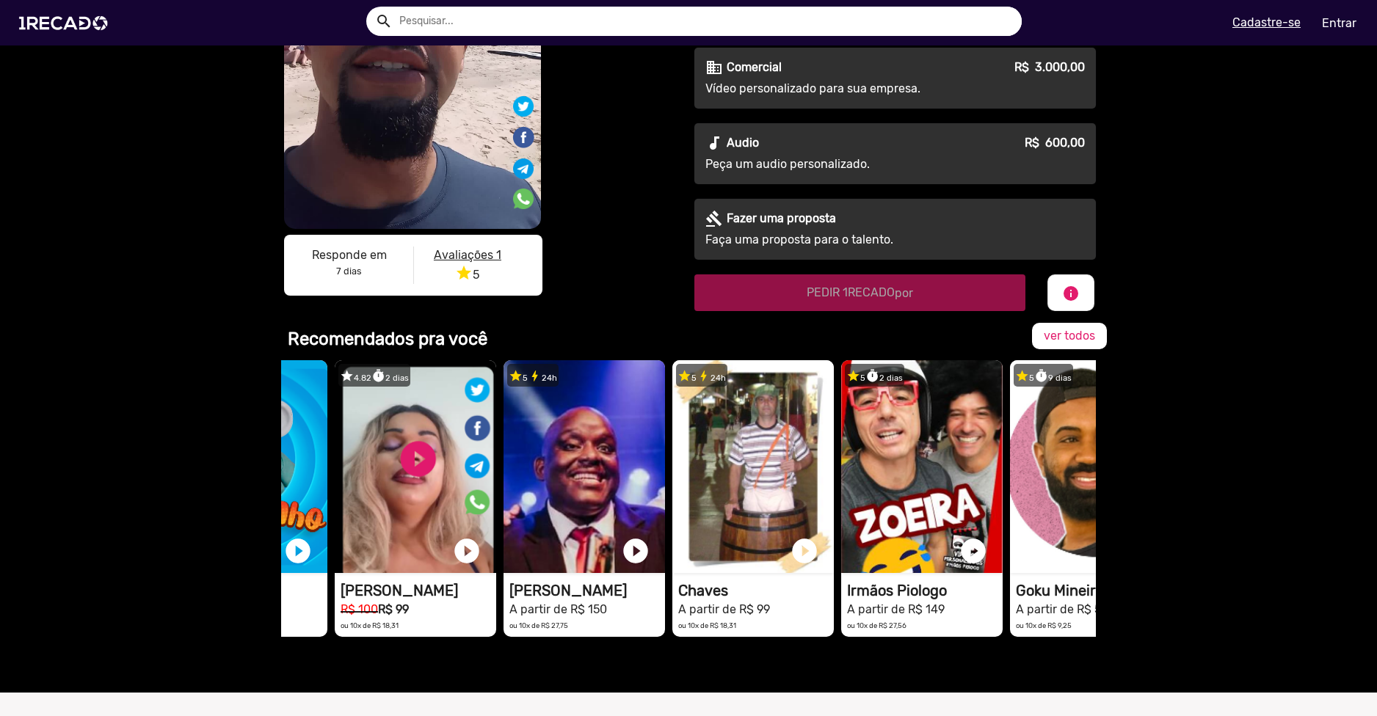
click at [1159, 611] on div "star 5 1 avaliação • timer 7 dias [PERSON_NAME] - Artista A partir de R$ 600,00…" at bounding box center [688, 502] width 1377 height 382
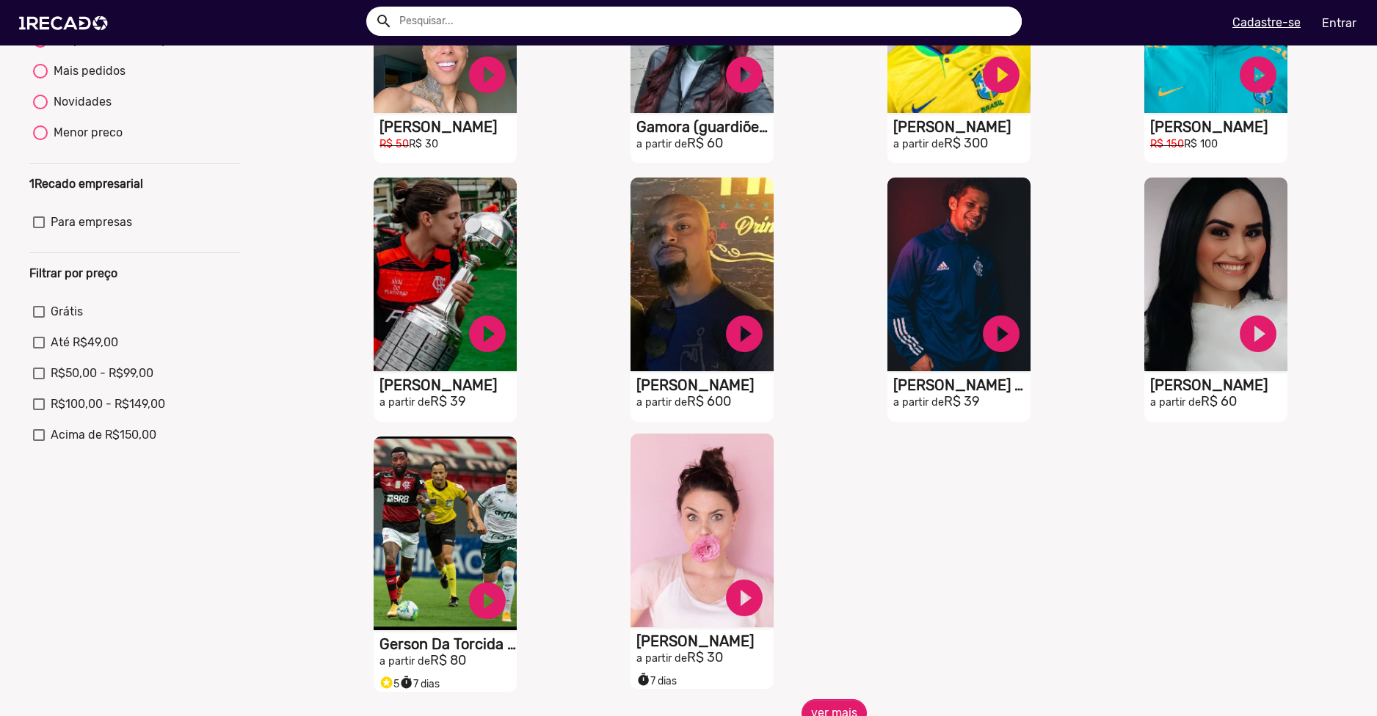
scroll to position [367, 0]
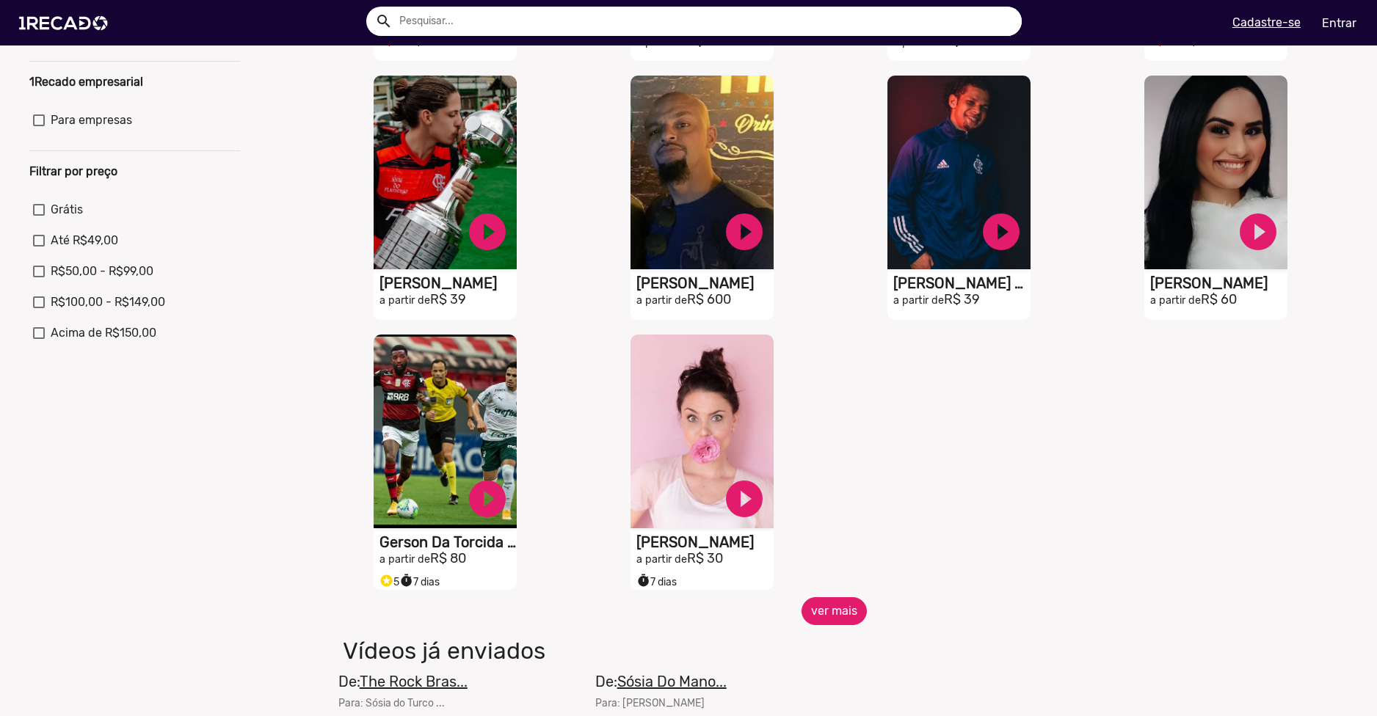
click at [839, 613] on button "ver mais" at bounding box center [833, 611] width 65 height 28
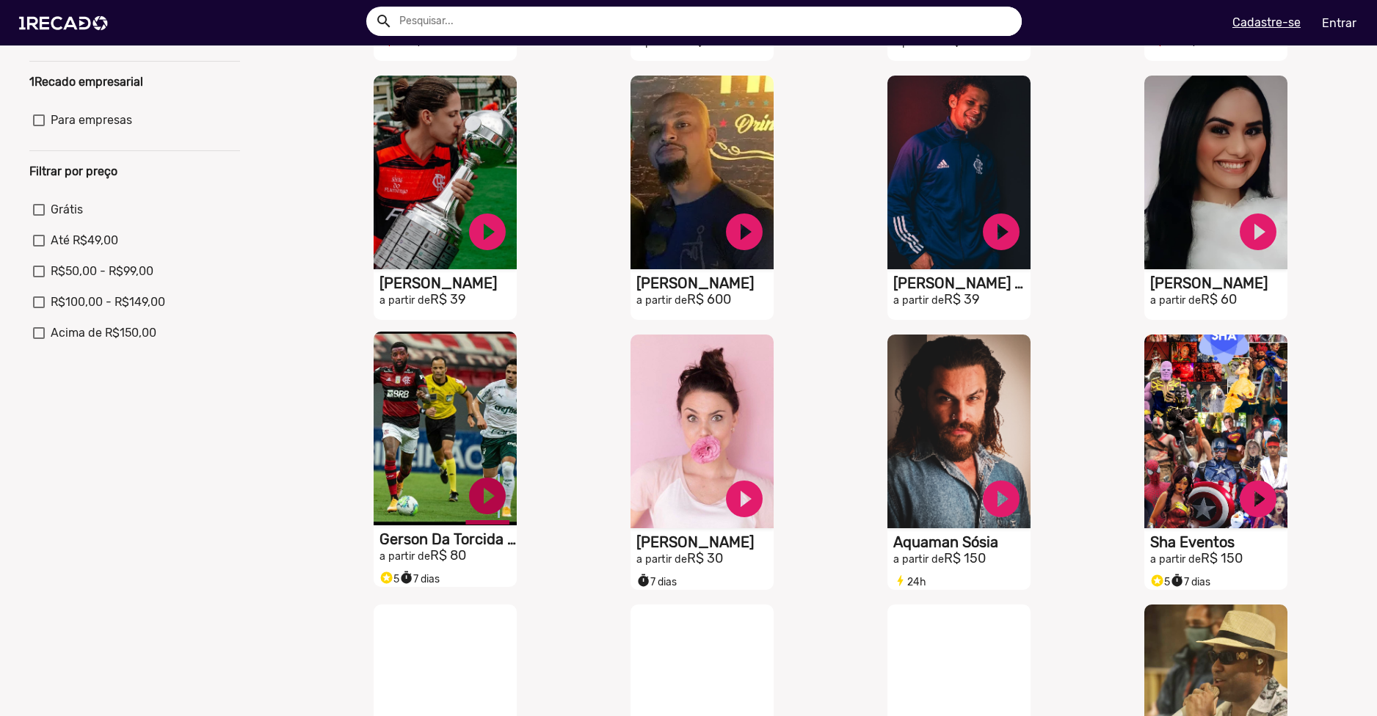
click at [492, 507] on link "play_circle_filled" at bounding box center [487, 496] width 44 height 44
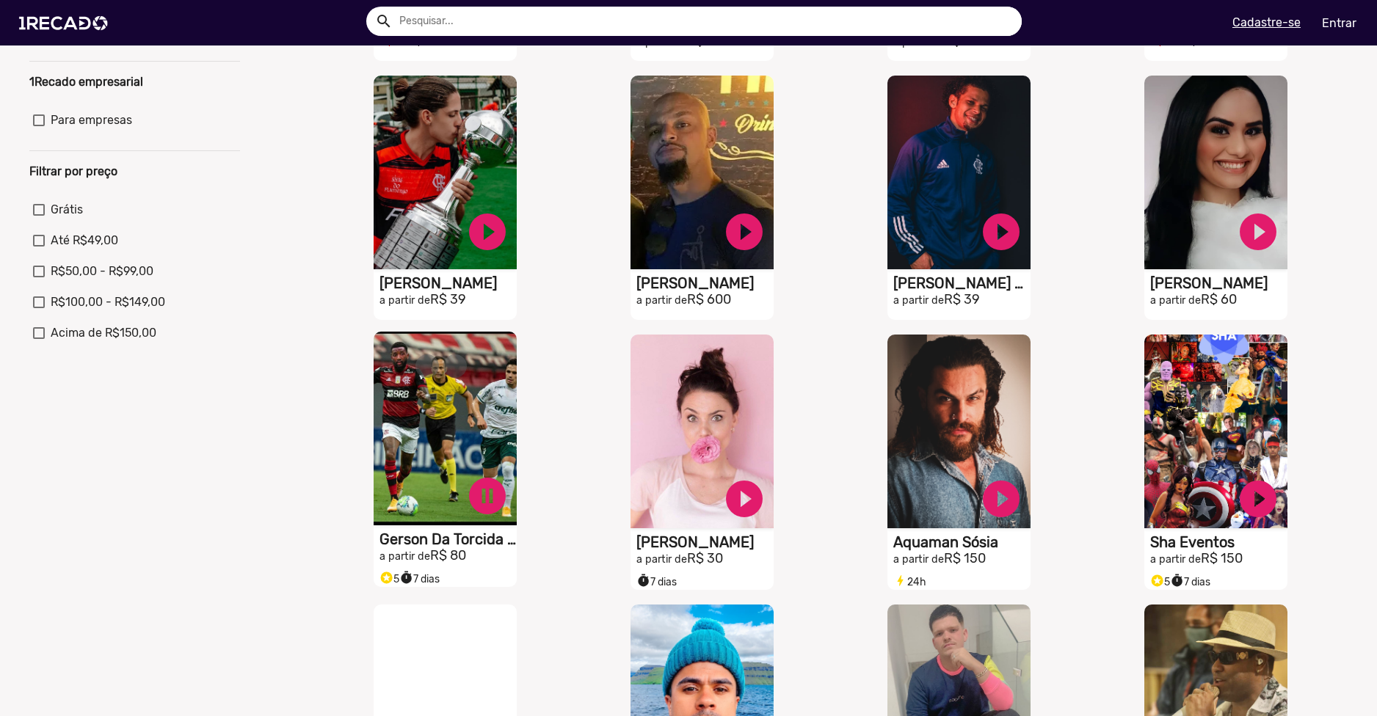
click at [294, 515] on div "Ordenar por Recomendados Melhores avaliações Mais vendidos Respondem mais rápid…" at bounding box center [688, 641] width 1399 height 1754
click at [491, 518] on link "pause_circle" at bounding box center [487, 496] width 44 height 44
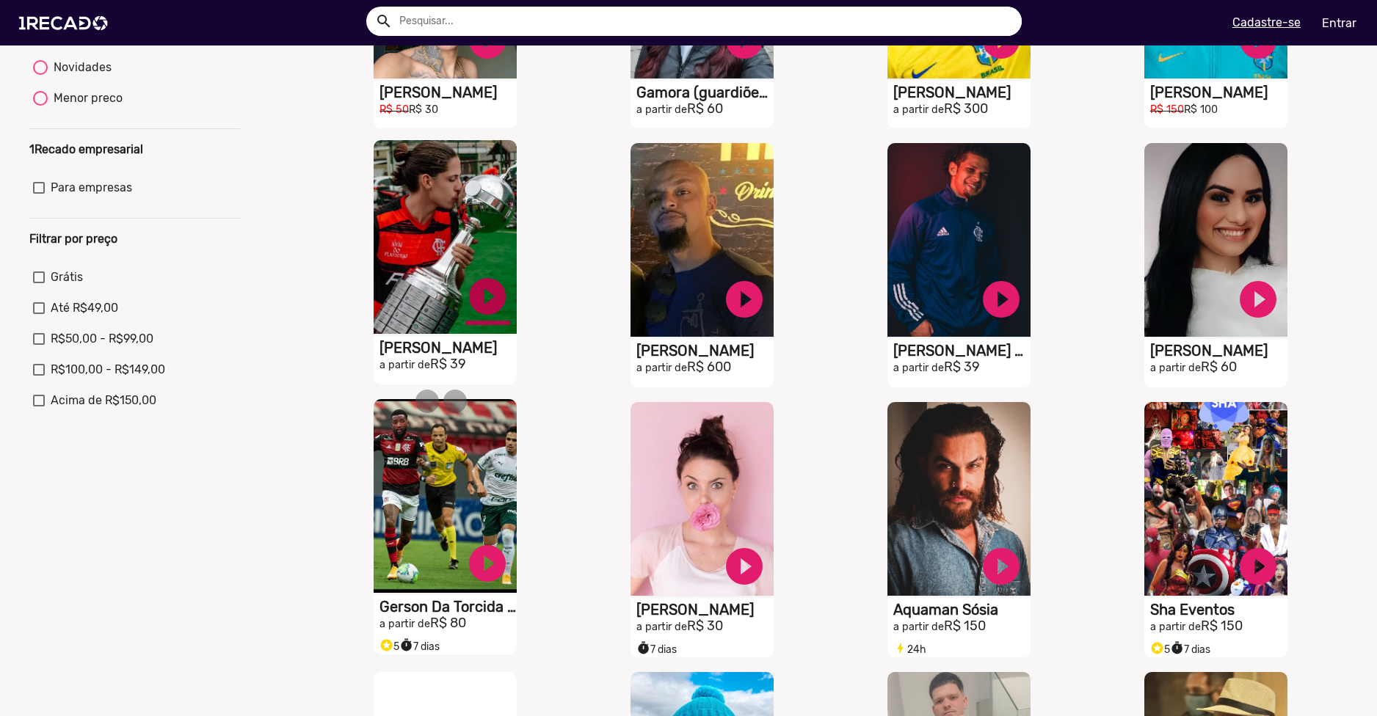
scroll to position [294, 0]
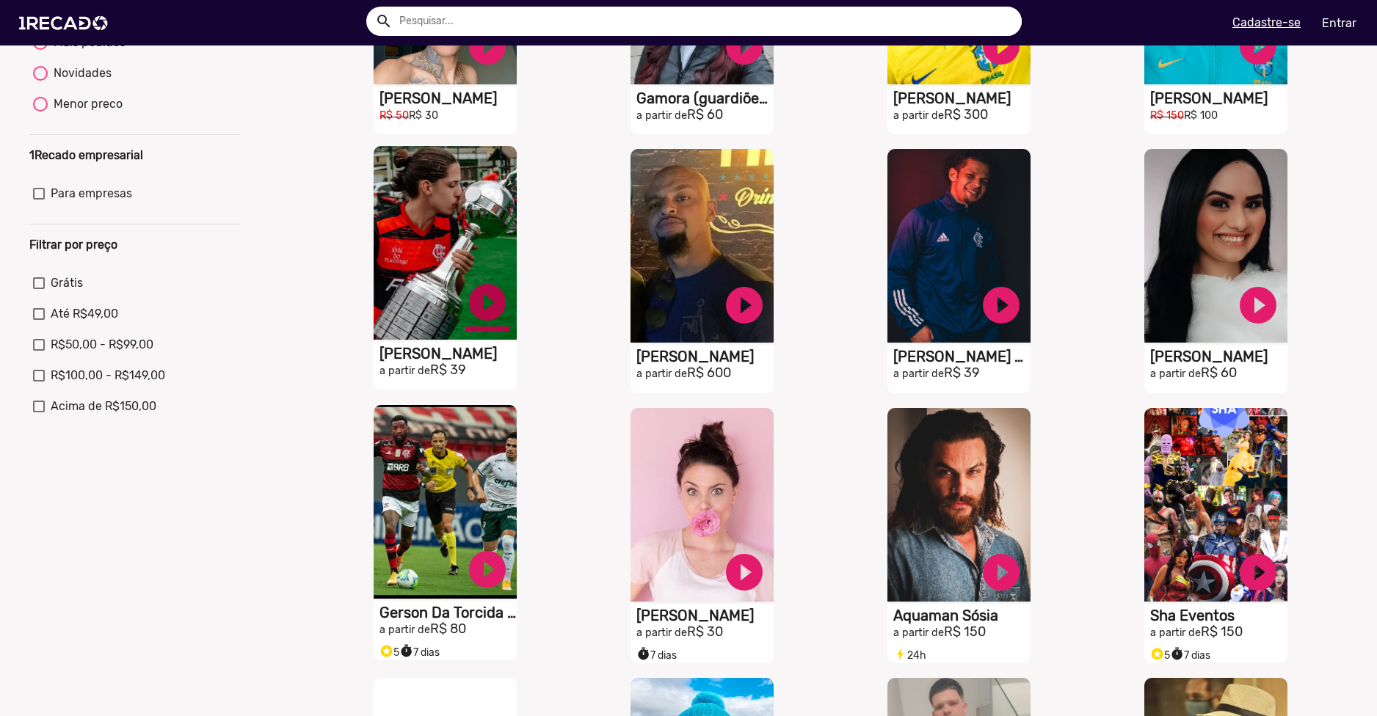
click at [487, 304] on link "play_circle_filled" at bounding box center [487, 302] width 44 height 44
click at [500, 316] on link "pause_circle" at bounding box center [487, 302] width 44 height 44
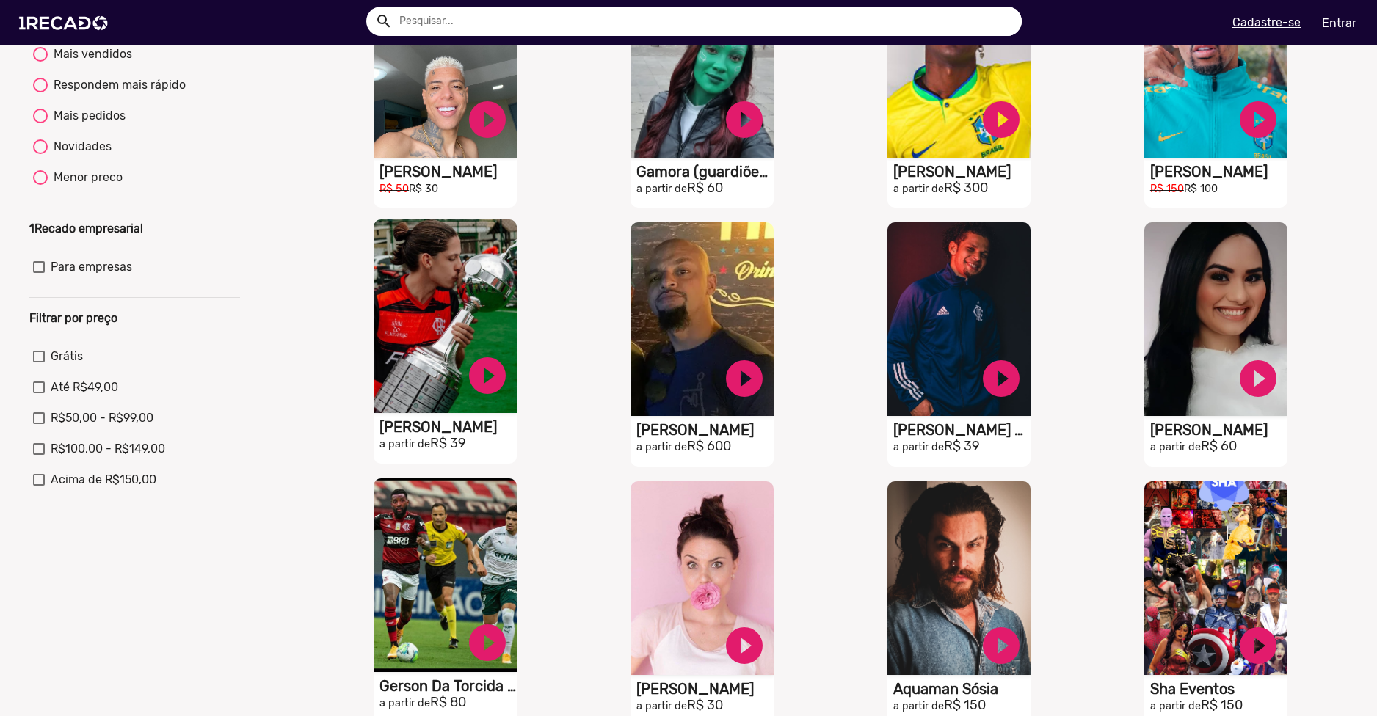
scroll to position [147, 0]
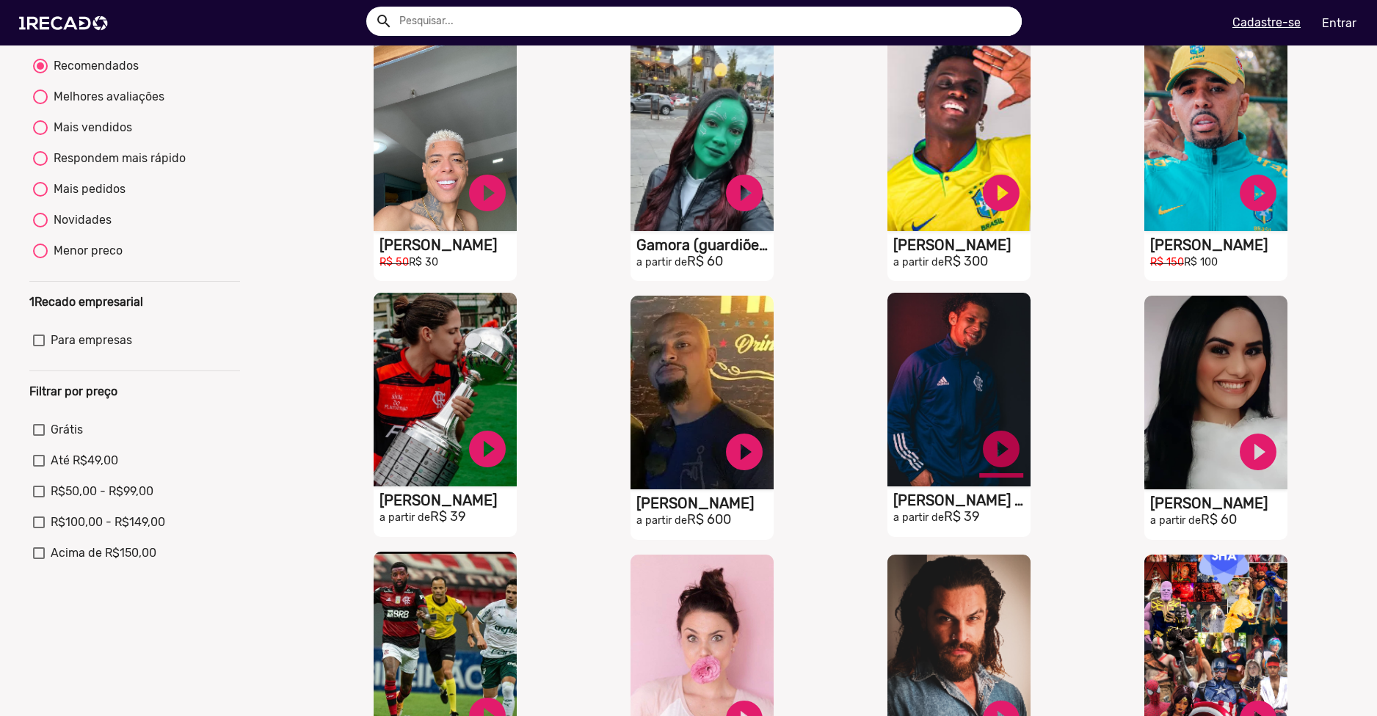
click at [1001, 455] on link "play_circle_filled" at bounding box center [1001, 449] width 44 height 44
click at [1002, 463] on link "pause_circle" at bounding box center [1001, 449] width 44 height 44
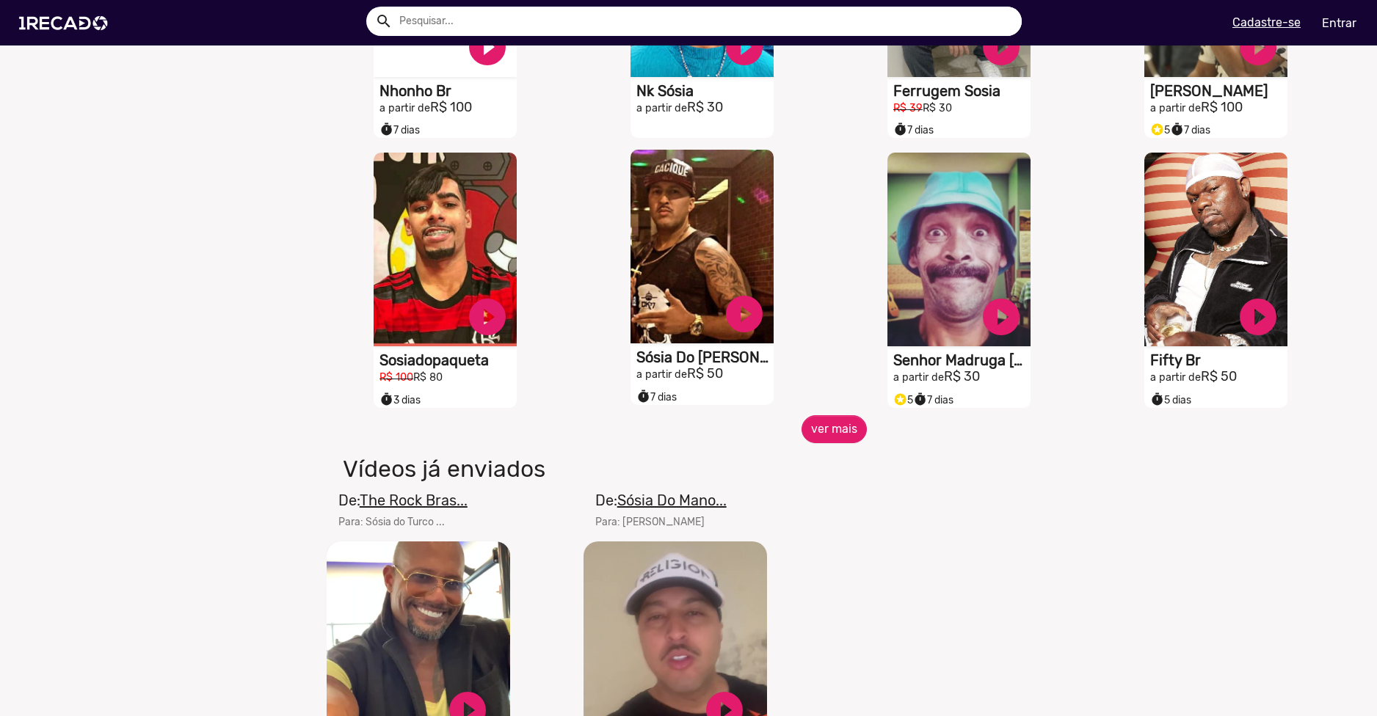
scroll to position [1101, 0]
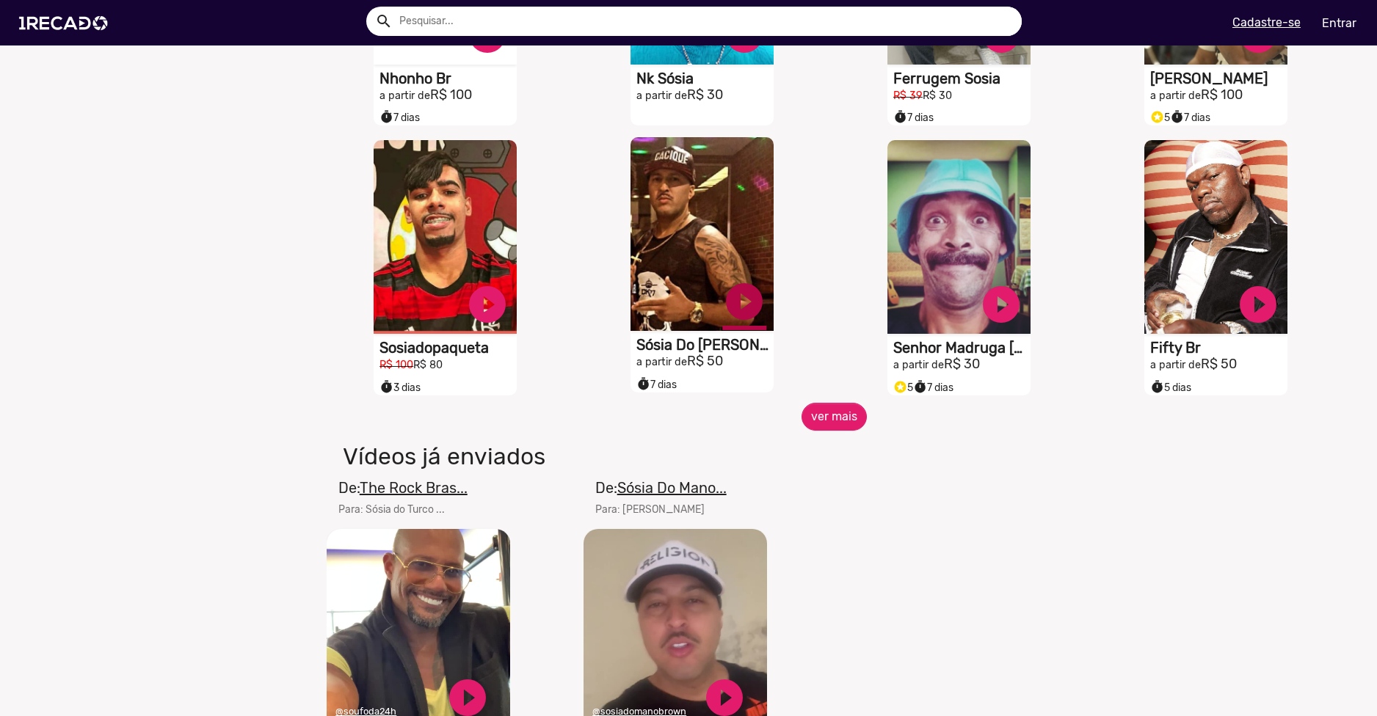
click at [736, 304] on link "play_circle_filled" at bounding box center [744, 302] width 44 height 44
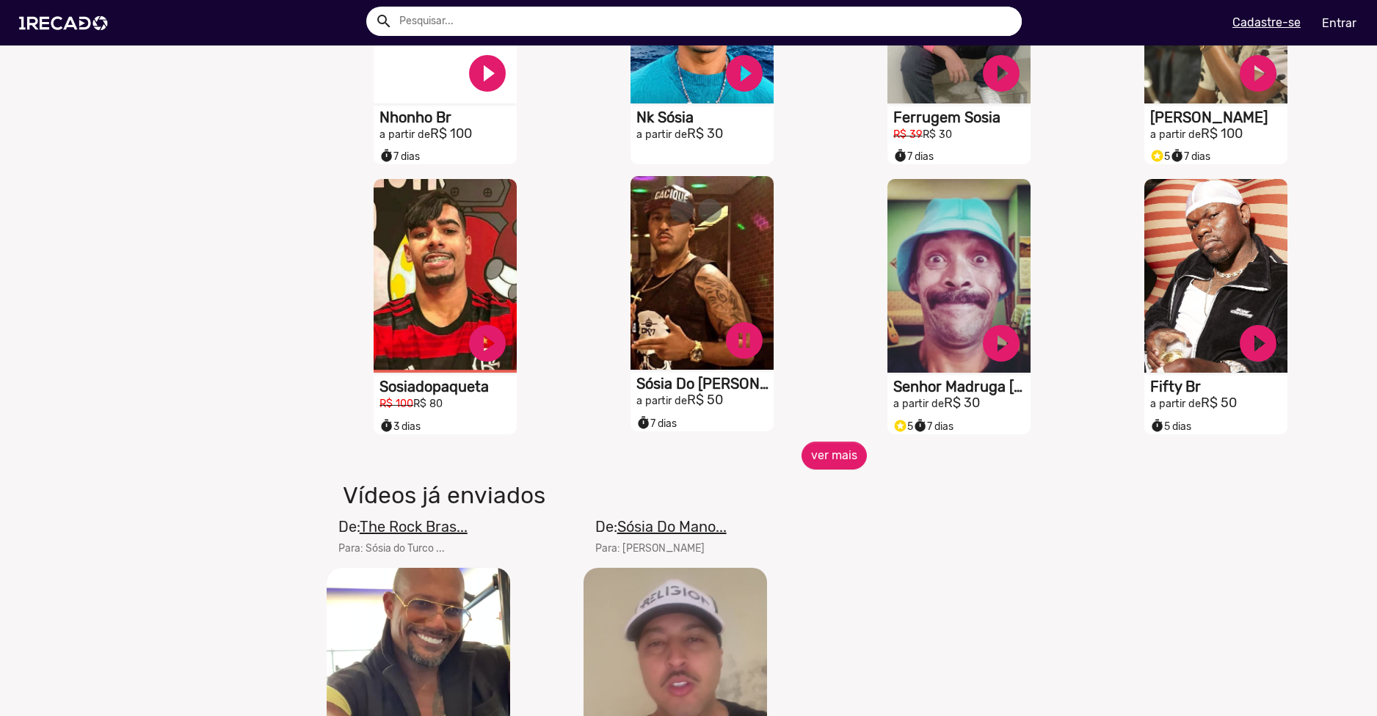
scroll to position [1027, 0]
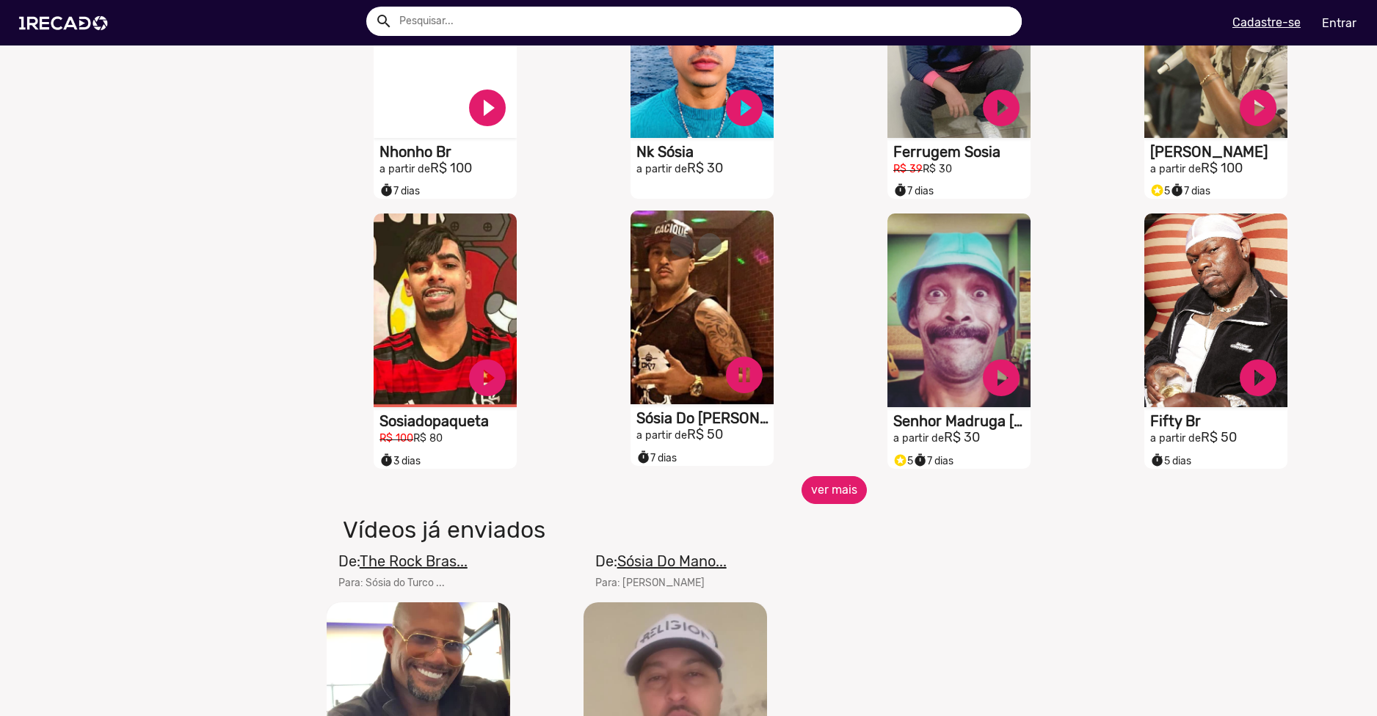
click at [816, 503] on button "ver mais" at bounding box center [833, 490] width 65 height 28
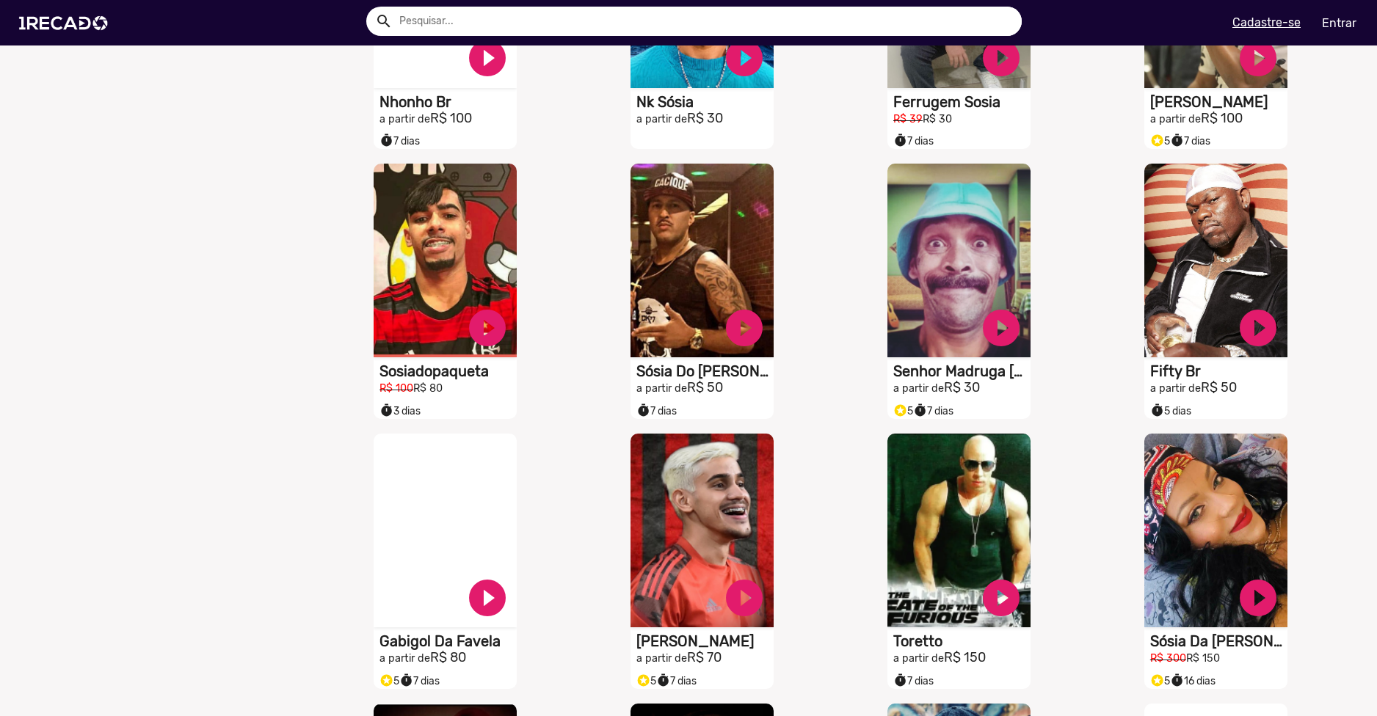
scroll to position [1321, 0]
